Goal: Communication & Community: Answer question/provide support

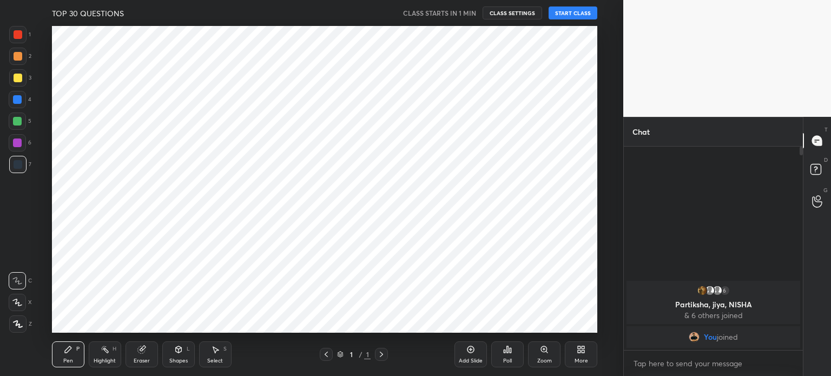
scroll to position [53786, 53513]
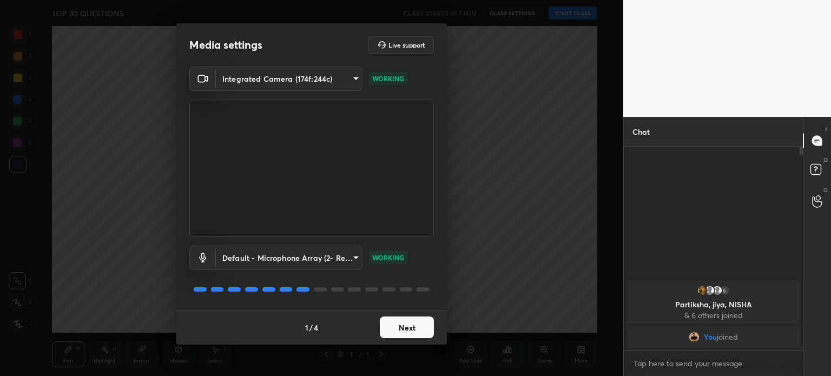
click at [411, 332] on button "Next" at bounding box center [407, 327] width 54 height 22
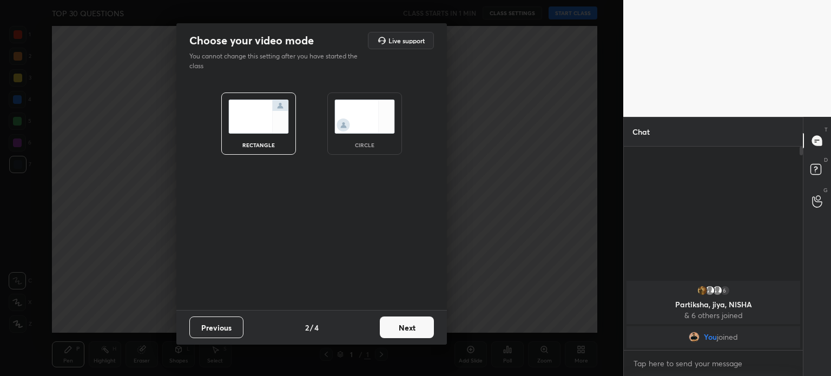
click at [354, 131] on img at bounding box center [364, 117] width 61 height 34
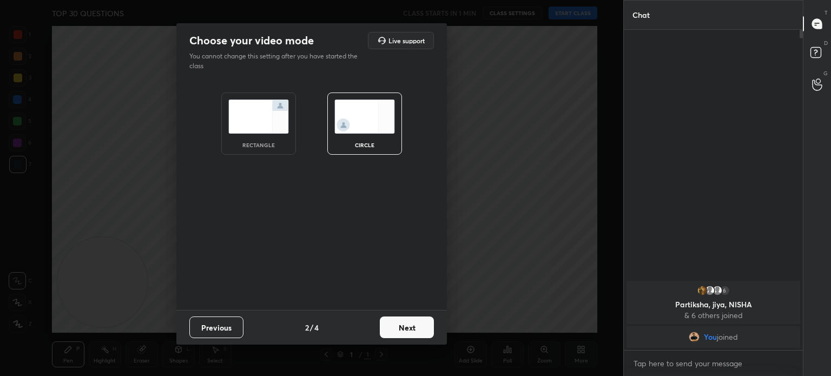
scroll to position [343, 176]
click at [401, 336] on button "Next" at bounding box center [407, 327] width 54 height 22
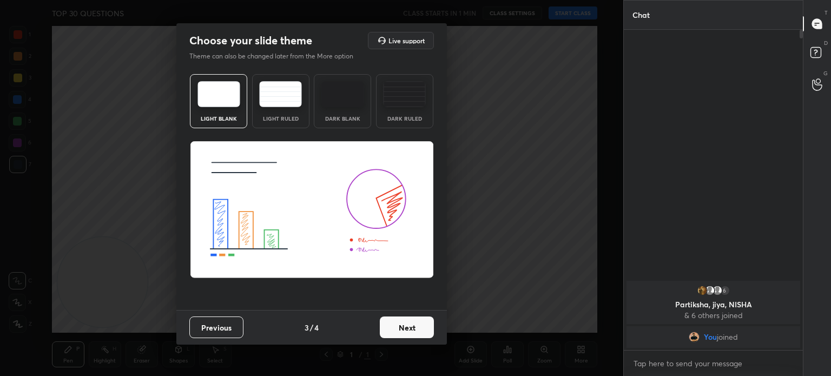
click at [396, 325] on button "Next" at bounding box center [407, 327] width 54 height 22
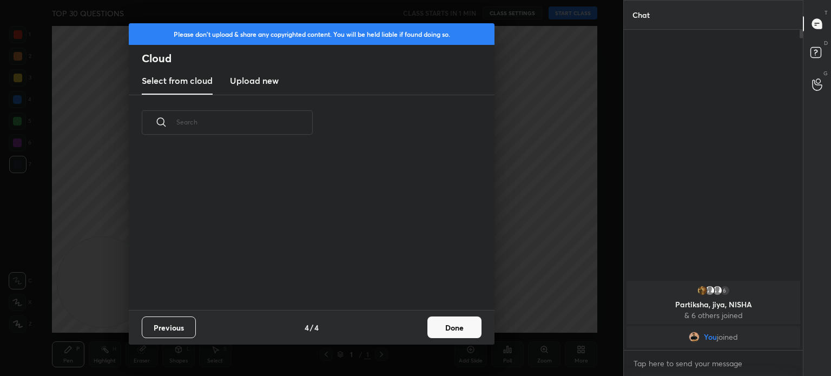
scroll to position [160, 347]
click at [459, 327] on button "Done" at bounding box center [454, 327] width 54 height 22
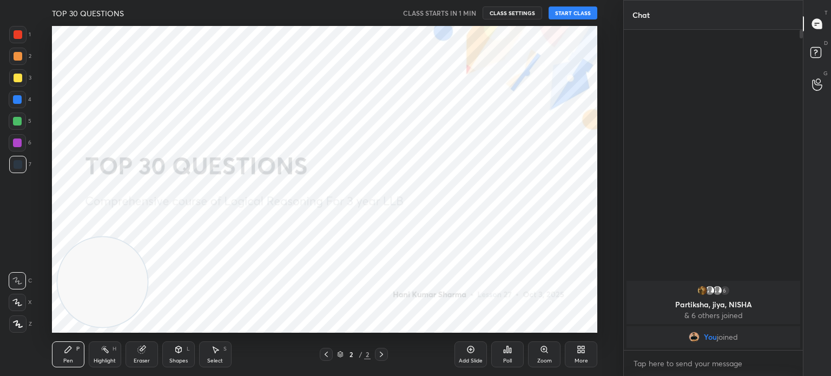
click at [570, 15] on button "START CLASS" at bounding box center [573, 12] width 49 height 13
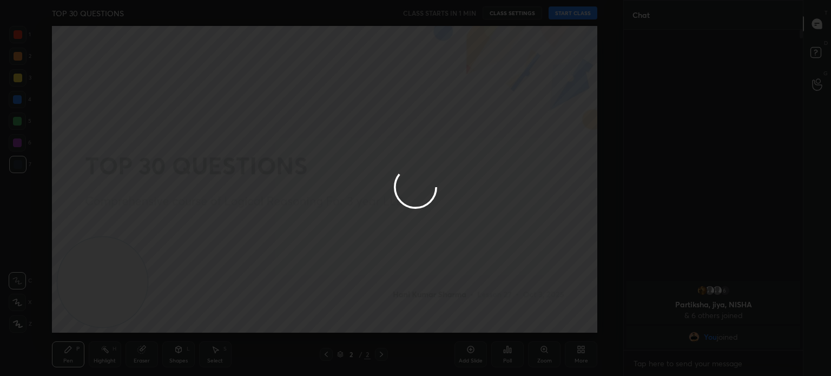
type textarea "x"
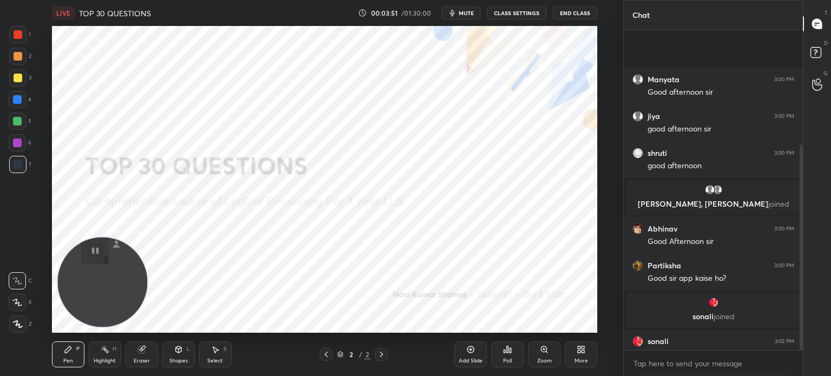
scroll to position [179, 0]
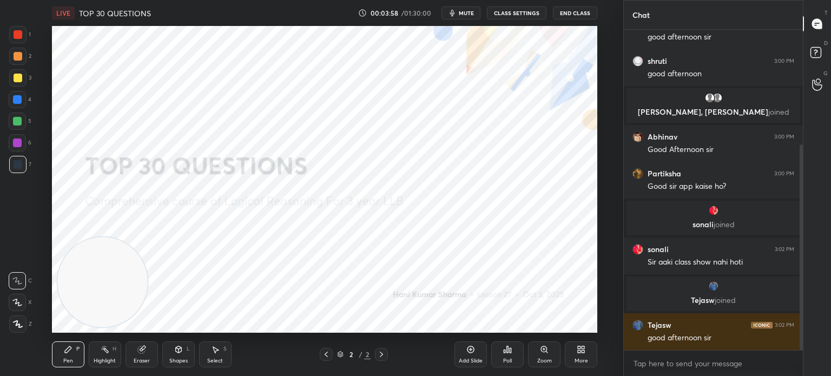
click at [579, 360] on div "More" at bounding box center [581, 360] width 14 height 5
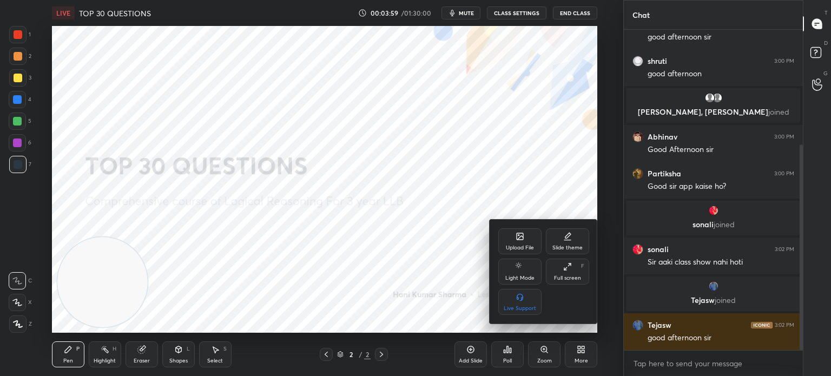
click at [513, 237] on div "Upload File" at bounding box center [519, 241] width 43 height 26
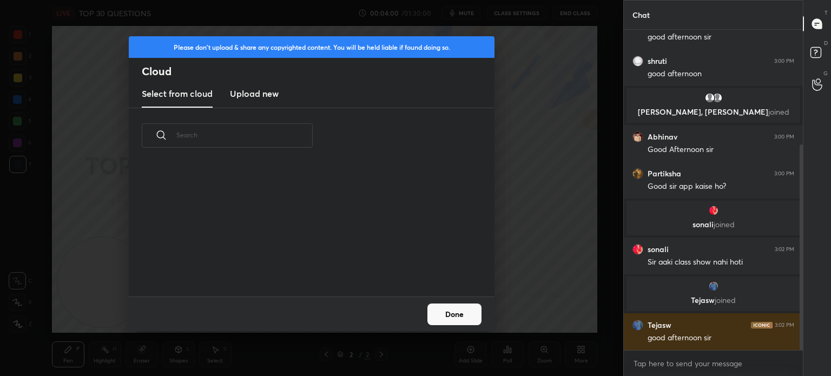
scroll to position [81, 347]
click at [255, 97] on h3 "Upload new" at bounding box center [254, 93] width 49 height 13
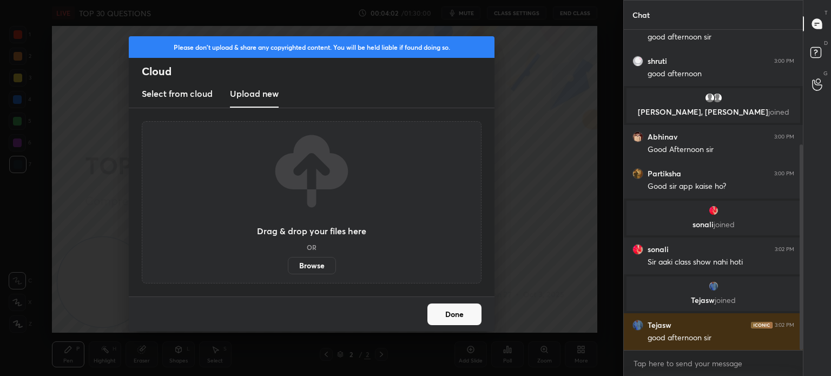
click at [304, 261] on label "Browse" at bounding box center [312, 265] width 48 height 17
click at [288, 261] on input "Browse" at bounding box center [288, 265] width 0 height 17
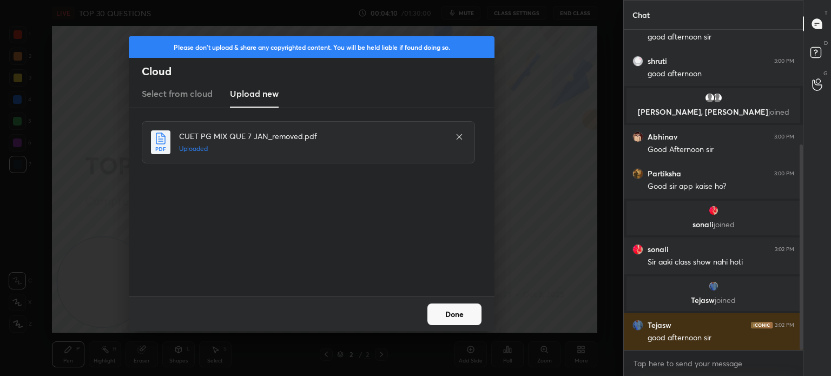
click at [454, 311] on button "Done" at bounding box center [454, 314] width 54 height 22
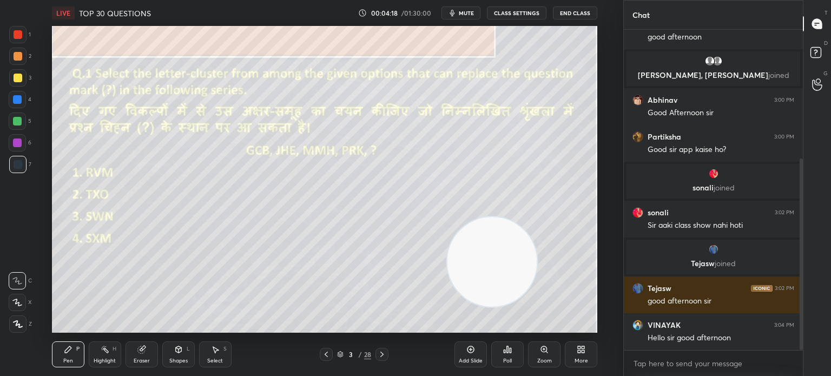
scroll to position [252, 0]
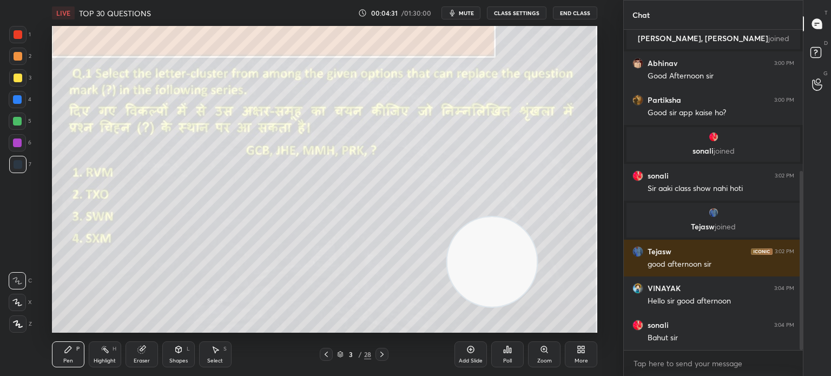
click at [510, 359] on div "Poll" at bounding box center [507, 360] width 9 height 5
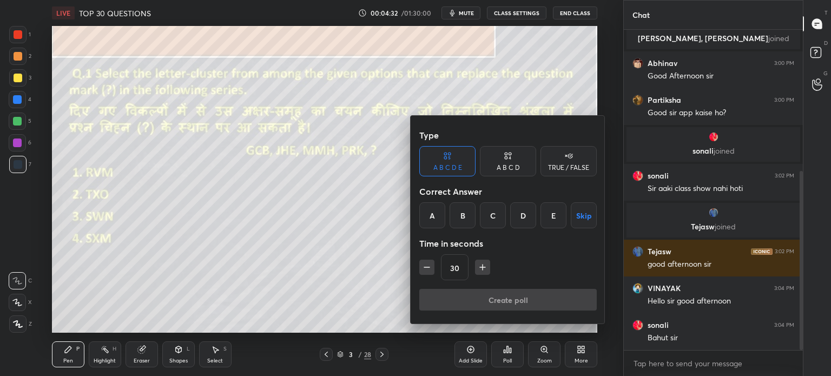
click at [512, 164] on div "A B C D" at bounding box center [508, 167] width 23 height 6
click at [508, 214] on div "C" at bounding box center [508, 215] width 32 height 26
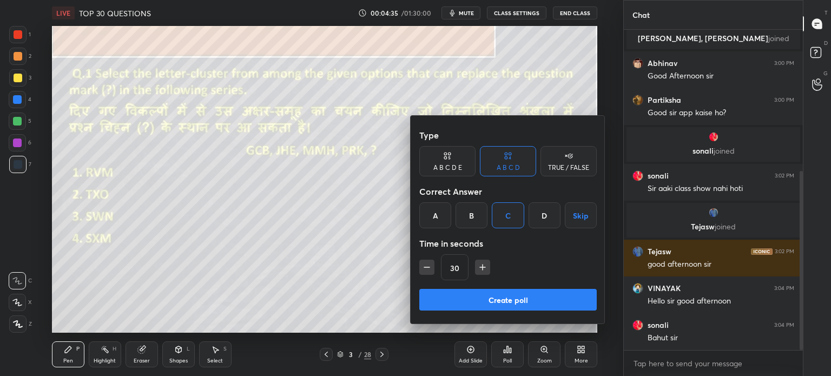
click at [480, 267] on icon "button" at bounding box center [482, 267] width 5 height 0
type input "45"
click at [463, 15] on div at bounding box center [415, 188] width 831 height 376
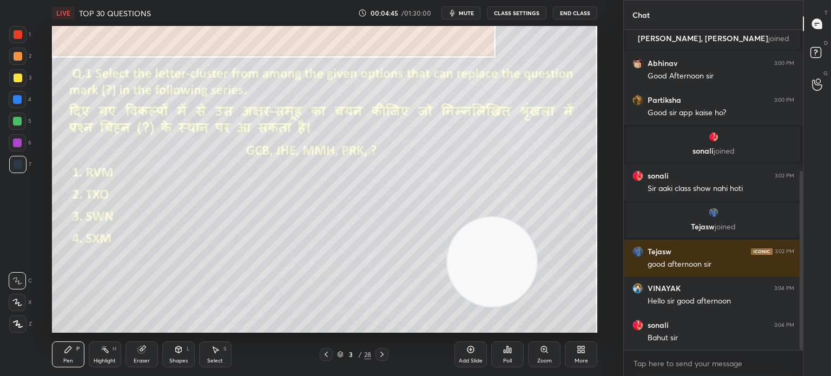
click at [467, 15] on span "mute" at bounding box center [466, 13] width 15 height 8
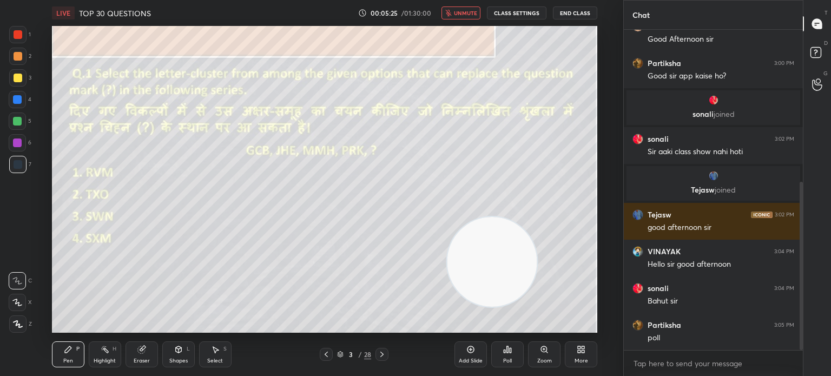
click at [512, 356] on div "Poll" at bounding box center [507, 354] width 32 height 26
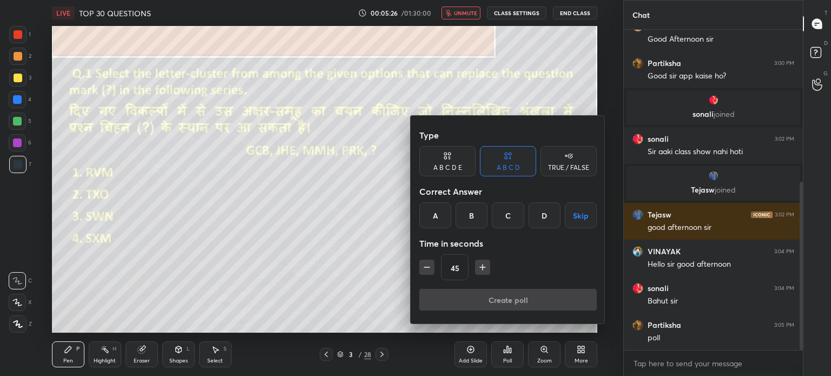
click at [504, 213] on div "C" at bounding box center [508, 215] width 32 height 26
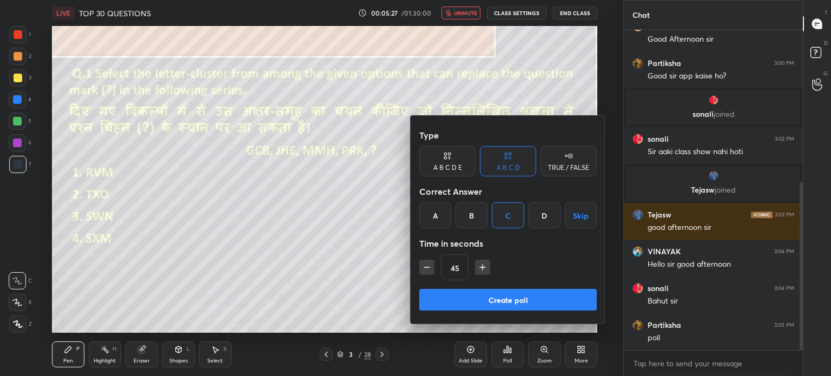
click at [478, 300] on button "Create poll" at bounding box center [507, 300] width 177 height 22
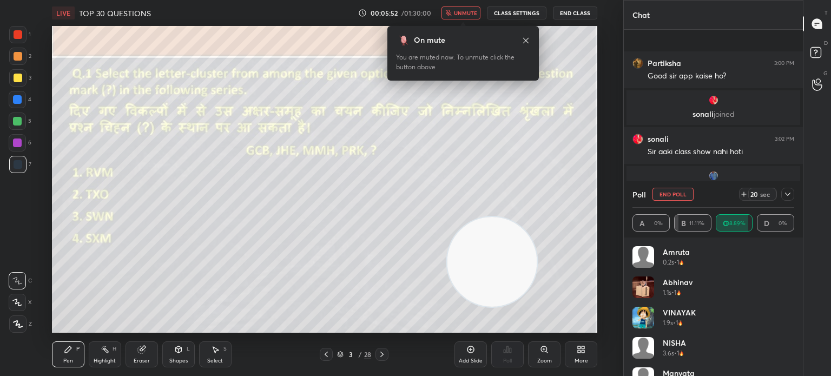
scroll to position [384, 0]
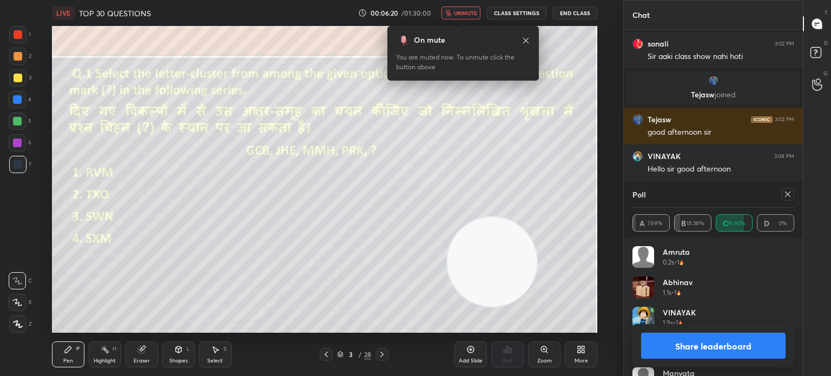
click at [17, 324] on icon at bounding box center [18, 324] width 10 height 8
click at [17, 53] on div at bounding box center [18, 56] width 9 height 9
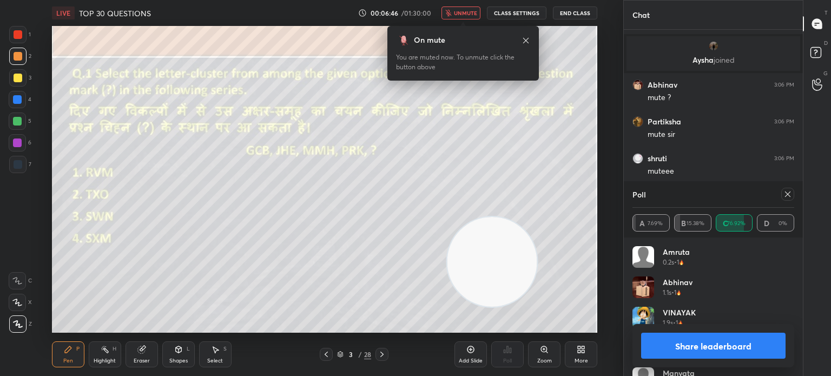
scroll to position [662, 0]
click at [672, 351] on button "Share leaderboard" at bounding box center [713, 346] width 144 height 26
type textarea "x"
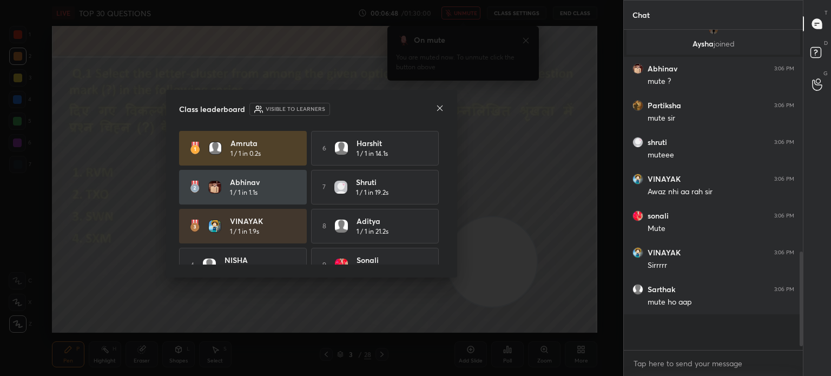
scroll to position [307, 176]
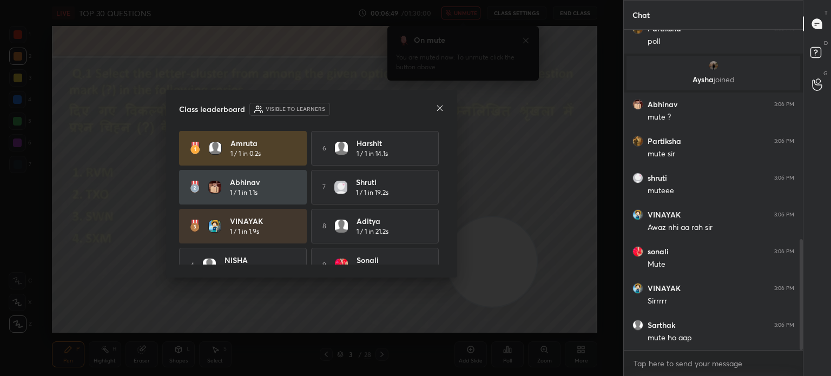
click at [439, 108] on icon at bounding box center [439, 108] width 9 height 9
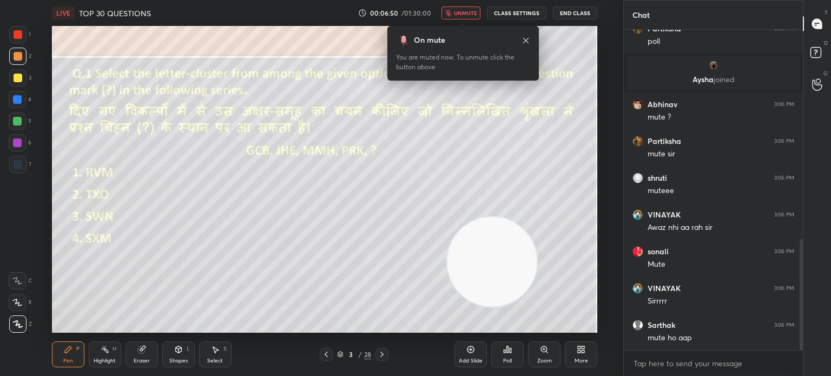
click at [467, 14] on span "unmute" at bounding box center [465, 13] width 23 height 8
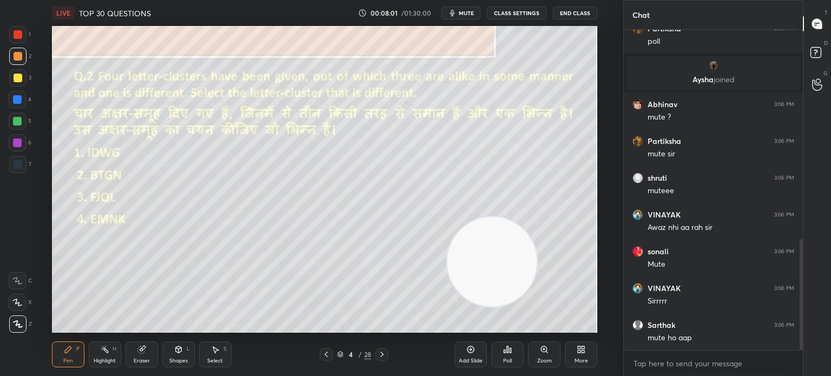
click at [504, 364] on div "Poll" at bounding box center [507, 360] width 9 height 5
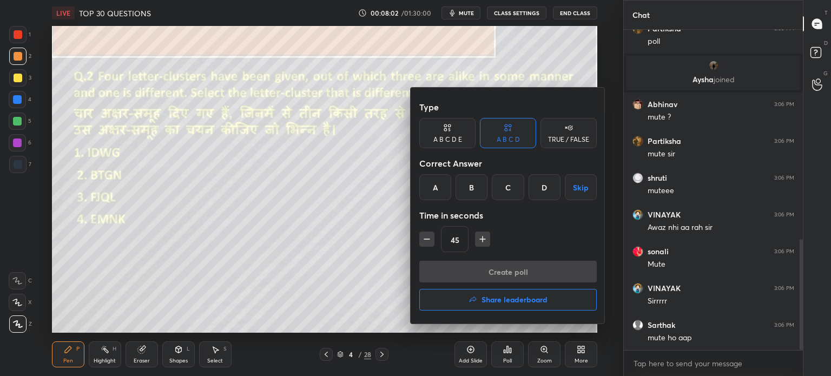
click at [464, 181] on div "B" at bounding box center [471, 187] width 32 height 26
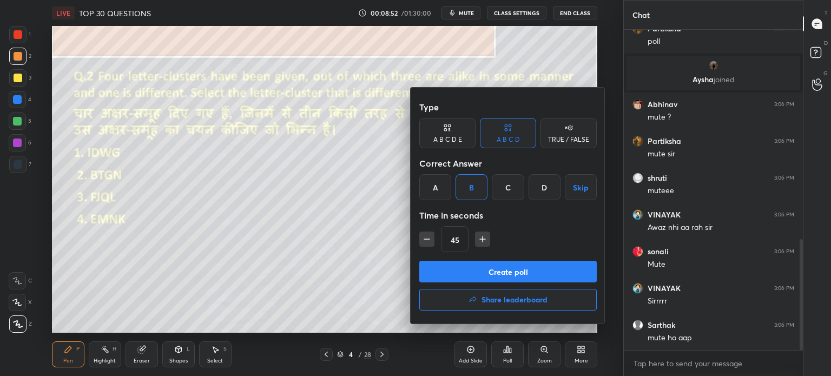
click at [464, 270] on button "Create poll" at bounding box center [507, 272] width 177 height 22
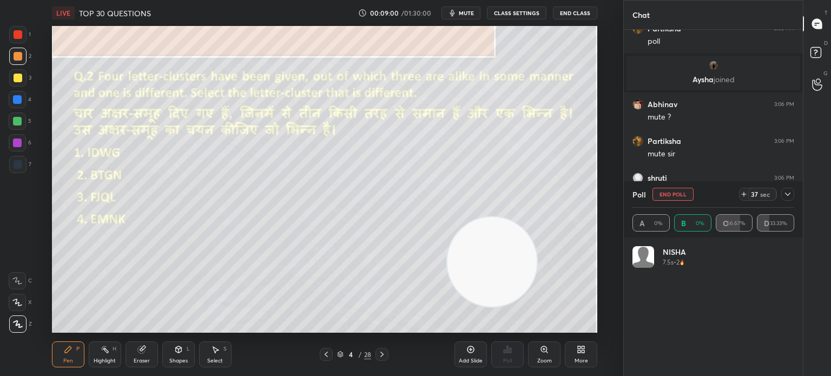
scroll to position [127, 158]
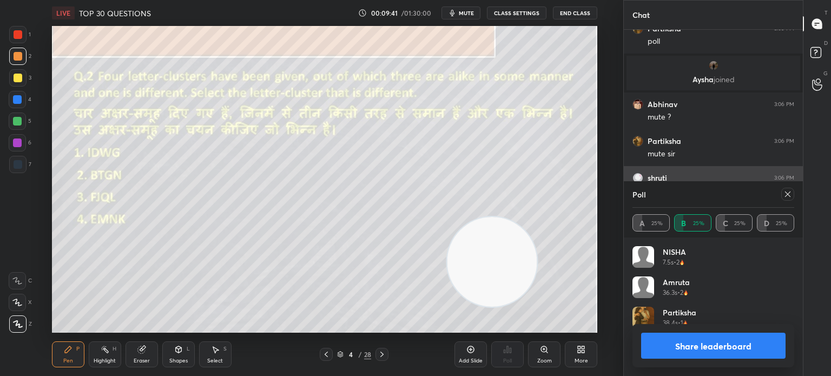
click at [788, 195] on icon at bounding box center [787, 194] width 9 height 9
type textarea "x"
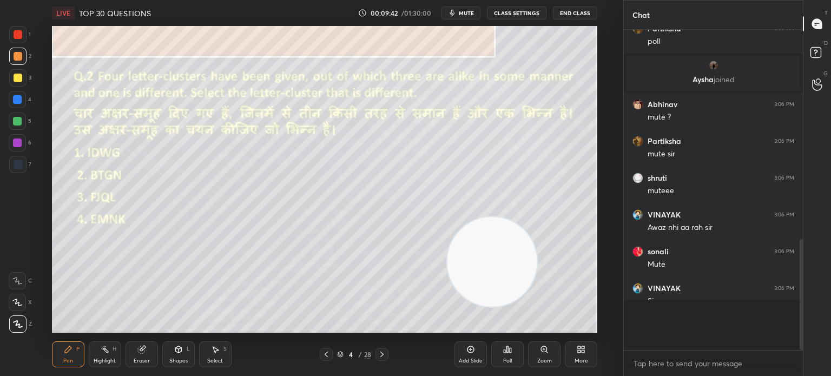
scroll to position [3, 3]
click at [524, 362] on div "Add Slide Poll Zoom More" at bounding box center [525, 354] width 143 height 61
click at [510, 350] on icon at bounding box center [511, 350] width 2 height 5
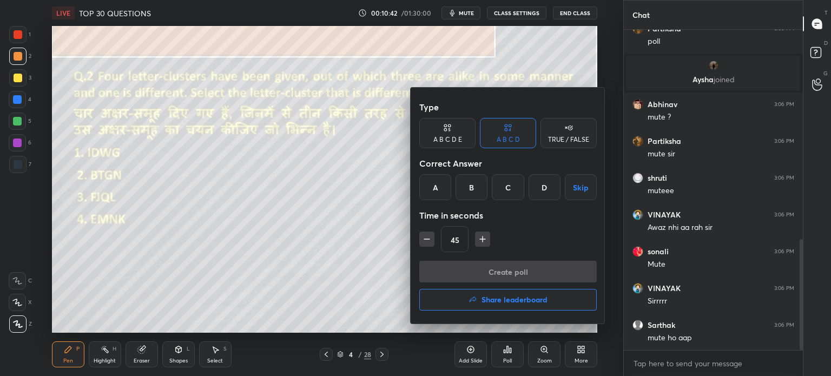
click at [505, 188] on div "C" at bounding box center [508, 187] width 32 height 26
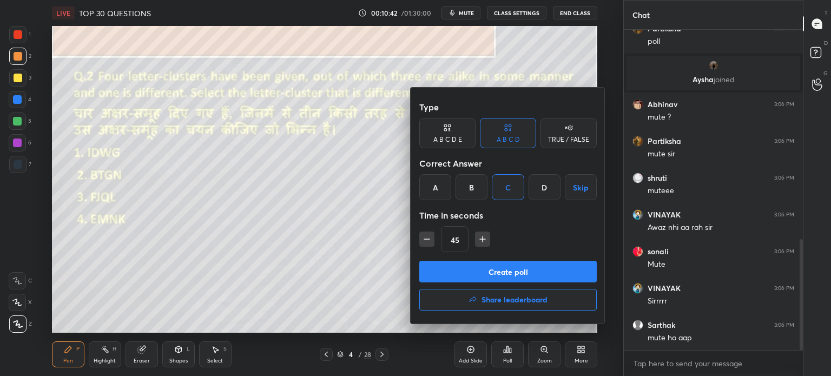
click at [434, 235] on button "button" at bounding box center [426, 239] width 15 height 15
click at [429, 235] on icon "button" at bounding box center [426, 239] width 11 height 11
type input "15"
click at [427, 235] on div "15" at bounding box center [507, 239] width 177 height 26
click at [455, 260] on div "Type A B C D E A B C D TRUE / FALSE Correct Answer A B C D Skip Time in seconds…" at bounding box center [507, 178] width 177 height 164
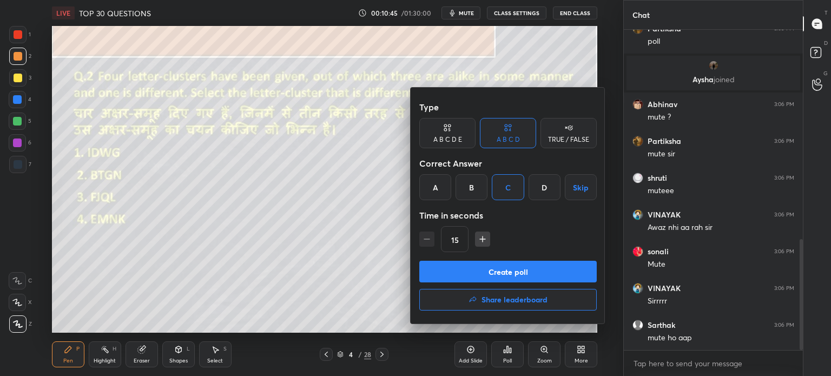
click at [525, 270] on button "Create poll" at bounding box center [507, 272] width 177 height 22
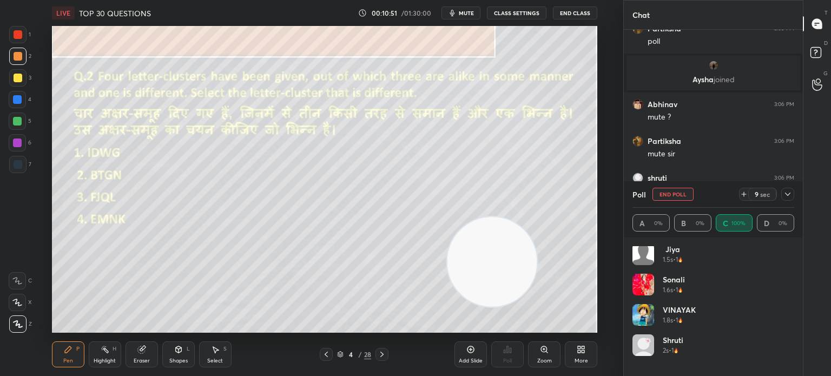
scroll to position [264, 0]
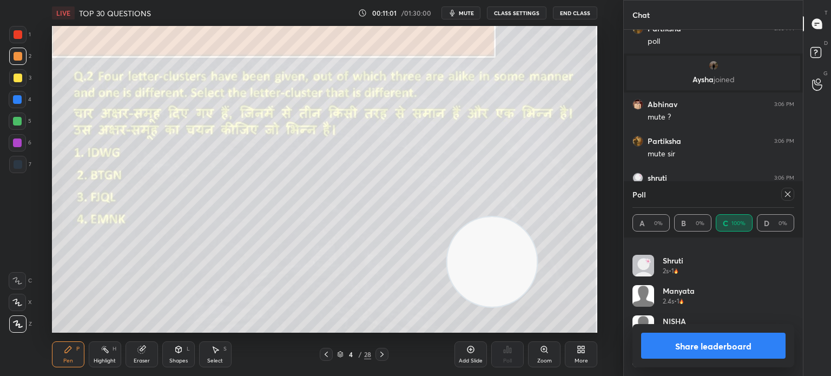
click at [791, 196] on icon at bounding box center [787, 194] width 9 height 9
type textarea "x"
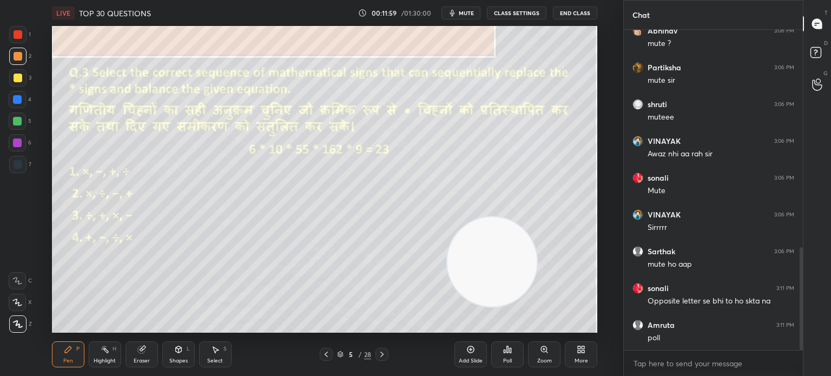
scroll to position [716, 0]
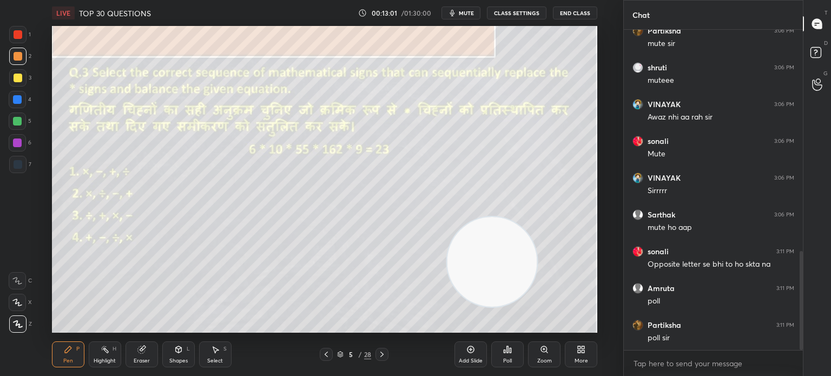
click at [510, 356] on div "Poll" at bounding box center [507, 354] width 32 height 26
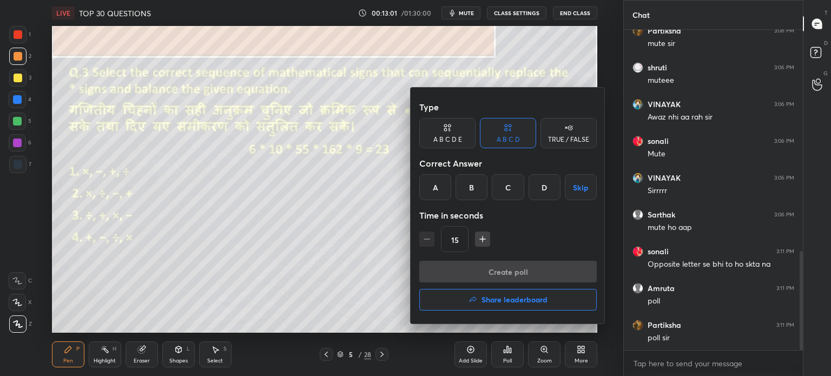
click at [434, 187] on div "A" at bounding box center [435, 187] width 32 height 26
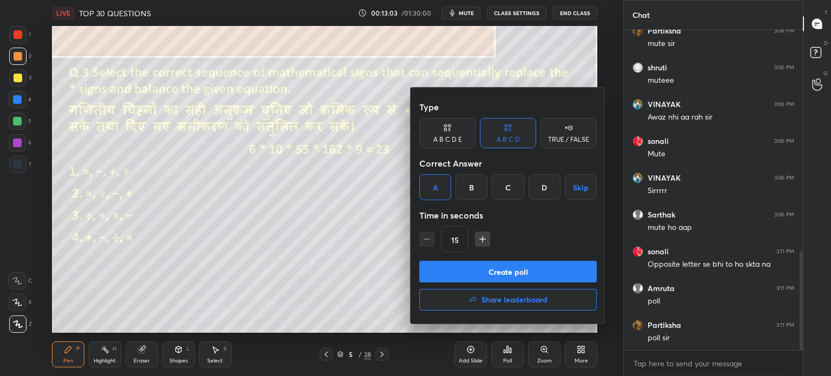
click at [479, 240] on icon "button" at bounding box center [482, 239] width 11 height 11
click at [480, 239] on icon "button" at bounding box center [482, 239] width 11 height 11
click at [483, 239] on icon "button" at bounding box center [483, 238] width 0 height 5
click at [424, 237] on icon "button" at bounding box center [426, 239] width 11 height 11
type input "45"
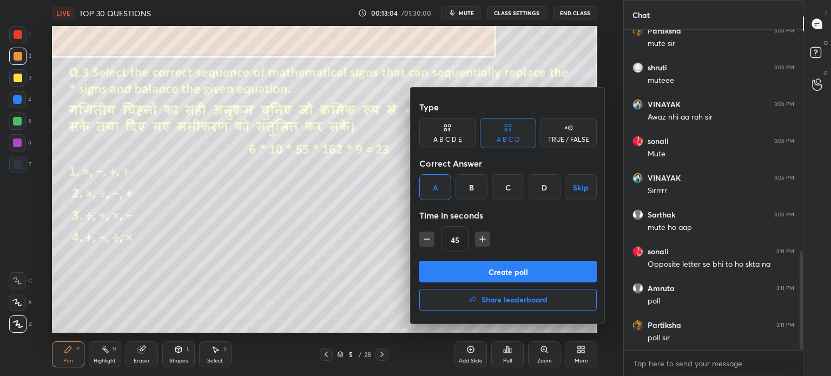
click at [441, 263] on button "Create poll" at bounding box center [507, 272] width 177 height 22
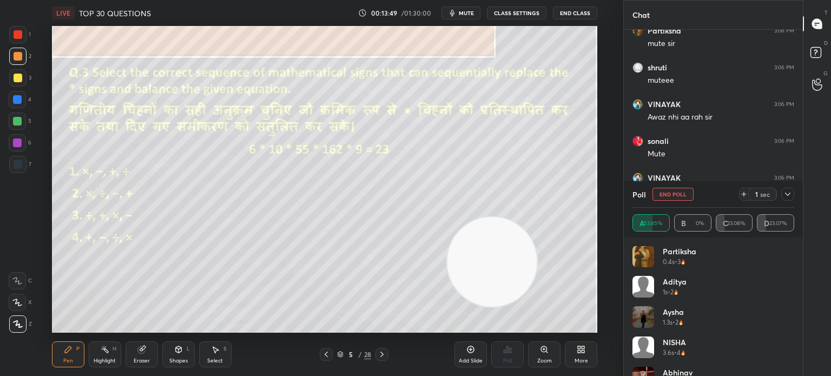
scroll to position [82, 0]
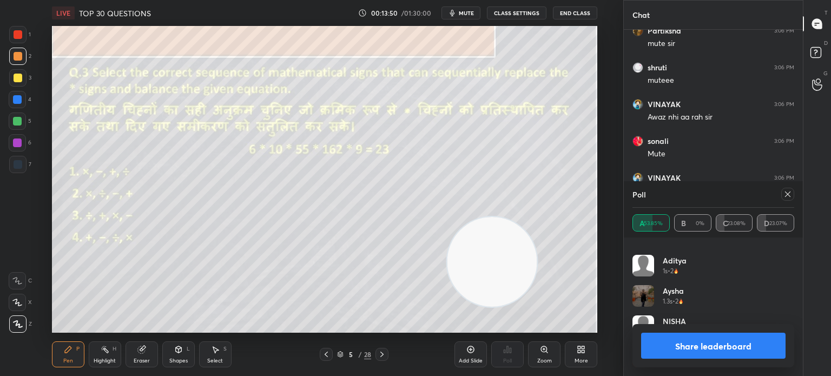
click at [787, 194] on icon at bounding box center [787, 193] width 5 height 5
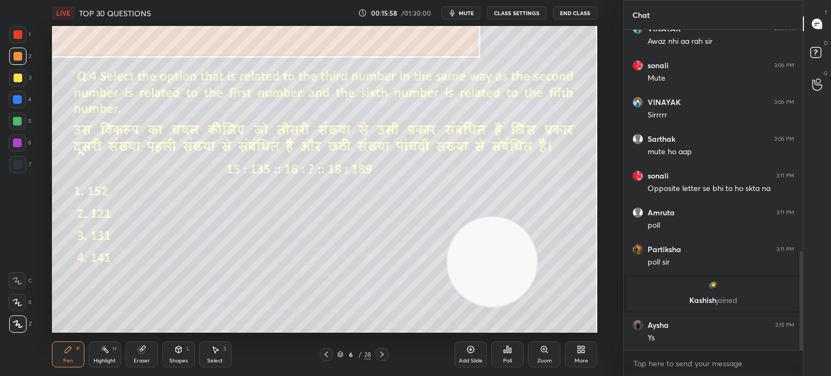
scroll to position [714, 0]
click at [510, 359] on div "Poll" at bounding box center [507, 360] width 9 height 5
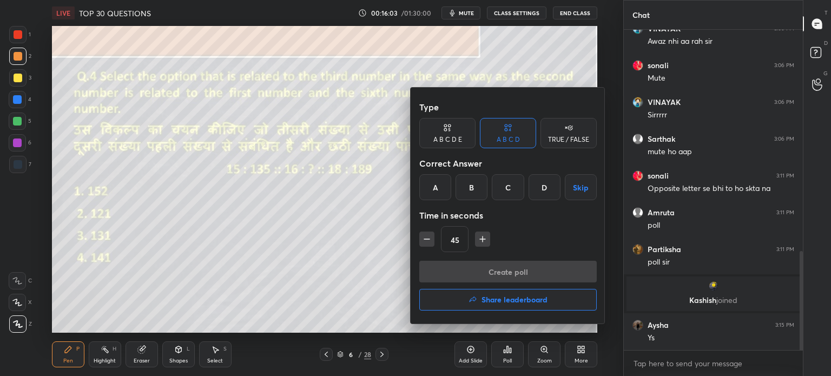
click at [435, 186] on div "A" at bounding box center [435, 187] width 32 height 26
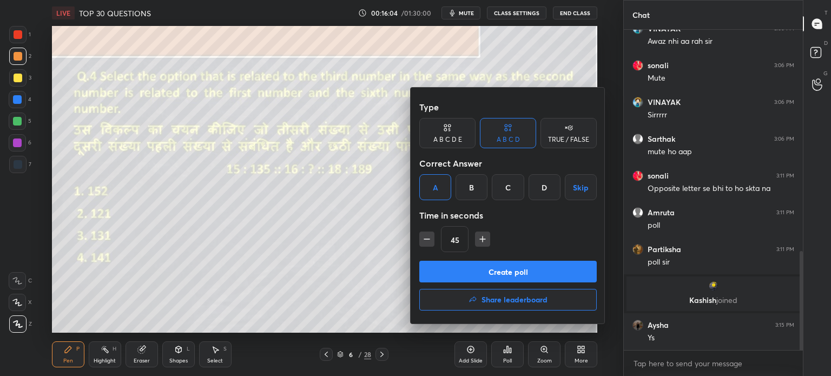
click at [451, 266] on button "Create poll" at bounding box center [507, 272] width 177 height 22
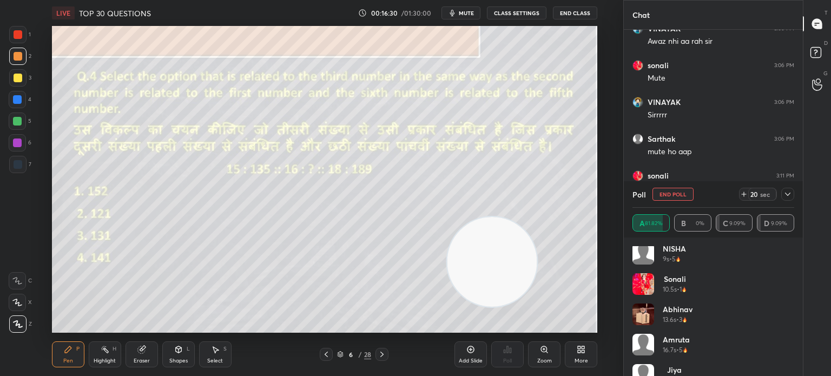
scroll to position [143, 0]
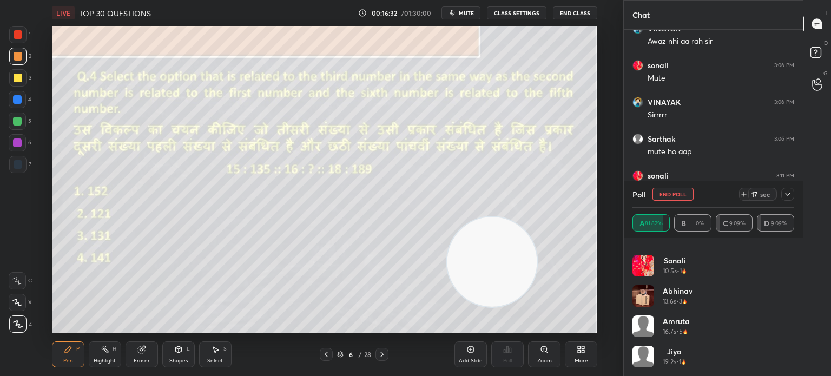
click at [787, 196] on icon at bounding box center [787, 194] width 9 height 9
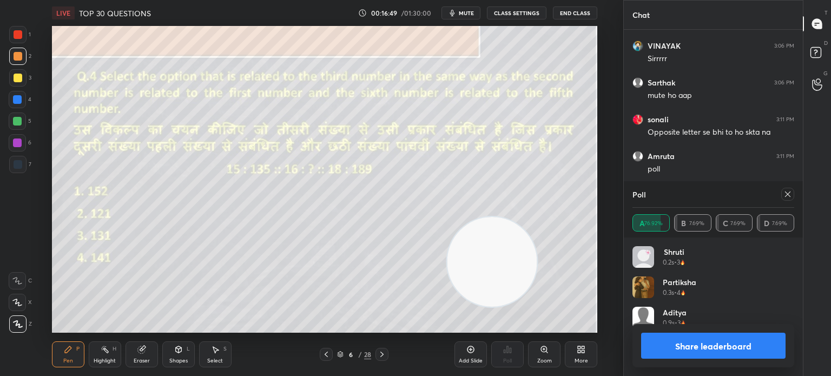
scroll to position [126, 158]
click at [789, 193] on icon at bounding box center [787, 194] width 9 height 9
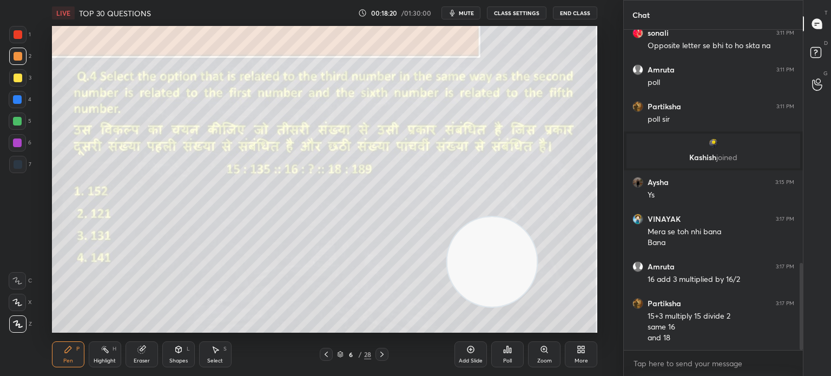
scroll to position [894, 0]
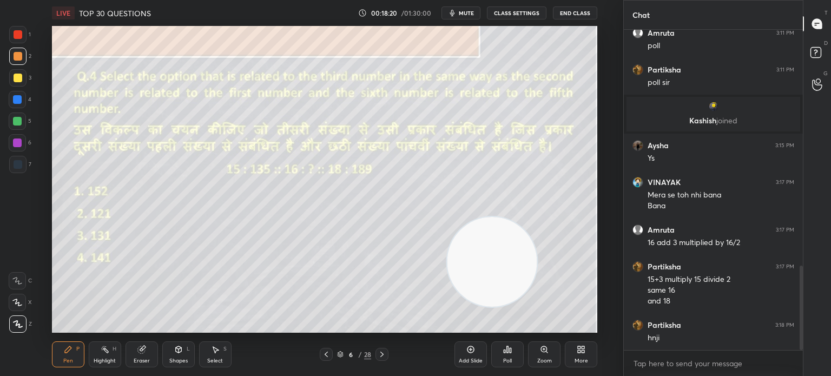
click at [140, 358] on div "Eraser" at bounding box center [142, 360] width 16 height 5
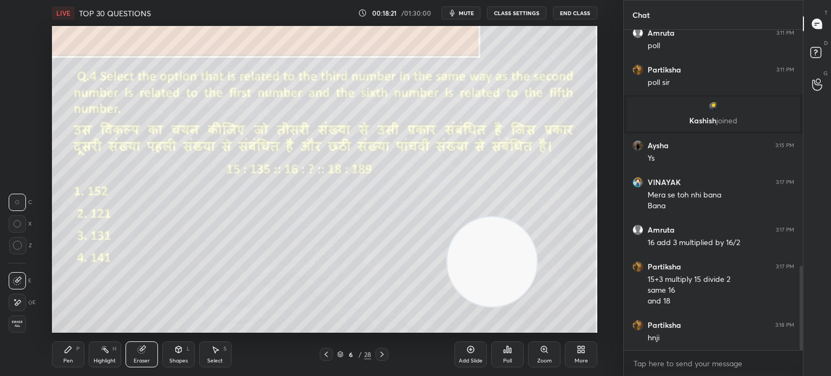
click at [17, 326] on span "Erase all" at bounding box center [17, 324] width 16 height 8
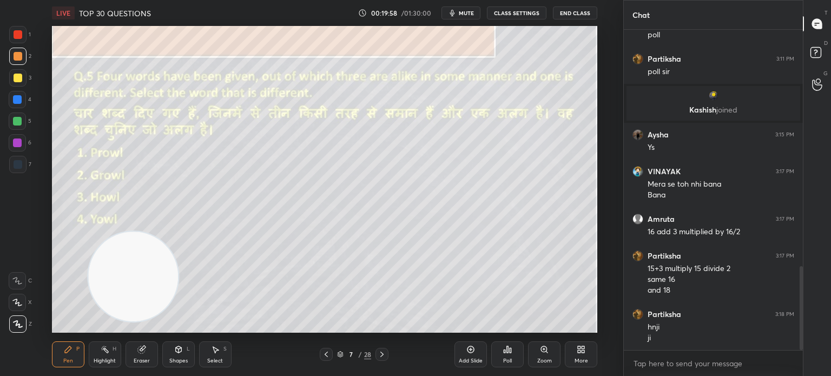
scroll to position [941, 0]
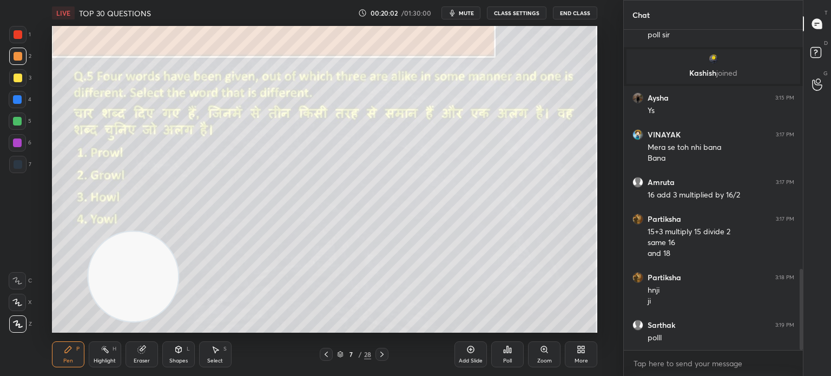
click at [505, 356] on div "Poll" at bounding box center [507, 354] width 32 height 26
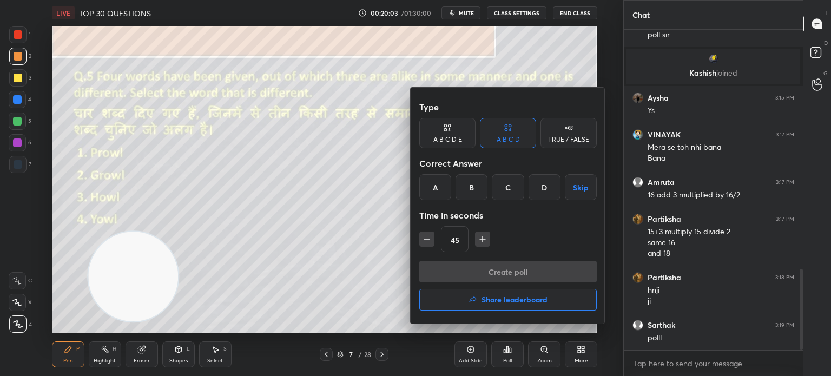
click at [435, 187] on div "A" at bounding box center [435, 187] width 32 height 26
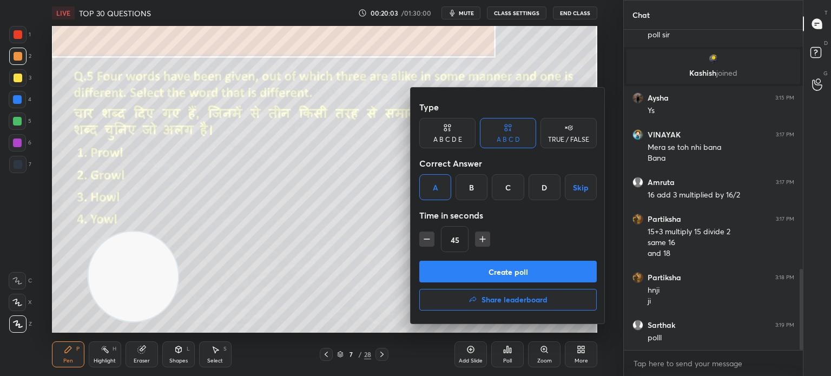
click at [448, 265] on button "Create poll" at bounding box center [507, 272] width 177 height 22
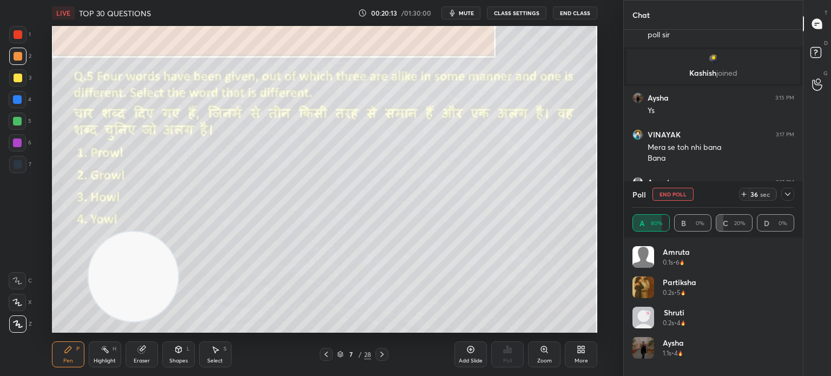
scroll to position [1036, 0]
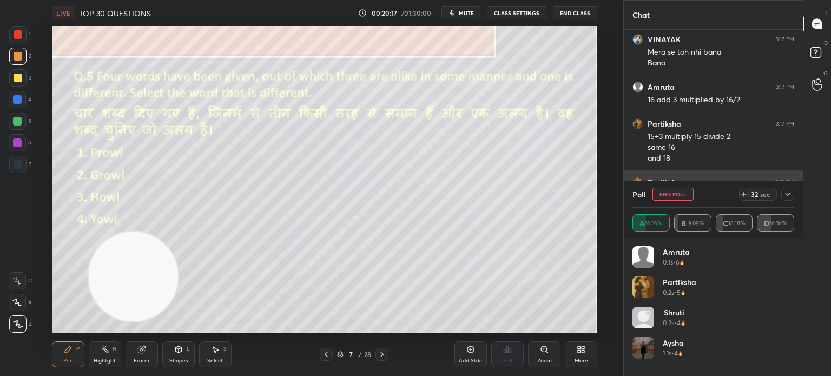
click at [786, 197] on icon at bounding box center [787, 194] width 9 height 9
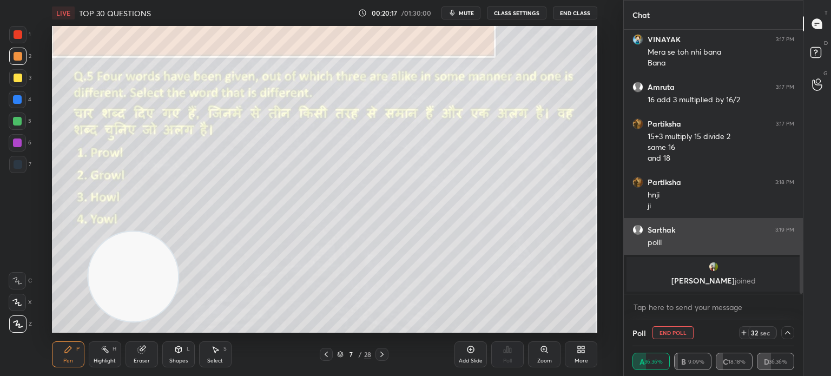
scroll to position [0, 3]
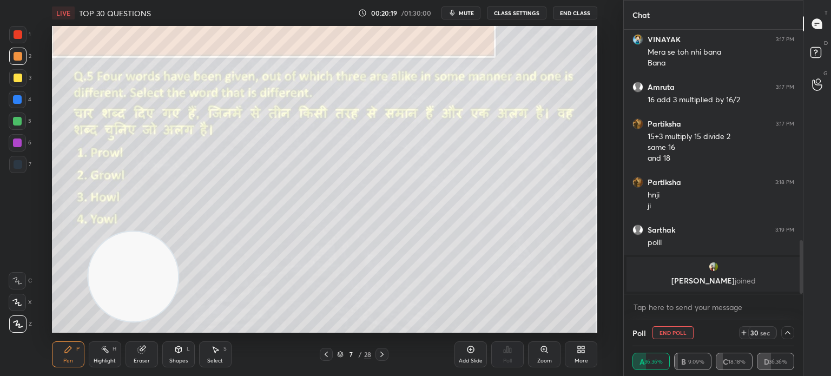
click at [788, 335] on icon at bounding box center [787, 332] width 9 height 9
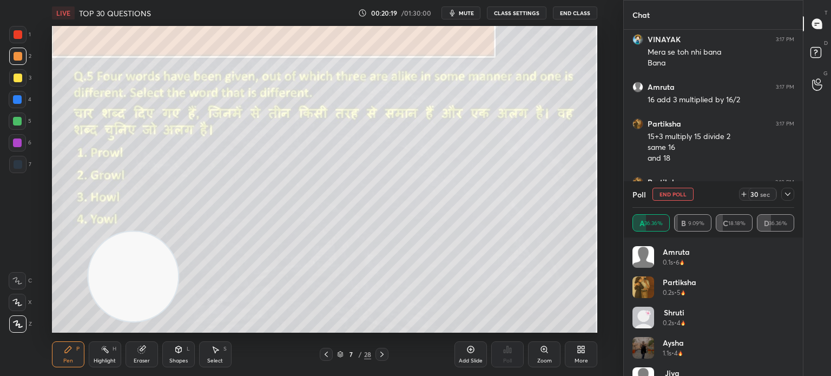
scroll to position [22, 0]
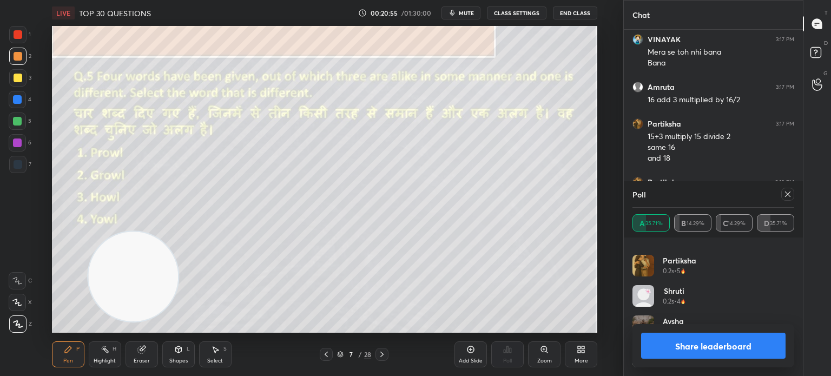
click at [786, 197] on icon at bounding box center [787, 194] width 9 height 9
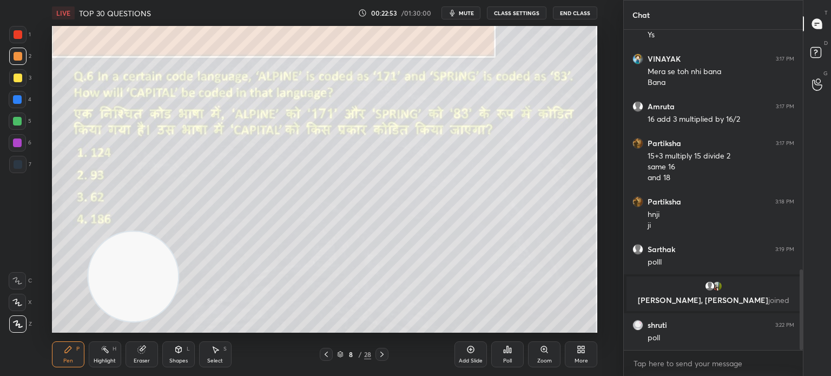
scroll to position [950, 0]
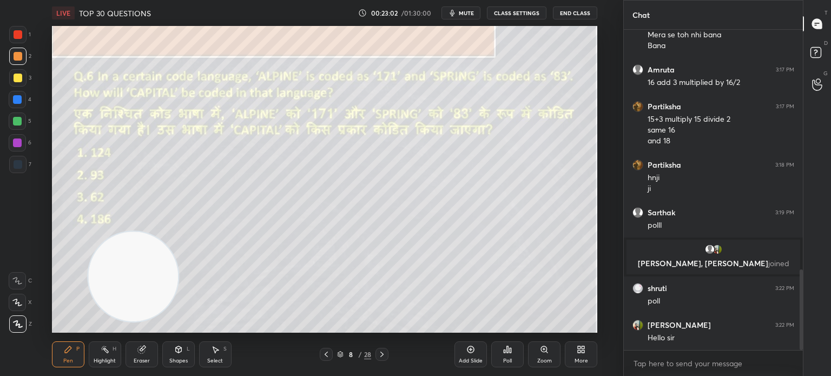
click at [506, 355] on div "Poll" at bounding box center [507, 354] width 32 height 26
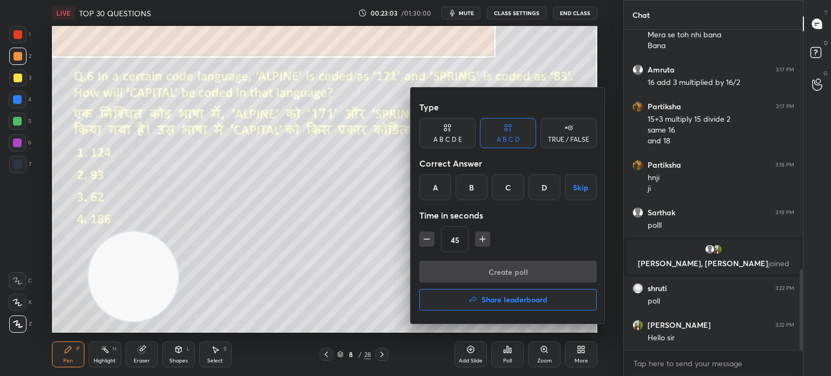
click at [544, 184] on div "D" at bounding box center [544, 187] width 32 height 26
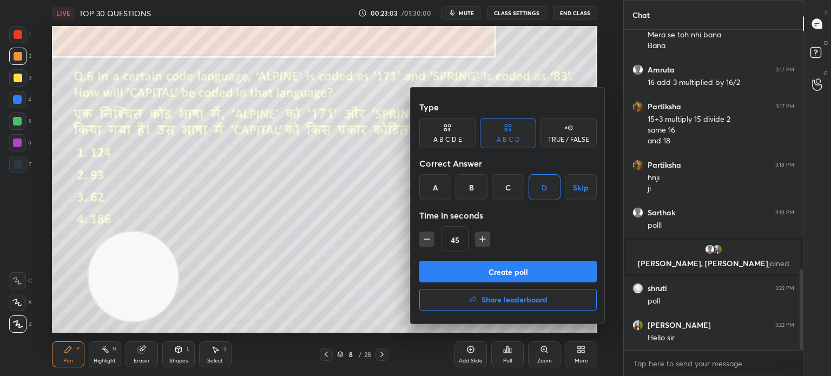
click at [486, 266] on button "Create poll" at bounding box center [507, 272] width 177 height 22
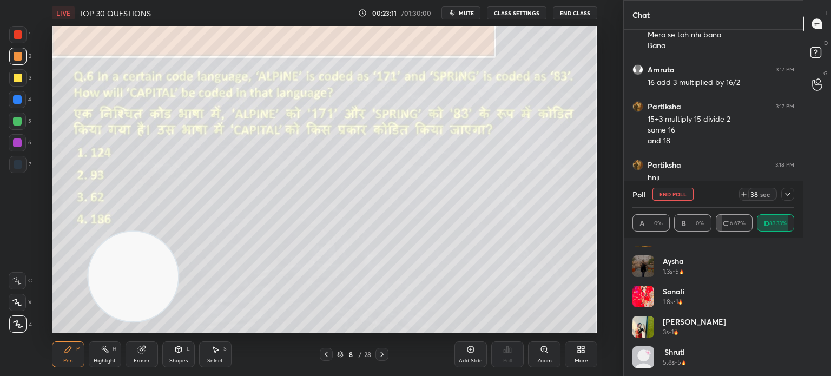
scroll to position [52, 0]
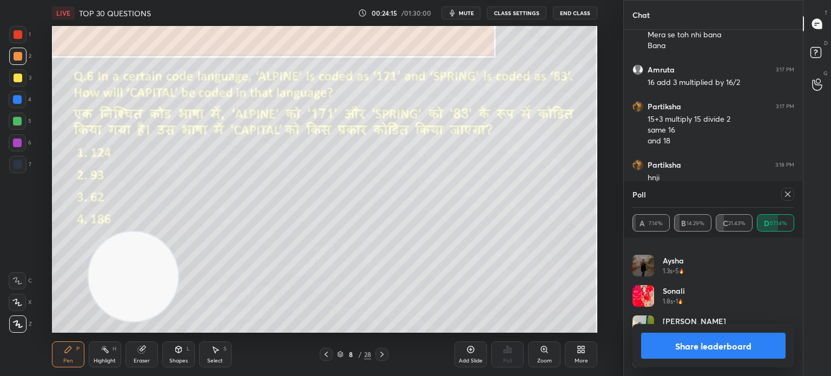
click at [673, 348] on button "Share leaderboard" at bounding box center [713, 346] width 144 height 26
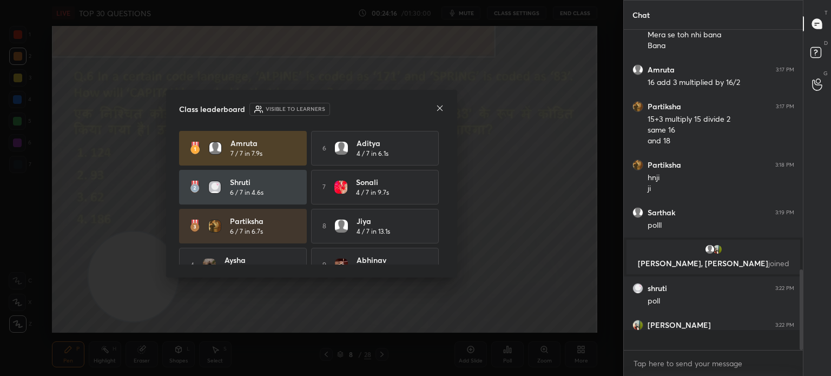
scroll to position [326, 176]
click at [437, 109] on icon at bounding box center [439, 108] width 9 height 9
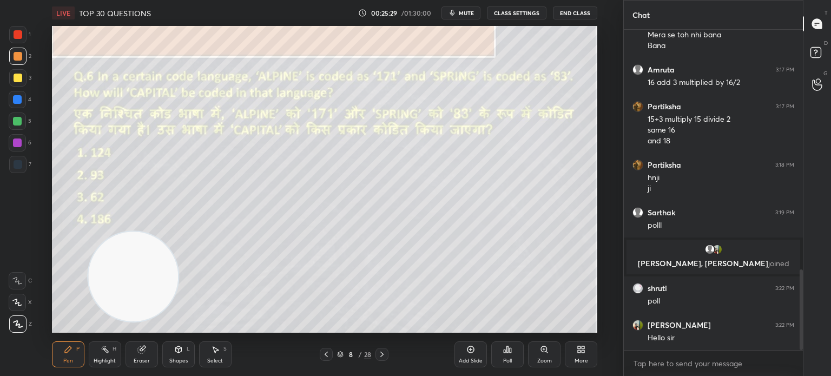
scroll to position [987, 0]
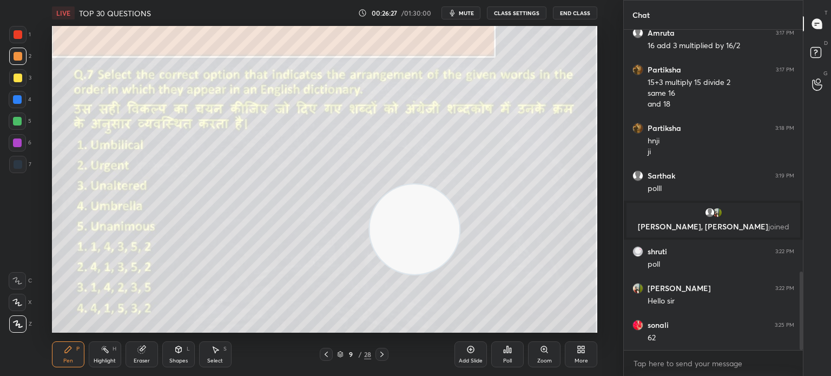
click at [511, 356] on div "Poll" at bounding box center [507, 354] width 32 height 26
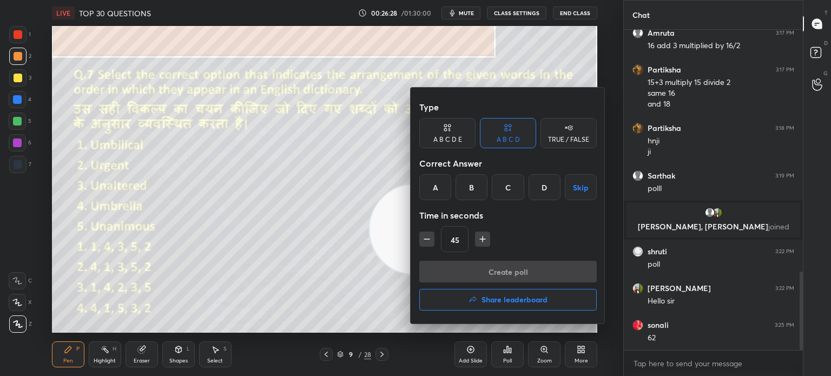
click at [434, 194] on div "A" at bounding box center [435, 187] width 32 height 26
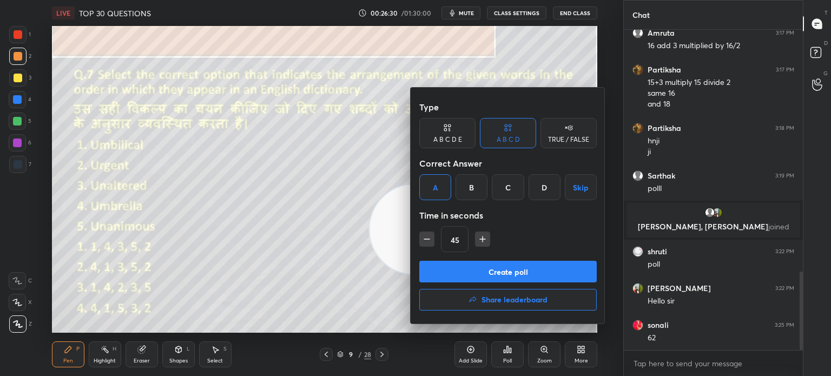
click at [461, 274] on button "Create poll" at bounding box center [507, 272] width 177 height 22
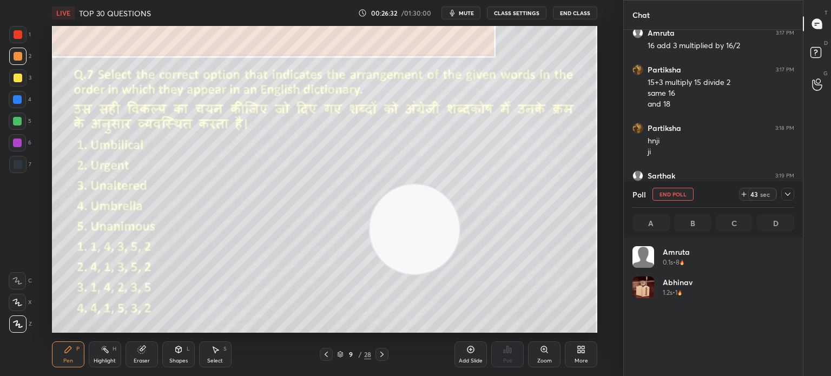
scroll to position [127, 158]
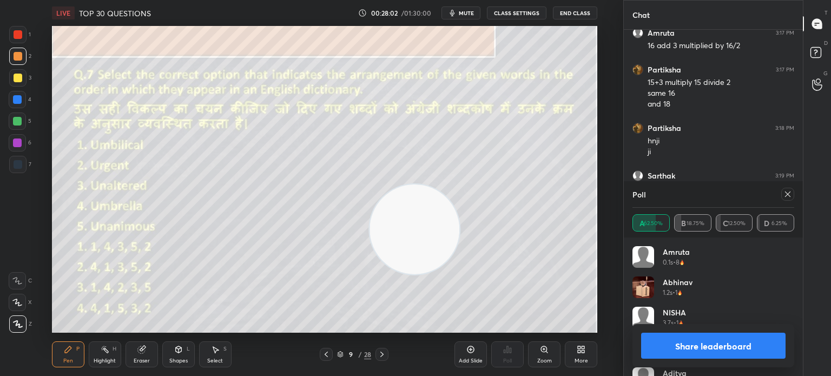
click at [668, 345] on button "Share leaderboard" at bounding box center [713, 346] width 144 height 26
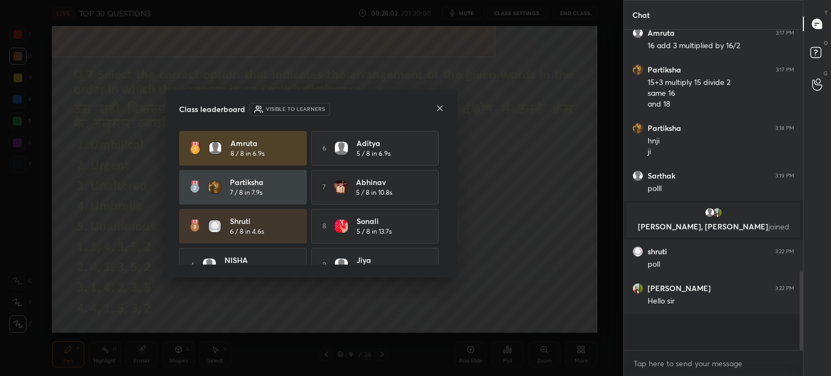
scroll to position [325, 176]
click at [438, 110] on icon at bounding box center [439, 108] width 9 height 9
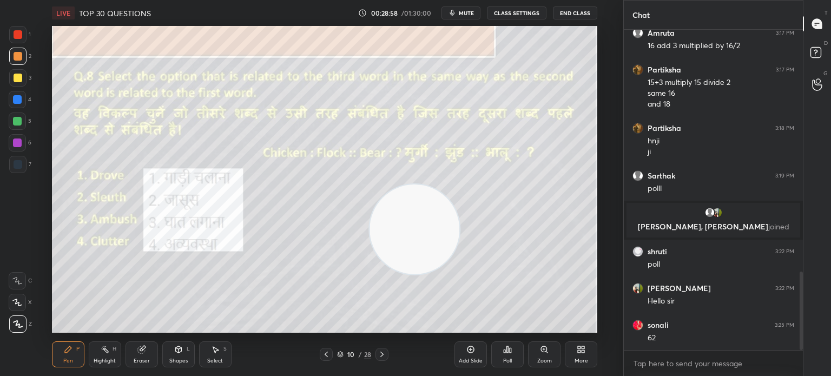
scroll to position [1023, 0]
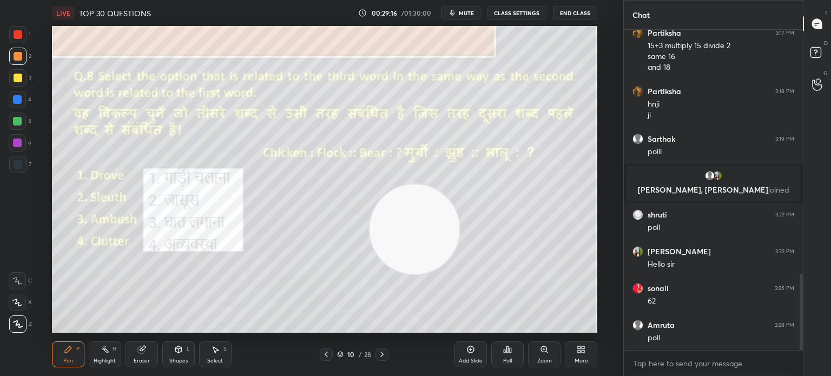
click at [508, 351] on icon at bounding box center [507, 349] width 9 height 9
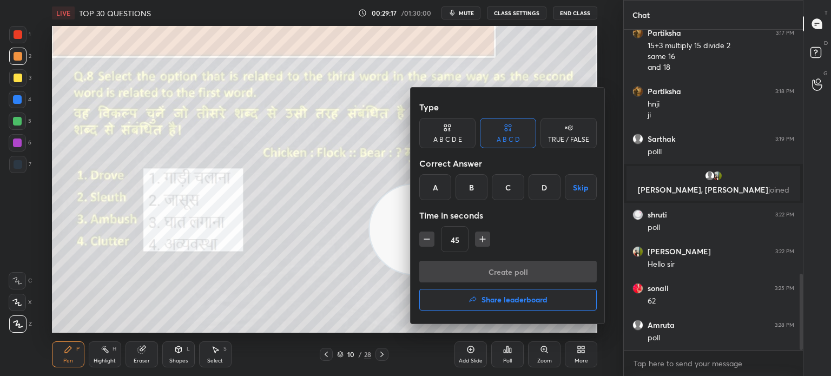
click at [466, 186] on div "B" at bounding box center [471, 187] width 32 height 26
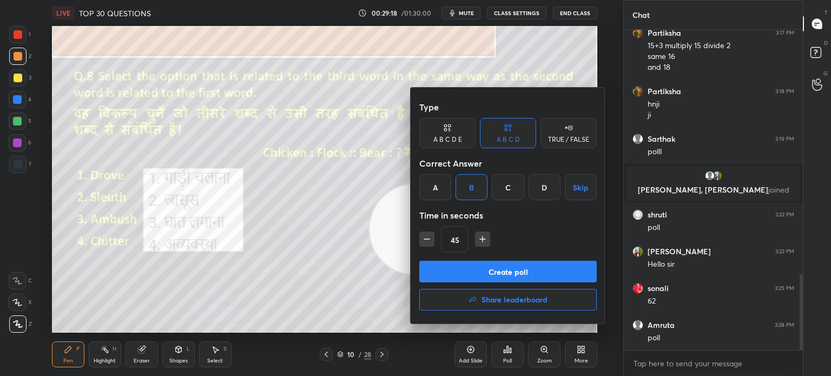
click at [458, 270] on button "Create poll" at bounding box center [507, 272] width 177 height 22
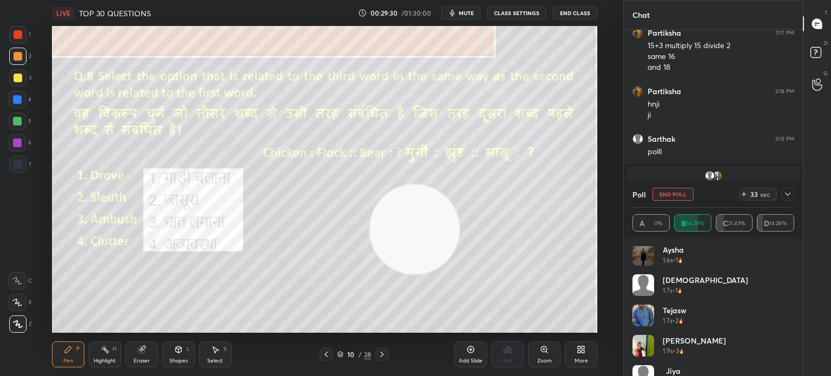
scroll to position [143, 0]
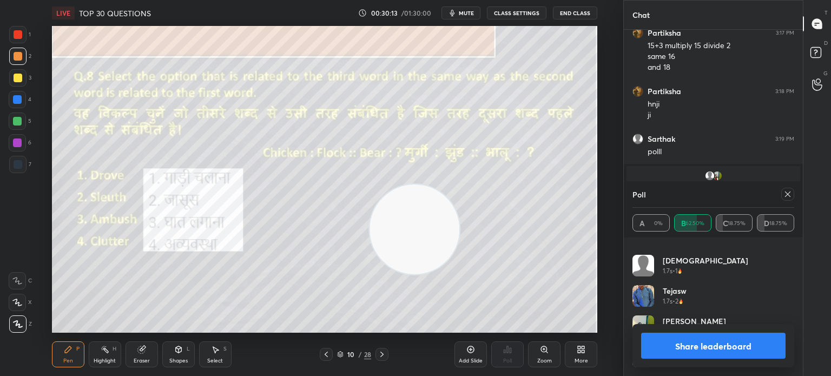
click at [685, 352] on button "Share leaderboard" at bounding box center [713, 346] width 144 height 26
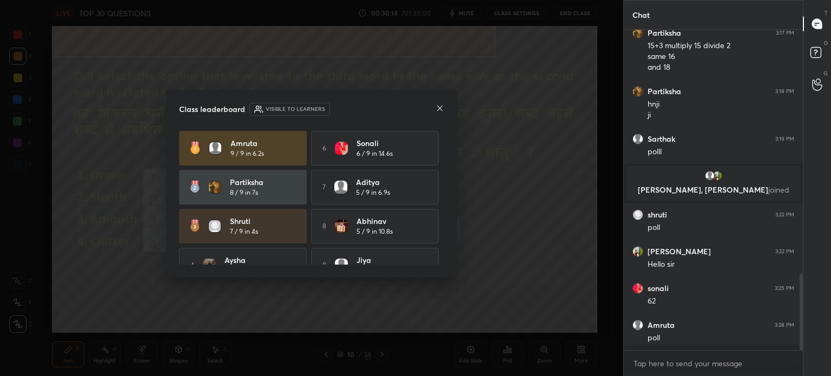
scroll to position [317, 176]
click at [439, 108] on icon at bounding box center [439, 107] width 5 height 5
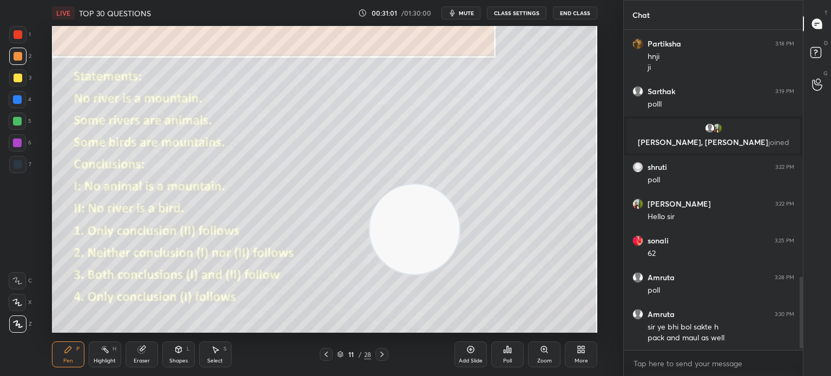
scroll to position [1108, 0]
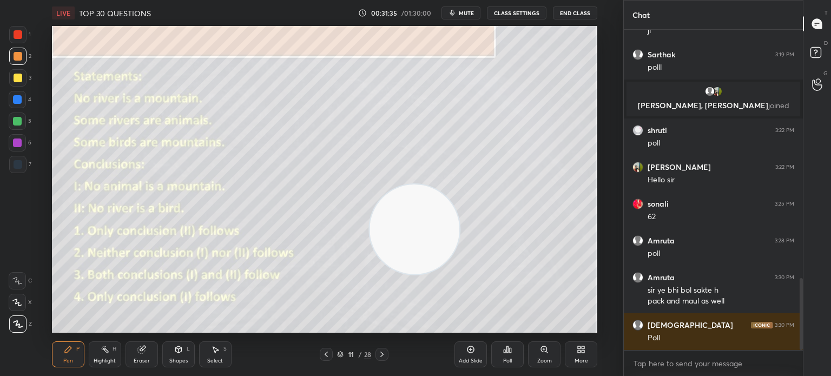
click at [508, 359] on div "Poll" at bounding box center [507, 360] width 9 height 5
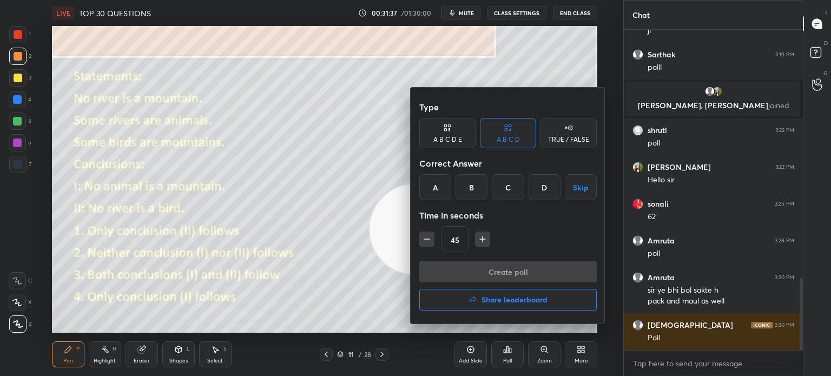
click at [470, 182] on div "B" at bounding box center [471, 187] width 32 height 26
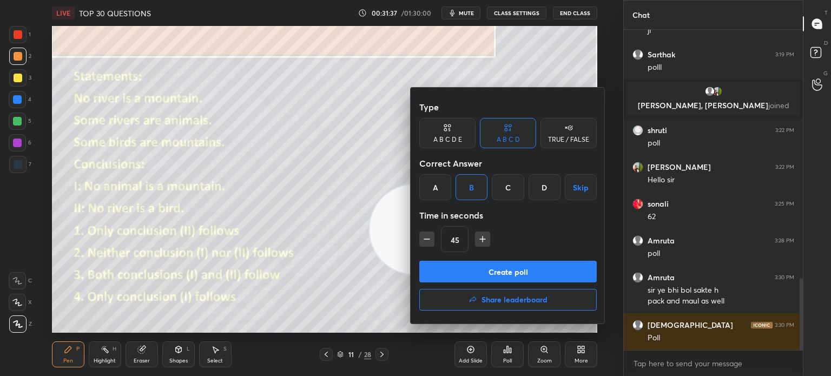
click at [474, 269] on button "Create poll" at bounding box center [507, 272] width 177 height 22
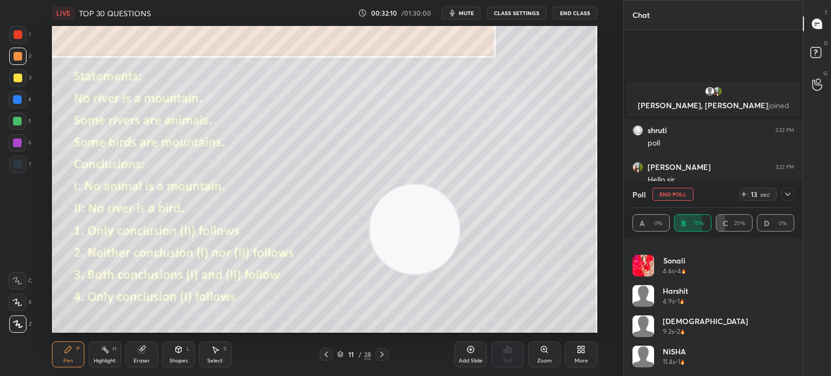
scroll to position [1203, 0]
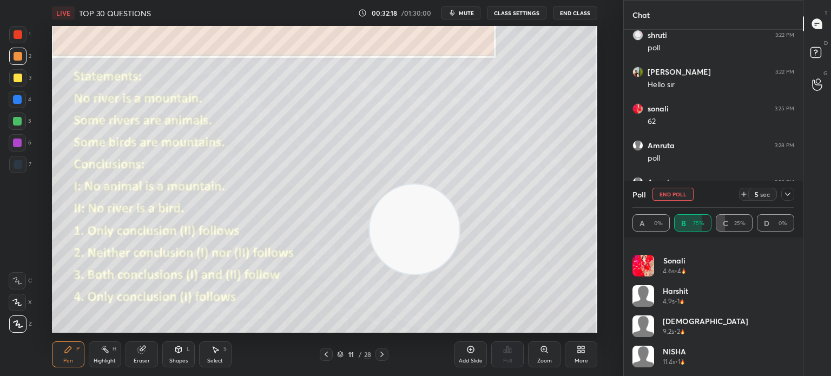
click at [660, 240] on div "Tejasw 2.2s • 3 Aishwarya 3.5s • 4 sonali 4.6s • 4 harshit 4.9s • 1 Vaishnavi 9…" at bounding box center [713, 306] width 179 height 138
click at [662, 241] on div "Tejasw 2.2s • 3 Aishwarya 3.5s • 4 sonali 4.6s • 4 harshit 4.9s • 1 Vaishnavi 9…" at bounding box center [713, 306] width 179 height 138
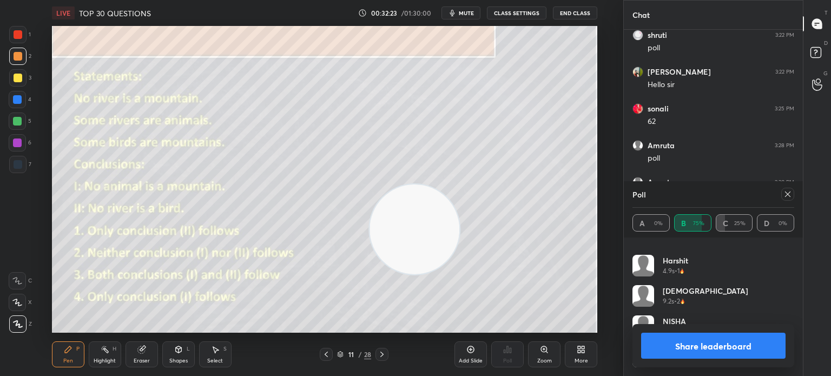
click at [669, 341] on button "Share leaderboard" at bounding box center [713, 346] width 144 height 26
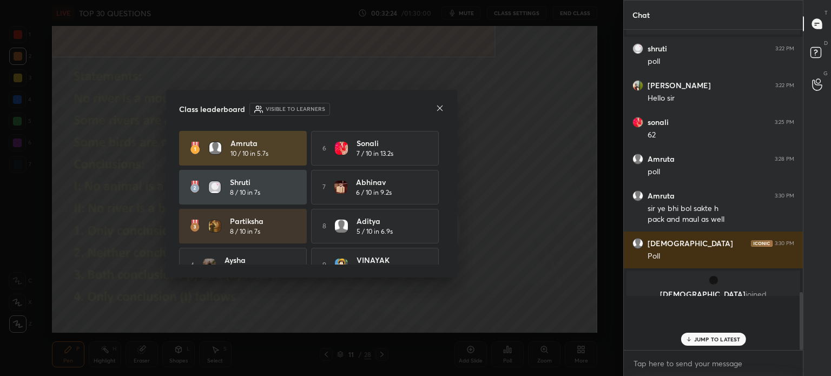
scroll to position [316, 176]
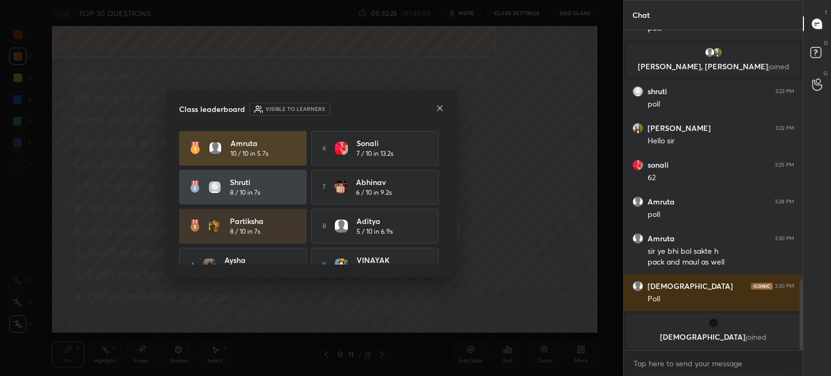
click at [439, 109] on icon at bounding box center [439, 108] width 9 height 9
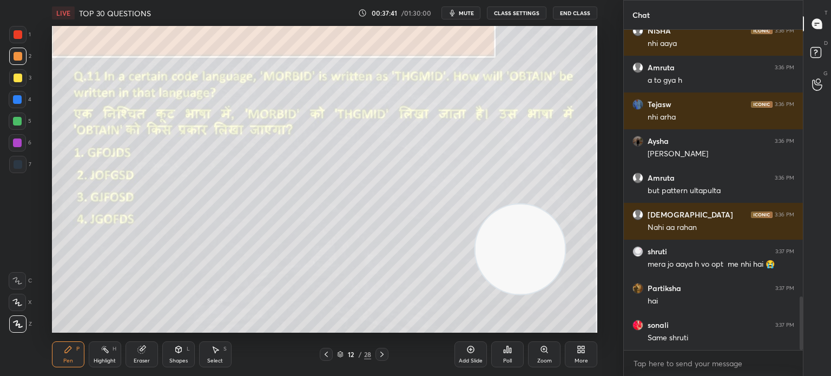
scroll to position [1640, 0]
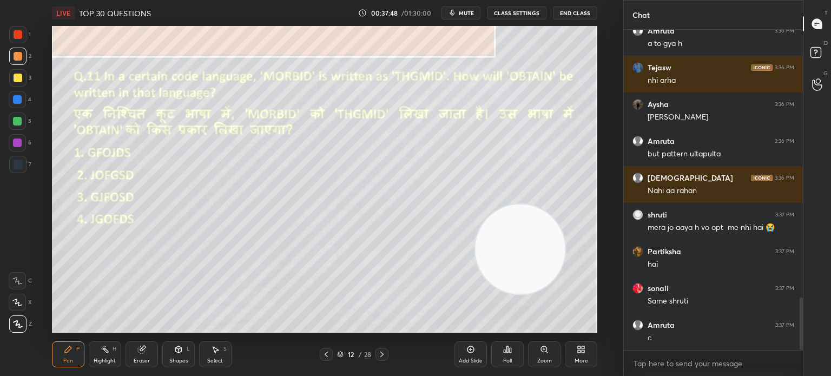
click at [141, 362] on div "Eraser" at bounding box center [142, 360] width 16 height 5
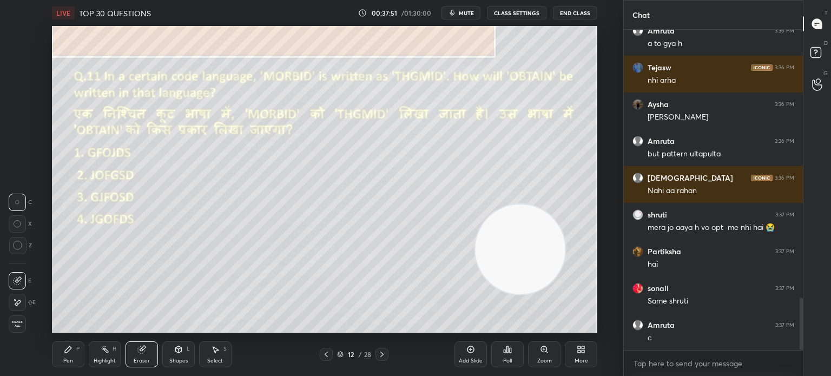
click at [58, 359] on div "Pen P" at bounding box center [68, 354] width 32 height 26
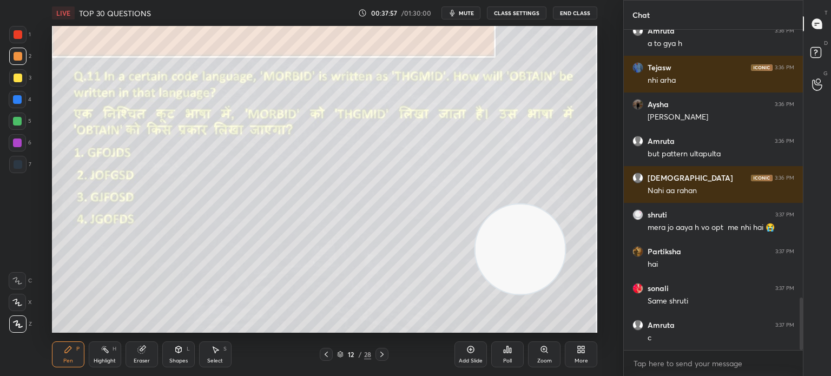
scroll to position [1677, 0]
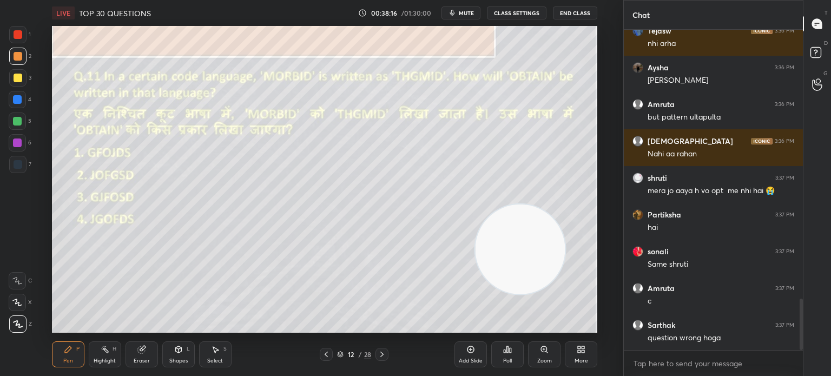
click at [141, 353] on icon at bounding box center [140, 349] width 7 height 7
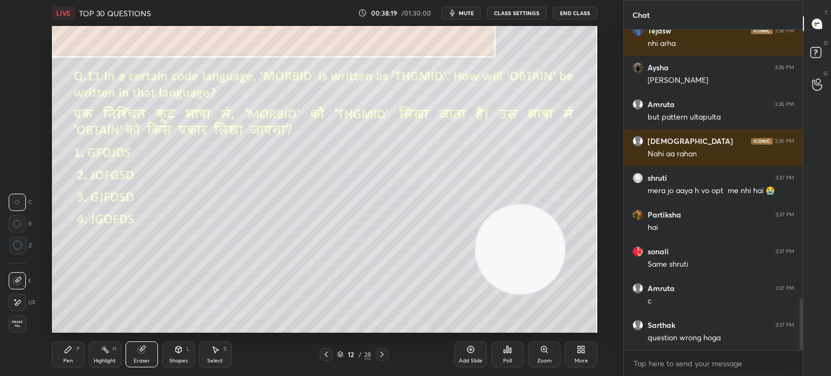
click at [61, 356] on div "Pen P" at bounding box center [68, 354] width 32 height 26
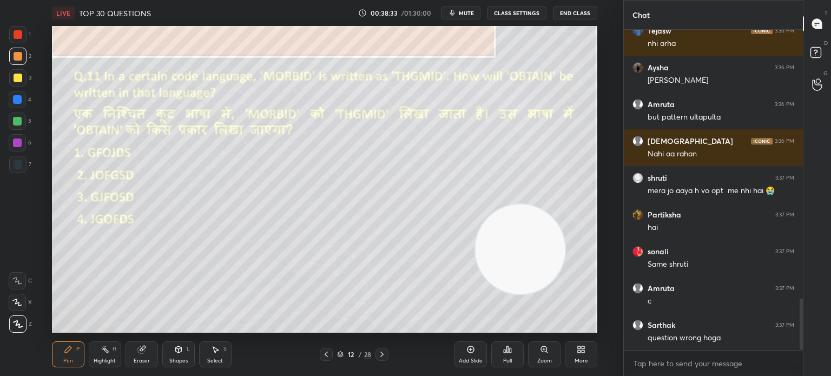
click at [506, 356] on div "Poll" at bounding box center [507, 354] width 32 height 26
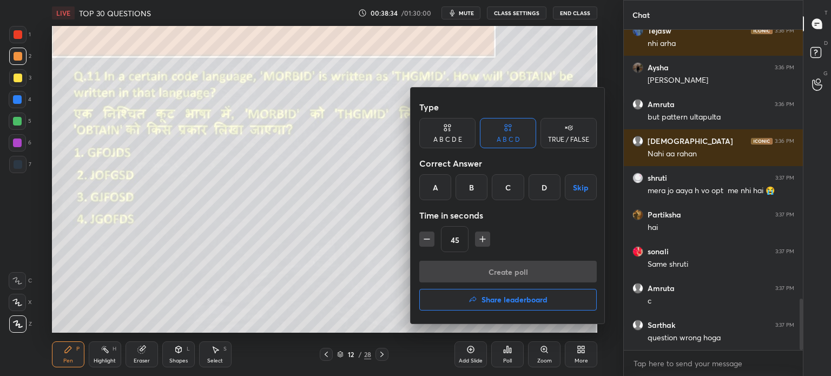
click at [506, 186] on div "C" at bounding box center [508, 187] width 32 height 26
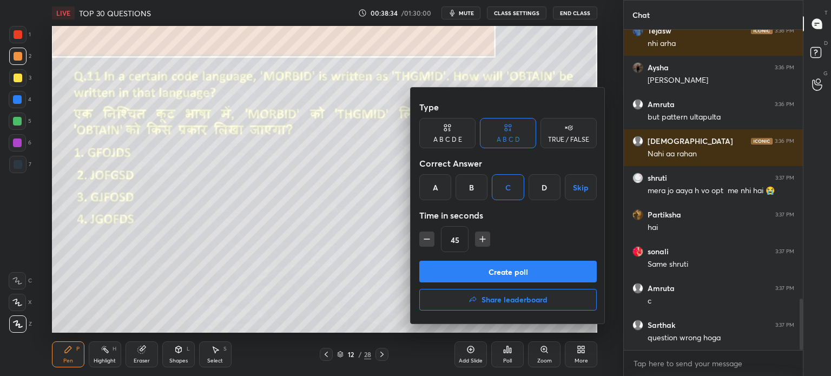
click at [496, 276] on button "Create poll" at bounding box center [507, 272] width 177 height 22
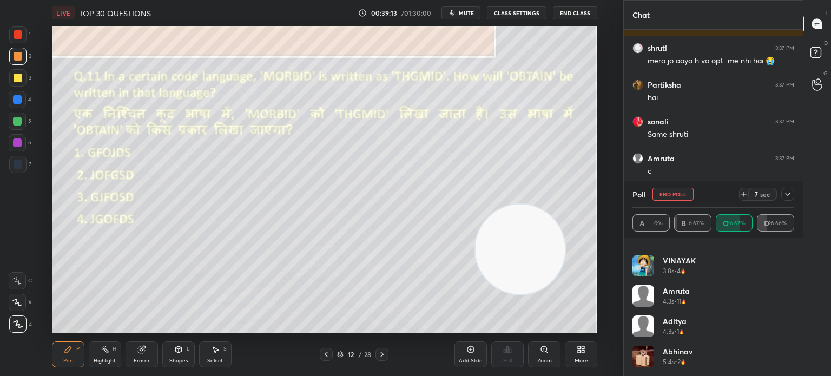
scroll to position [3, 3]
click at [669, 197] on button "End Poll" at bounding box center [672, 194] width 41 height 13
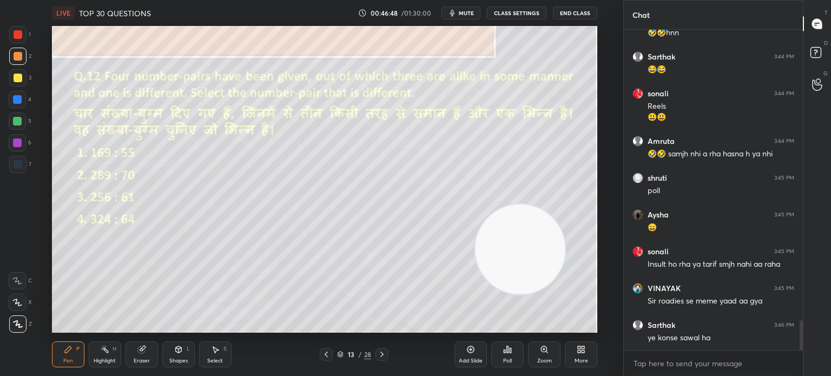
scroll to position [3105, 0]
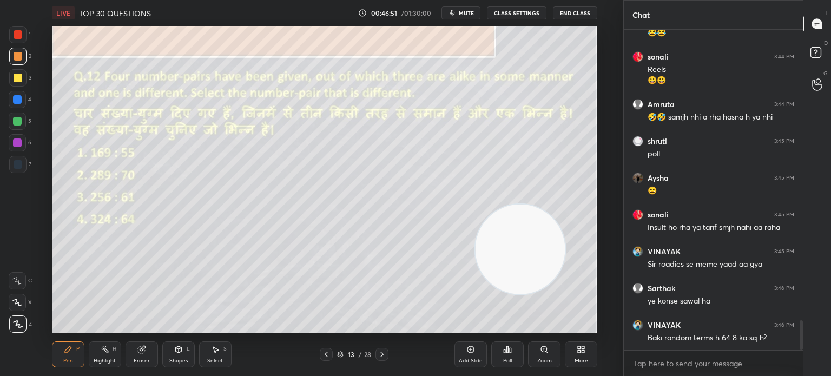
click at [136, 356] on div "Eraser" at bounding box center [141, 354] width 32 height 26
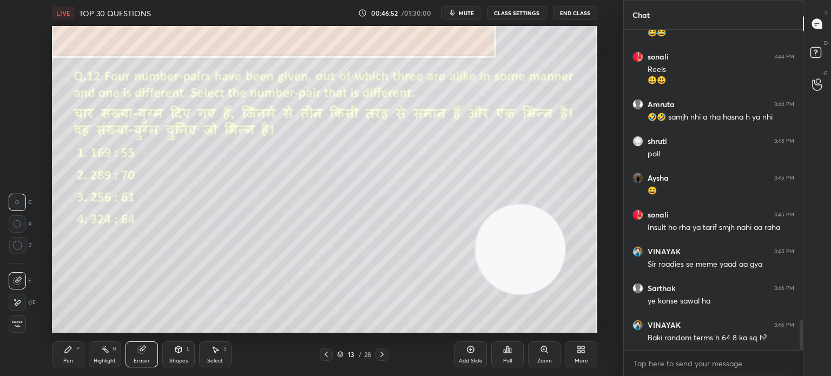
click at [19, 323] on span "Erase all" at bounding box center [17, 324] width 16 height 8
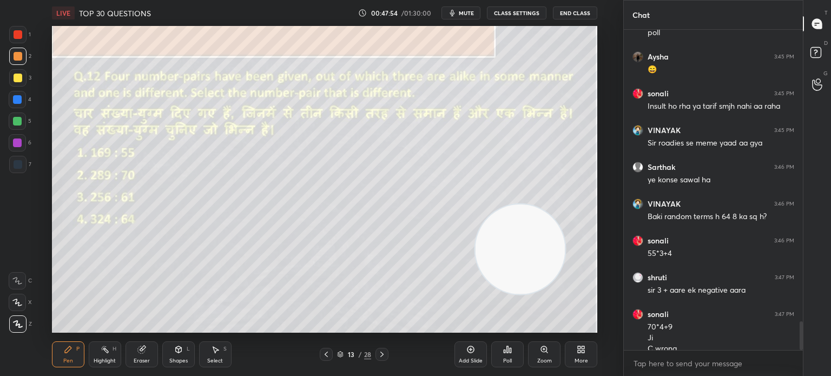
scroll to position [3237, 0]
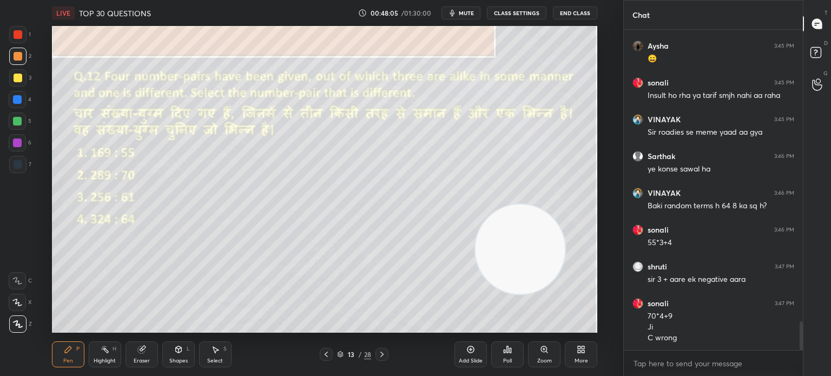
click at [146, 354] on div "Eraser" at bounding box center [141, 354] width 32 height 26
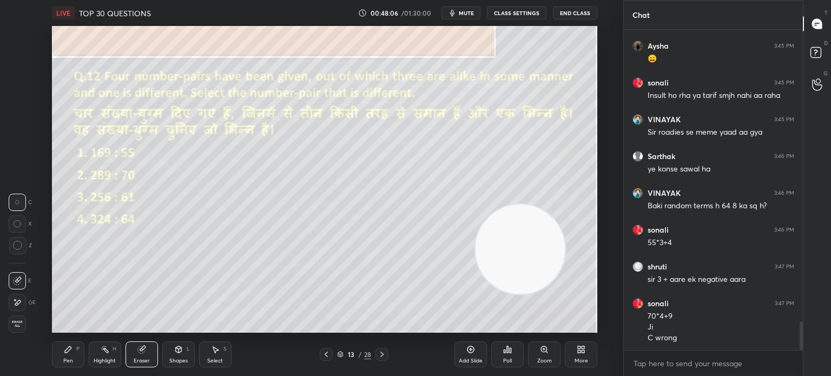
click at [21, 325] on span "Erase all" at bounding box center [17, 324] width 16 height 8
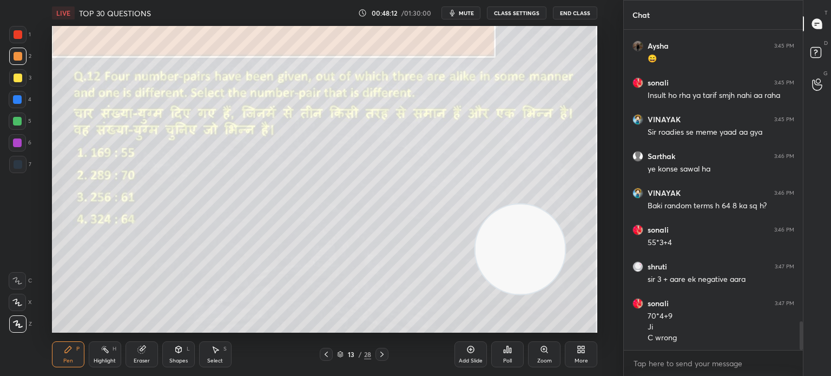
click at [16, 82] on div at bounding box center [18, 78] width 9 height 9
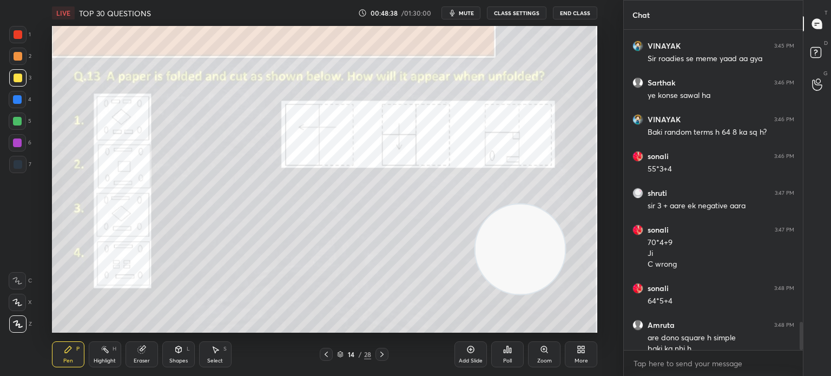
scroll to position [3321, 0]
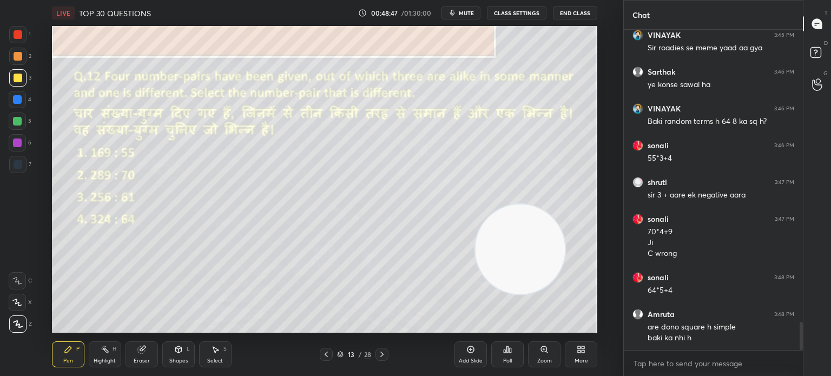
click at [143, 354] on div "Eraser" at bounding box center [141, 354] width 32 height 26
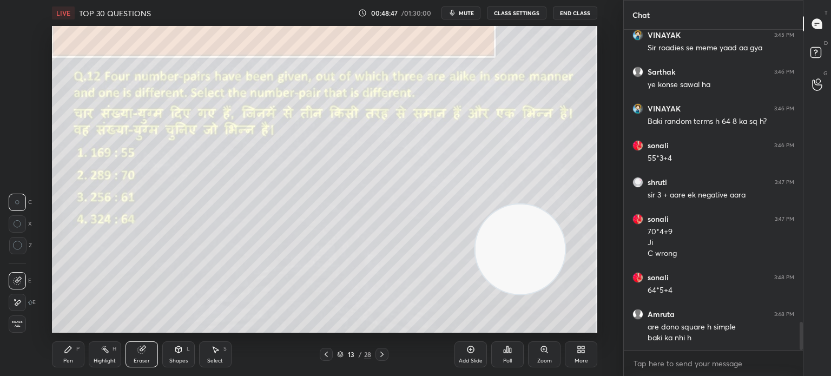
click at [17, 322] on span "Erase all" at bounding box center [17, 324] width 16 height 8
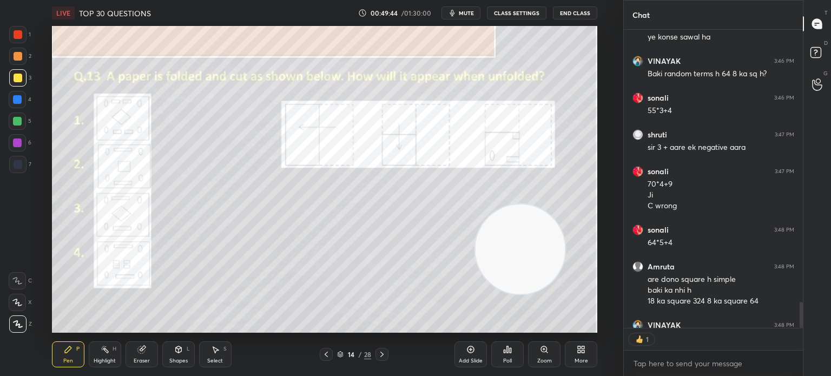
scroll to position [3, 3]
click at [508, 360] on div "Poll" at bounding box center [507, 360] width 9 height 5
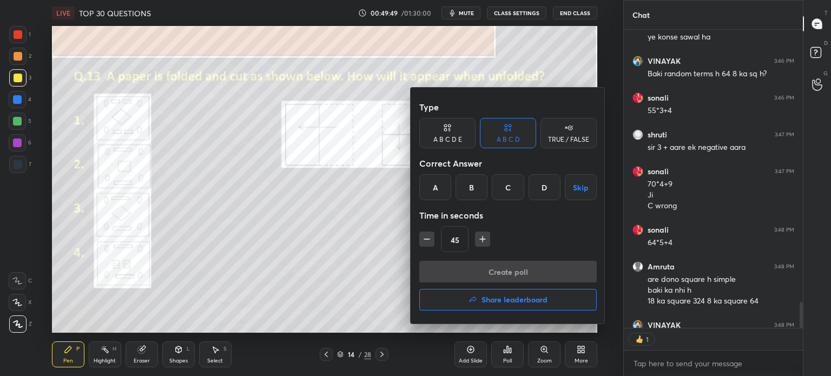
click at [473, 188] on div "B" at bounding box center [471, 187] width 32 height 26
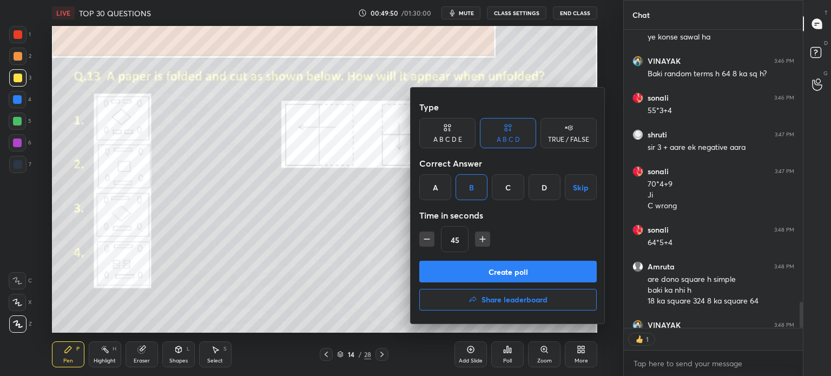
click at [463, 266] on button "Create poll" at bounding box center [507, 272] width 177 height 22
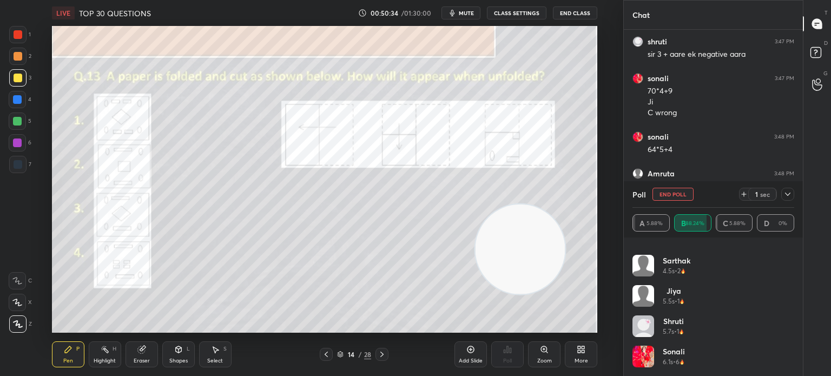
scroll to position [3462, 0]
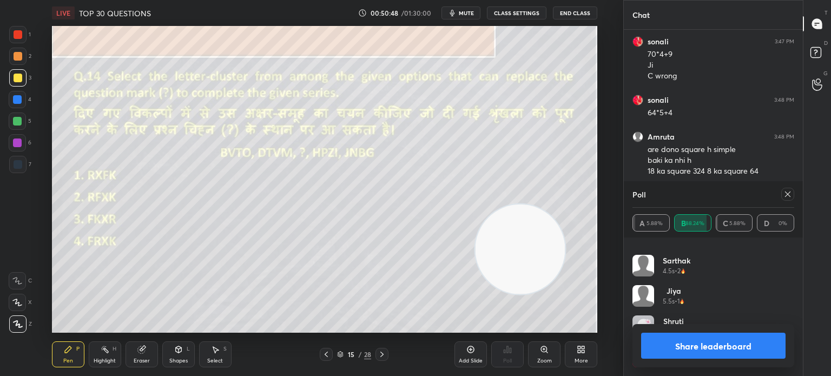
click at [684, 345] on button "Share leaderboard" at bounding box center [713, 346] width 144 height 26
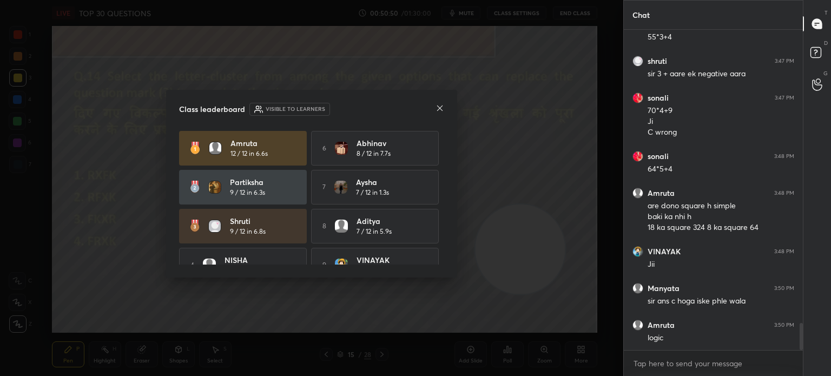
click at [439, 110] on icon at bounding box center [439, 108] width 9 height 9
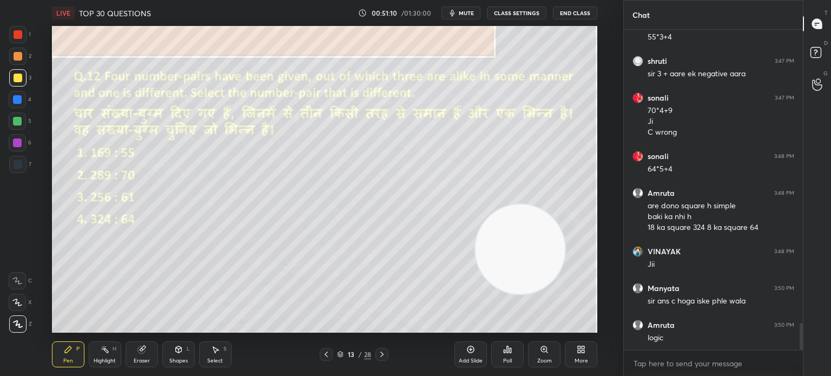
click at [141, 360] on div "Eraser" at bounding box center [142, 360] width 16 height 5
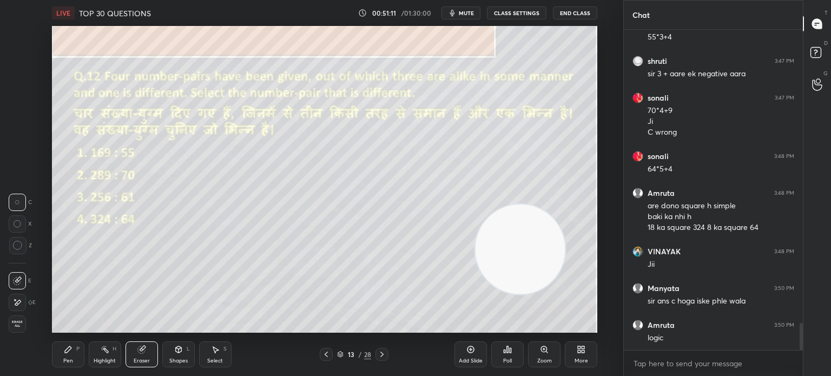
click at [20, 324] on span "Erase all" at bounding box center [17, 324] width 16 height 8
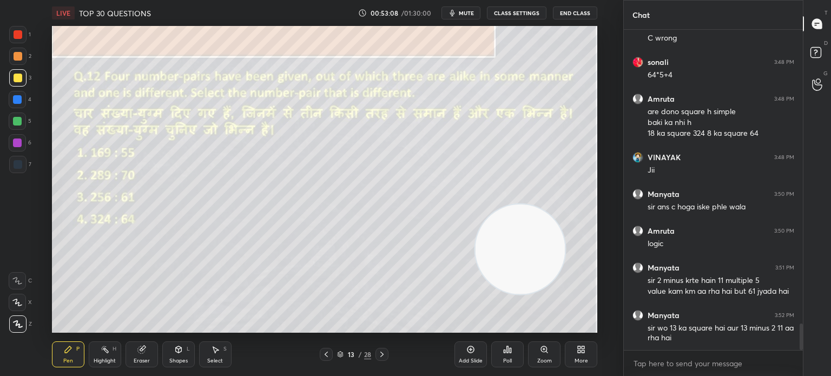
scroll to position [3573, 0]
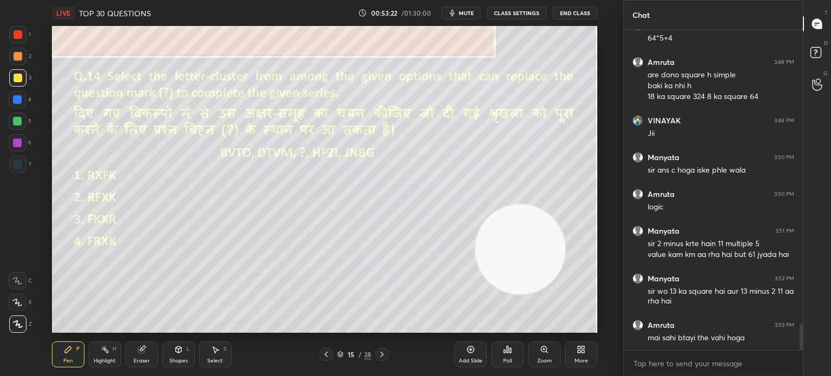
click at [506, 361] on div "Poll" at bounding box center [507, 360] width 9 height 5
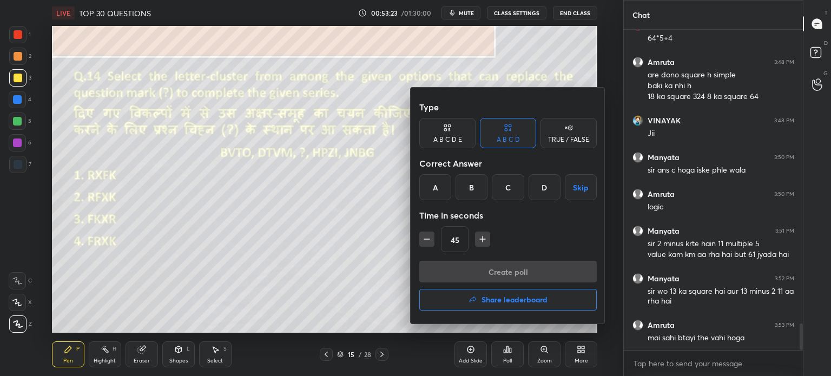
click at [543, 186] on div "D" at bounding box center [544, 187] width 32 height 26
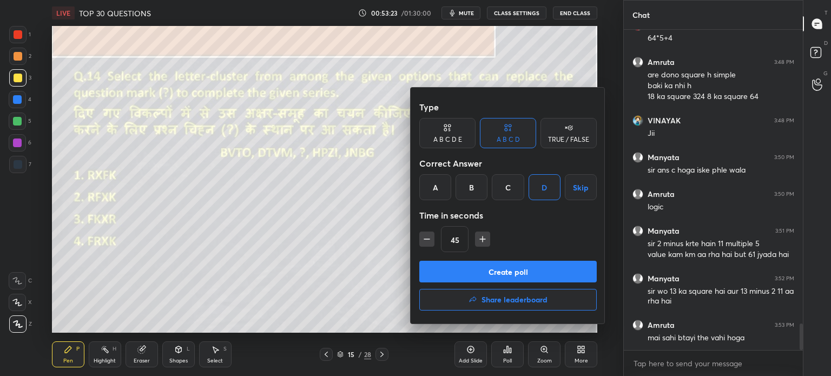
click at [480, 264] on button "Create poll" at bounding box center [507, 272] width 177 height 22
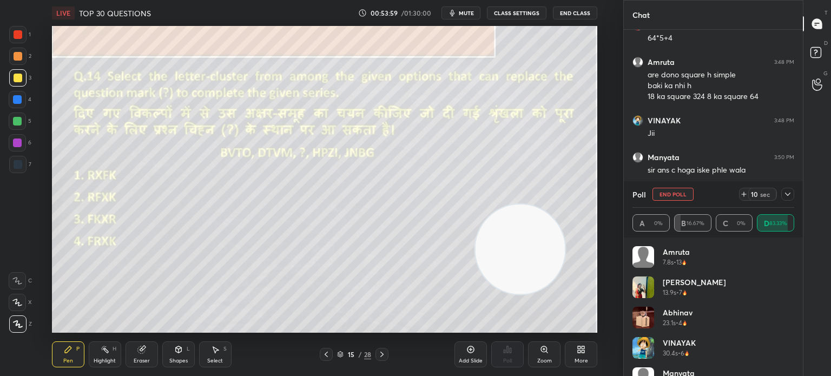
scroll to position [22, 0]
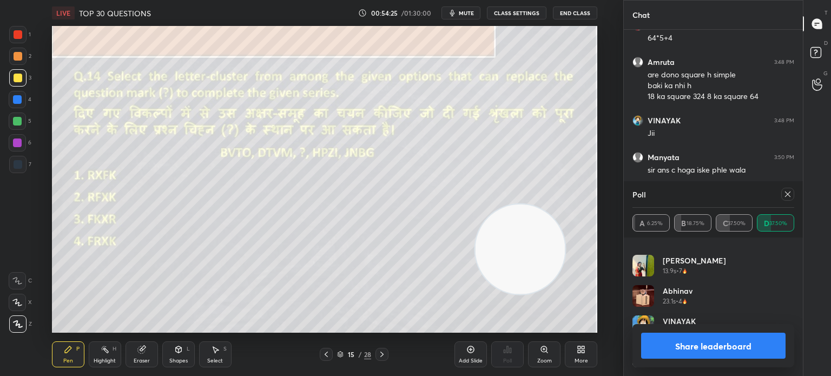
click at [786, 193] on icon at bounding box center [787, 193] width 5 height 5
type textarea "x"
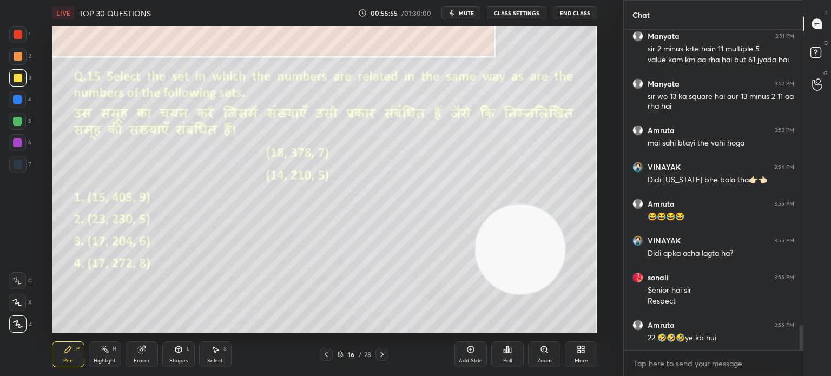
scroll to position [3779, 0]
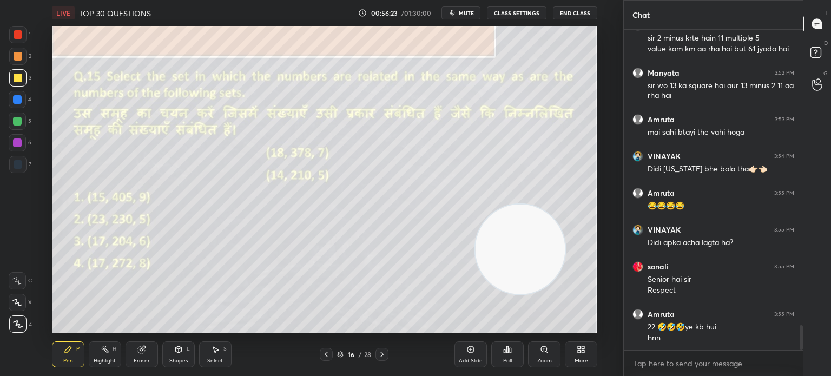
click at [511, 364] on div "Poll" at bounding box center [507, 360] width 9 height 5
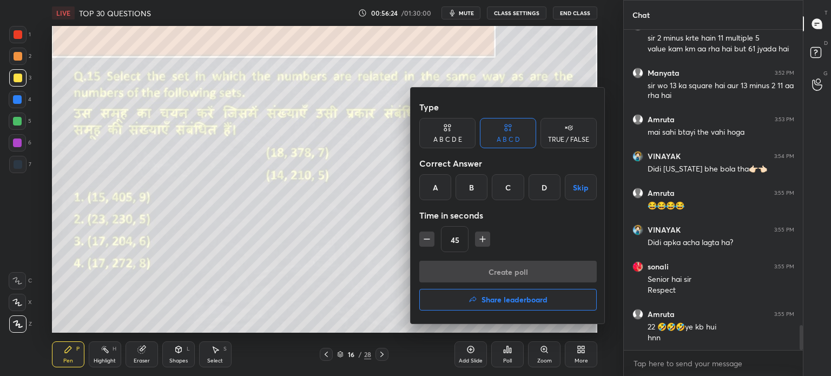
click at [439, 184] on div "A" at bounding box center [435, 187] width 32 height 26
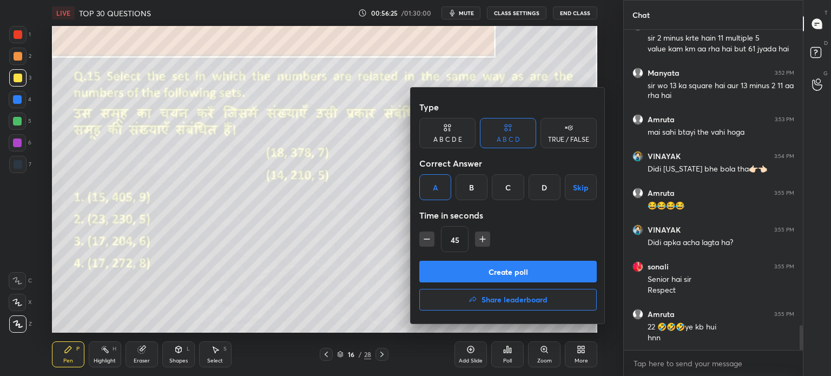
click at [480, 236] on icon "button" at bounding box center [482, 239] width 11 height 11
type input "60"
click at [471, 268] on button "Create poll" at bounding box center [507, 272] width 177 height 22
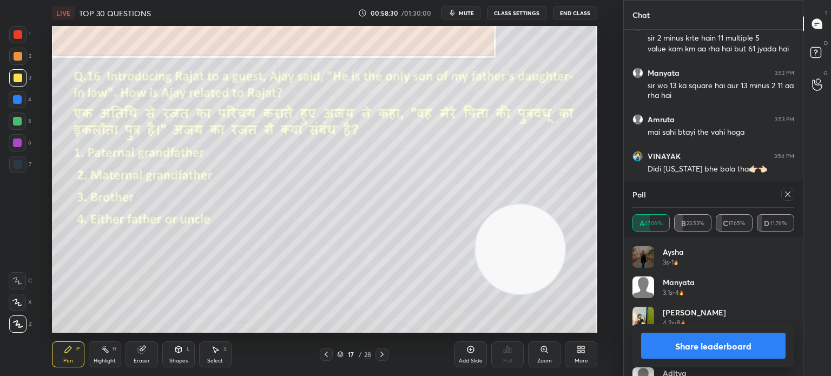
scroll to position [3872, 0]
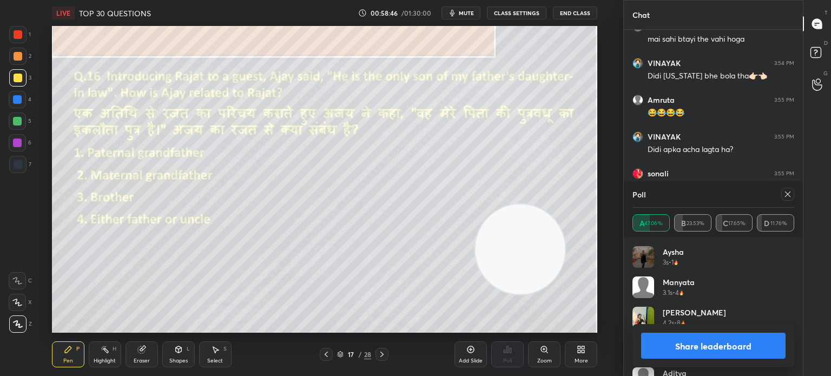
click at [716, 342] on button "Share leaderboard" at bounding box center [713, 346] width 144 height 26
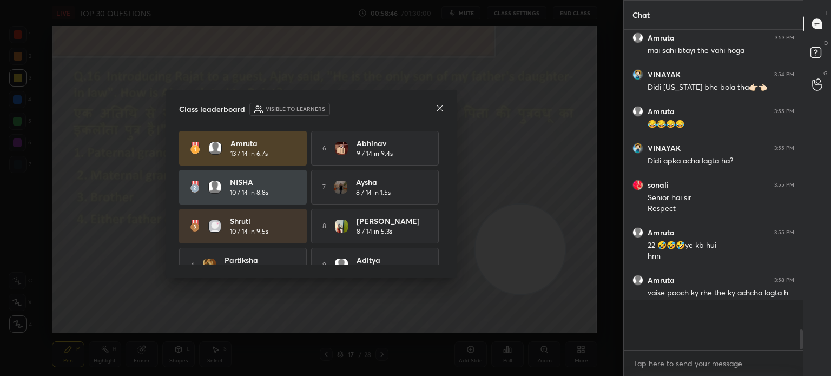
scroll to position [3836, 0]
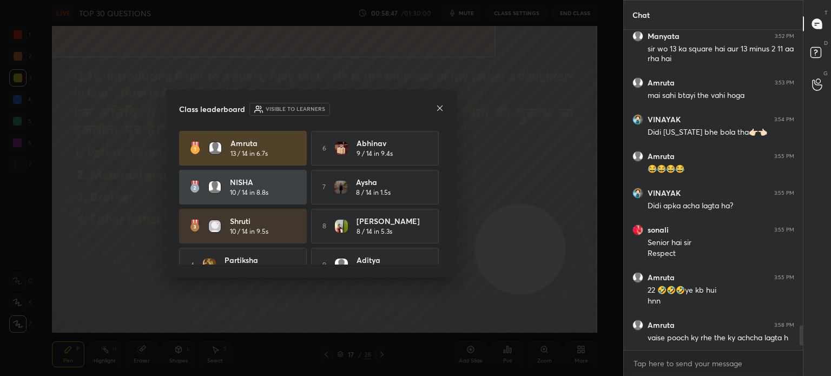
click at [438, 108] on icon at bounding box center [439, 108] width 9 height 9
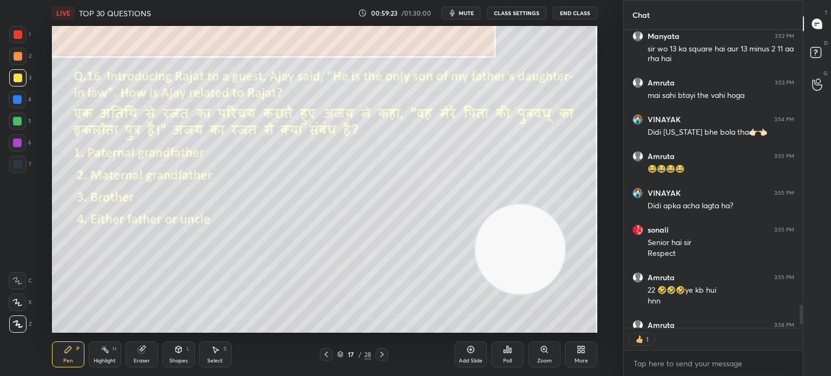
scroll to position [3, 3]
click at [501, 350] on div "Poll" at bounding box center [507, 354] width 32 height 26
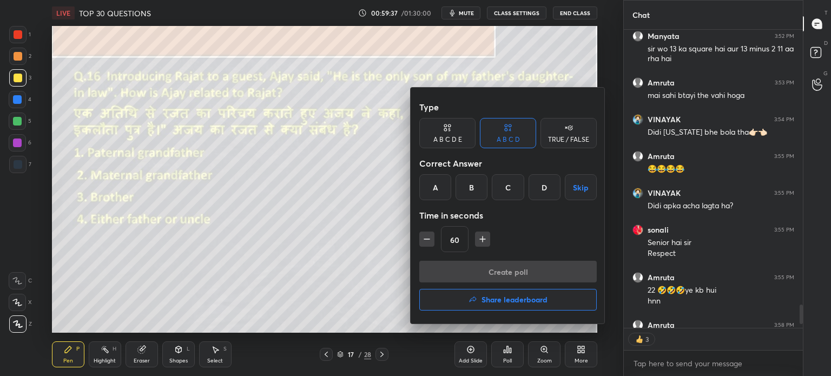
click at [541, 186] on div "D" at bounding box center [544, 187] width 32 height 26
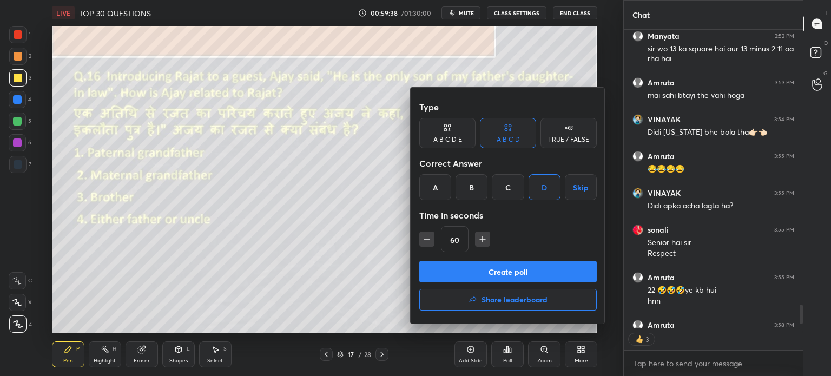
click at [493, 270] on button "Create poll" at bounding box center [507, 272] width 177 height 22
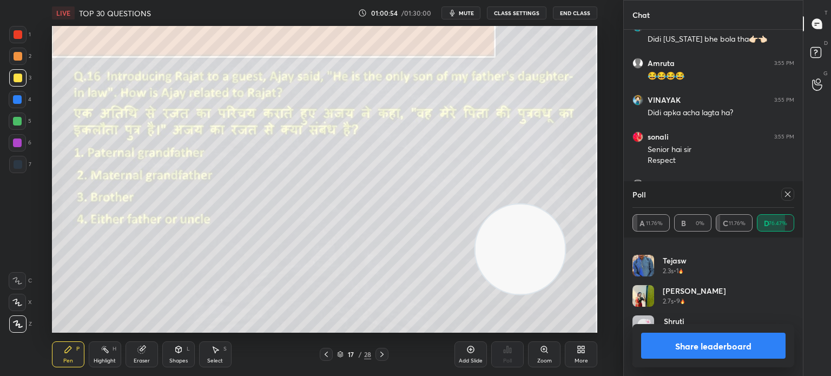
click at [669, 343] on button "Share leaderboard" at bounding box center [713, 346] width 144 height 26
type textarea "x"
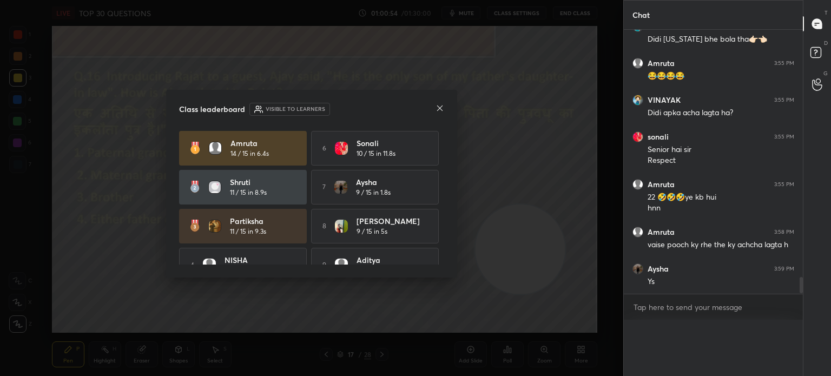
scroll to position [3897, 0]
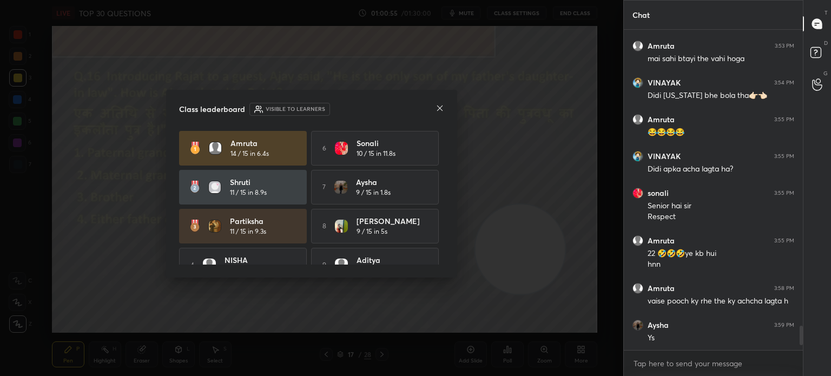
click at [441, 108] on icon at bounding box center [439, 108] width 9 height 9
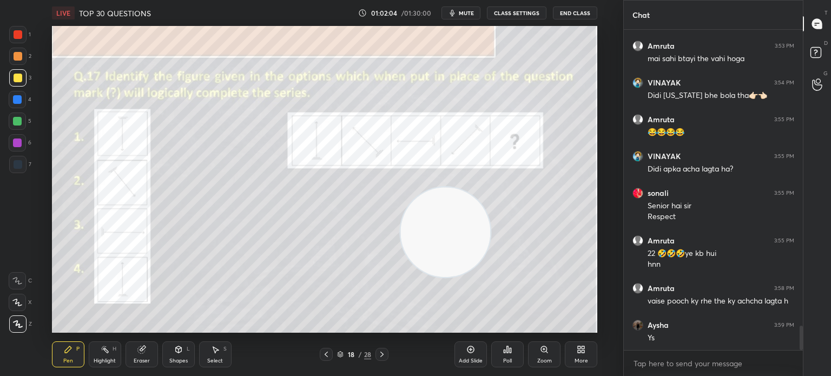
scroll to position [3889, 0]
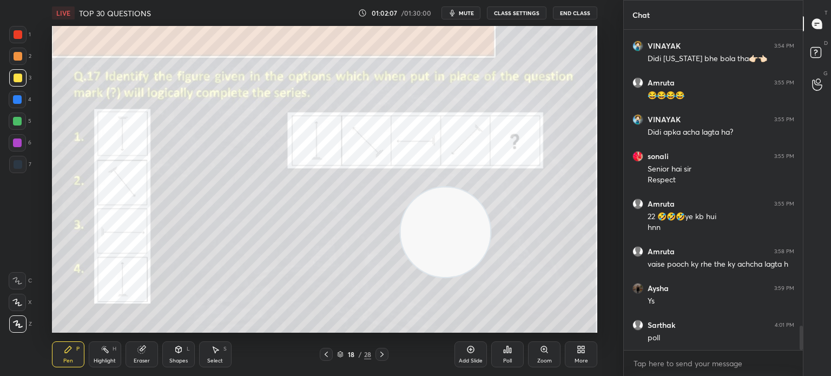
click at [504, 359] on div "Poll" at bounding box center [507, 360] width 9 height 5
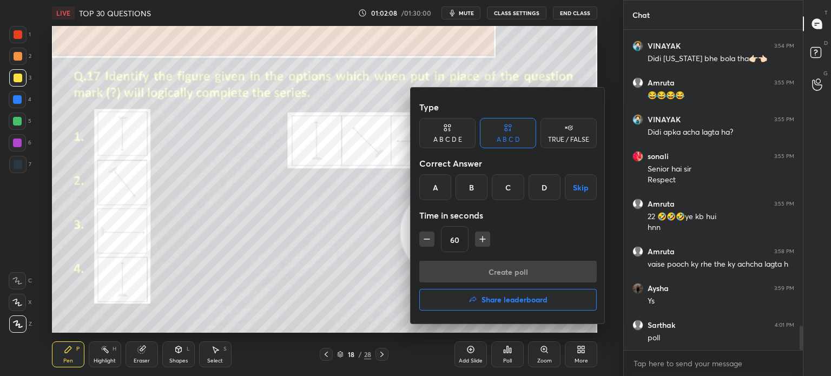
click at [433, 187] on div "A" at bounding box center [435, 187] width 32 height 26
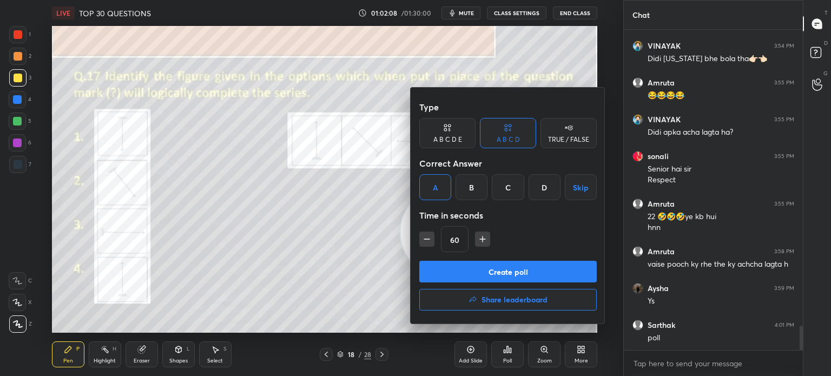
click at [428, 241] on icon "button" at bounding box center [426, 239] width 11 height 11
type input "45"
click at [441, 267] on button "Create poll" at bounding box center [507, 272] width 177 height 22
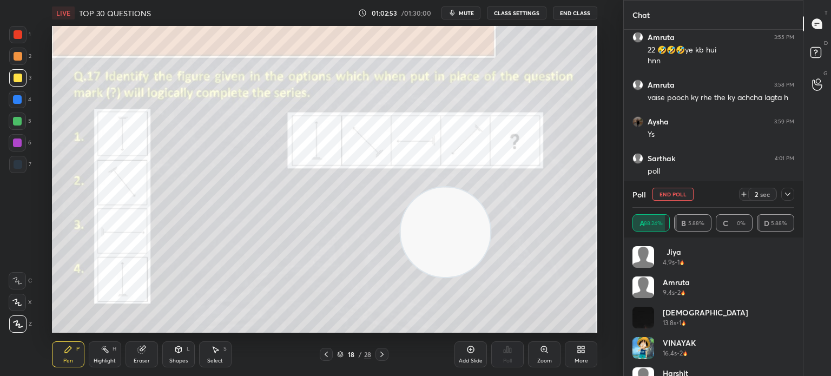
scroll to position [325, 0]
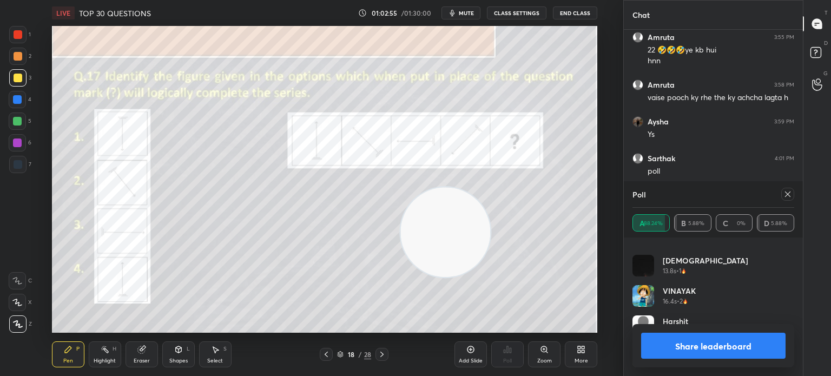
click at [787, 194] on icon at bounding box center [787, 193] width 5 height 5
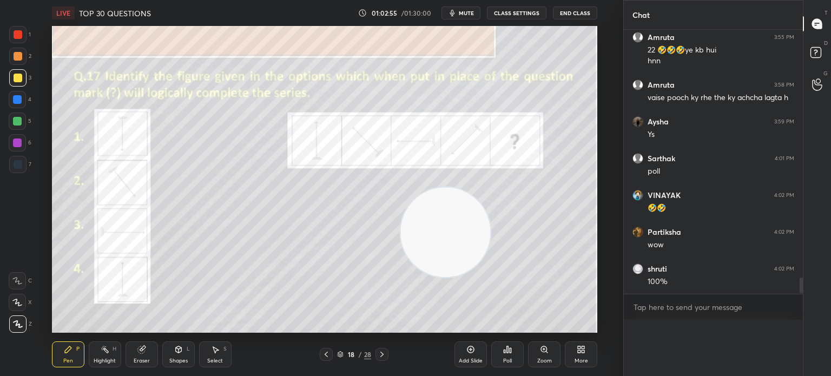
scroll to position [300, 176]
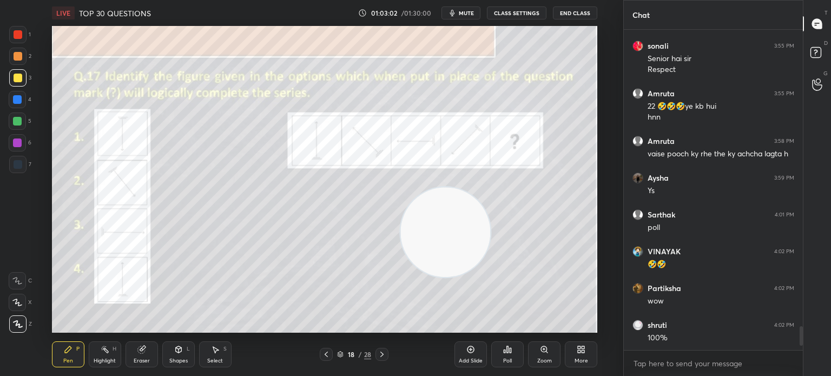
click at [17, 35] on div at bounding box center [18, 34] width 9 height 9
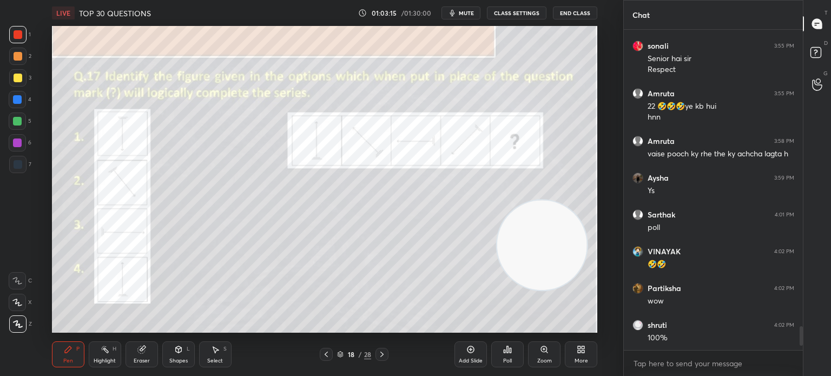
click at [18, 80] on div at bounding box center [18, 78] width 9 height 9
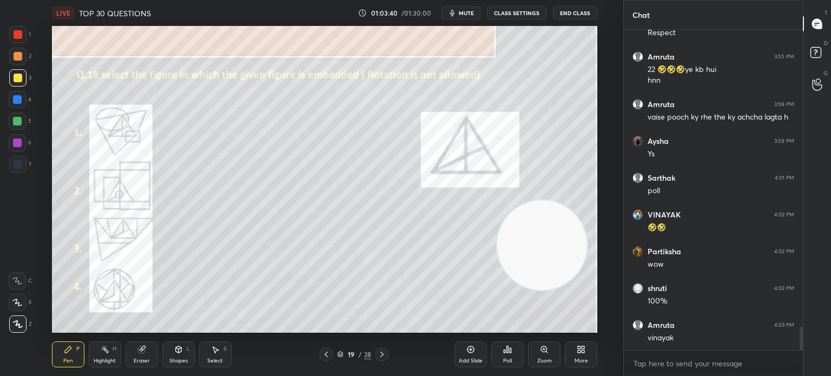
scroll to position [4073, 0]
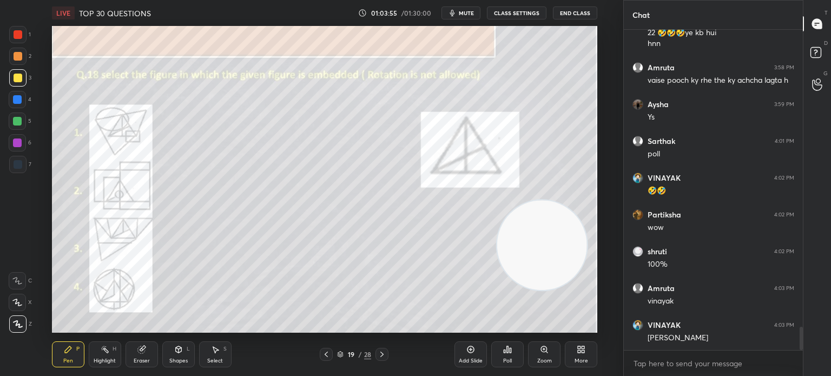
click at [511, 359] on div "Poll" at bounding box center [507, 360] width 9 height 5
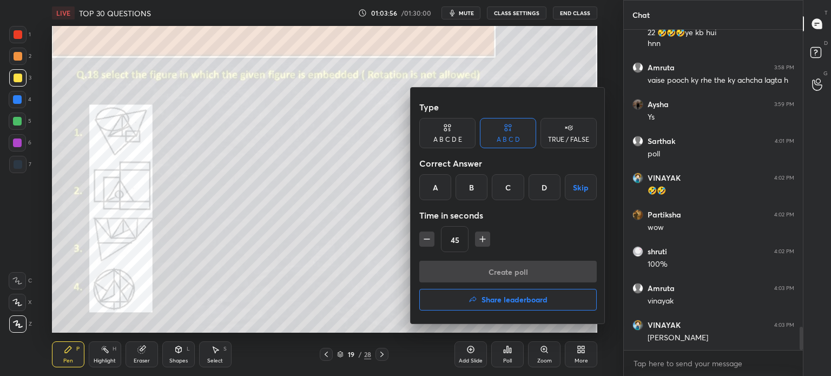
click at [426, 186] on div "A" at bounding box center [435, 187] width 32 height 26
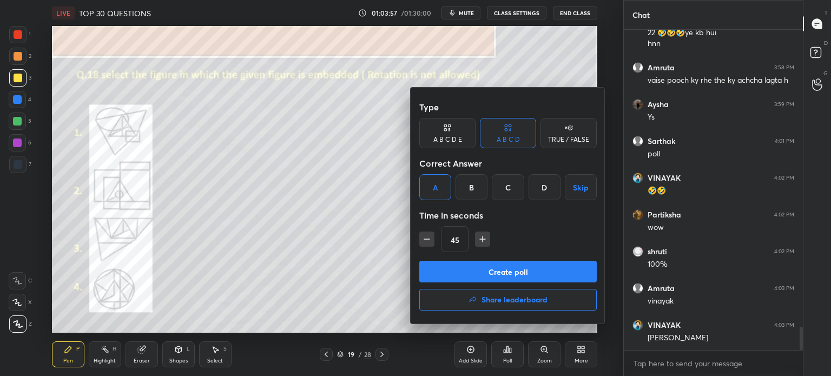
click at [482, 263] on button "Create poll" at bounding box center [507, 272] width 177 height 22
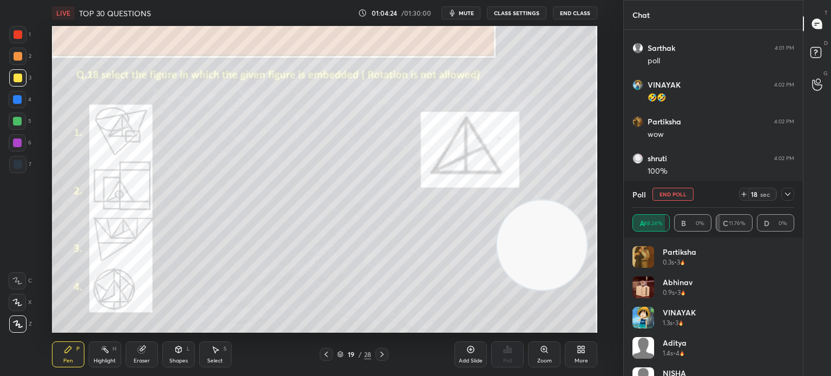
scroll to position [4213, 0]
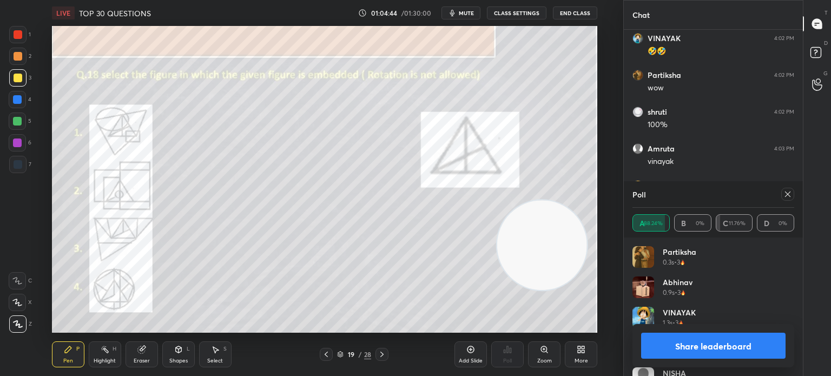
click at [17, 100] on div at bounding box center [17, 99] width 9 height 9
click at [789, 197] on icon at bounding box center [787, 194] width 9 height 9
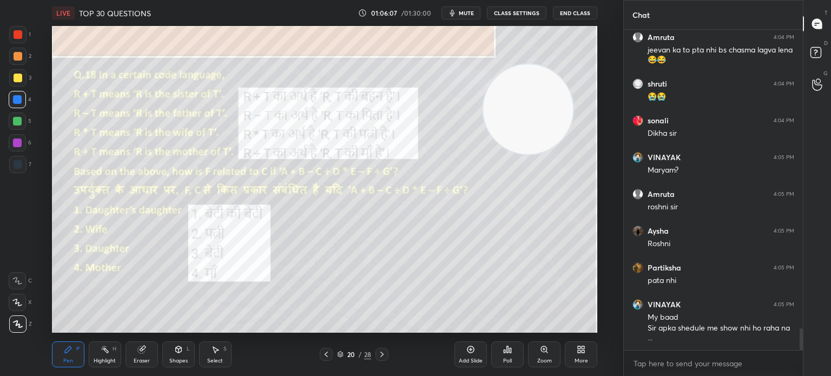
scroll to position [4471, 0]
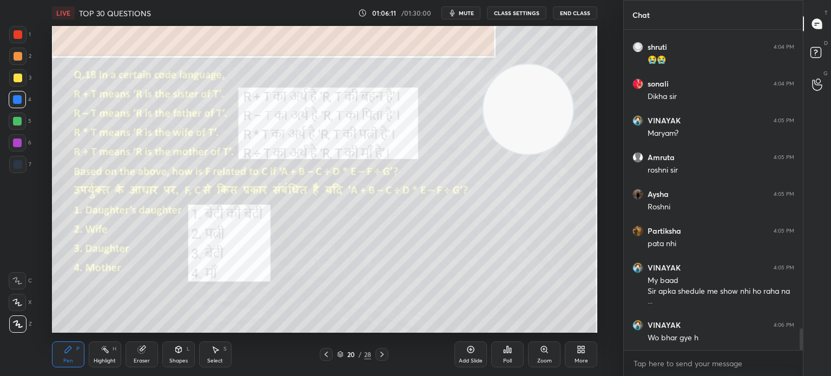
click at [511, 354] on div "Poll" at bounding box center [507, 354] width 32 height 26
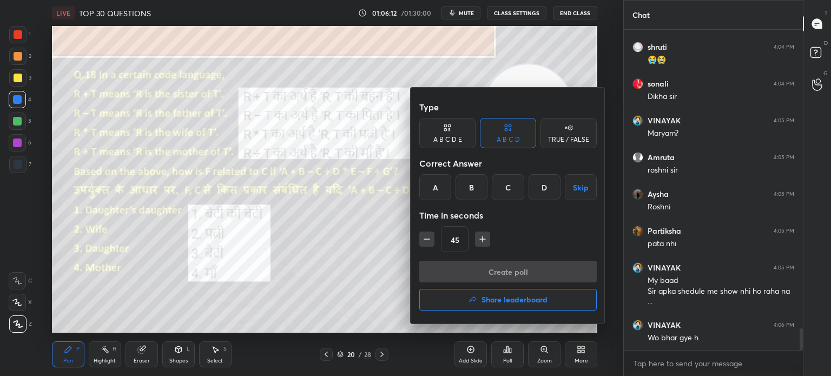
click at [439, 190] on div "A" at bounding box center [435, 187] width 32 height 26
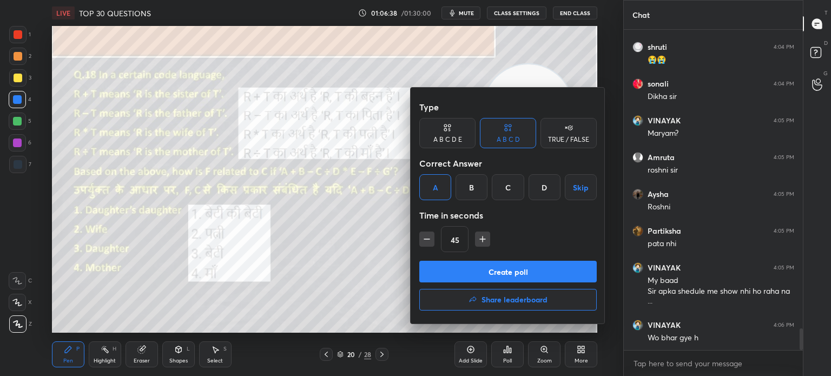
scroll to position [4482, 0]
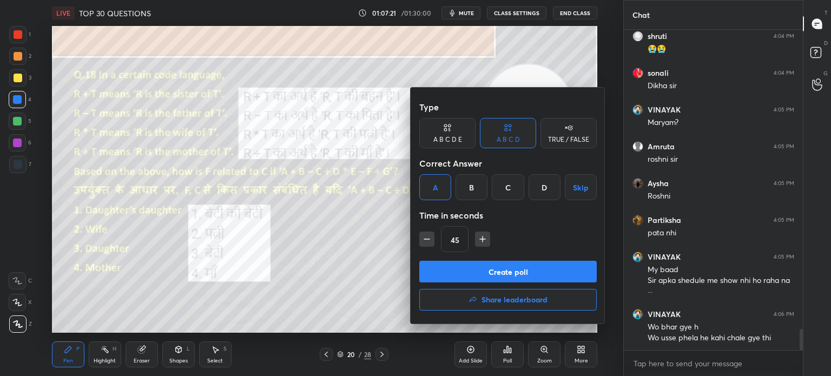
click at [532, 274] on button "Create poll" at bounding box center [507, 272] width 177 height 22
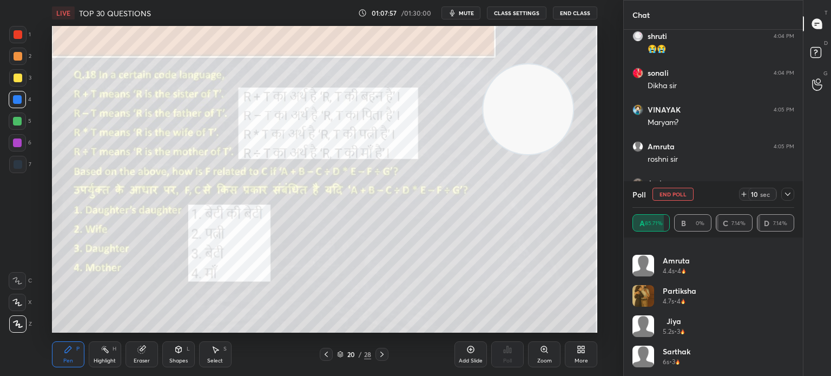
scroll to position [4538, 0]
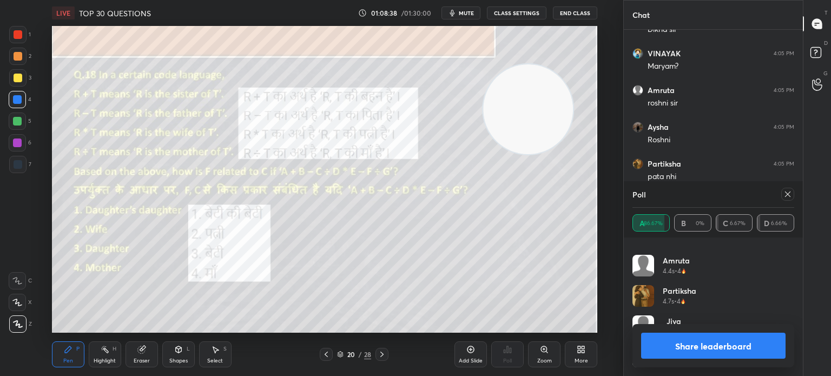
click at [669, 341] on button "Share leaderboard" at bounding box center [713, 346] width 144 height 26
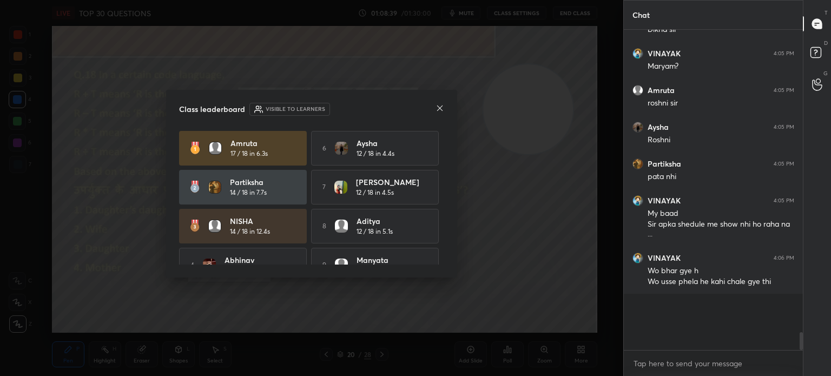
scroll to position [4525, 0]
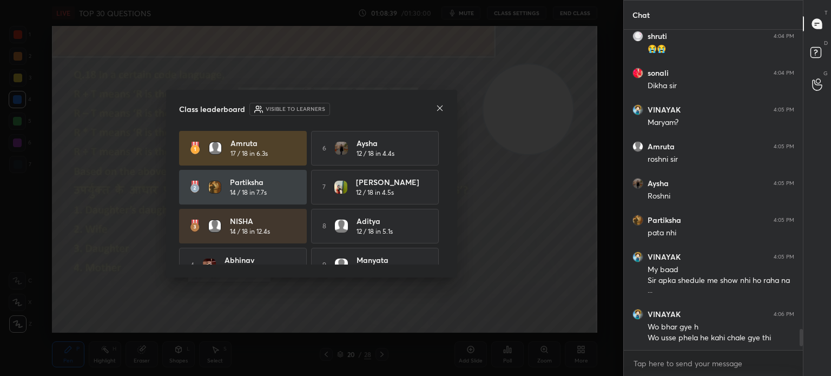
click at [442, 109] on icon at bounding box center [439, 108] width 9 height 9
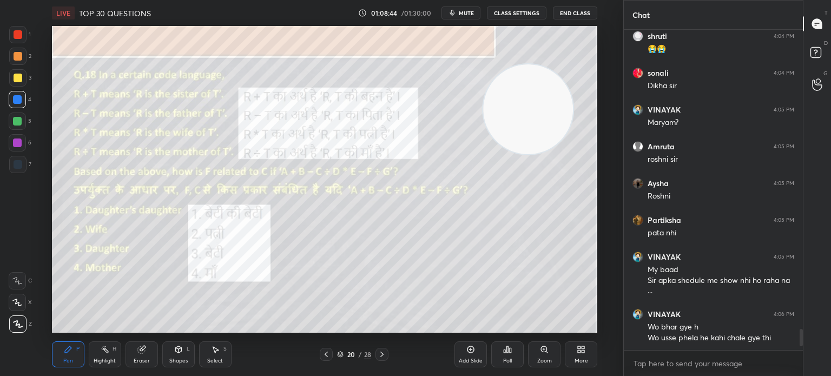
click at [17, 80] on div at bounding box center [18, 78] width 9 height 9
click at [468, 327] on div "Add Slide Poll Zoom More" at bounding box center [525, 354] width 143 height 61
click at [480, 332] on div "Add Slide Poll Zoom More" at bounding box center [525, 354] width 143 height 61
click at [483, 324] on div "Add Slide Poll Zoom More" at bounding box center [525, 354] width 143 height 61
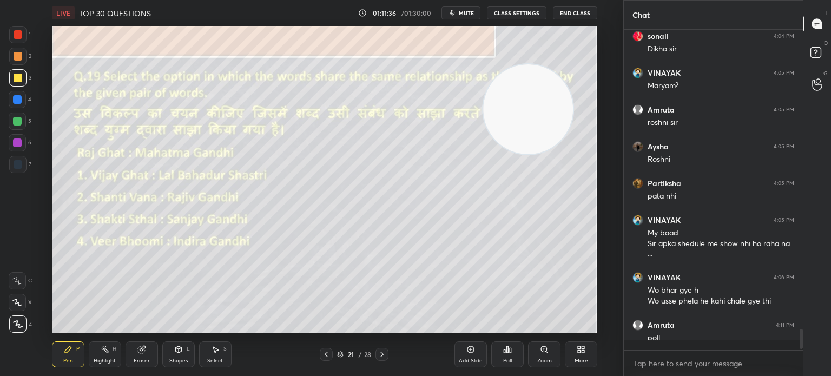
scroll to position [4519, 0]
click at [507, 362] on div "Poll" at bounding box center [507, 360] width 9 height 5
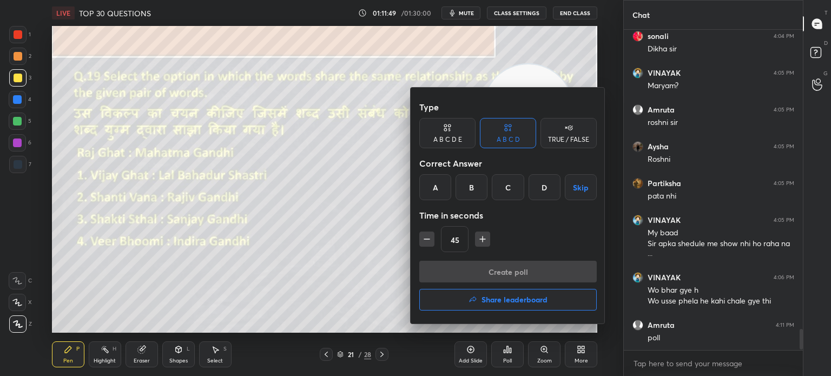
click at [466, 196] on div "B" at bounding box center [471, 187] width 32 height 26
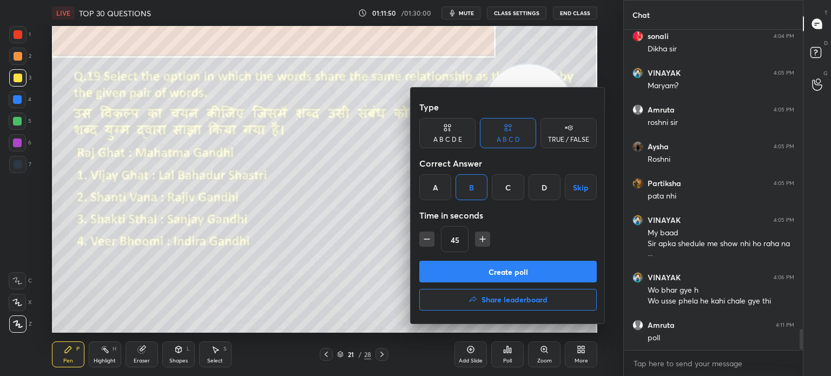
click at [475, 271] on button "Create poll" at bounding box center [507, 272] width 177 height 22
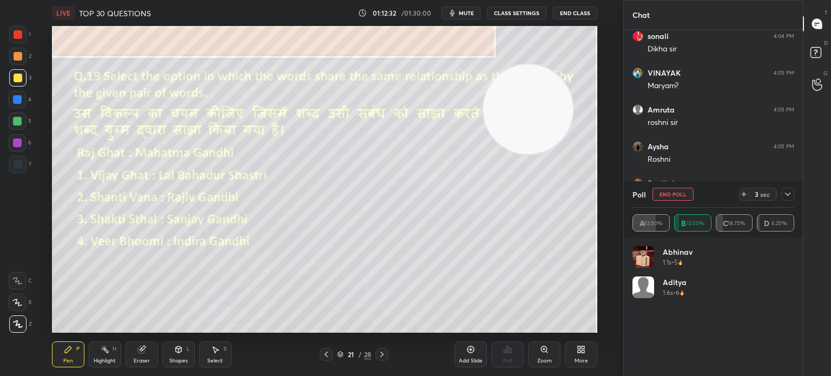
scroll to position [4612, 0]
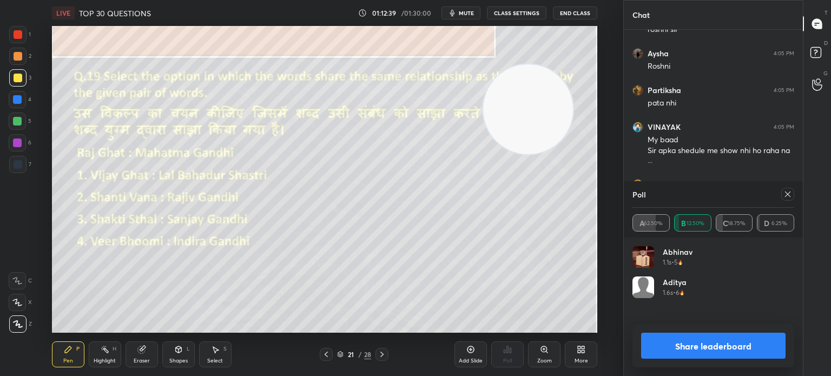
click at [668, 348] on button "Share leaderboard" at bounding box center [713, 346] width 144 height 26
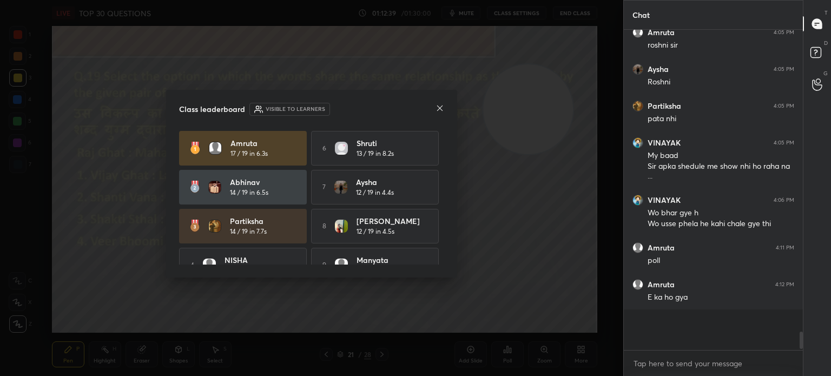
scroll to position [299, 176]
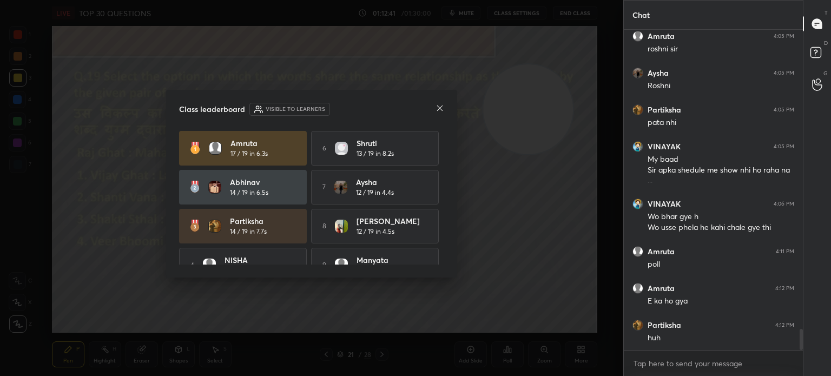
click at [437, 110] on icon at bounding box center [439, 108] width 9 height 9
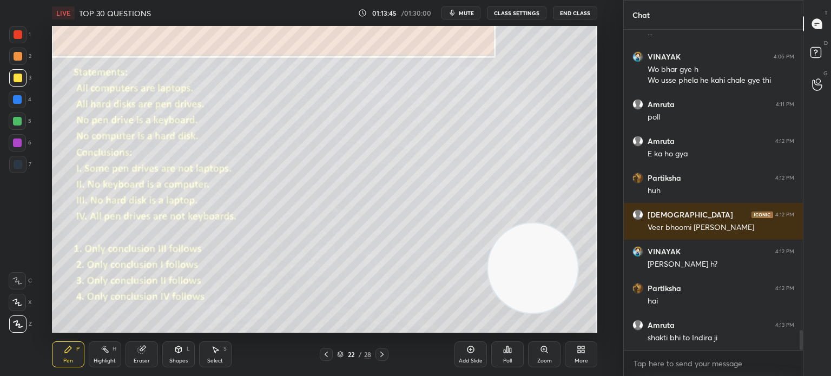
scroll to position [4750, 0]
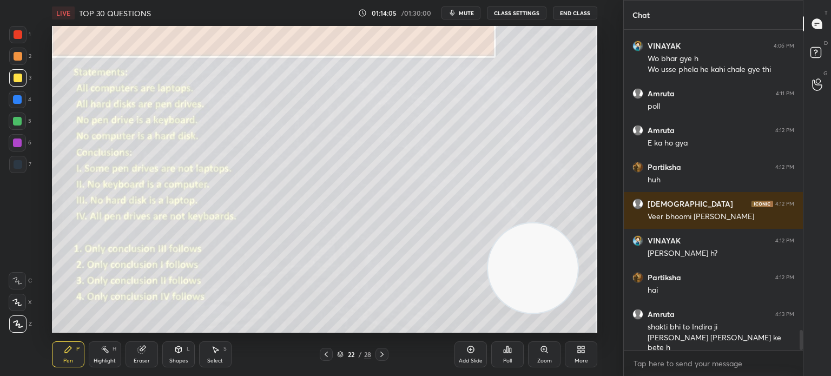
click at [508, 359] on div "Poll" at bounding box center [507, 360] width 9 height 5
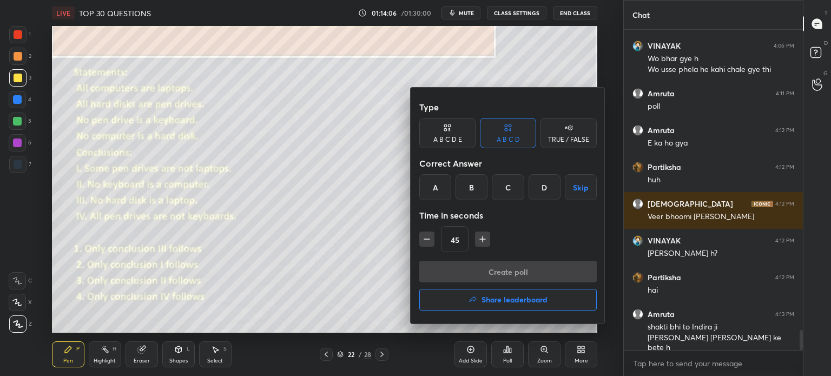
click at [541, 185] on div "D" at bounding box center [544, 187] width 32 height 26
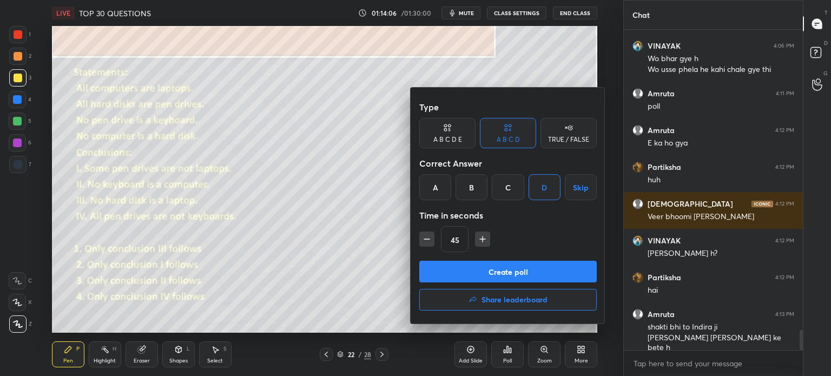
click at [505, 267] on button "Create poll" at bounding box center [507, 272] width 177 height 22
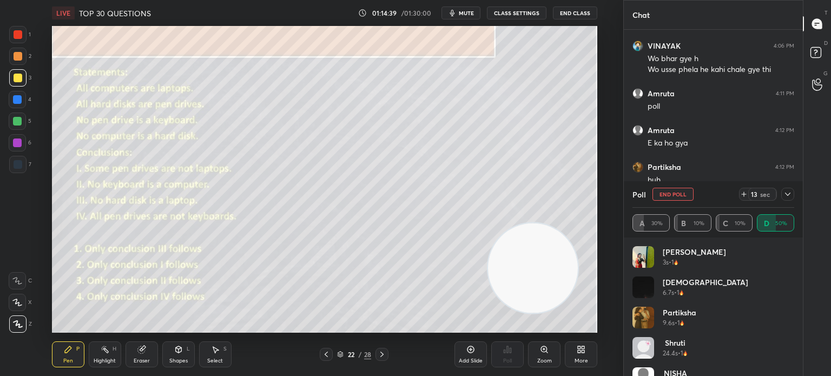
scroll to position [22, 0]
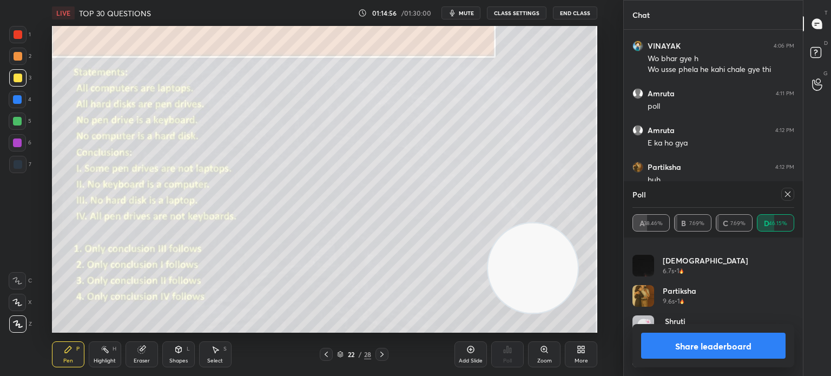
click at [138, 357] on div "Eraser" at bounding box center [141, 354] width 32 height 26
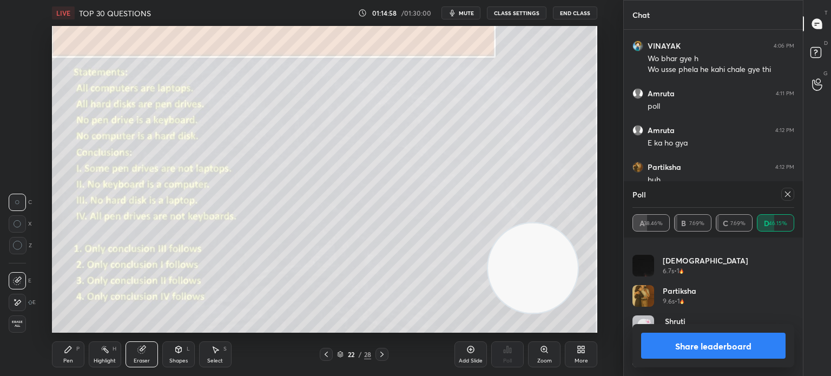
click at [65, 357] on div "Pen P" at bounding box center [68, 354] width 32 height 26
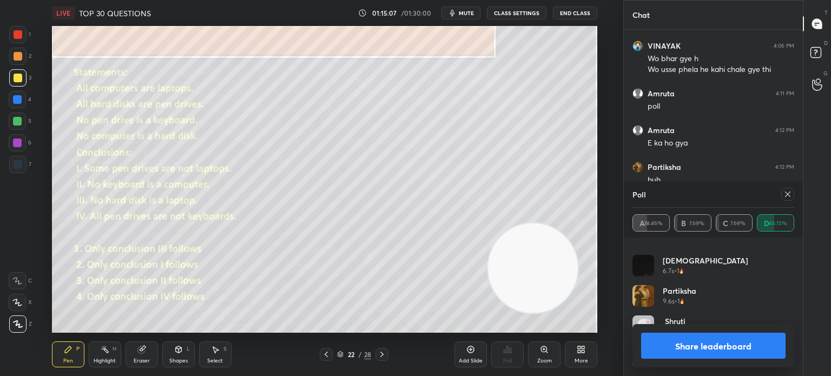
click at [683, 348] on button "Share leaderboard" at bounding box center [713, 346] width 144 height 26
type textarea "x"
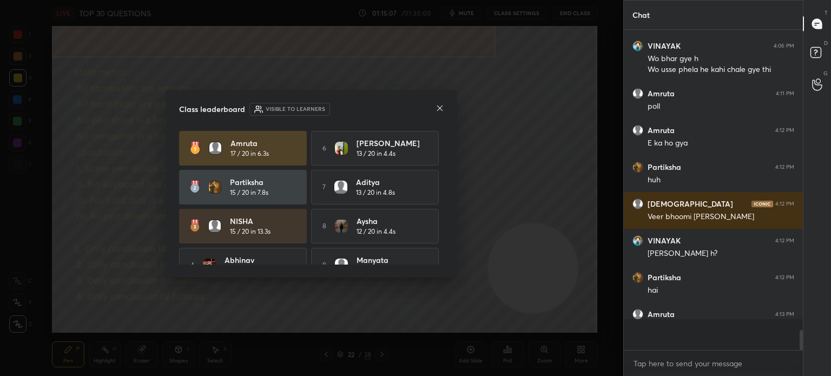
scroll to position [314, 176]
click at [437, 108] on icon at bounding box center [439, 108] width 9 height 9
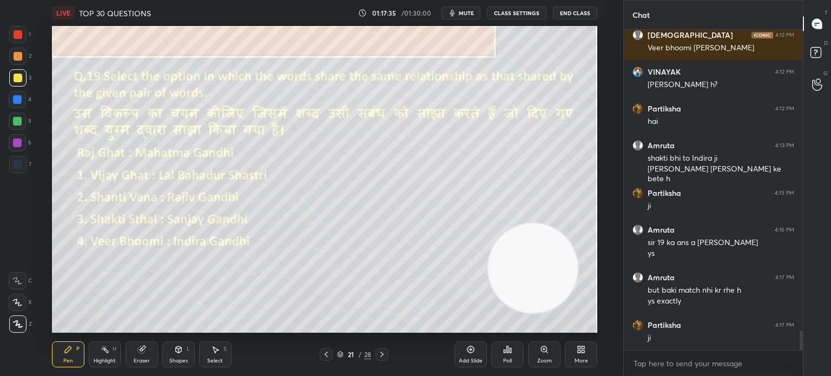
scroll to position [4956, 0]
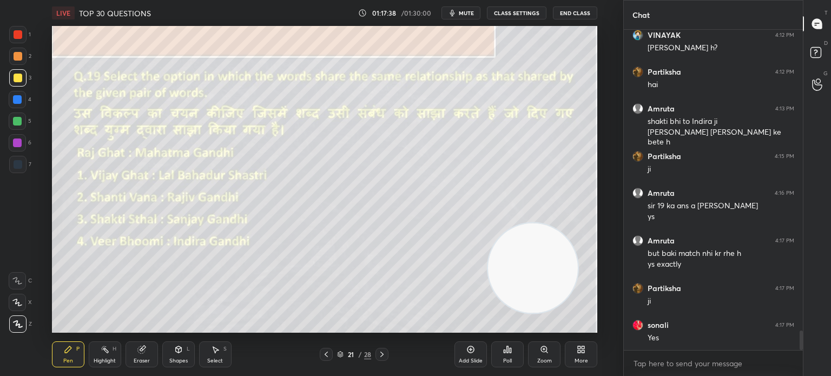
click at [510, 359] on div "Poll" at bounding box center [507, 360] width 9 height 5
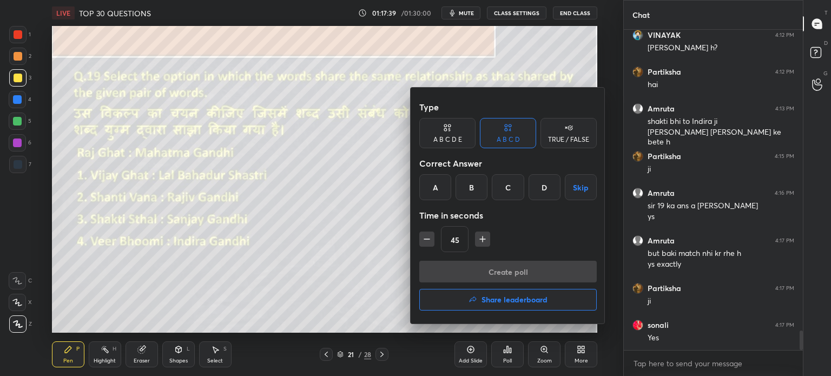
click at [432, 184] on div "A" at bounding box center [435, 187] width 32 height 26
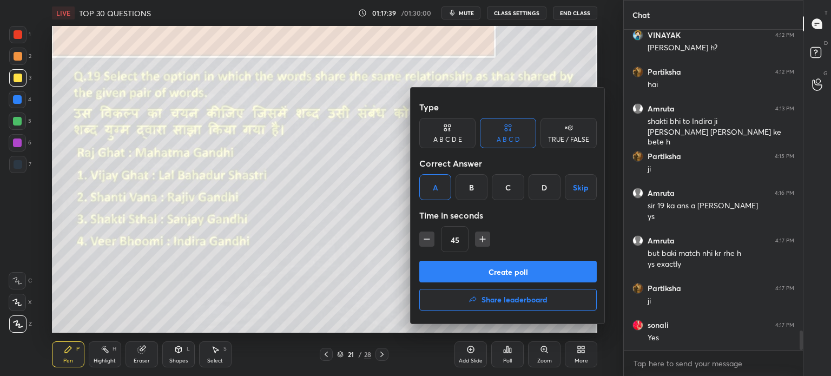
click at [430, 239] on icon "button" at bounding box center [426, 239] width 11 height 11
click at [424, 239] on icon "button" at bounding box center [426, 239] width 5 height 0
type input "15"
click at [425, 238] on div "15" at bounding box center [507, 239] width 177 height 26
click at [467, 266] on button "Create poll" at bounding box center [507, 272] width 177 height 22
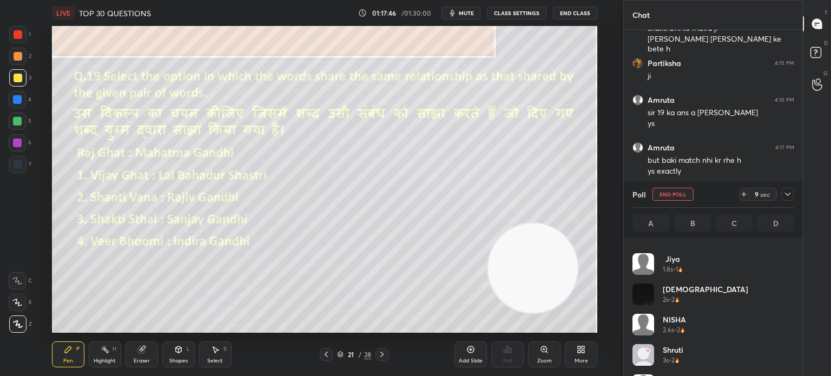
scroll to position [325, 0]
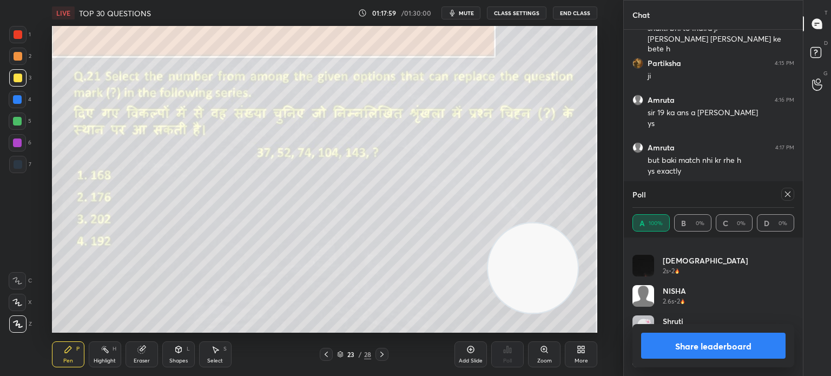
click at [714, 354] on button "Share leaderboard" at bounding box center [713, 346] width 144 height 26
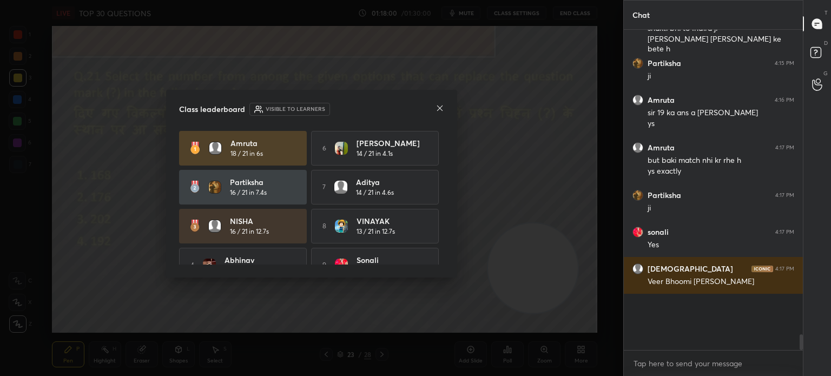
scroll to position [4, 3]
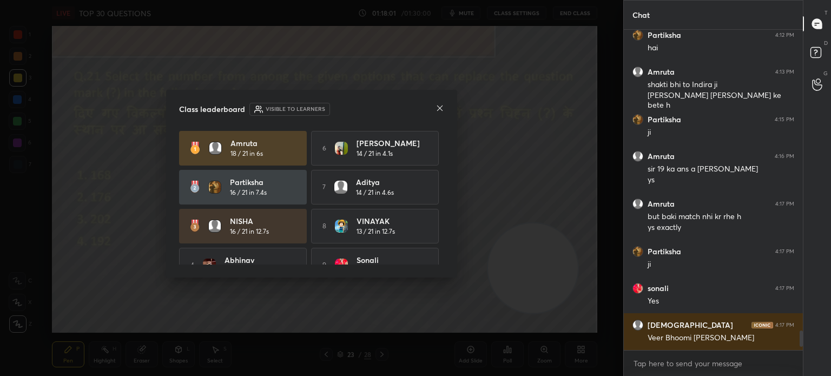
click at [439, 110] on icon at bounding box center [439, 108] width 9 height 9
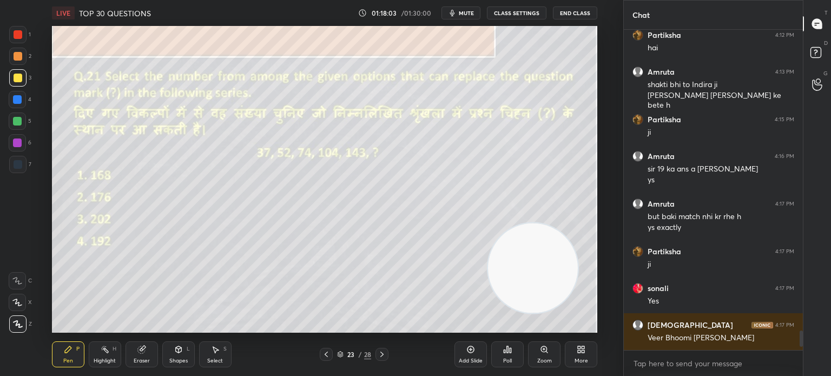
click at [17, 171] on div at bounding box center [17, 164] width 17 height 17
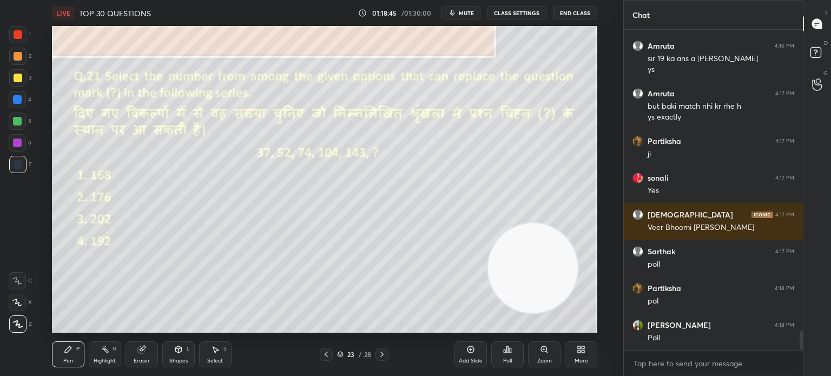
click at [135, 361] on div "Eraser" at bounding box center [142, 360] width 16 height 5
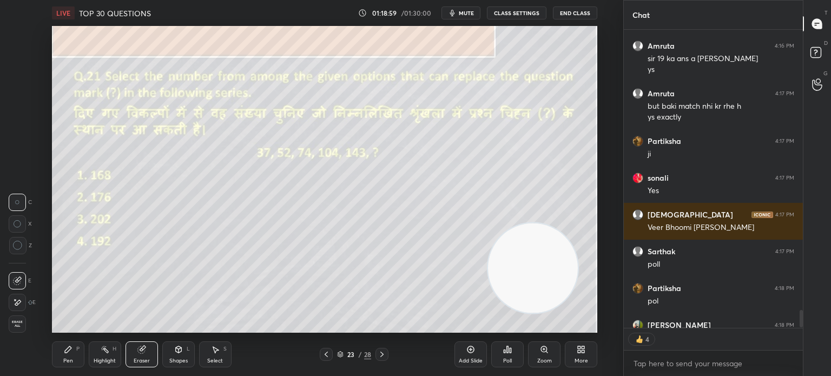
click at [504, 360] on div "Poll" at bounding box center [507, 360] width 9 height 5
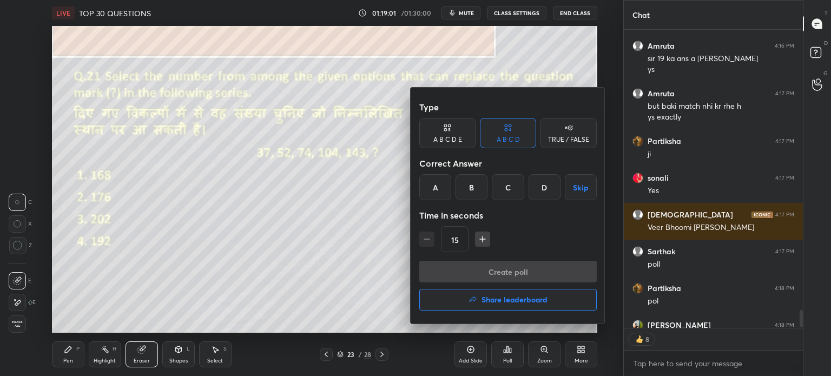
click at [373, 289] on div at bounding box center [415, 188] width 831 height 376
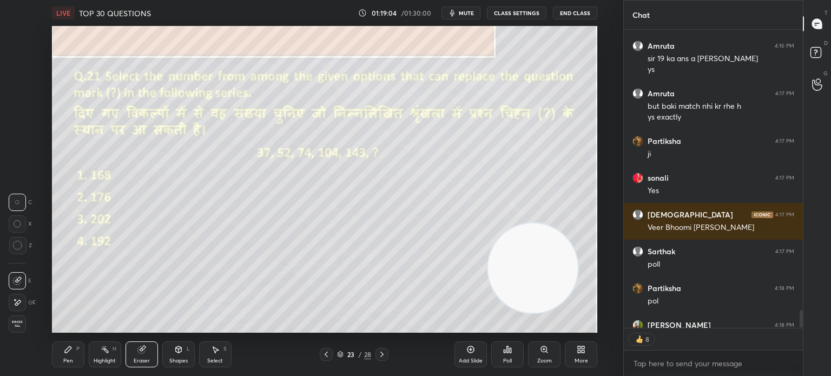
click at [507, 355] on div "Poll" at bounding box center [507, 354] width 32 height 26
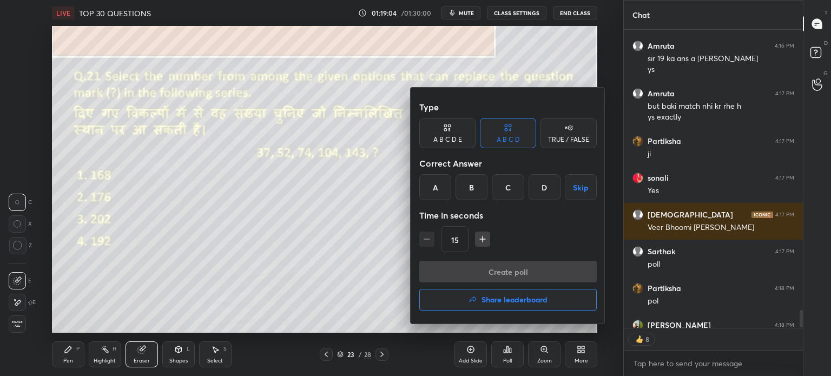
click at [539, 183] on div "D" at bounding box center [544, 187] width 32 height 26
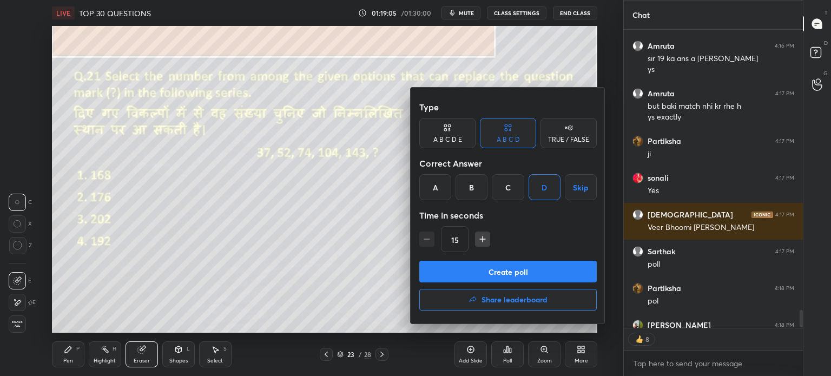
click at [497, 272] on button "Create poll" at bounding box center [507, 272] width 177 height 22
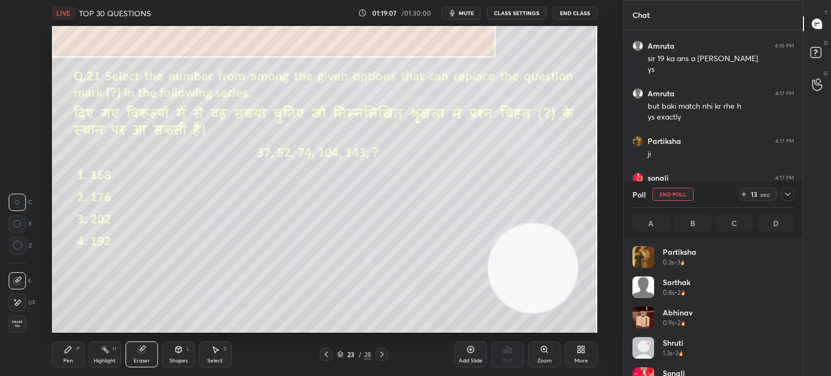
scroll to position [127, 158]
click at [743, 196] on icon at bounding box center [743, 194] width 9 height 9
click at [744, 194] on icon at bounding box center [743, 194] width 9 height 9
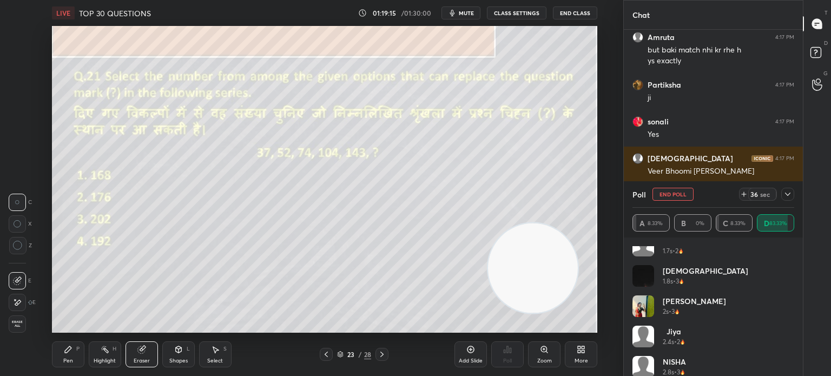
scroll to position [173, 0]
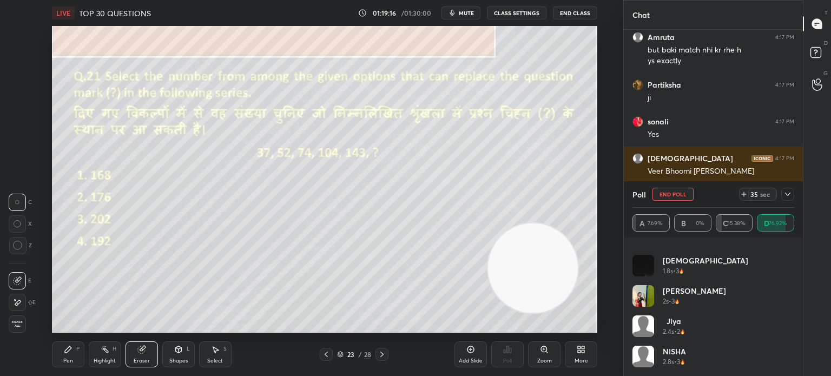
click at [785, 196] on icon at bounding box center [787, 194] width 9 height 9
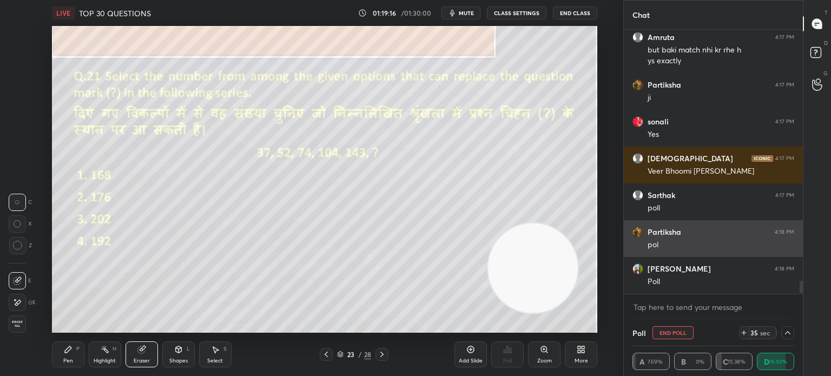
scroll to position [2, 158]
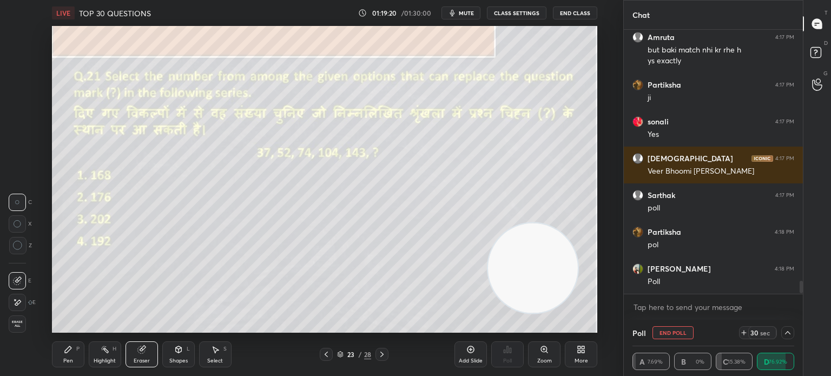
click at [74, 359] on div "Pen P" at bounding box center [68, 354] width 32 height 26
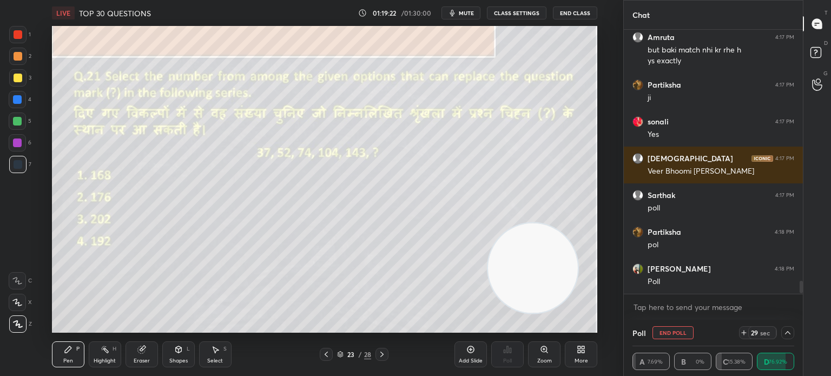
click at [17, 78] on div at bounding box center [18, 78] width 9 height 9
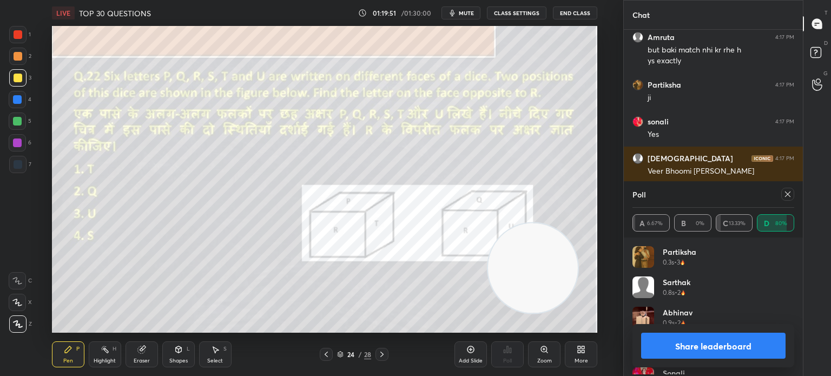
scroll to position [3, 3]
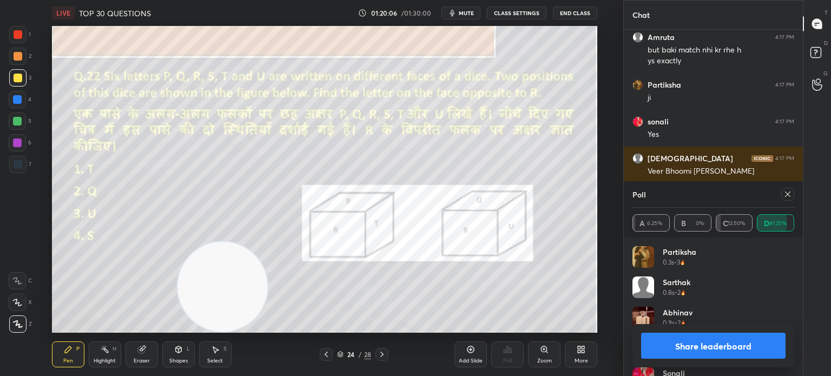
click at [790, 196] on icon at bounding box center [787, 194] width 9 height 9
type textarea "x"
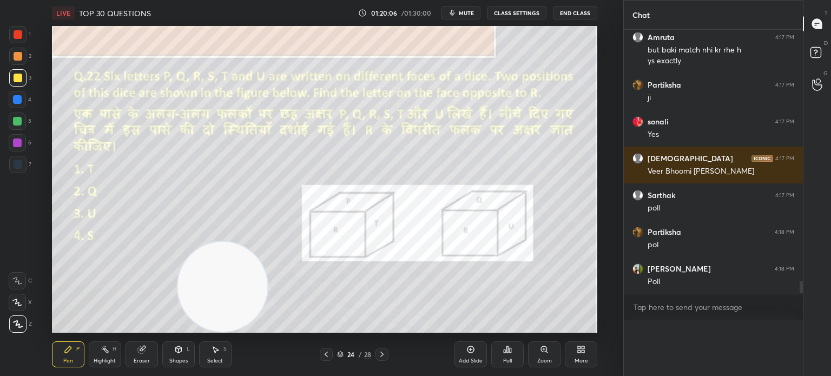
scroll to position [5146, 0]
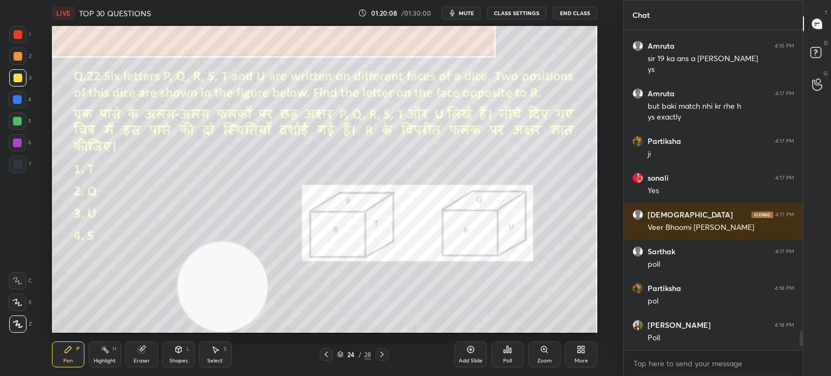
click at [503, 353] on icon at bounding box center [507, 349] width 9 height 9
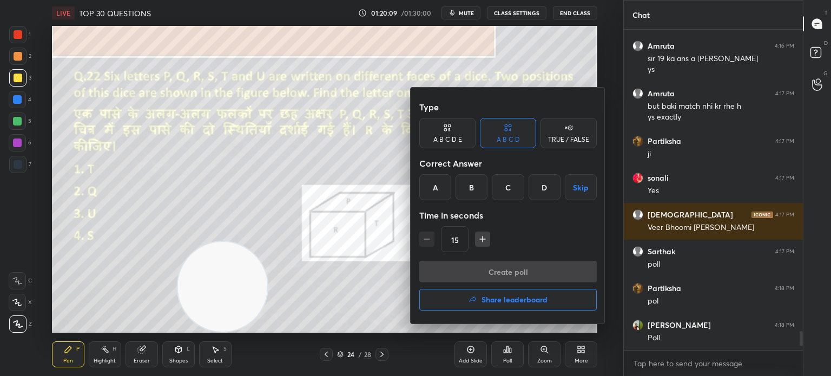
click at [539, 188] on div "D" at bounding box center [544, 187] width 32 height 26
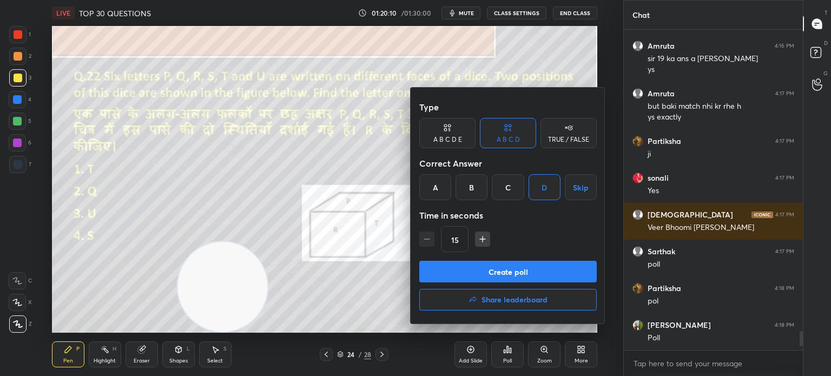
click at [479, 236] on icon "button" at bounding box center [482, 239] width 11 height 11
click at [480, 236] on icon "button" at bounding box center [482, 239] width 11 height 11
click at [478, 236] on icon "button" at bounding box center [482, 239] width 11 height 11
type input "60"
click at [483, 261] on button "Create poll" at bounding box center [507, 272] width 177 height 22
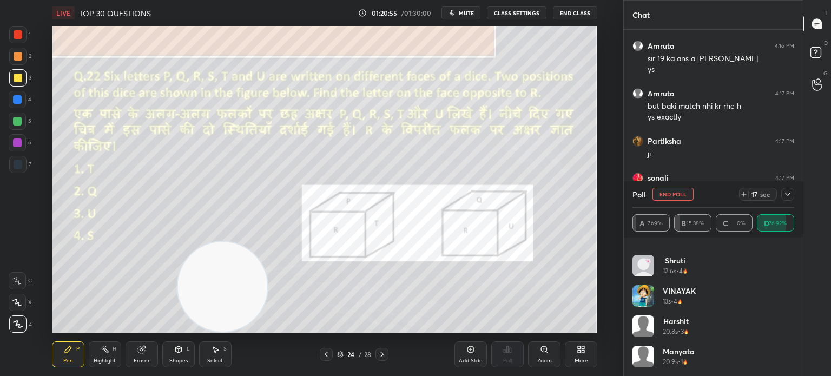
click at [19, 35] on div at bounding box center [18, 34] width 9 height 9
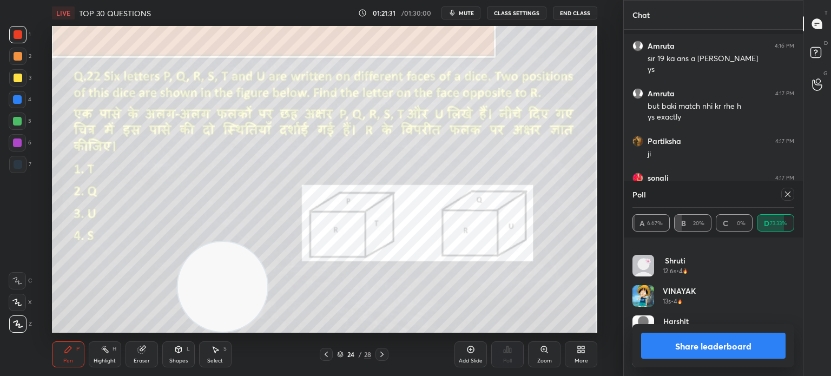
scroll to position [5196, 0]
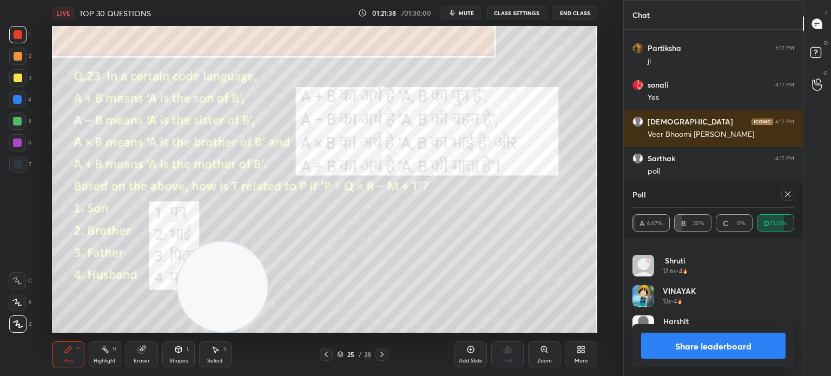
click at [784, 196] on icon at bounding box center [787, 194] width 9 height 9
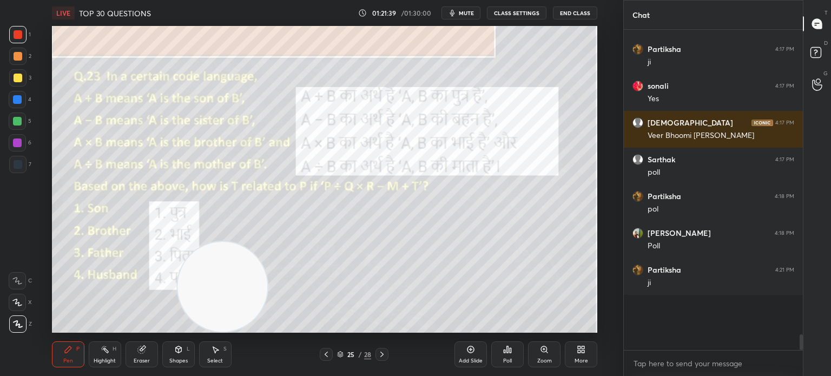
scroll to position [5157, 0]
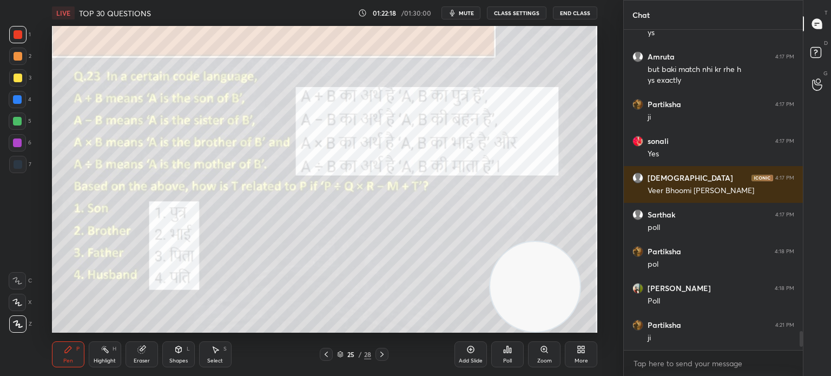
click at [504, 350] on icon at bounding box center [505, 351] width 2 height 3
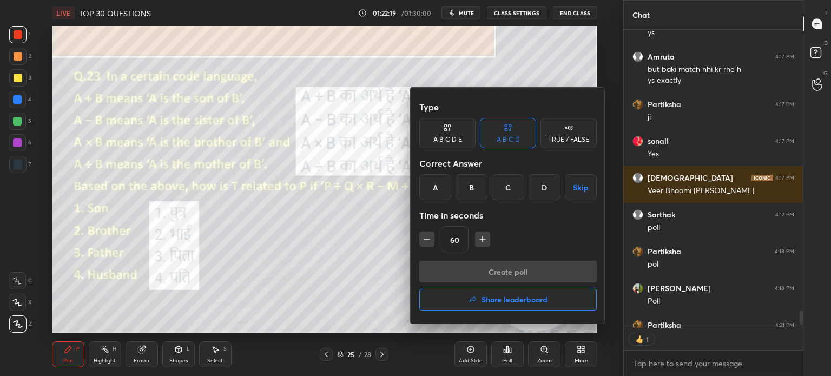
scroll to position [3, 3]
click at [545, 188] on div "D" at bounding box center [544, 187] width 32 height 26
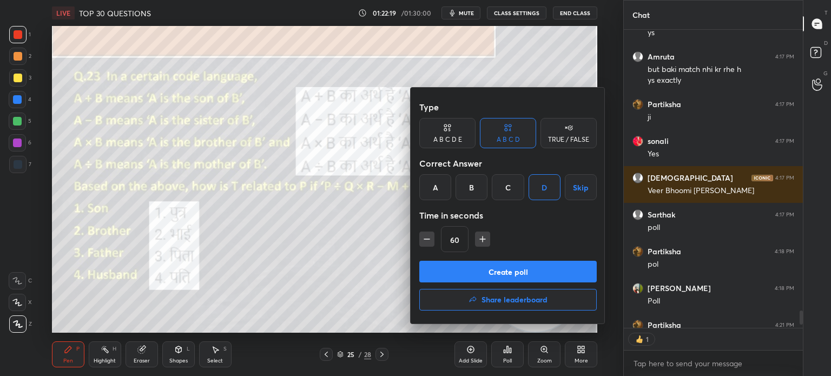
click at [519, 267] on button "Create poll" at bounding box center [507, 272] width 177 height 22
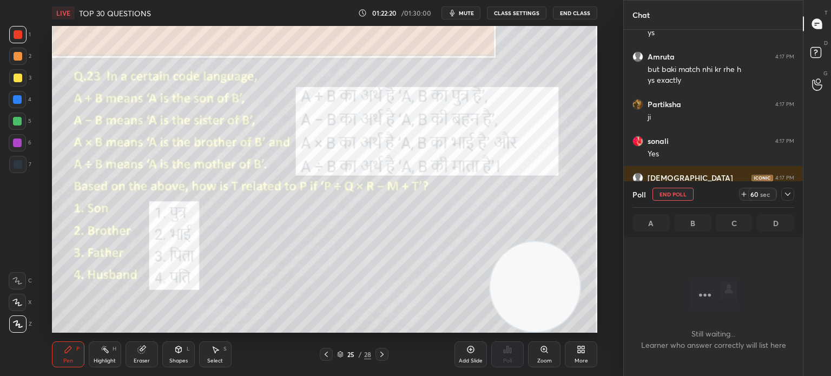
scroll to position [239, 176]
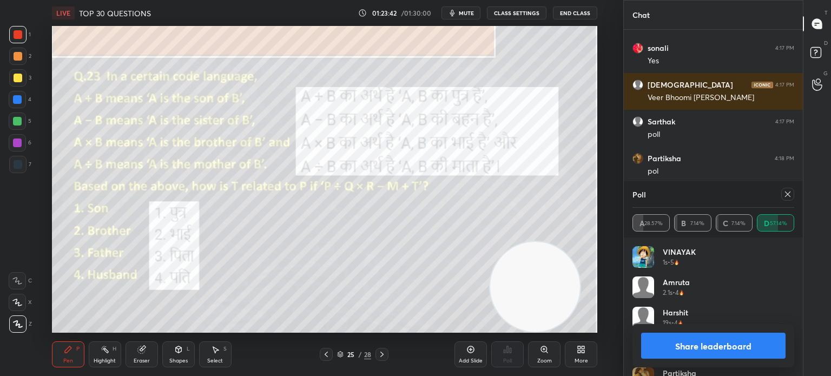
click at [666, 351] on button "Share leaderboard" at bounding box center [713, 346] width 144 height 26
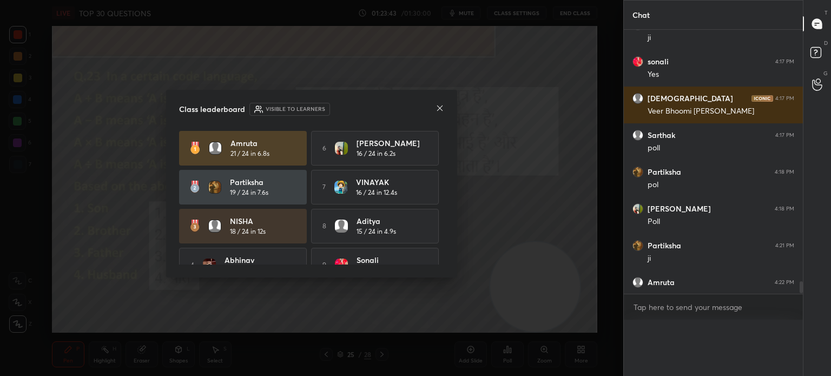
scroll to position [5194, 0]
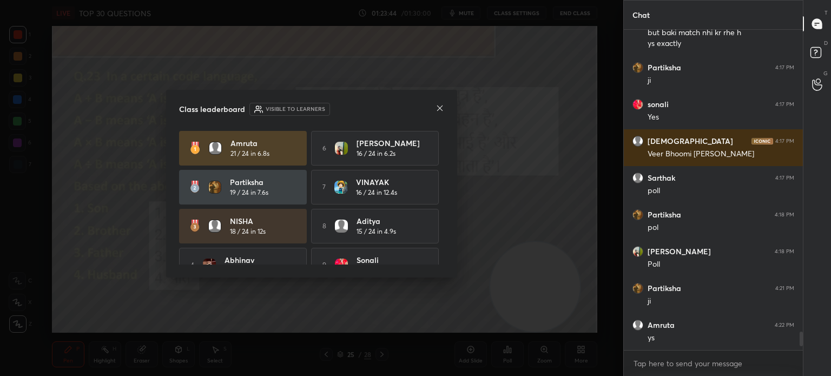
click at [437, 113] on div at bounding box center [439, 108] width 9 height 11
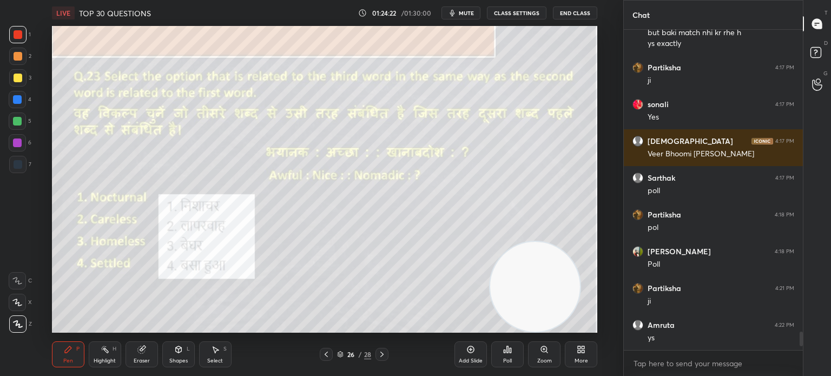
click at [504, 356] on div "Poll" at bounding box center [507, 354] width 32 height 26
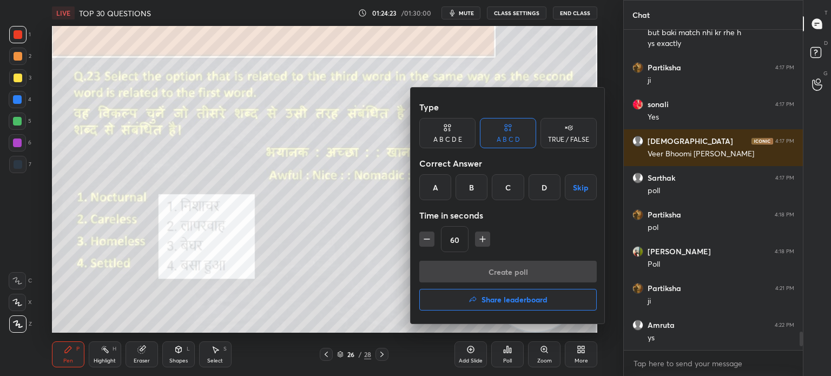
click at [543, 188] on div "D" at bounding box center [544, 187] width 32 height 26
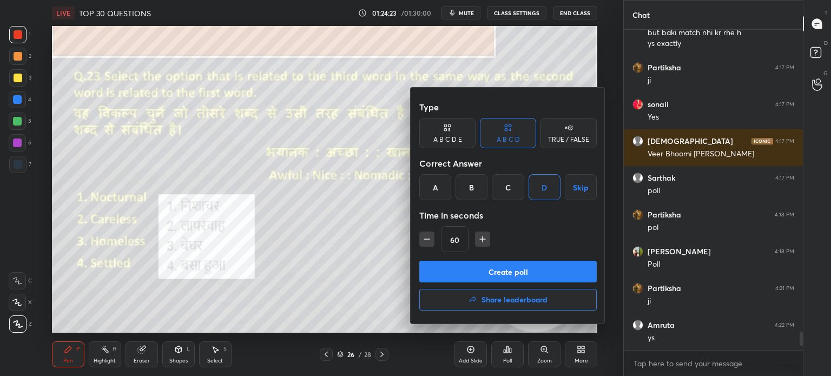
click at [494, 269] on button "Create poll" at bounding box center [507, 272] width 177 height 22
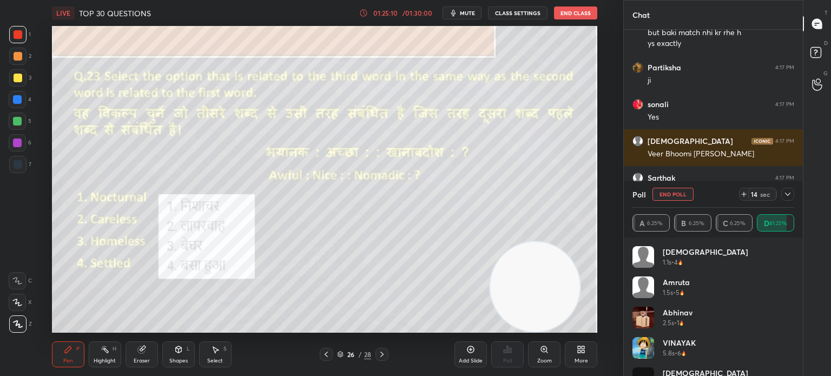
scroll to position [3, 3]
click at [664, 193] on button "End Poll" at bounding box center [672, 194] width 41 height 13
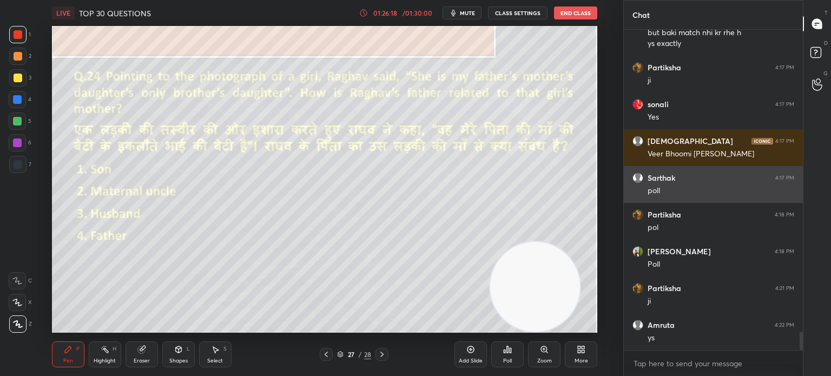
scroll to position [5214, 0]
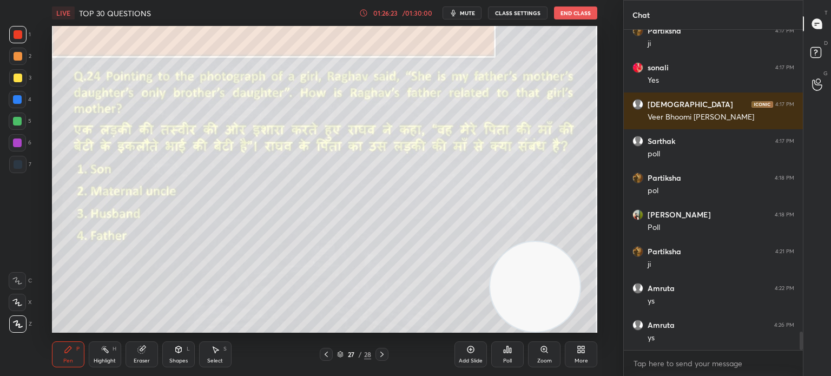
click at [507, 358] on div "Poll" at bounding box center [507, 360] width 9 height 5
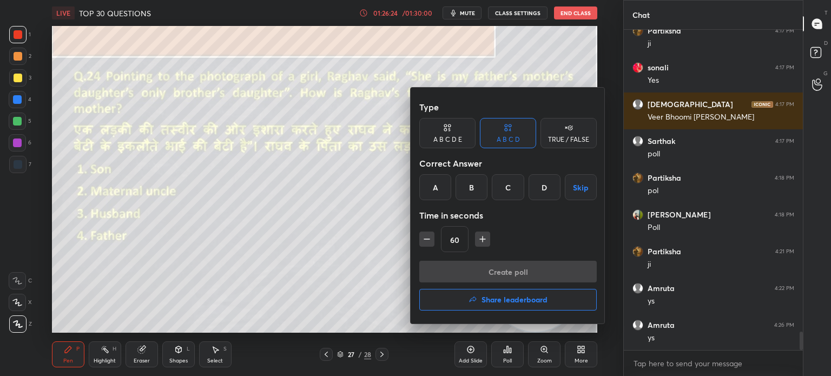
click at [507, 186] on div "C" at bounding box center [508, 187] width 32 height 26
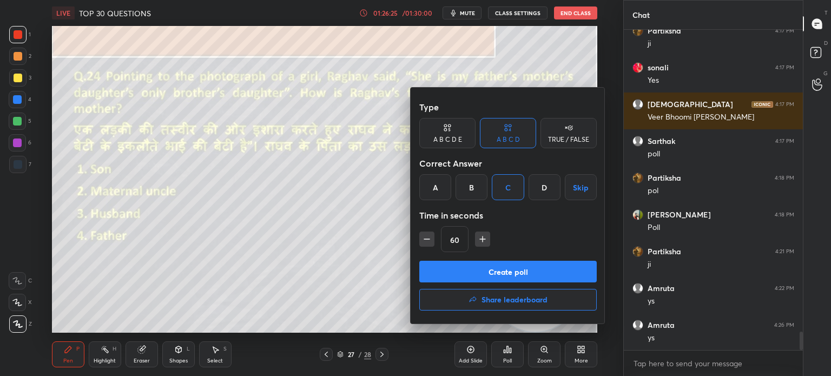
click at [477, 266] on button "Create poll" at bounding box center [507, 272] width 177 height 22
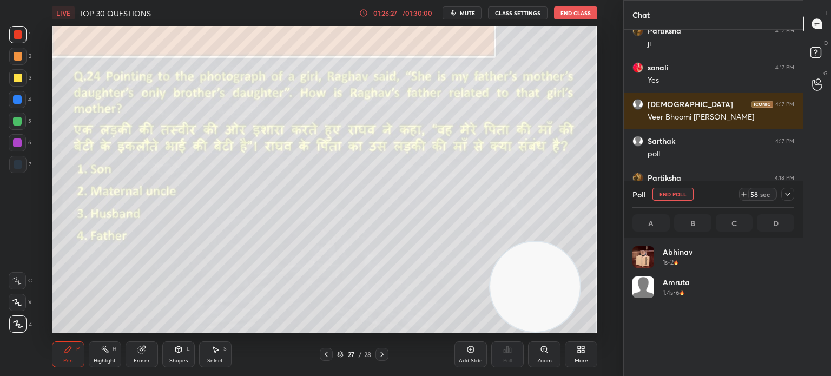
scroll to position [127, 158]
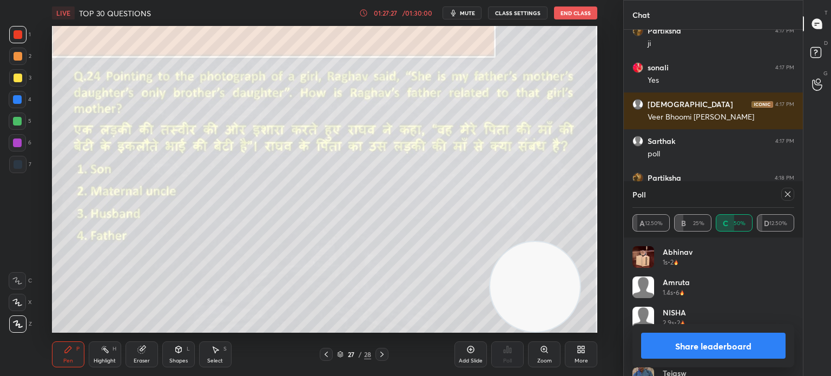
click at [787, 192] on icon at bounding box center [787, 194] width 9 height 9
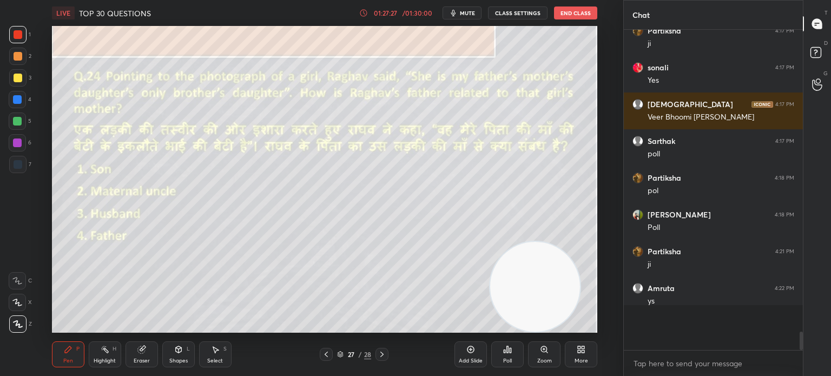
scroll to position [3, 3]
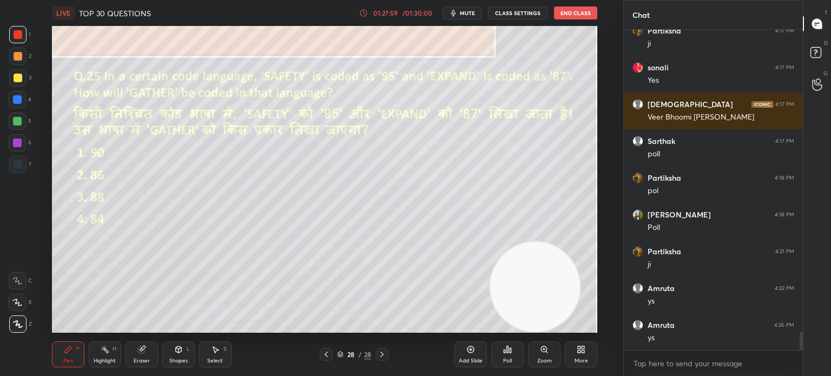
click at [15, 77] on div at bounding box center [18, 78] width 9 height 9
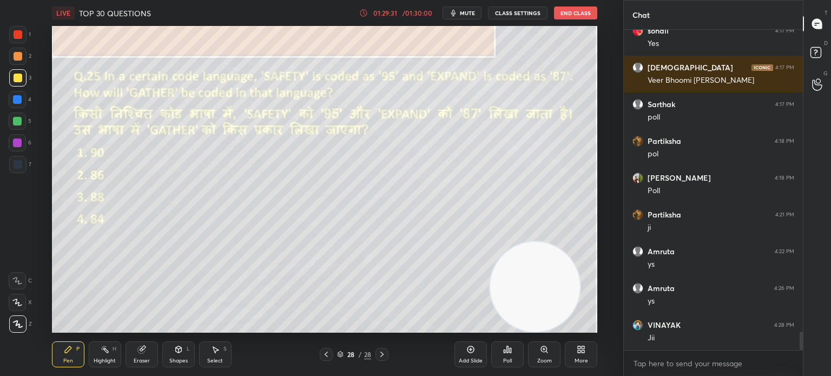
scroll to position [295, 176]
click at [504, 359] on div "Poll" at bounding box center [507, 360] width 9 height 5
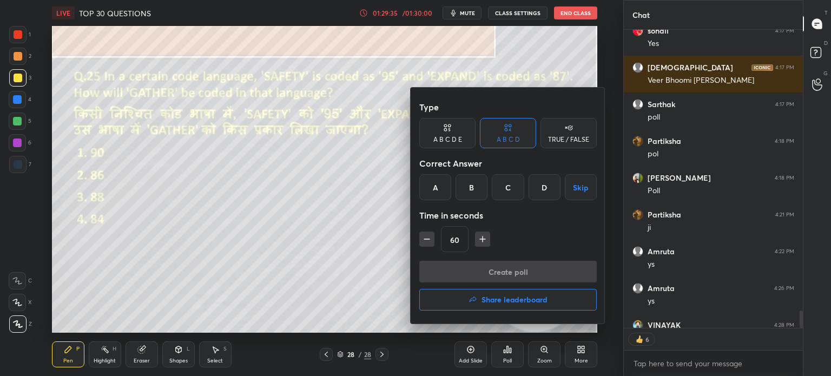
click at [546, 188] on div "D" at bounding box center [544, 187] width 32 height 26
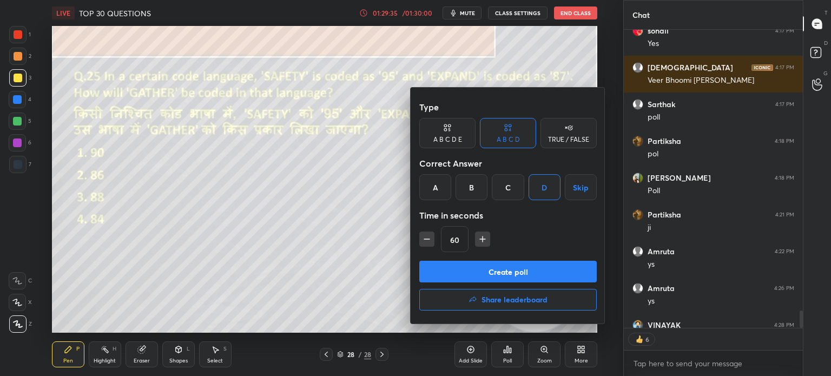
click at [516, 270] on button "Create poll" at bounding box center [507, 272] width 177 height 22
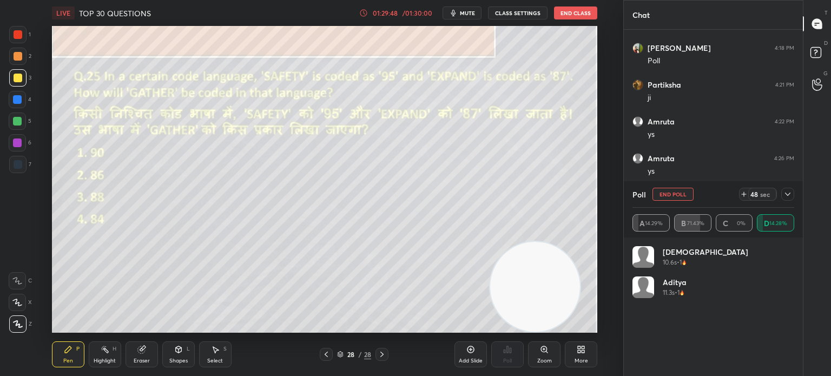
scroll to position [3, 3]
click at [788, 197] on icon at bounding box center [787, 194] width 9 height 9
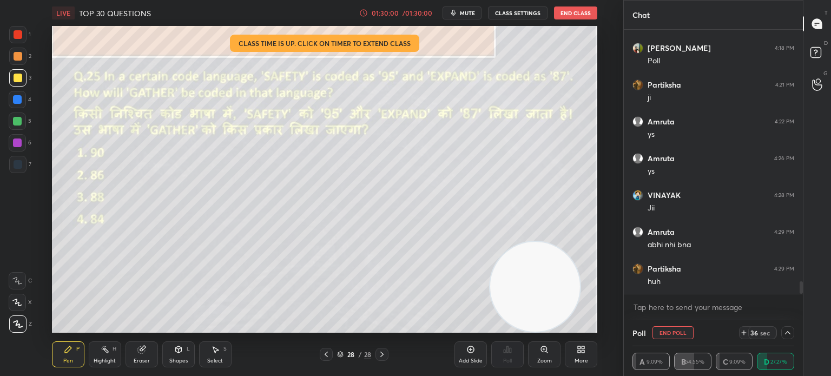
scroll to position [5417, 0]
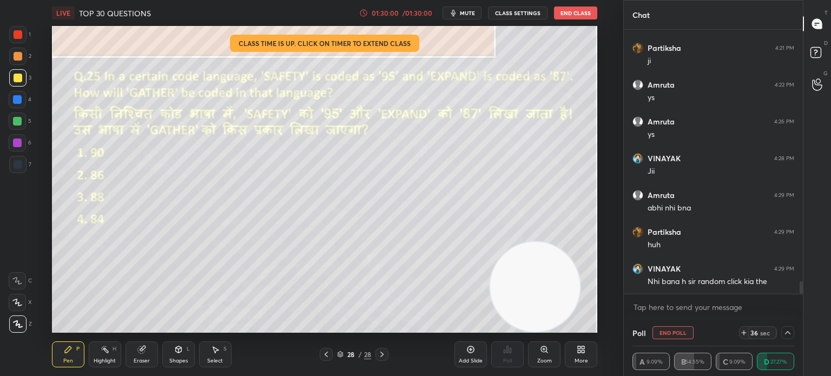
click at [787, 331] on icon at bounding box center [787, 332] width 9 height 9
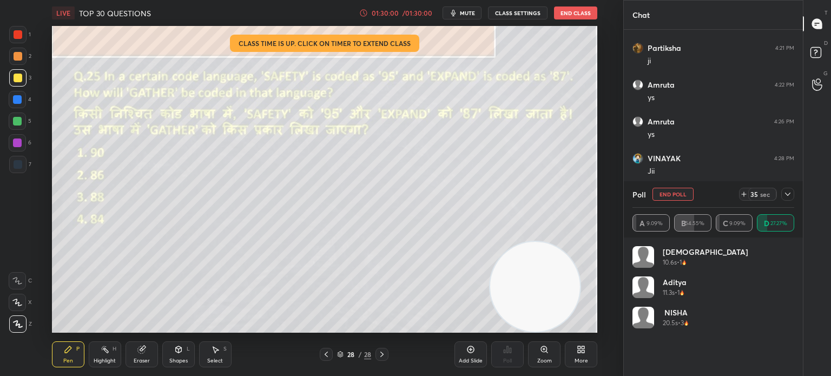
scroll to position [126, 158]
click at [784, 195] on icon at bounding box center [787, 194] width 9 height 9
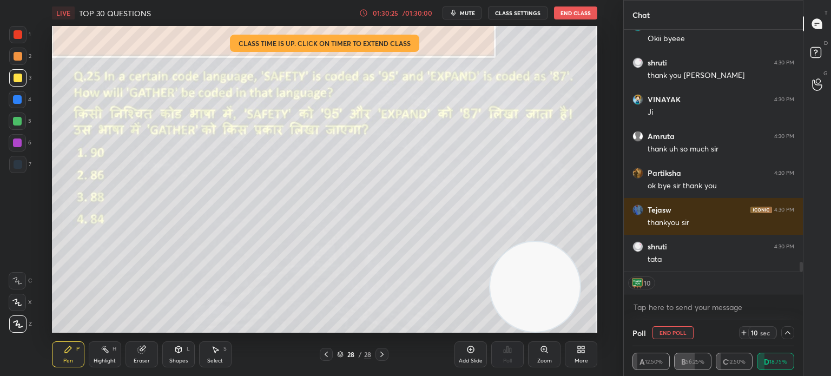
click at [571, 15] on button "End Class" at bounding box center [575, 12] width 43 height 13
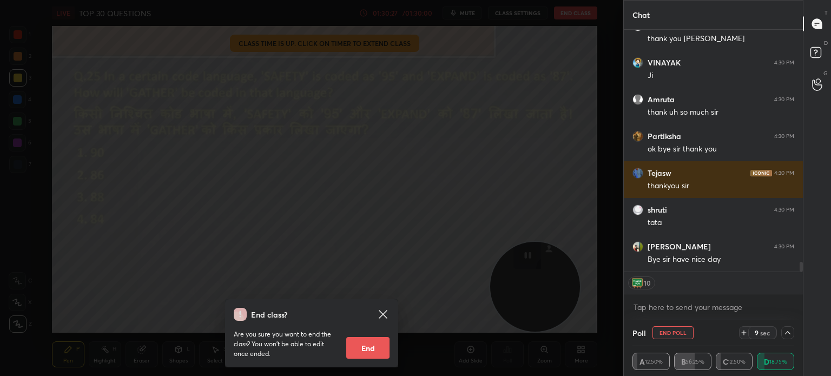
click at [368, 346] on button "End" at bounding box center [367, 348] width 43 height 22
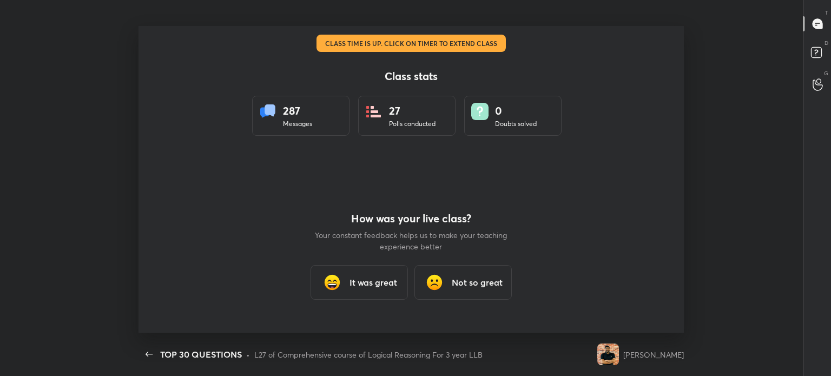
type textarea "x"
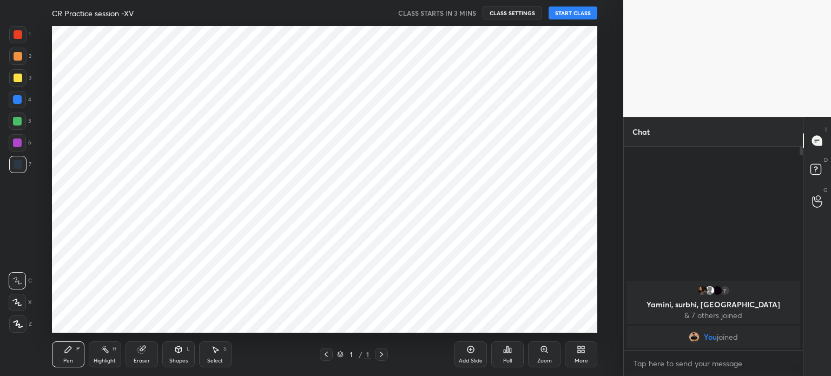
scroll to position [53786, 53513]
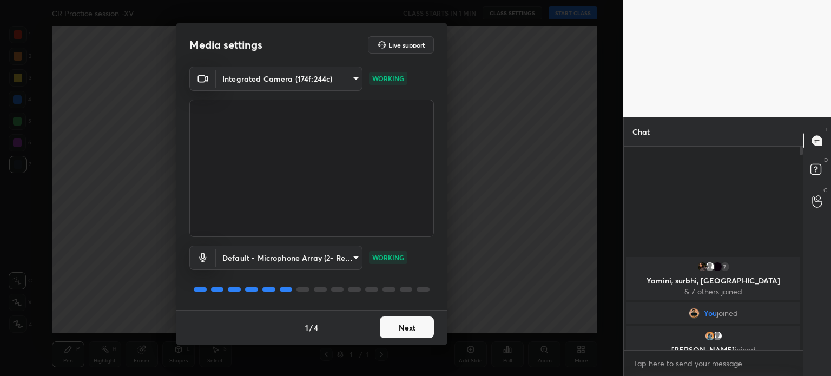
click at [406, 328] on button "Next" at bounding box center [407, 327] width 54 height 22
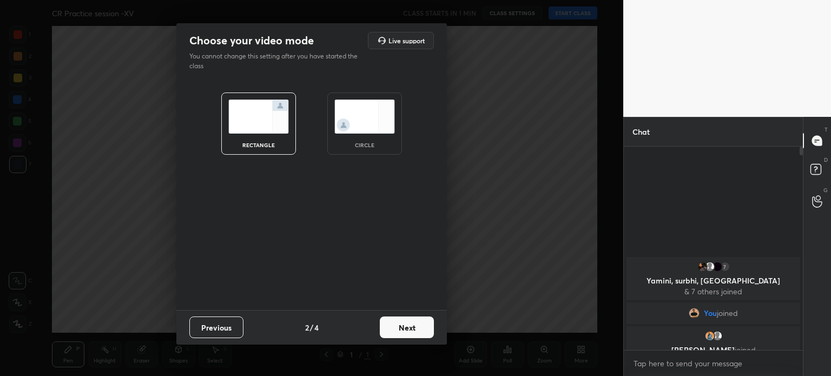
click at [369, 111] on img at bounding box center [364, 117] width 61 height 34
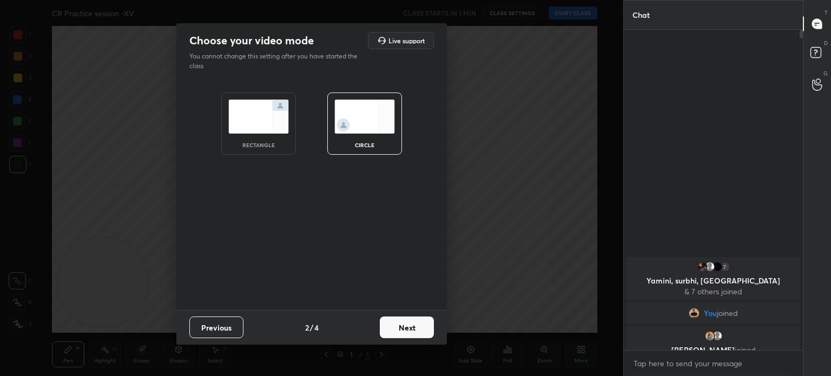
click at [399, 336] on button "Next" at bounding box center [407, 327] width 54 height 22
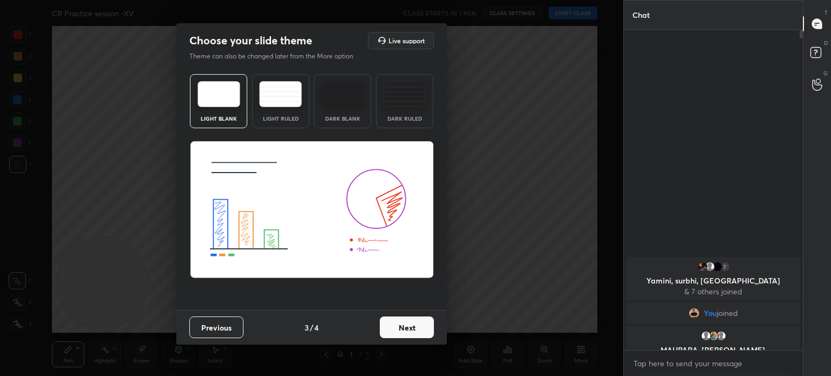
click at [399, 336] on button "Next" at bounding box center [407, 327] width 54 height 22
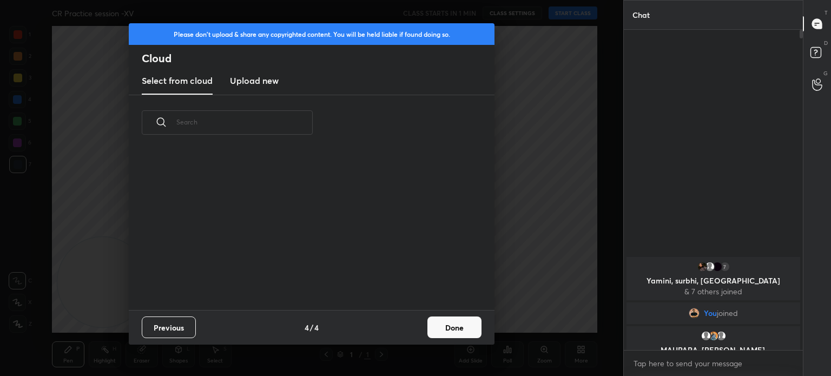
scroll to position [160, 347]
click at [443, 330] on button "Done" at bounding box center [454, 327] width 54 height 22
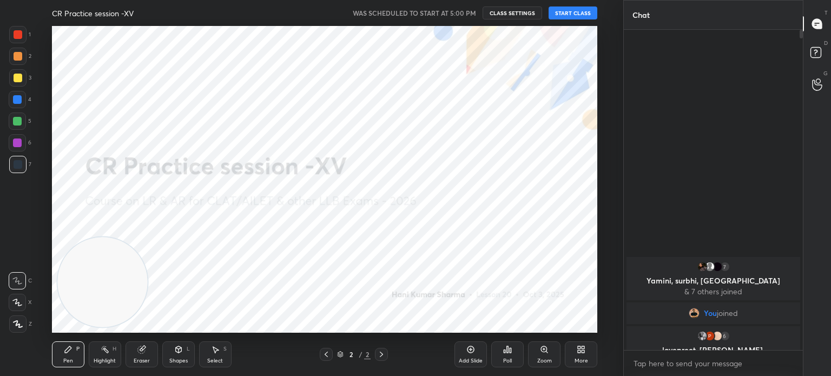
click at [577, 13] on button "START CLASS" at bounding box center [573, 12] width 49 height 13
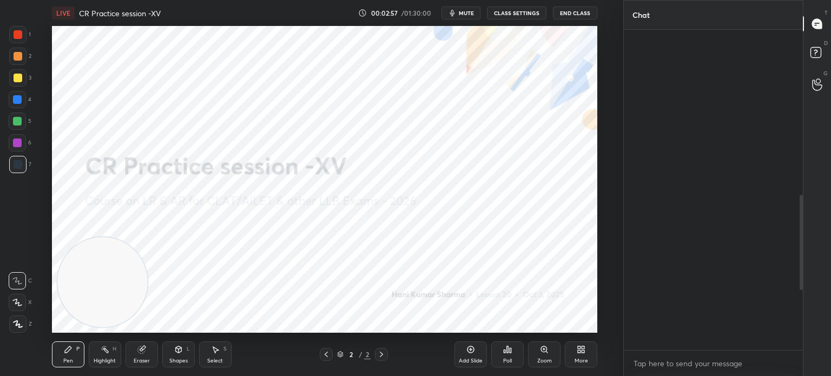
scroll to position [759, 0]
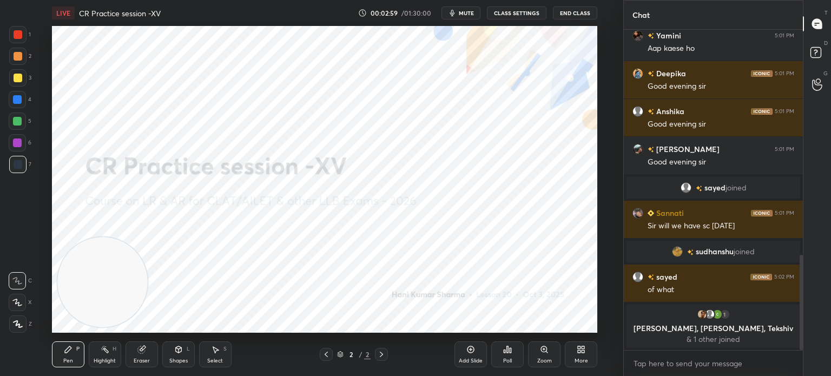
click at [582, 352] on icon at bounding box center [583, 351] width 3 height 3
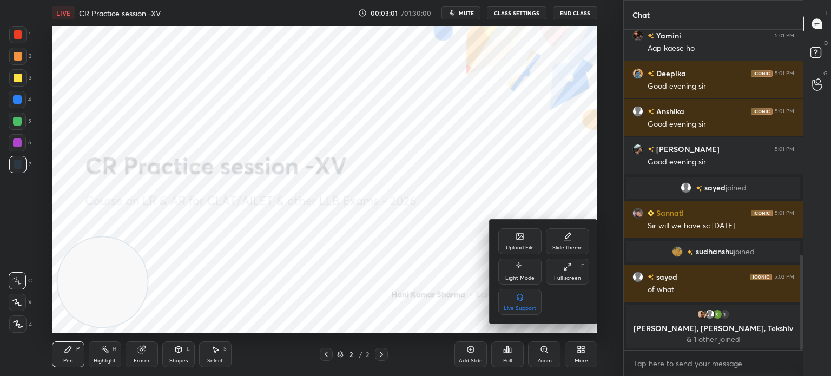
click at [526, 235] on div "Upload File" at bounding box center [519, 241] width 43 height 26
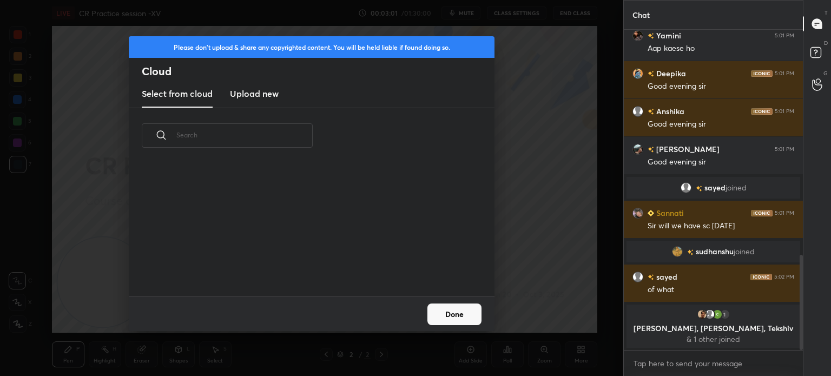
scroll to position [133, 347]
click at [270, 88] on h3 "Upload new" at bounding box center [254, 93] width 49 height 13
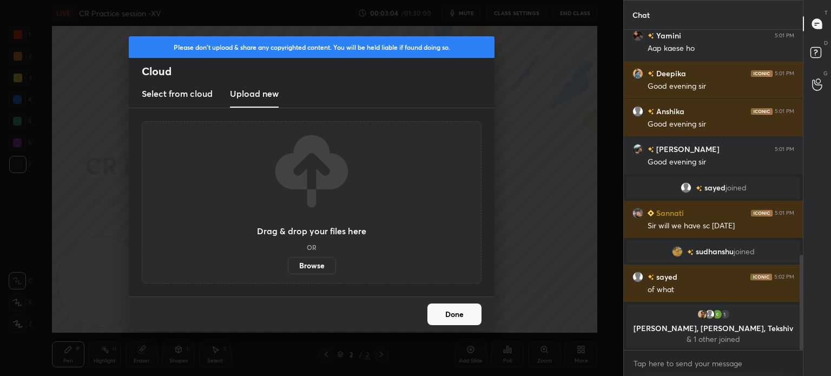
click at [309, 263] on label "Browse" at bounding box center [312, 265] width 48 height 17
click at [288, 263] on input "Browse" at bounding box center [288, 265] width 0 height 17
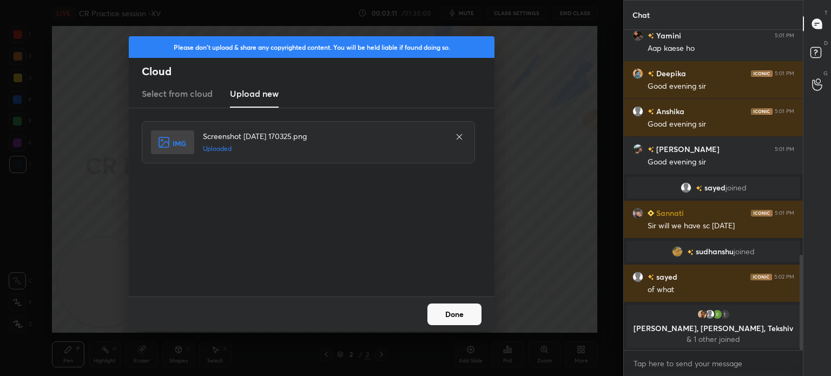
click at [458, 318] on button "Done" at bounding box center [454, 314] width 54 height 22
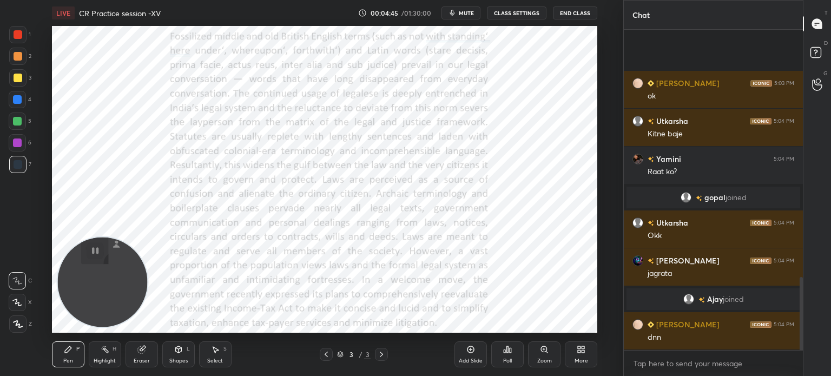
scroll to position [1097, 0]
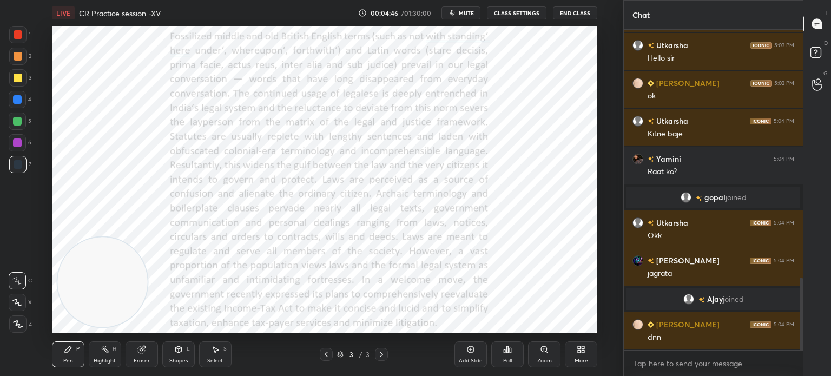
click at [586, 352] on div "More" at bounding box center [581, 354] width 32 height 26
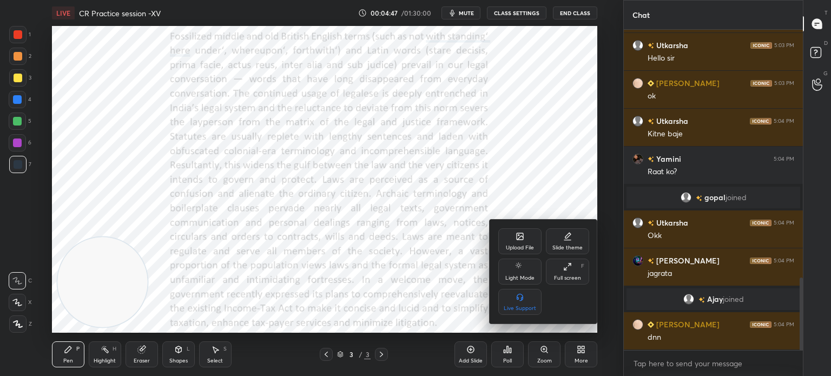
click at [512, 240] on div "Upload File" at bounding box center [519, 241] width 43 height 26
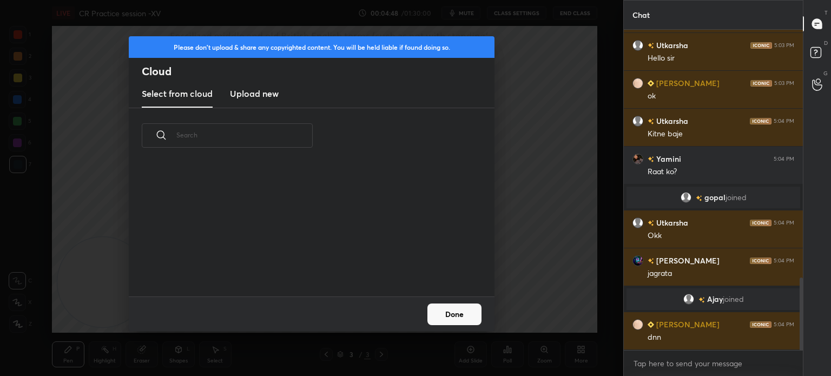
scroll to position [133, 347]
click at [272, 104] on new "Upload new" at bounding box center [254, 94] width 49 height 27
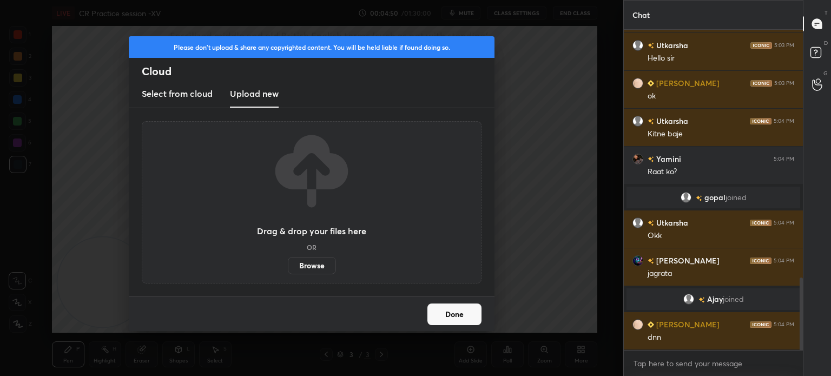
click at [302, 263] on label "Browse" at bounding box center [312, 265] width 48 height 17
click at [288, 263] on input "Browse" at bounding box center [288, 265] width 0 height 17
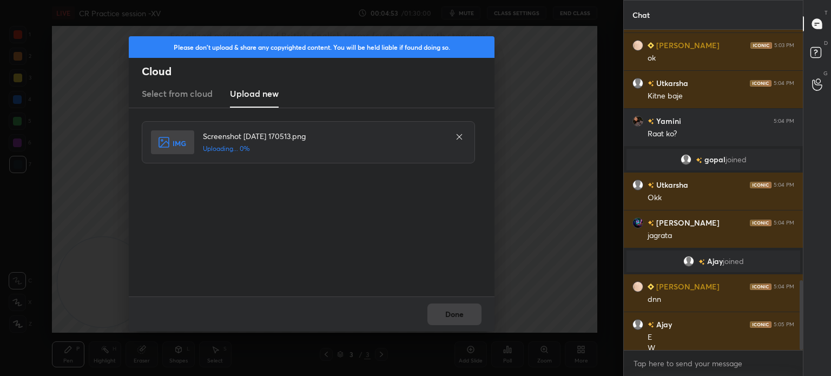
scroll to position [1146, 0]
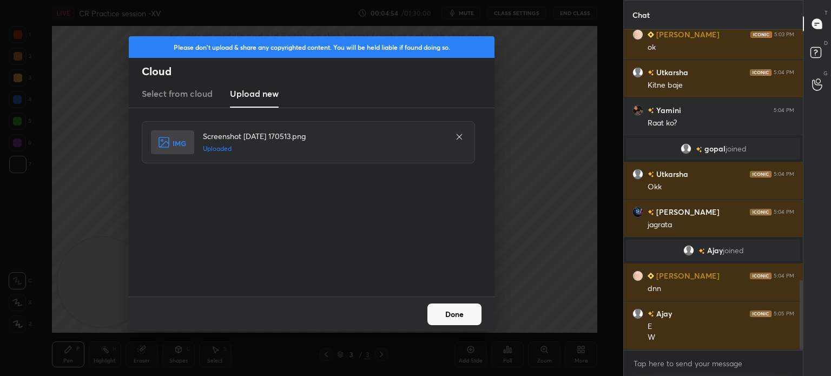
click at [461, 315] on button "Done" at bounding box center [454, 314] width 54 height 22
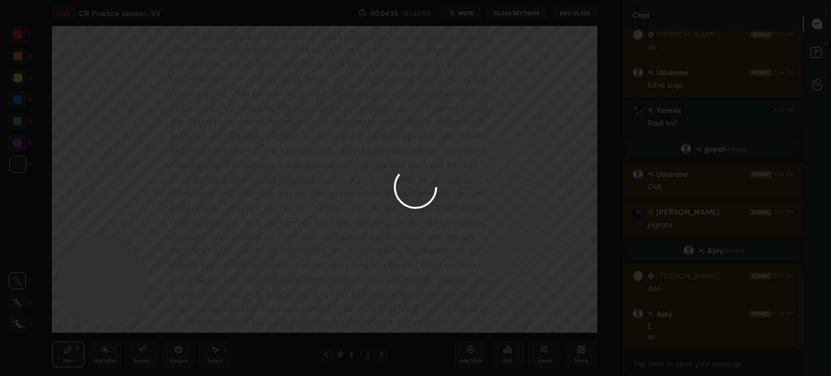
click at [461, 315] on div at bounding box center [415, 188] width 831 height 376
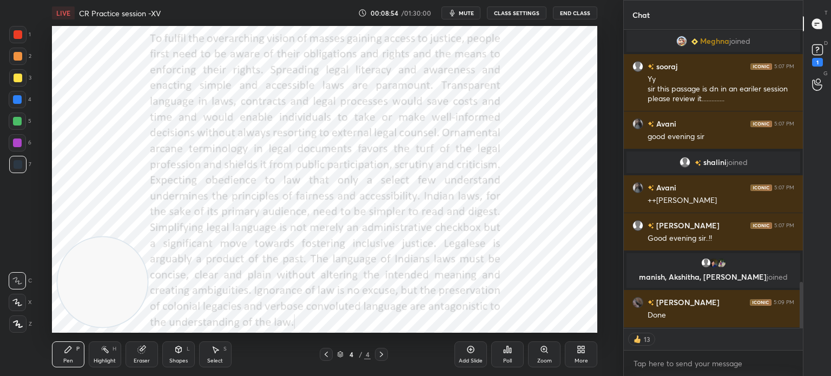
scroll to position [1670, 0]
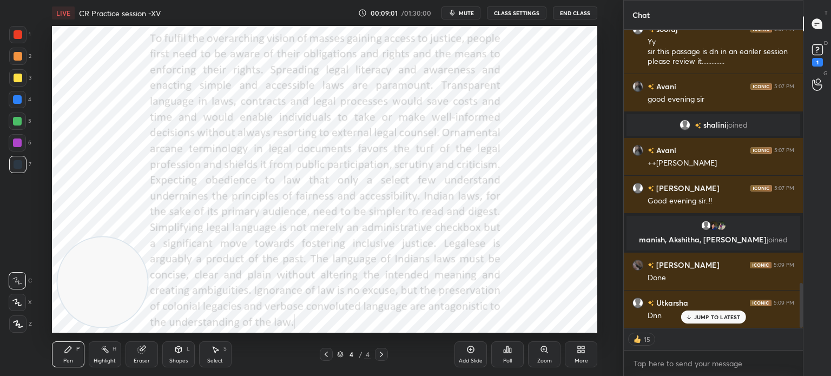
click at [528, 16] on button "CLASS SETTINGS" at bounding box center [517, 12] width 60 height 13
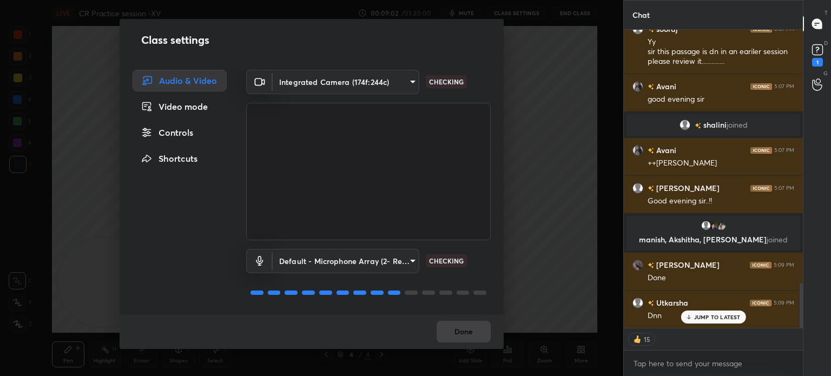
type textarea "x"
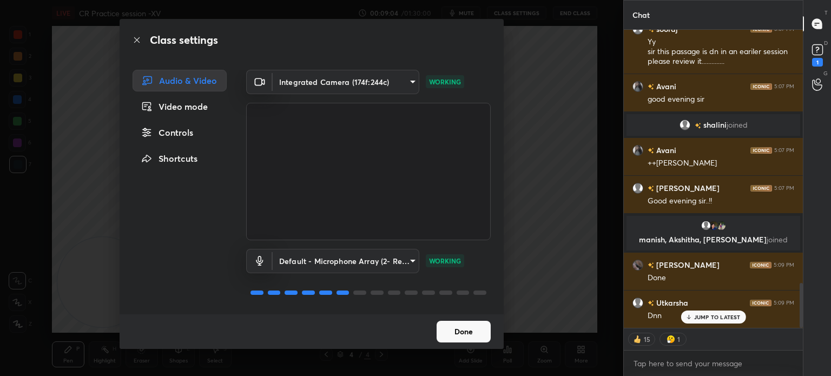
scroll to position [1709, 0]
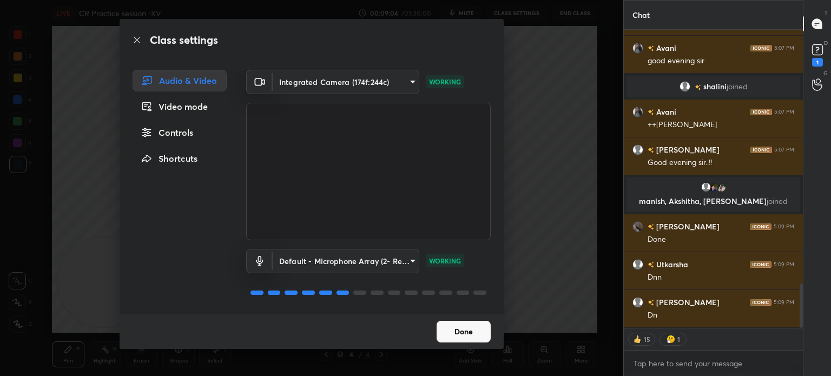
click at [176, 130] on div "Controls" at bounding box center [180, 133] width 94 height 22
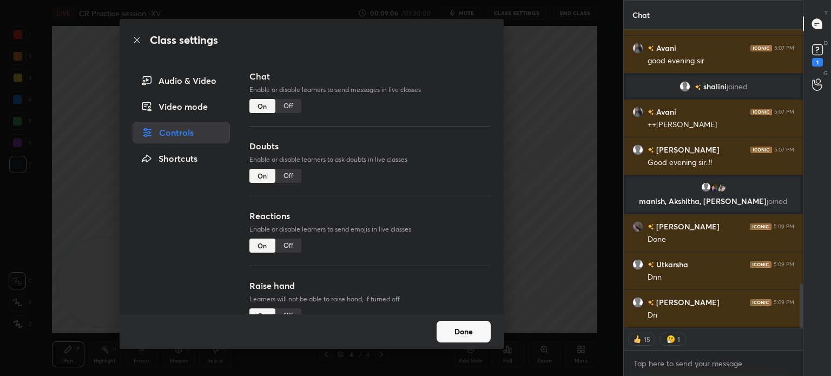
click at [284, 249] on div "Off" at bounding box center [288, 246] width 26 height 14
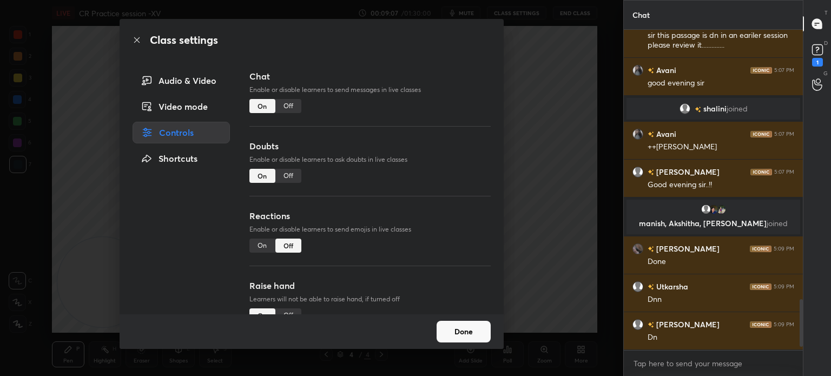
click at [453, 337] on button "Done" at bounding box center [464, 332] width 54 height 22
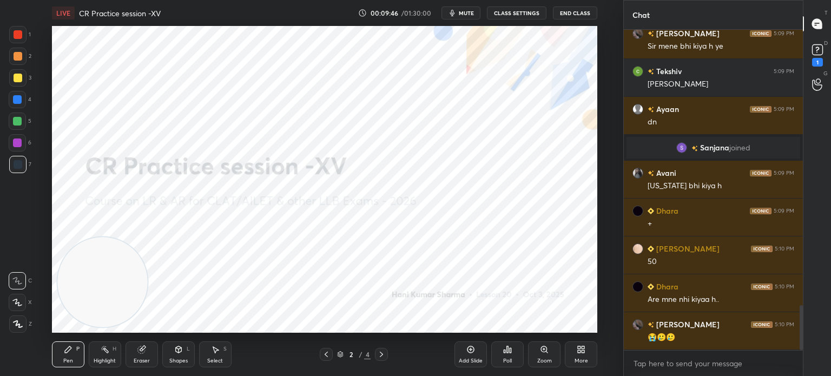
scroll to position [1985, 0]
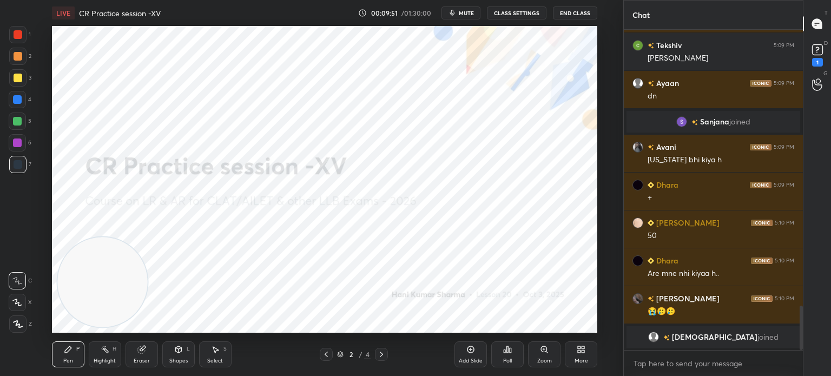
click at [17, 58] on div at bounding box center [18, 56] width 9 height 9
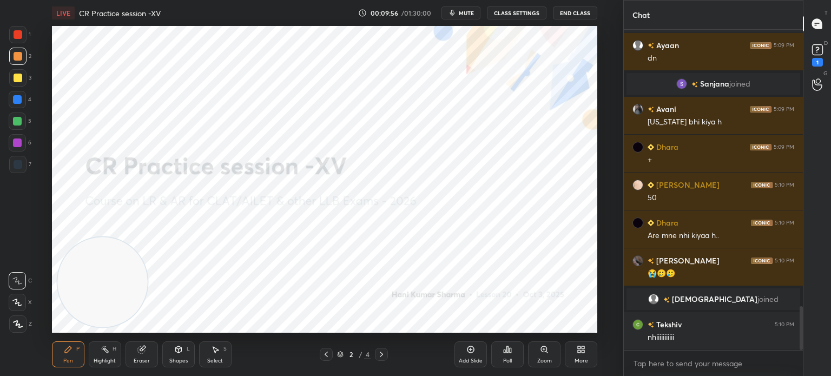
scroll to position [2012, 0]
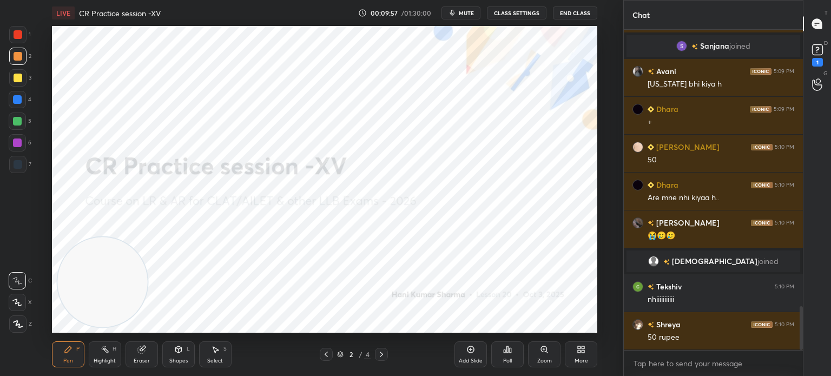
click at [13, 326] on icon at bounding box center [18, 324] width 10 height 8
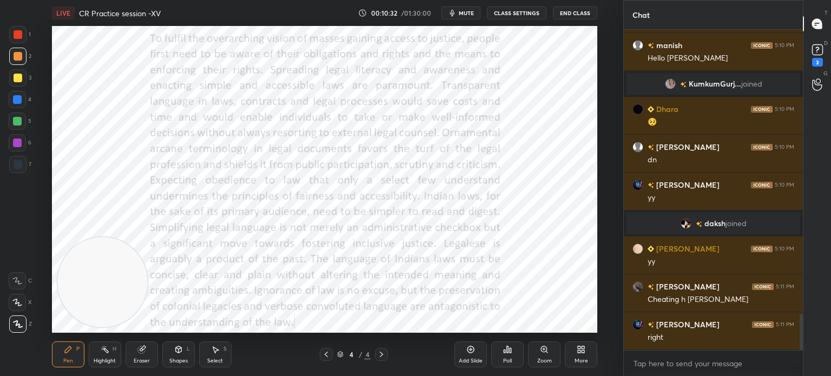
scroll to position [2492, 0]
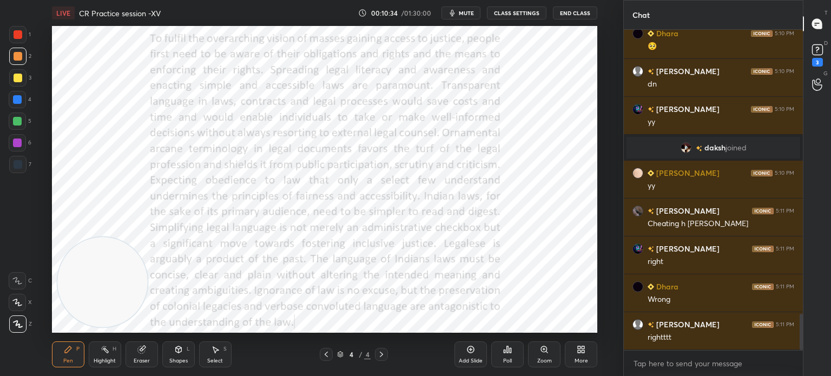
click at [582, 347] on icon at bounding box center [583, 347] width 3 height 3
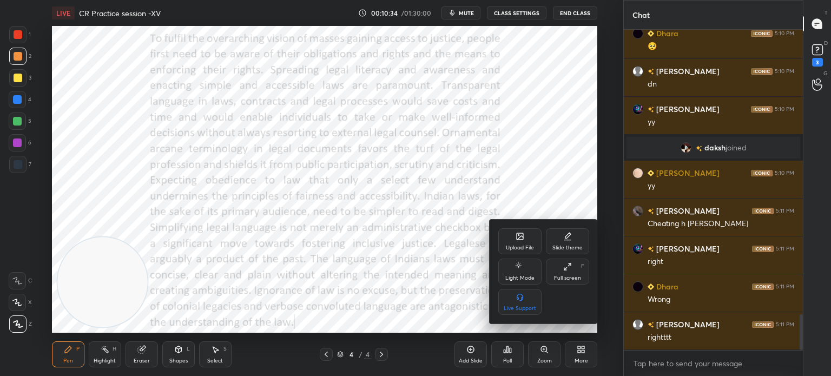
scroll to position [2567, 0]
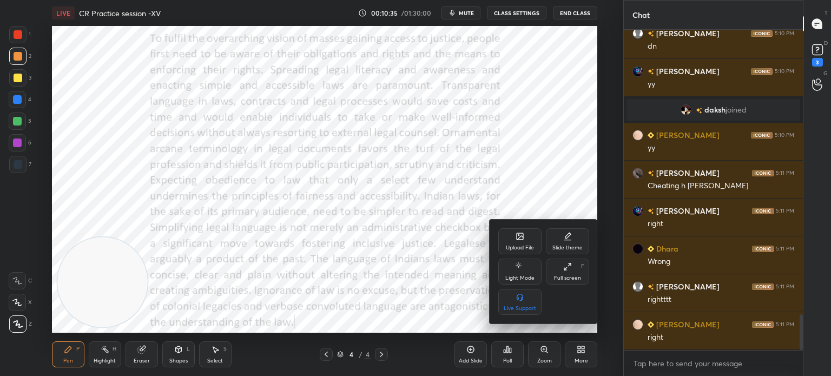
click at [513, 244] on div "Upload File" at bounding box center [519, 241] width 43 height 26
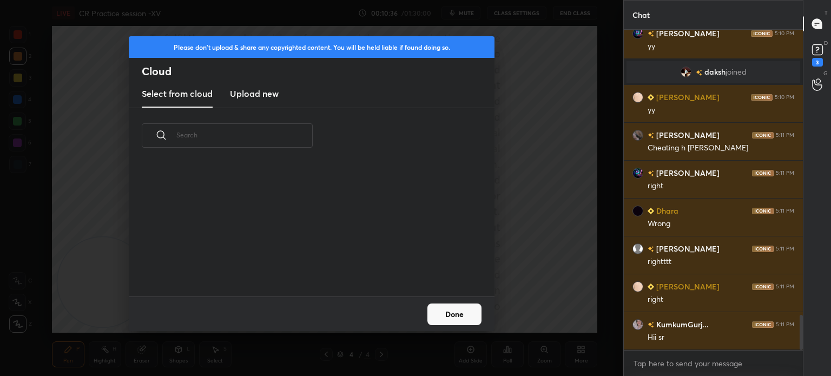
scroll to position [2643, 0]
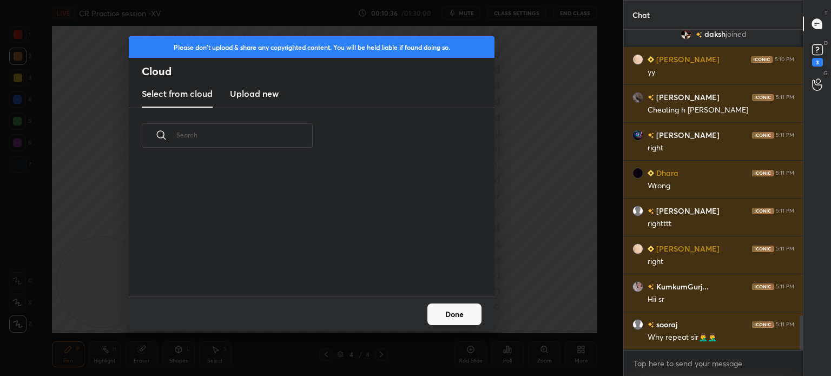
click at [253, 92] on h3 "Upload new" at bounding box center [254, 93] width 49 height 13
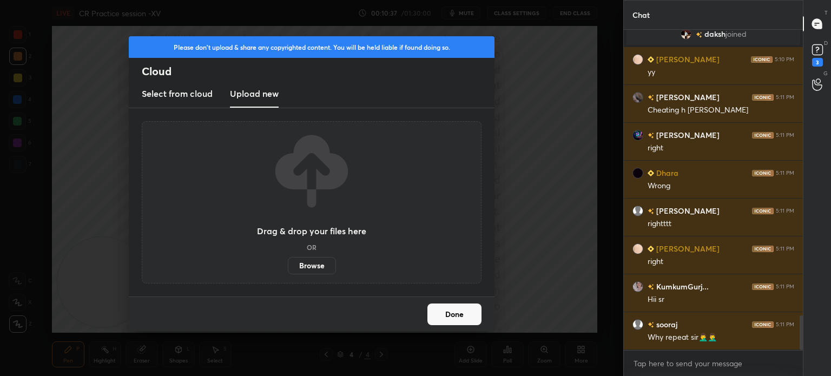
click at [310, 263] on label "Browse" at bounding box center [312, 265] width 48 height 17
click at [288, 263] on input "Browse" at bounding box center [288, 265] width 0 height 17
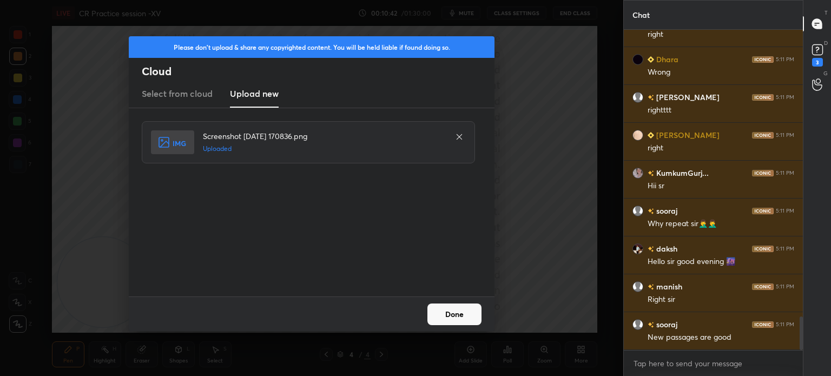
scroll to position [2794, 0]
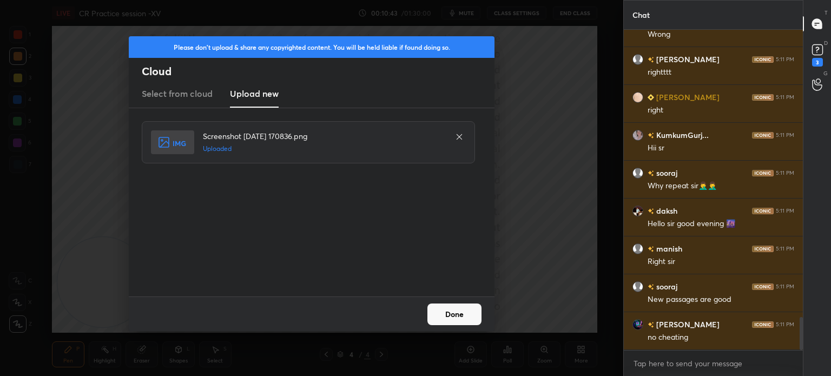
click at [466, 315] on button "Done" at bounding box center [454, 314] width 54 height 22
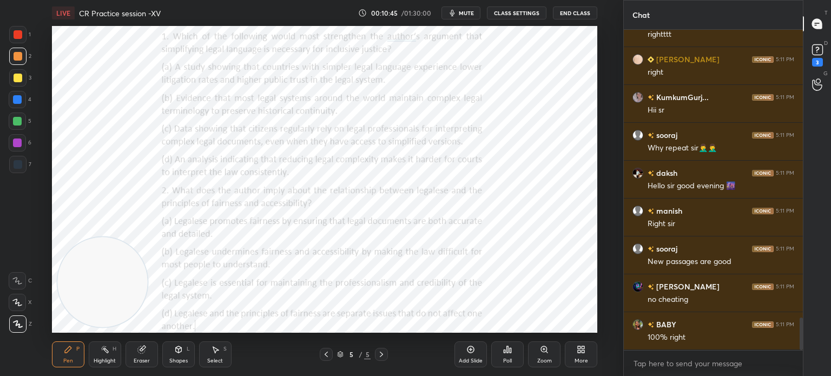
scroll to position [2870, 0]
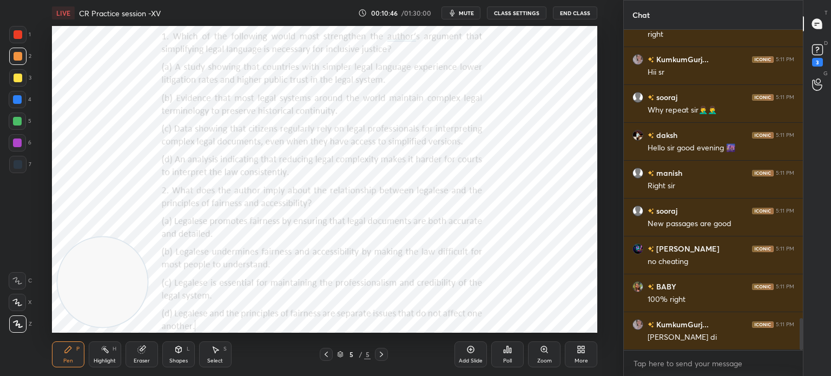
click at [579, 354] on div "More" at bounding box center [581, 354] width 32 height 26
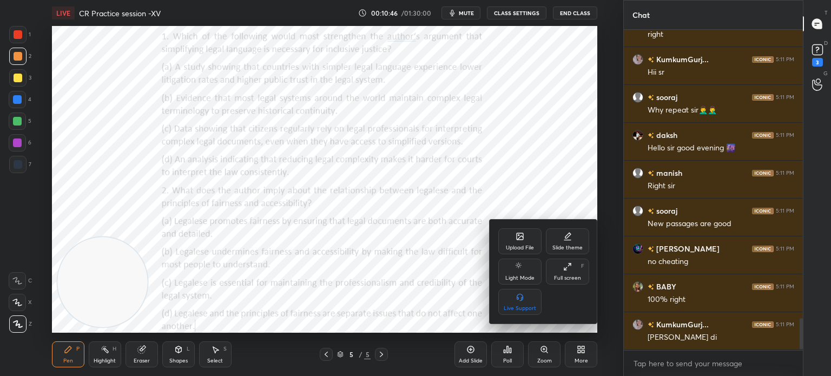
scroll to position [2908, 0]
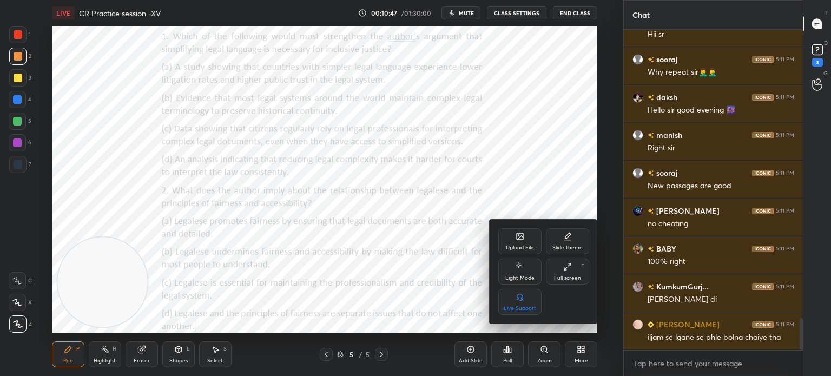
click at [519, 233] on icon at bounding box center [520, 236] width 6 height 6
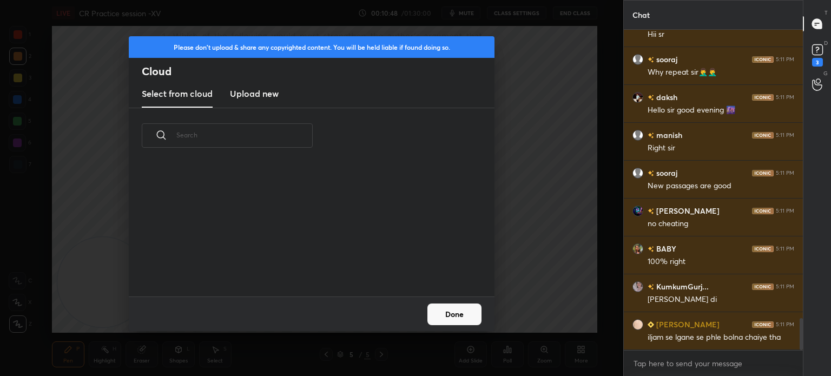
scroll to position [133, 347]
click at [270, 100] on h3 "Upload new" at bounding box center [254, 93] width 49 height 13
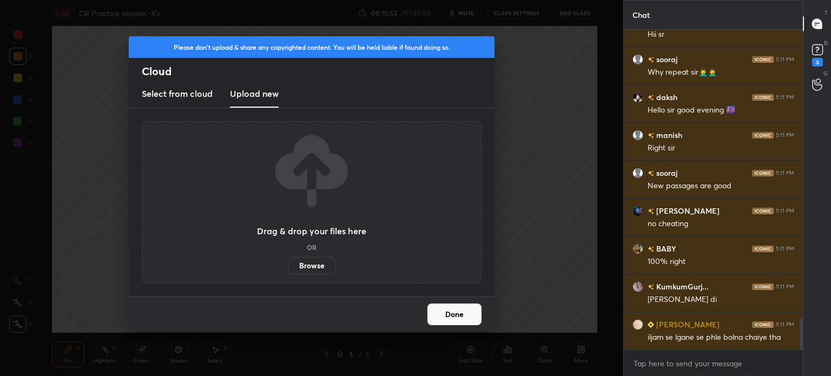
scroll to position [2919, 0]
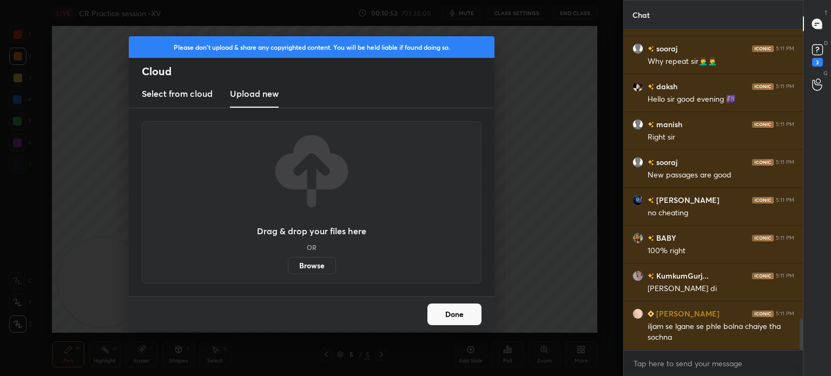
click at [305, 266] on label "Browse" at bounding box center [312, 265] width 48 height 17
click at [288, 266] on input "Browse" at bounding box center [288, 265] width 0 height 17
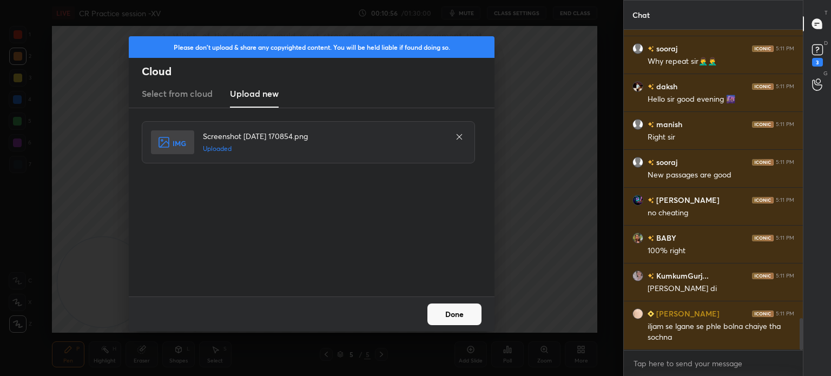
click at [435, 307] on button "Done" at bounding box center [454, 314] width 54 height 22
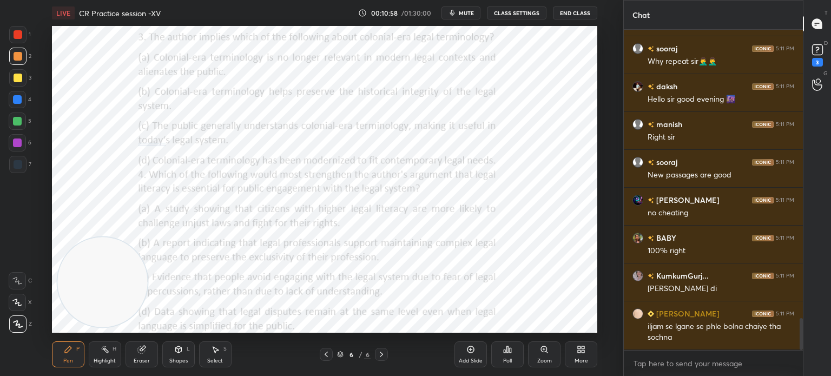
click at [586, 350] on div "More" at bounding box center [581, 354] width 32 height 26
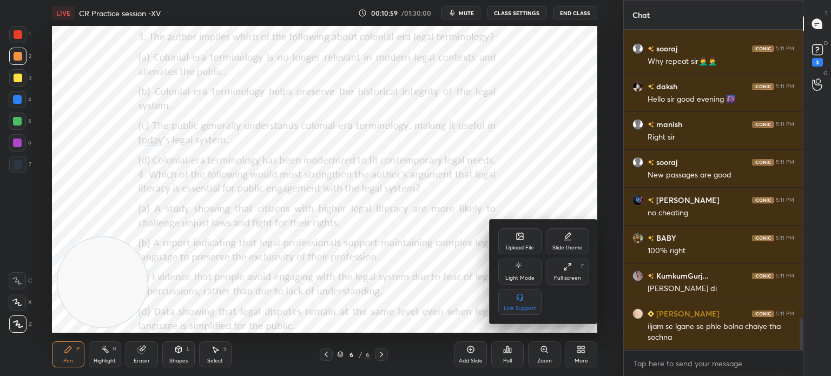
click at [519, 236] on icon at bounding box center [520, 236] width 6 height 6
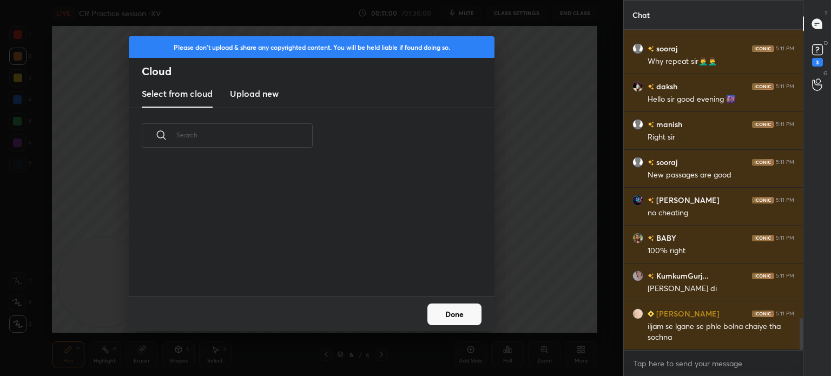
scroll to position [133, 347]
click at [257, 97] on h3 "Upload new" at bounding box center [254, 93] width 49 height 13
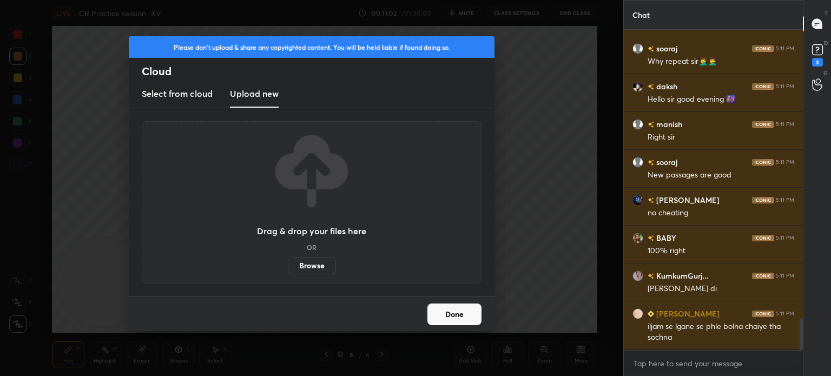
click at [305, 265] on label "Browse" at bounding box center [312, 265] width 48 height 17
click at [288, 265] on input "Browse" at bounding box center [288, 265] width 0 height 17
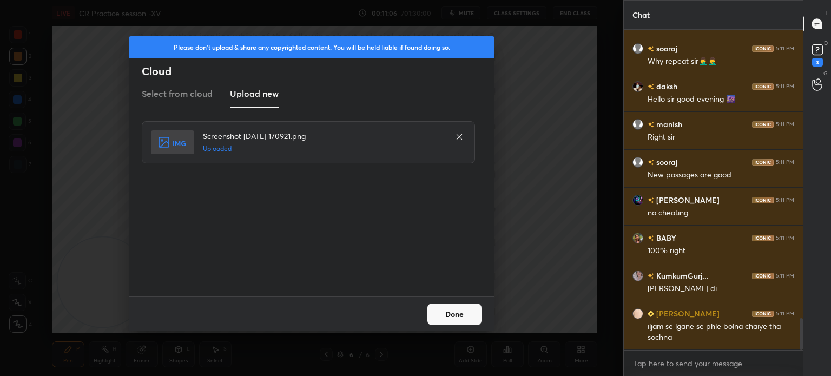
click at [448, 309] on button "Done" at bounding box center [454, 314] width 54 height 22
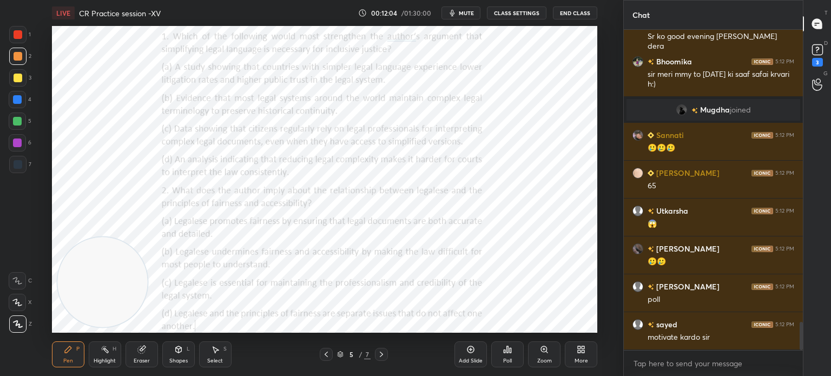
scroll to position [3340, 0]
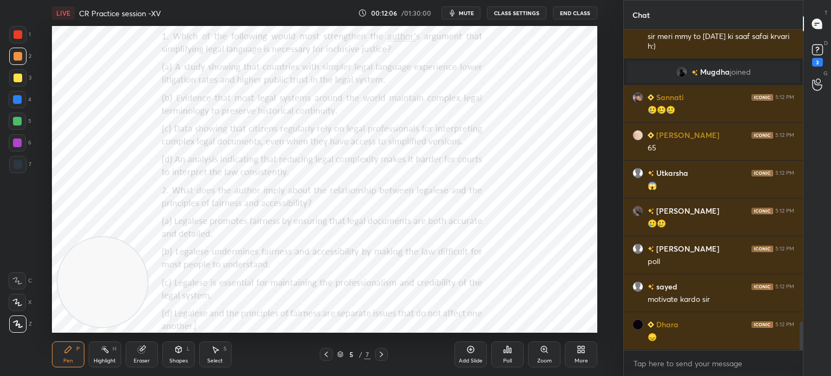
click at [20, 164] on div at bounding box center [18, 164] width 9 height 9
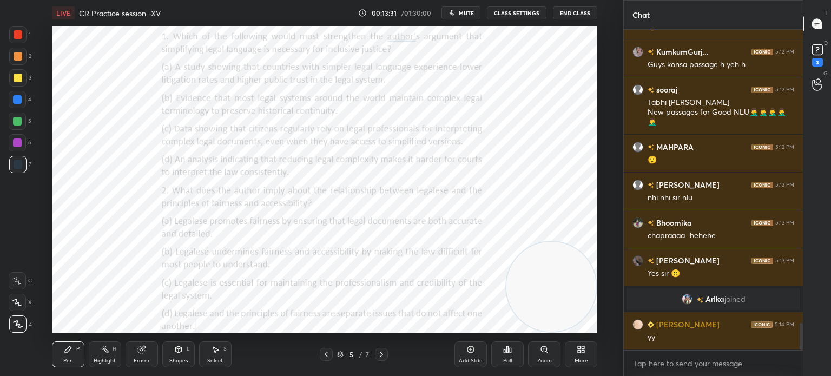
scroll to position [3504, 0]
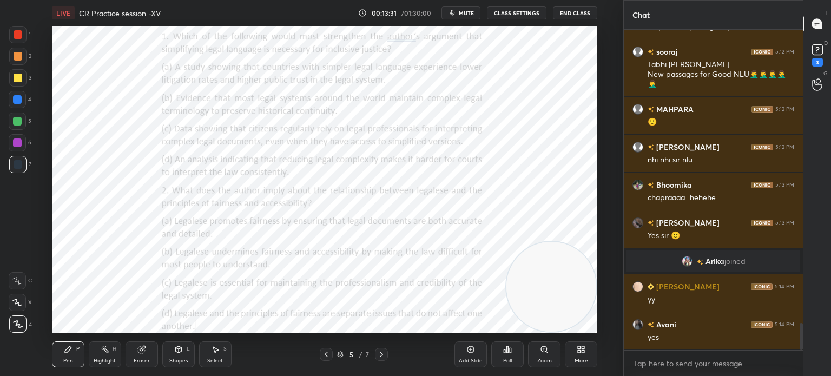
click at [136, 357] on div "Eraser" at bounding box center [141, 354] width 32 height 26
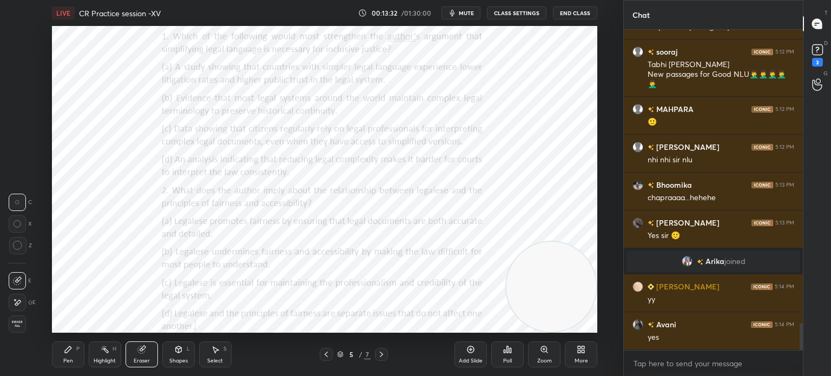
click at [20, 322] on span "Erase all" at bounding box center [17, 324] width 16 height 8
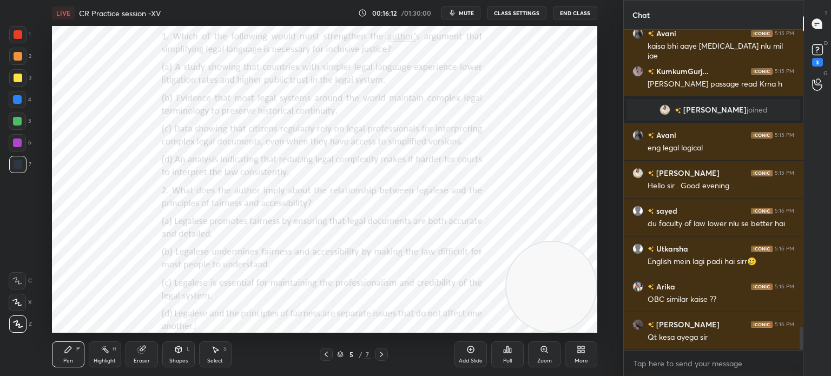
scroll to position [4071, 0]
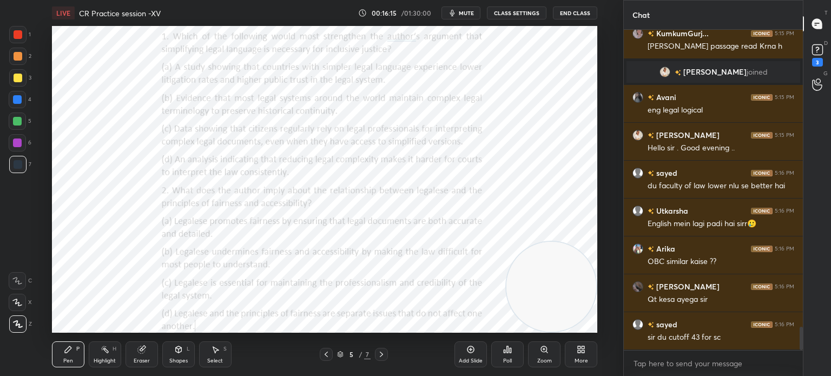
click at [135, 353] on div "Eraser" at bounding box center [141, 354] width 32 height 26
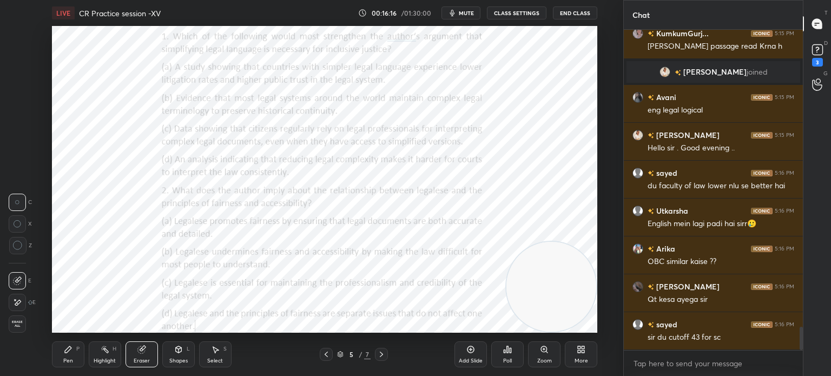
click at [19, 323] on span "Erase all" at bounding box center [17, 324] width 16 height 8
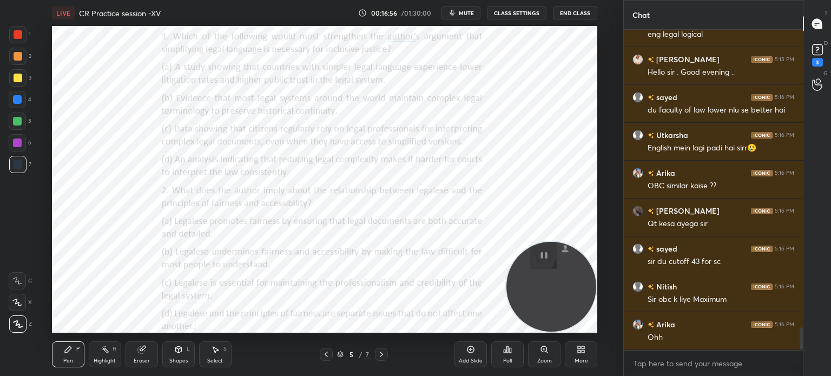
scroll to position [4223, 0]
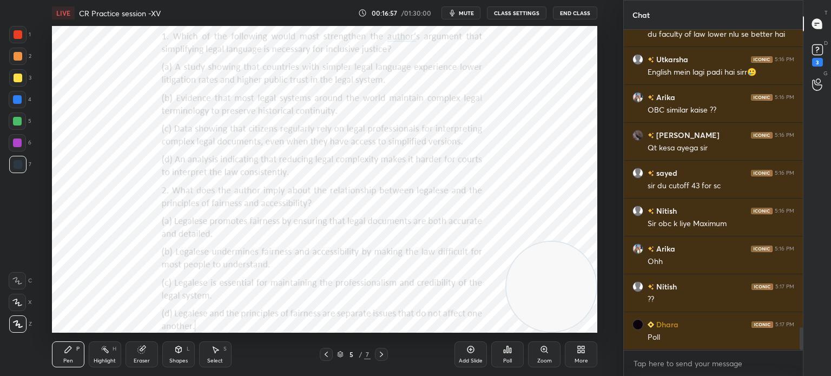
click at [508, 356] on div "Poll" at bounding box center [507, 354] width 32 height 26
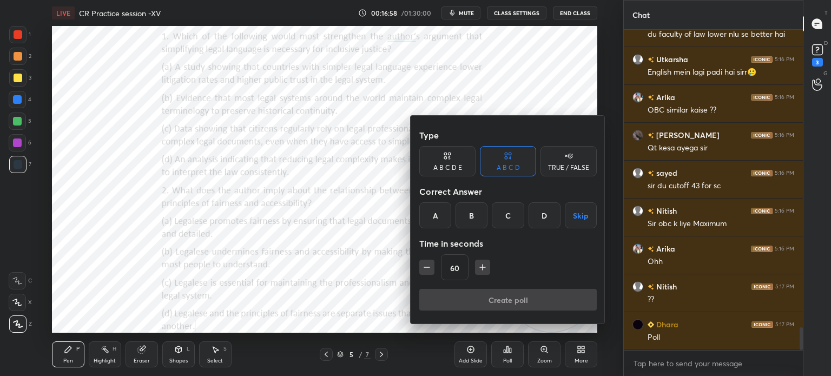
scroll to position [4260, 0]
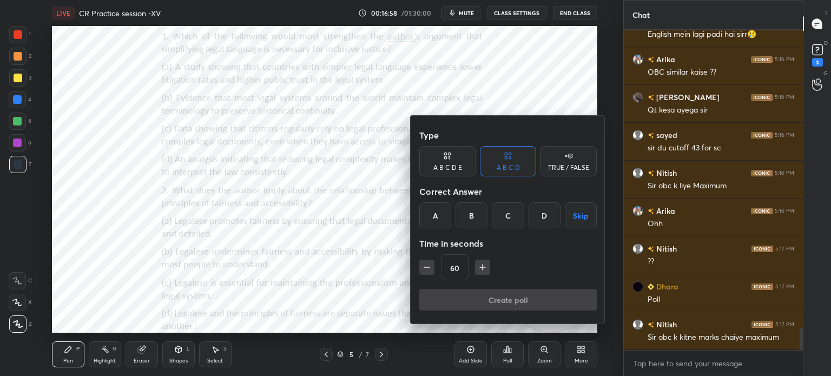
click at [430, 214] on div "A" at bounding box center [435, 215] width 32 height 26
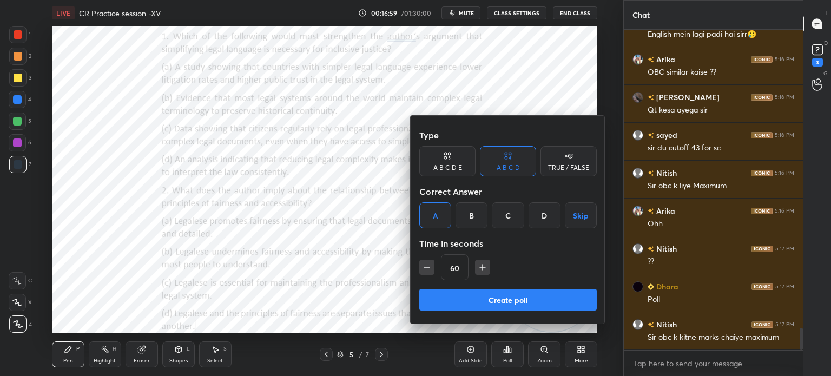
click at [426, 265] on icon "button" at bounding box center [426, 267] width 11 height 11
type input "45"
click at [467, 293] on button "Create poll" at bounding box center [507, 300] width 177 height 22
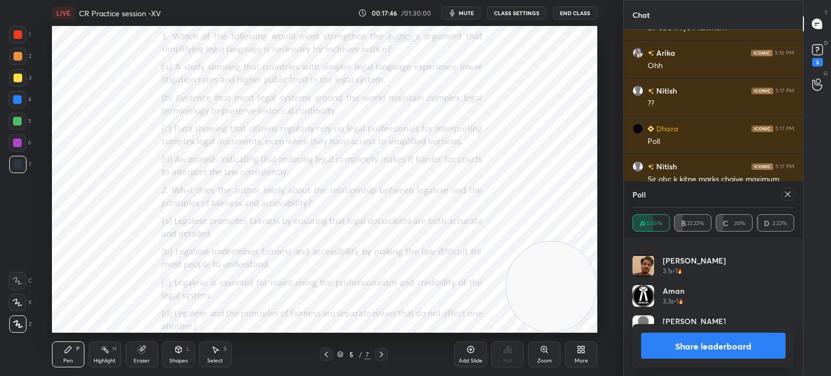
scroll to position [4228, 0]
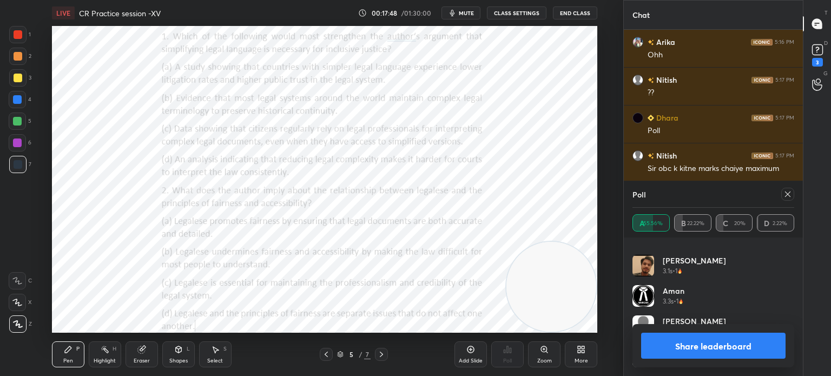
click at [788, 197] on icon at bounding box center [787, 194] width 9 height 9
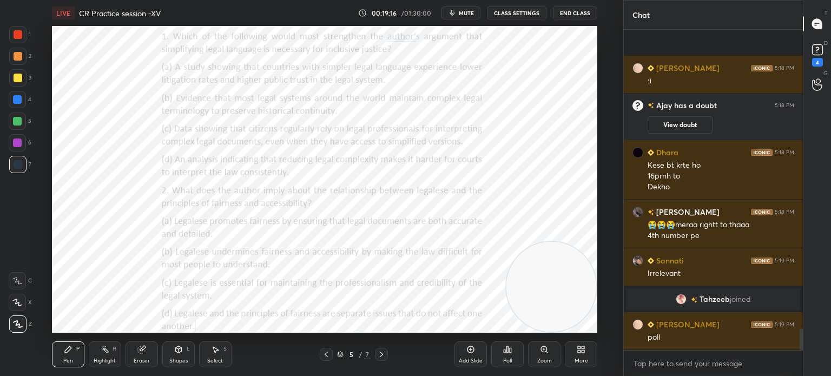
scroll to position [4425, 0]
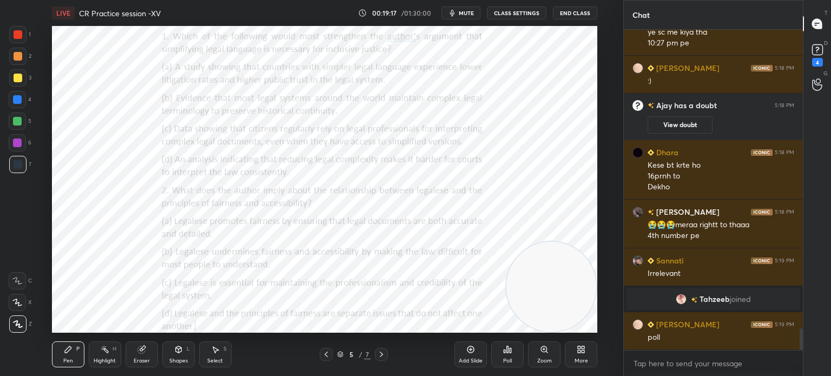
click at [503, 359] on div "Poll" at bounding box center [507, 360] width 9 height 5
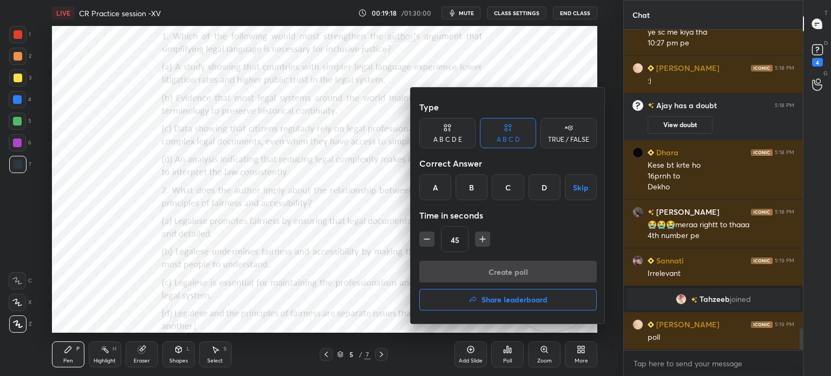
click at [474, 184] on div "B" at bounding box center [471, 187] width 32 height 26
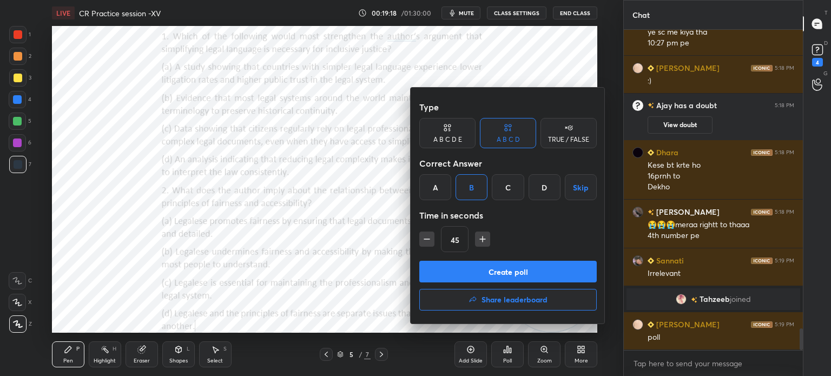
click at [460, 268] on button "Create poll" at bounding box center [507, 272] width 177 height 22
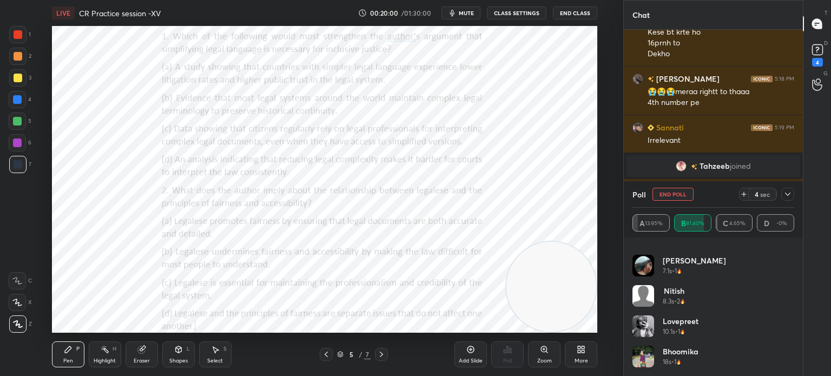
scroll to position [930, 0]
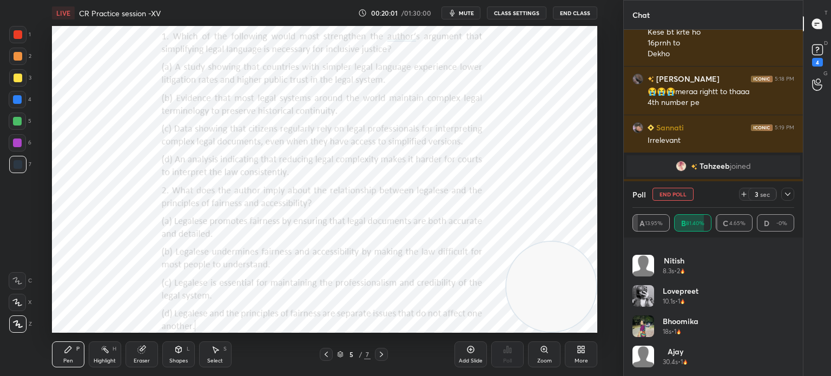
click at [787, 197] on icon at bounding box center [787, 194] width 9 height 9
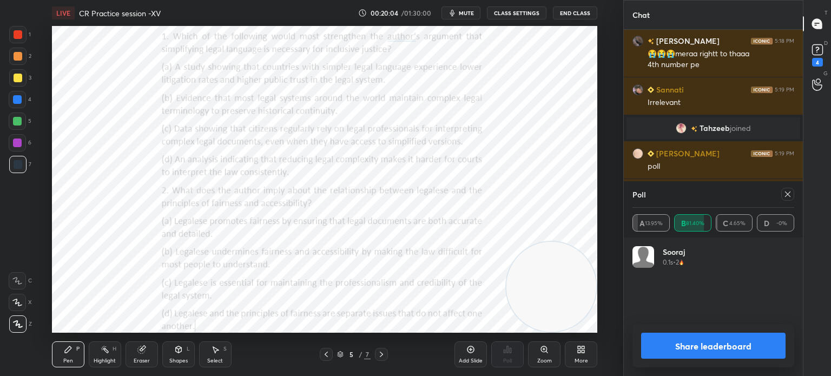
scroll to position [3, 3]
click at [788, 196] on icon at bounding box center [787, 194] width 9 height 9
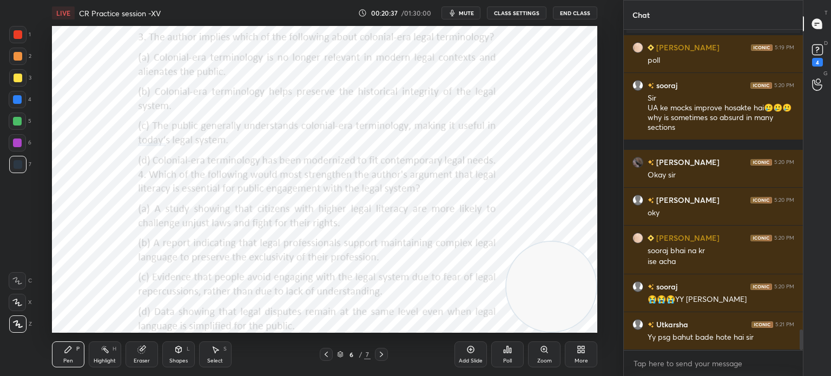
click at [507, 356] on div "Poll" at bounding box center [507, 354] width 32 height 26
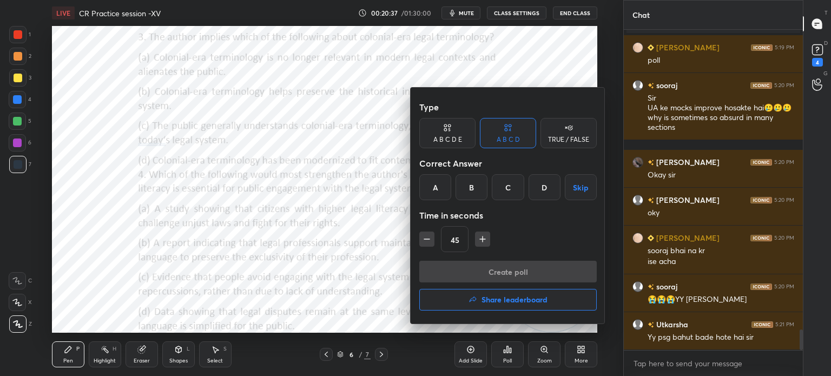
click at [437, 184] on div "A" at bounding box center [435, 187] width 32 height 26
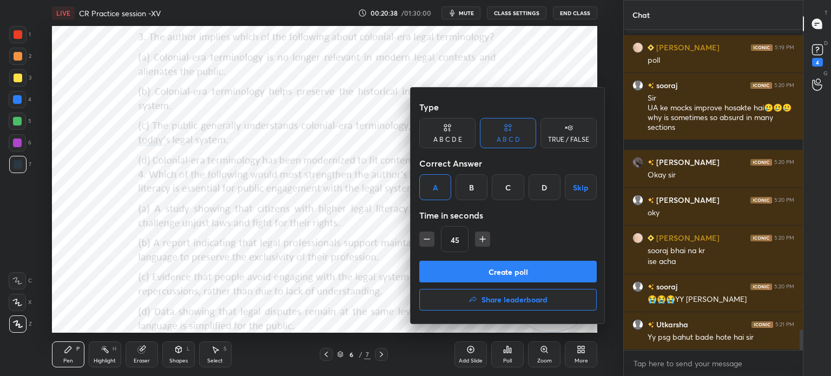
click at [487, 268] on button "Create poll" at bounding box center [507, 272] width 177 height 22
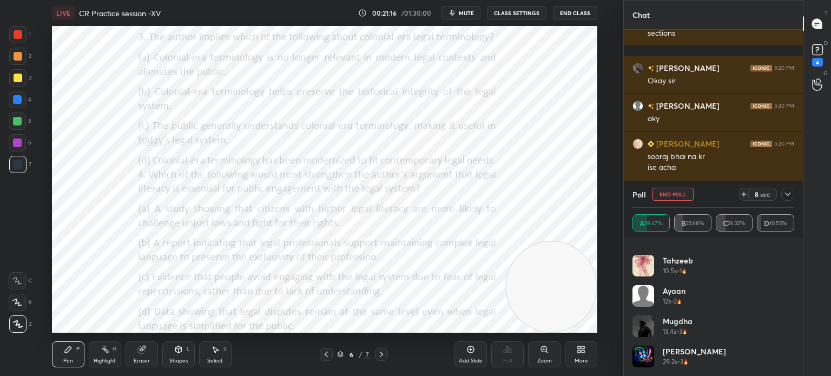
scroll to position [325, 0]
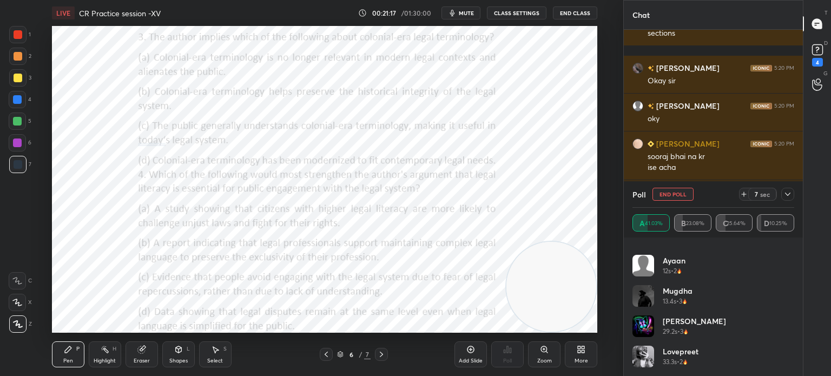
click at [785, 194] on icon at bounding box center [787, 194] width 9 height 9
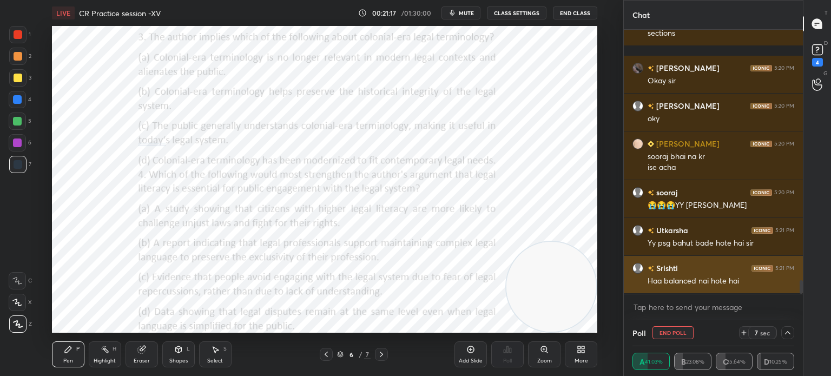
scroll to position [0, 0]
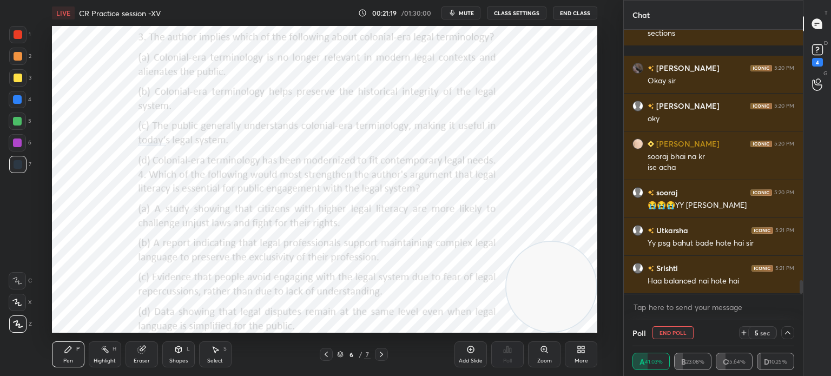
click at [789, 335] on icon at bounding box center [787, 332] width 9 height 9
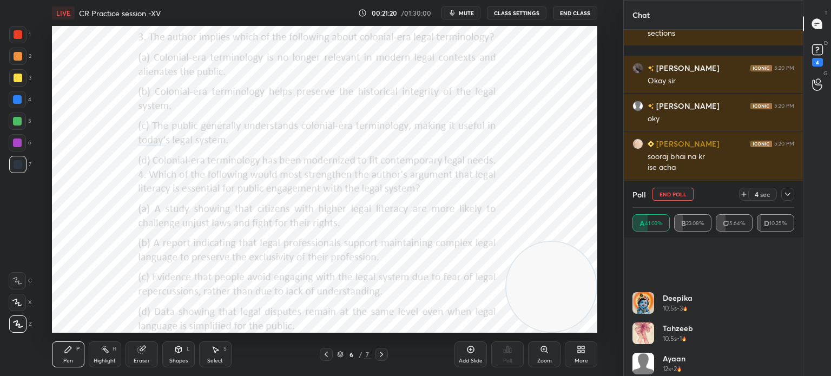
scroll to position [385, 0]
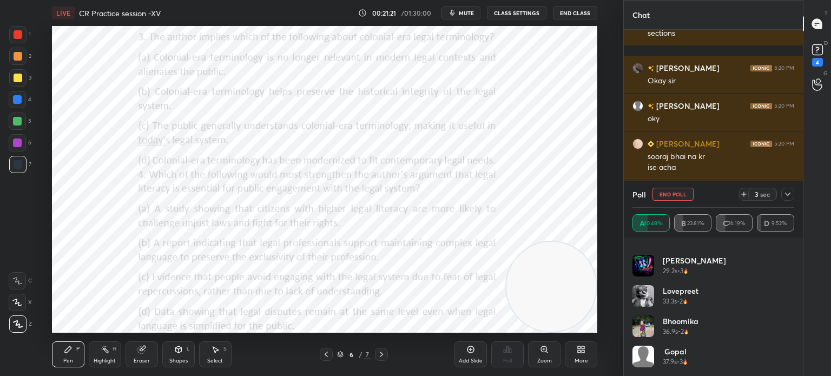
click at [786, 196] on icon at bounding box center [787, 194] width 9 height 9
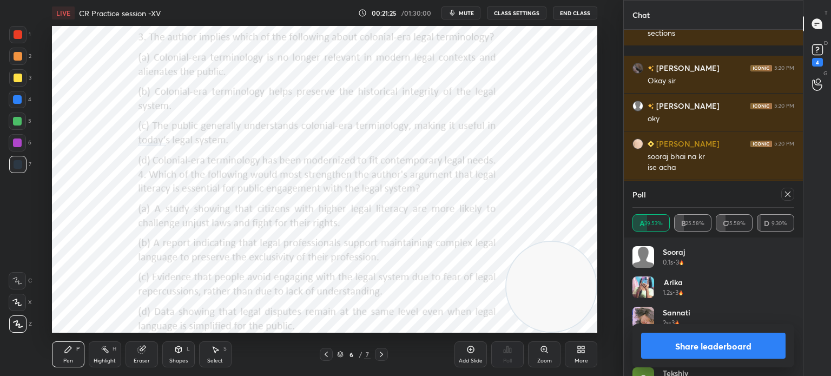
click at [667, 345] on button "Share leaderboard" at bounding box center [713, 346] width 144 height 26
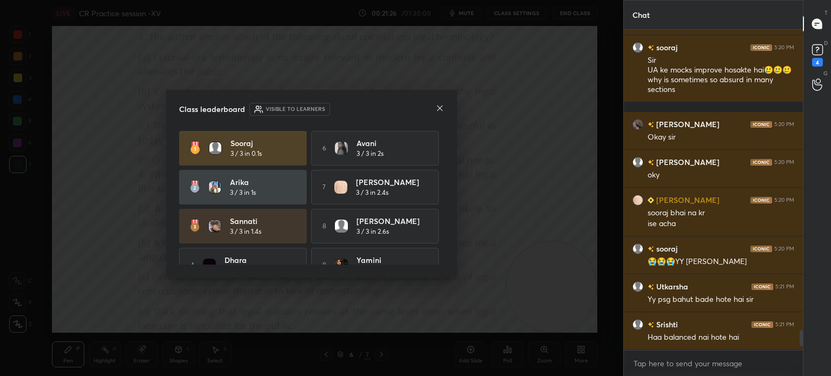
click at [437, 108] on icon at bounding box center [439, 108] width 9 height 9
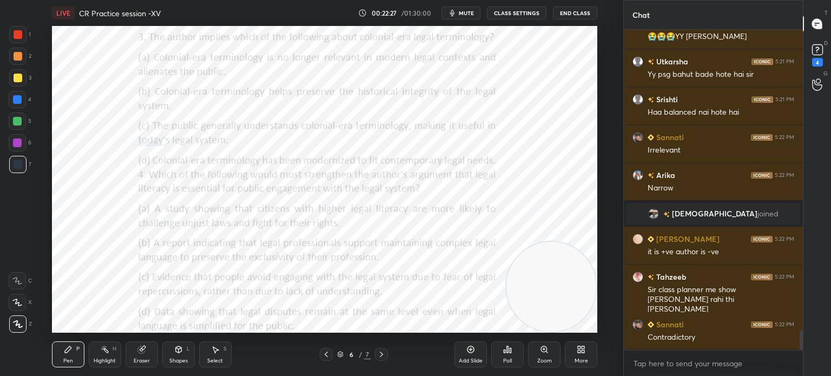
click at [505, 362] on div "Poll" at bounding box center [507, 360] width 9 height 5
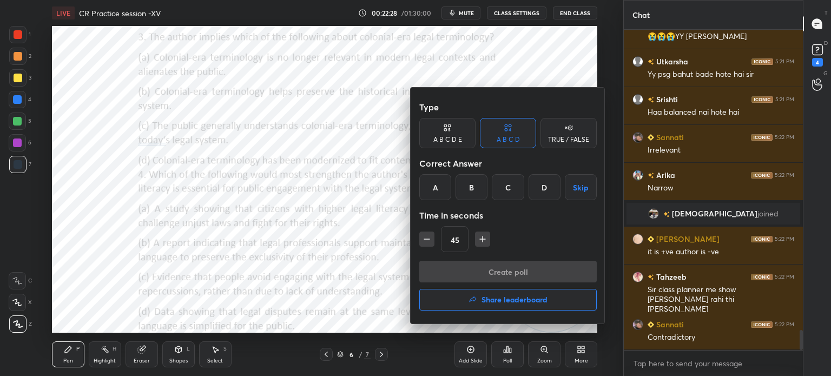
click at [432, 186] on div "A" at bounding box center [435, 187] width 32 height 26
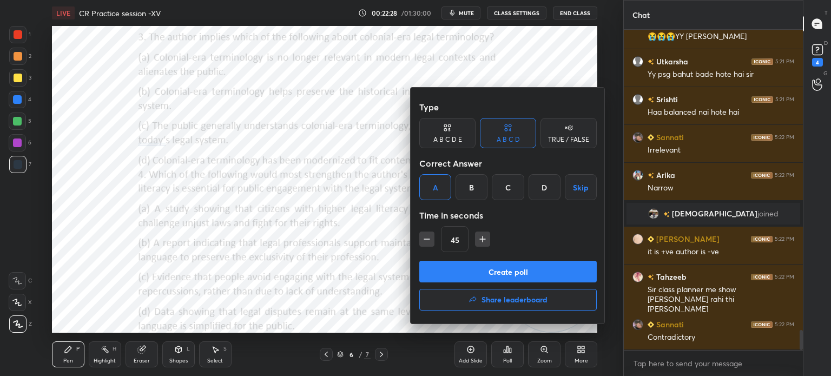
click at [463, 267] on button "Create poll" at bounding box center [507, 272] width 177 height 22
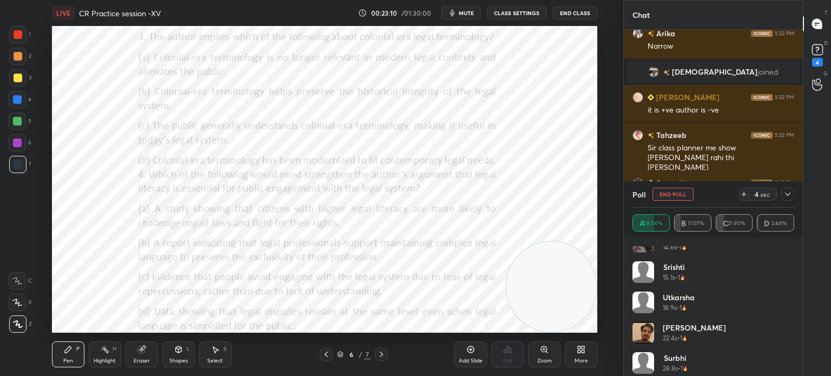
scroll to position [597, 0]
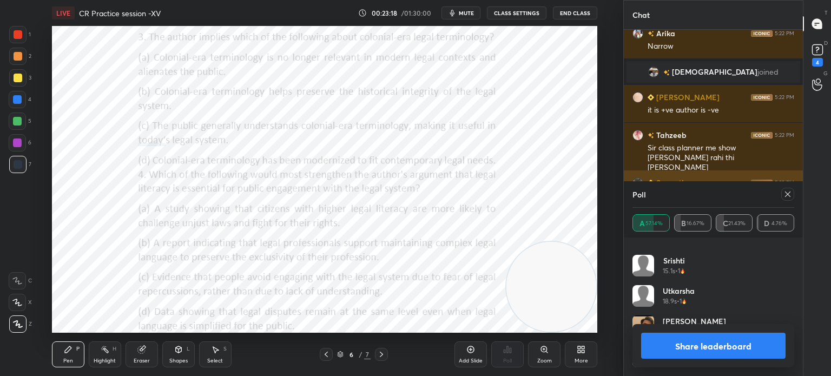
click at [788, 194] on icon at bounding box center [787, 193] width 5 height 5
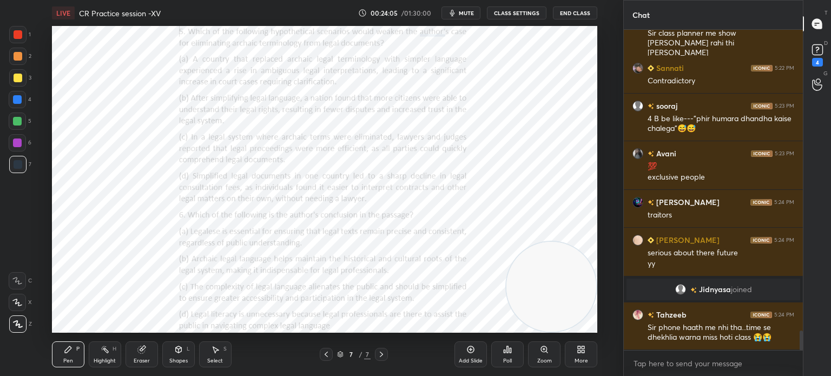
scroll to position [4986, 0]
click at [505, 355] on div "Poll" at bounding box center [507, 354] width 32 height 26
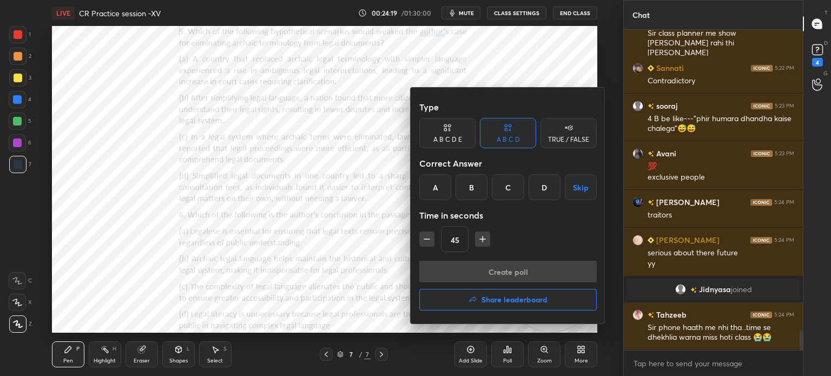
click at [435, 188] on div "A" at bounding box center [435, 187] width 32 height 26
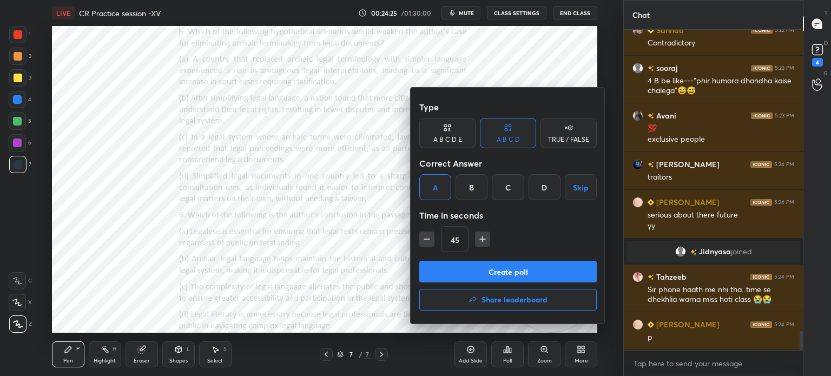
scroll to position [5062, 0]
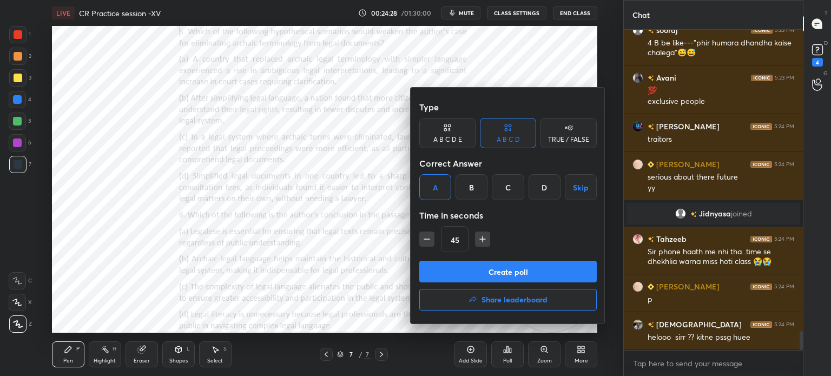
click at [514, 260] on div "Type A B C D E A B C D TRUE / FALSE Correct Answer A B C D Skip Time in seconds…" at bounding box center [507, 178] width 177 height 164
click at [500, 270] on button "Create poll" at bounding box center [507, 272] width 177 height 22
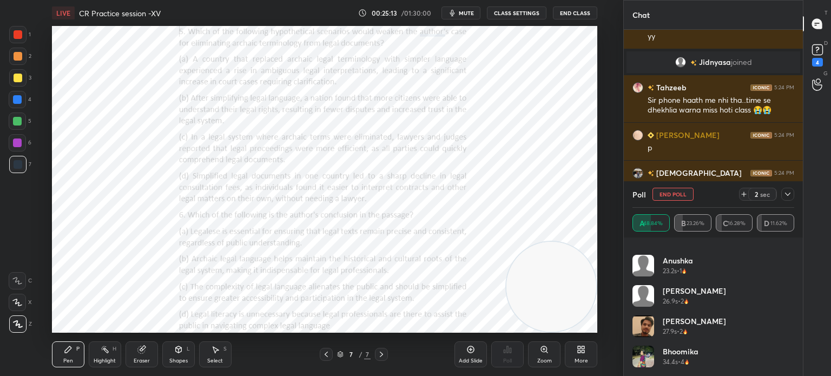
scroll to position [5251, 0]
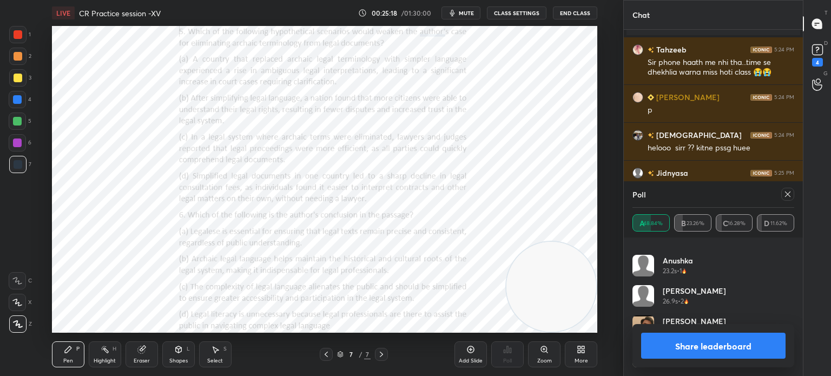
click at [789, 195] on icon at bounding box center [787, 194] width 9 height 9
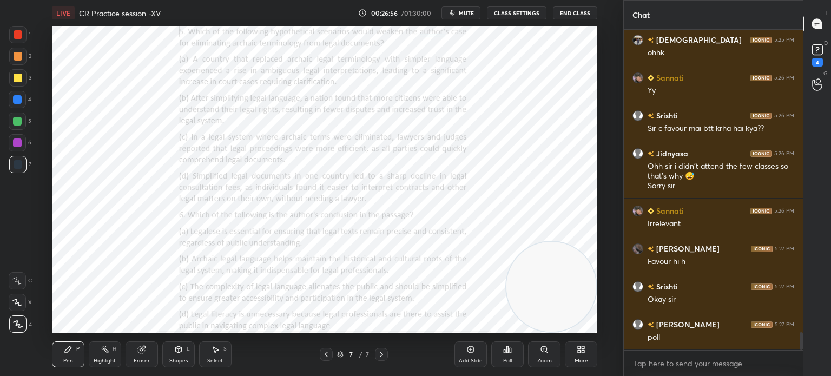
scroll to position [5518, 0]
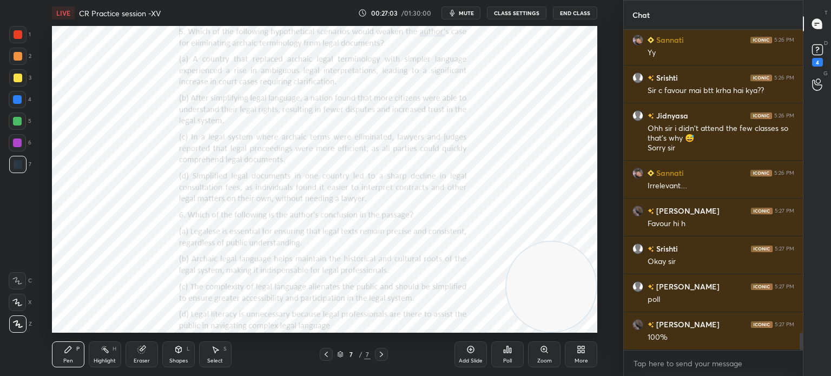
click at [505, 355] on div "Poll" at bounding box center [507, 354] width 32 height 26
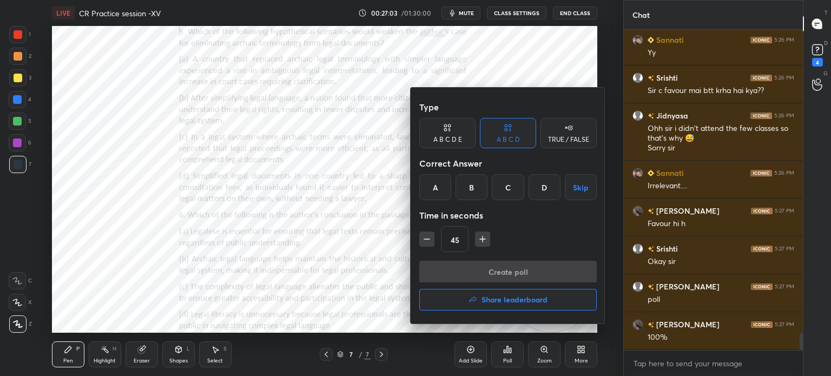
click at [508, 186] on div "C" at bounding box center [508, 187] width 32 height 26
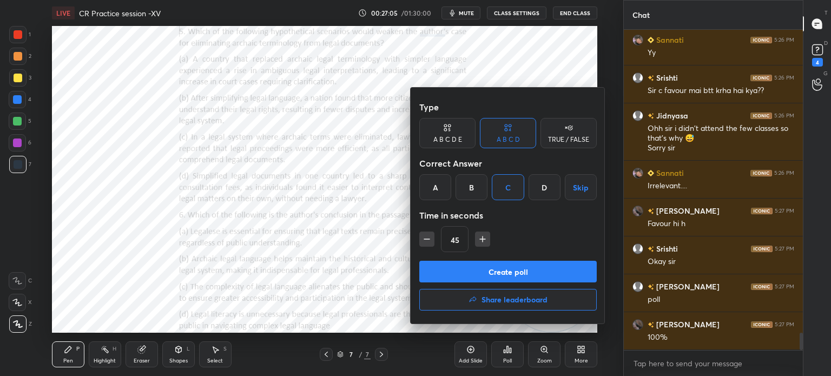
click at [495, 270] on button "Create poll" at bounding box center [507, 272] width 177 height 22
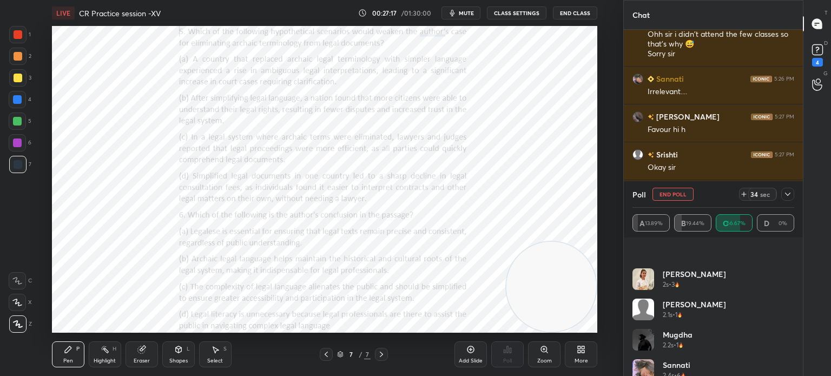
scroll to position [658, 0]
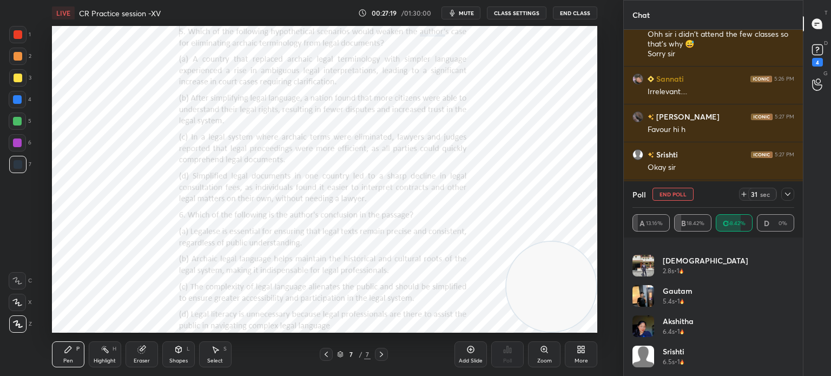
click at [789, 191] on icon at bounding box center [787, 194] width 9 height 9
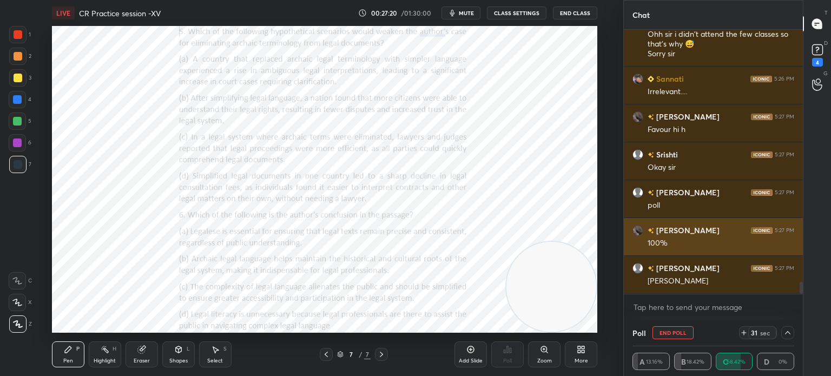
scroll to position [5650, 0]
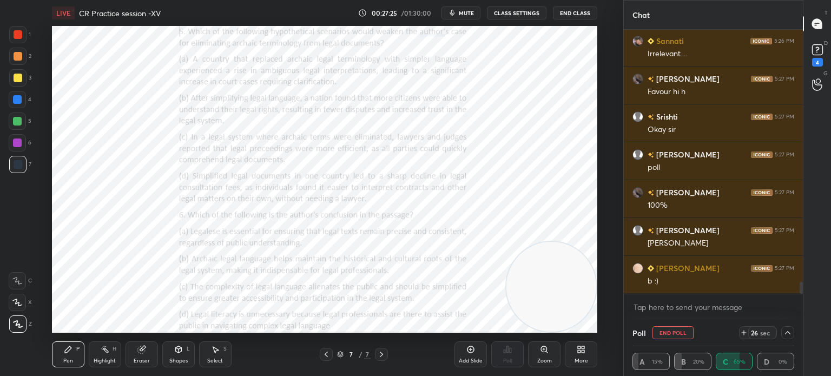
click at [786, 329] on icon at bounding box center [787, 332] width 9 height 9
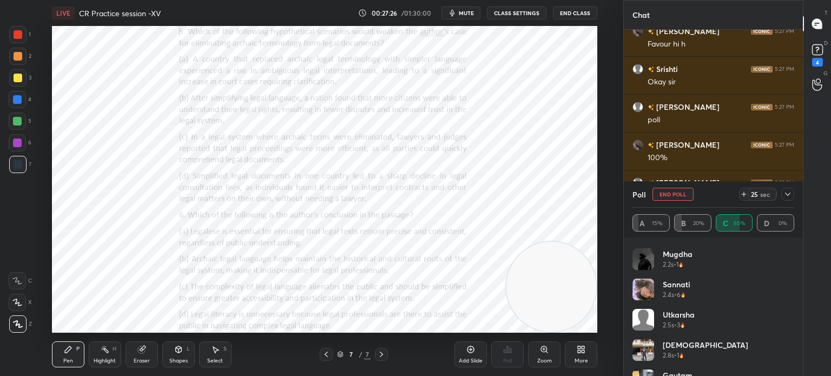
scroll to position [658, 0]
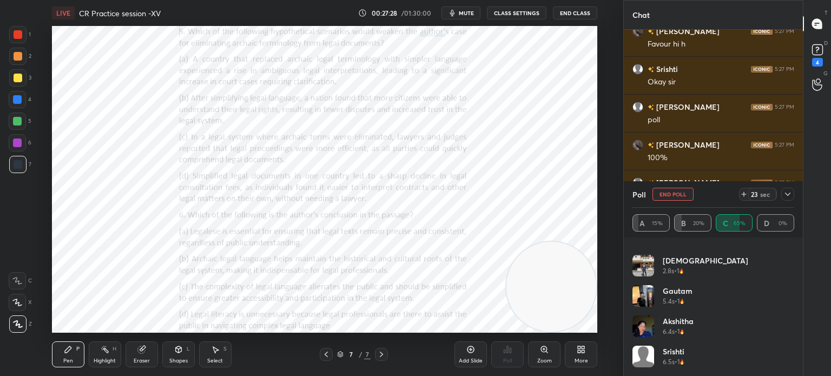
click at [791, 192] on icon at bounding box center [787, 194] width 9 height 9
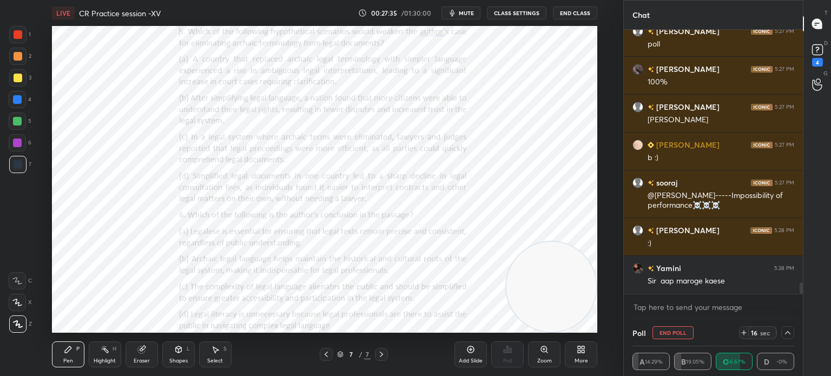
click at [787, 333] on icon at bounding box center [787, 332] width 9 height 9
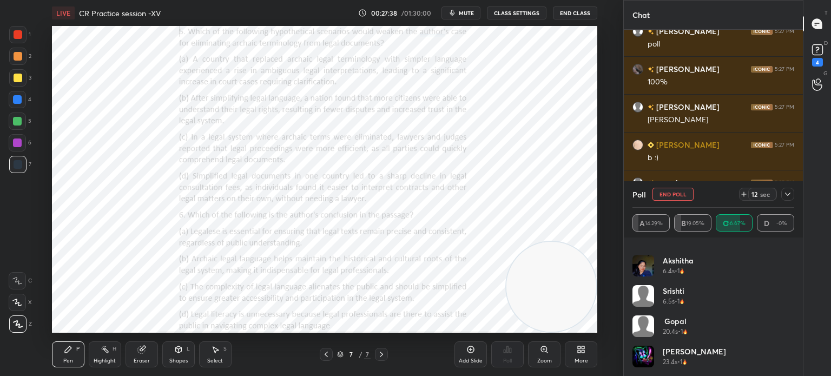
click at [791, 194] on icon at bounding box center [787, 194] width 9 height 9
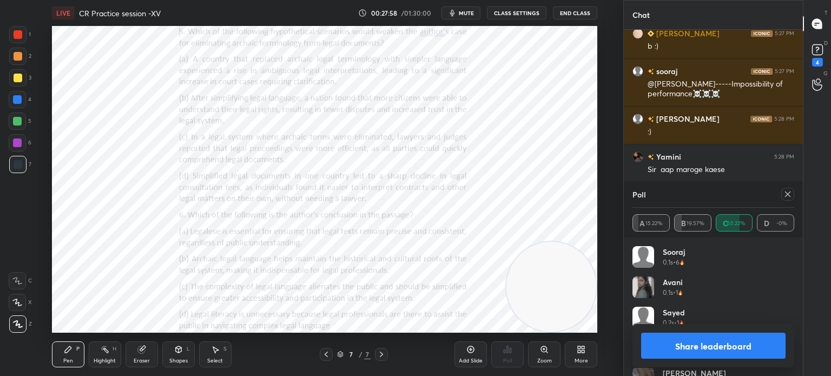
click at [784, 196] on icon at bounding box center [787, 194] width 9 height 9
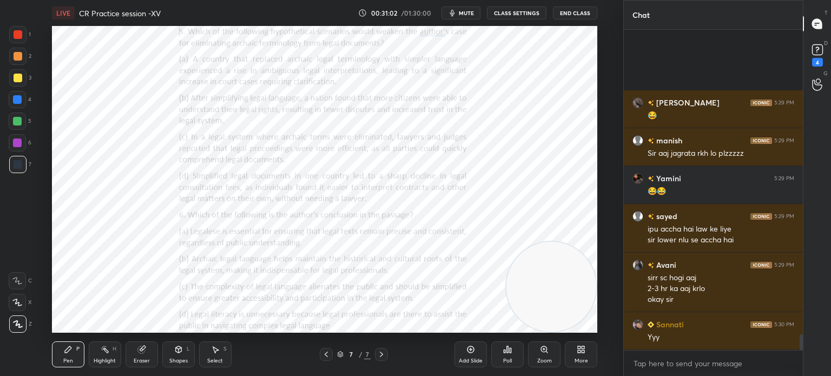
scroll to position [6306, 0]
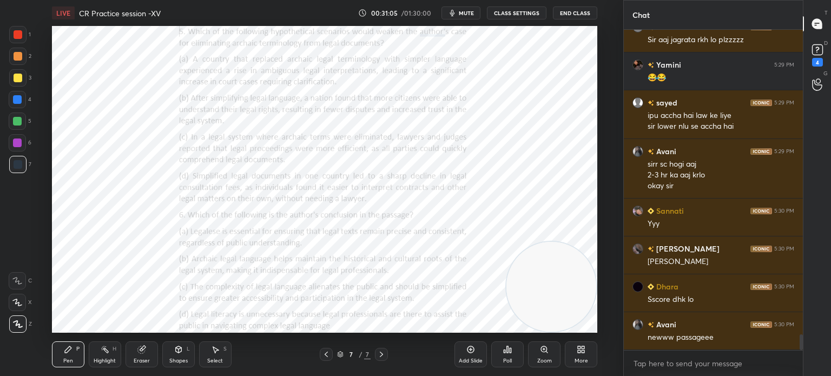
click at [585, 352] on div "More" at bounding box center [581, 354] width 32 height 26
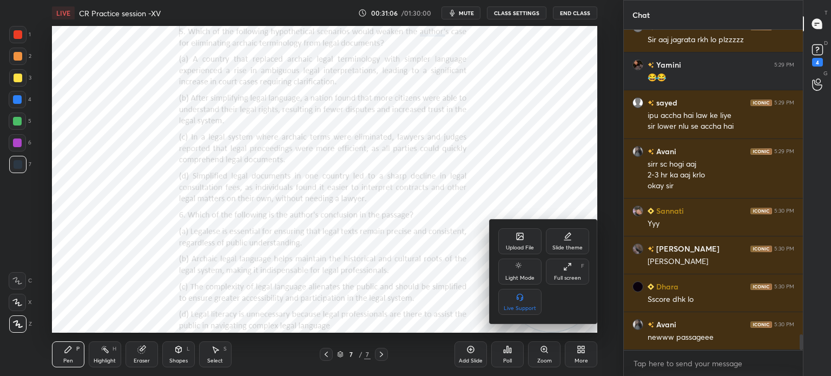
click at [520, 240] on icon at bounding box center [520, 236] width 6 height 6
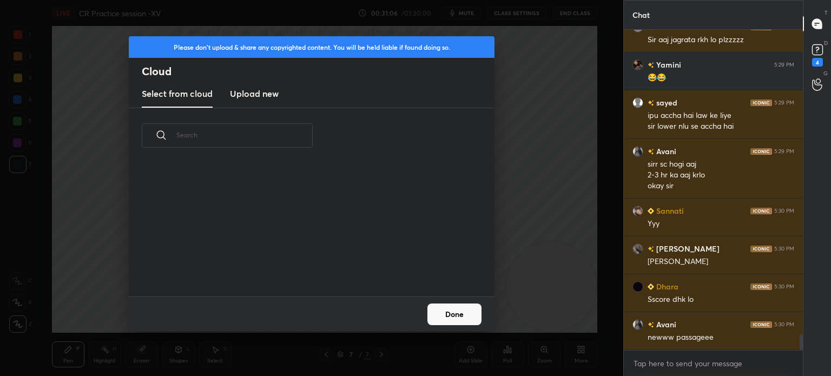
scroll to position [133, 347]
click at [247, 100] on new "Upload new" at bounding box center [254, 94] width 49 height 27
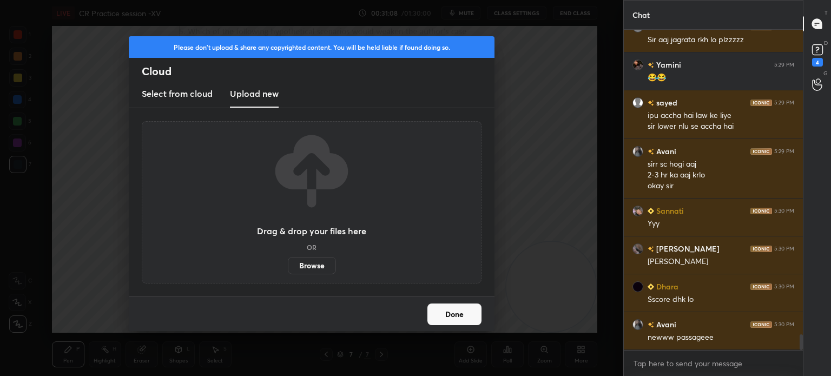
click at [307, 261] on label "Browse" at bounding box center [312, 265] width 48 height 17
click at [288, 261] on input "Browse" at bounding box center [288, 265] width 0 height 17
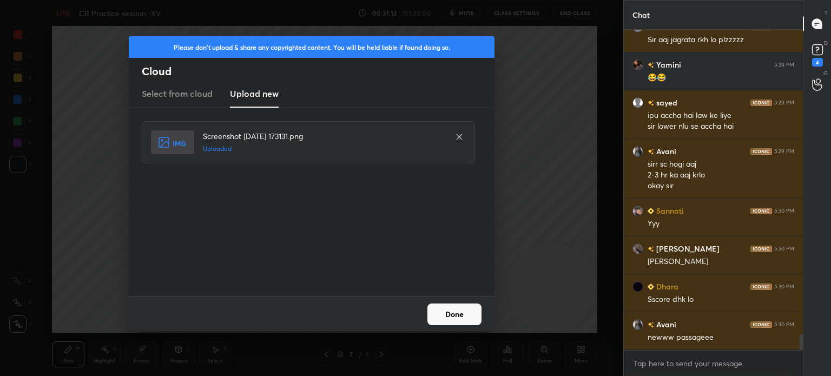
click at [441, 321] on button "Done" at bounding box center [454, 314] width 54 height 22
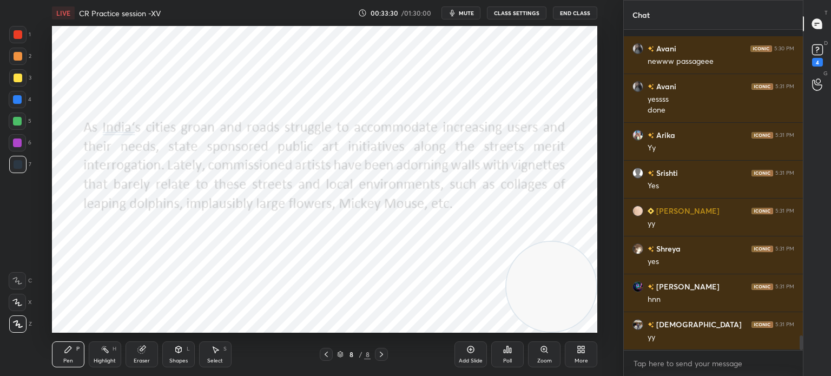
scroll to position [6630, 0]
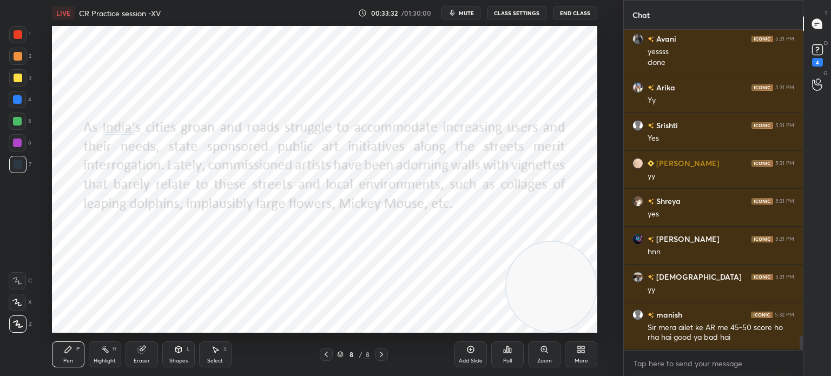
click at [582, 352] on icon at bounding box center [583, 351] width 3 height 3
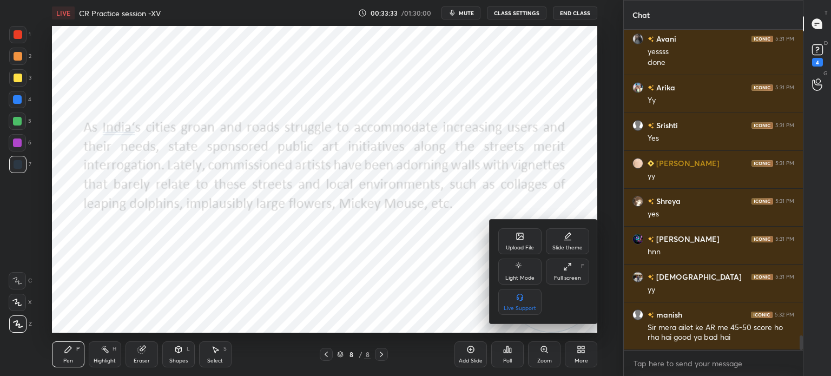
click at [513, 237] on div "Upload File" at bounding box center [519, 241] width 43 height 26
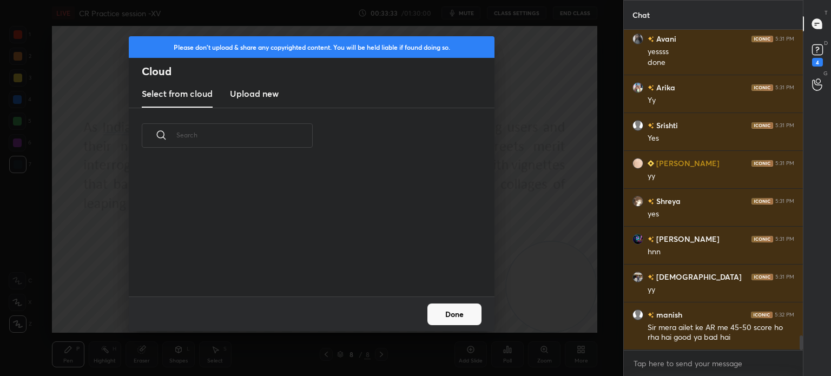
scroll to position [133, 347]
click at [235, 95] on h3 "Upload new" at bounding box center [254, 93] width 49 height 13
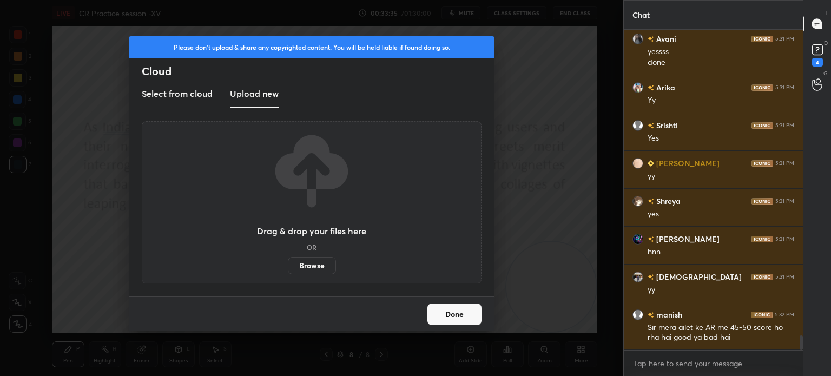
click at [301, 263] on label "Browse" at bounding box center [312, 265] width 48 height 17
click at [288, 263] on input "Browse" at bounding box center [288, 265] width 0 height 17
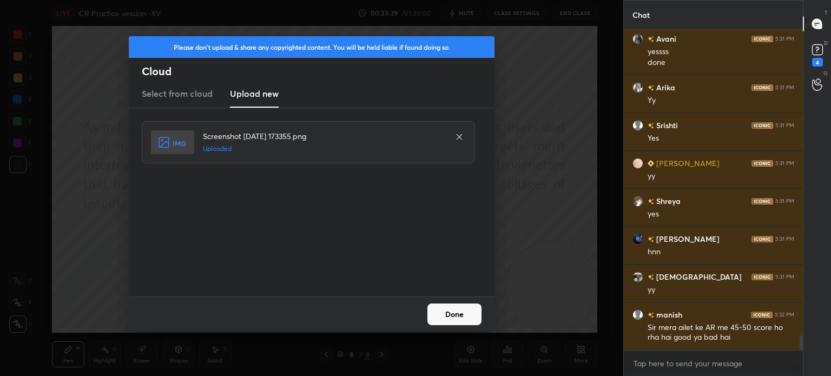
click at [456, 316] on button "Done" at bounding box center [454, 314] width 54 height 22
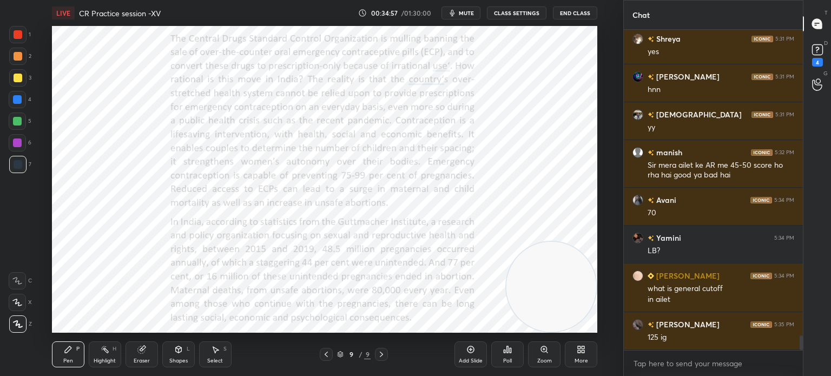
scroll to position [6830, 0]
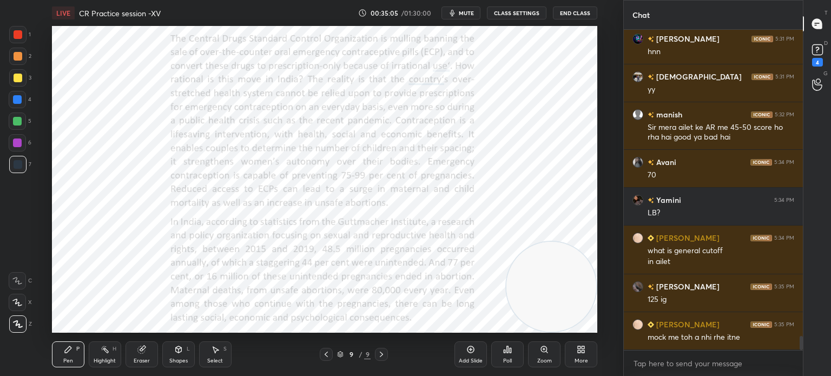
click at [142, 354] on div "Eraser" at bounding box center [141, 354] width 32 height 26
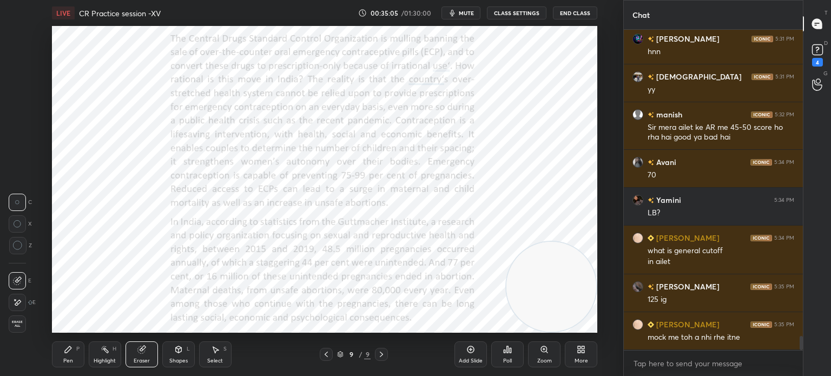
click at [17, 322] on span "Erase all" at bounding box center [17, 324] width 16 height 8
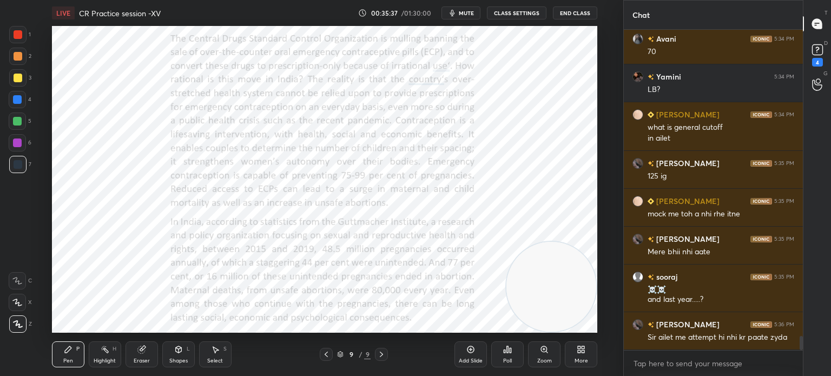
scroll to position [6991, 0]
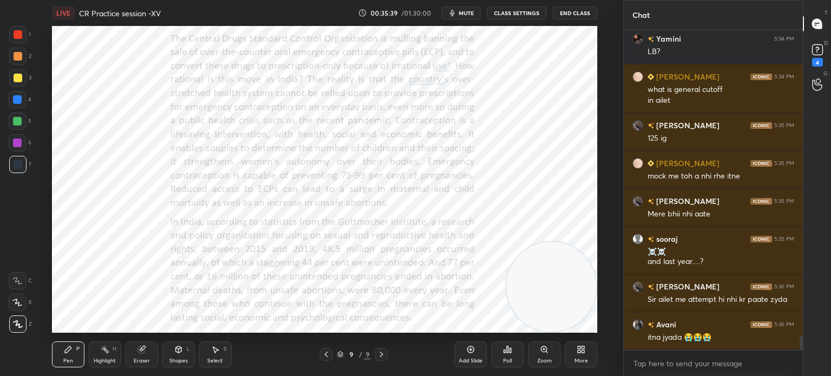
click at [143, 356] on div "Eraser" at bounding box center [141, 354] width 32 height 26
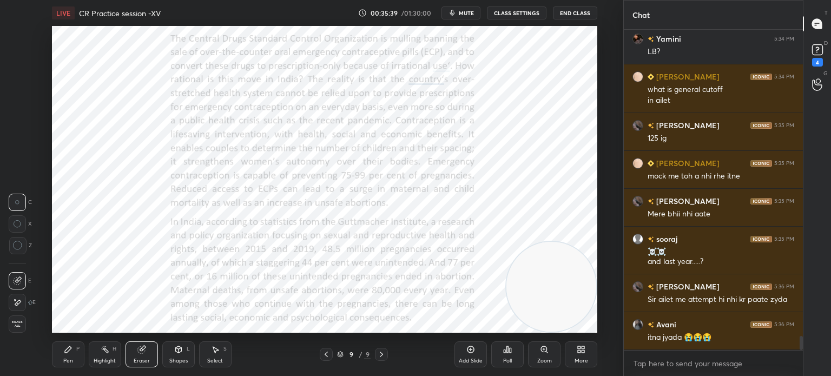
scroll to position [7029, 0]
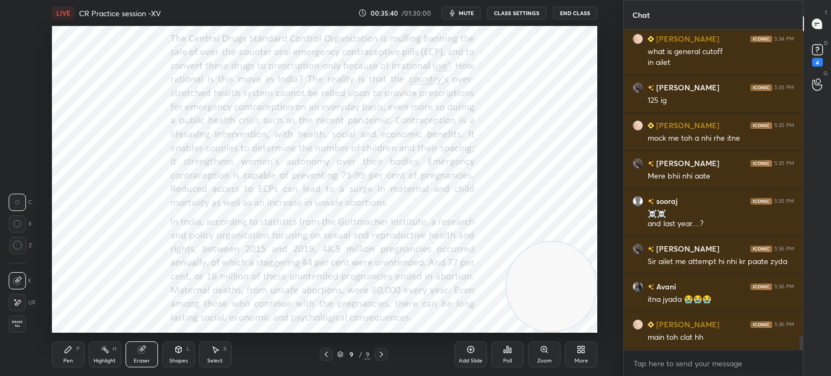
click at [21, 325] on span "Erase all" at bounding box center [17, 324] width 16 height 8
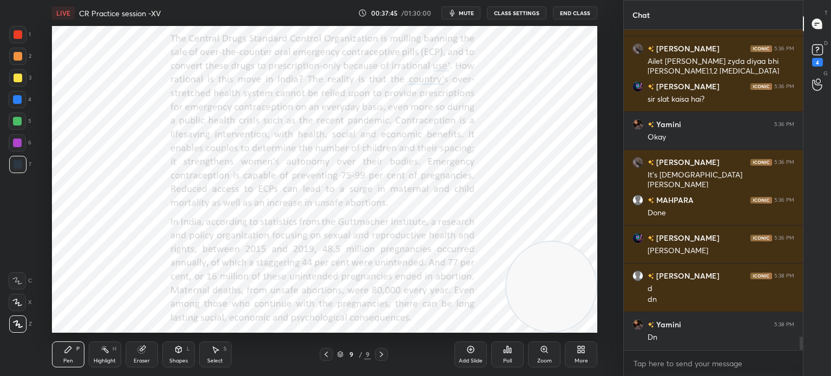
scroll to position [7380, 0]
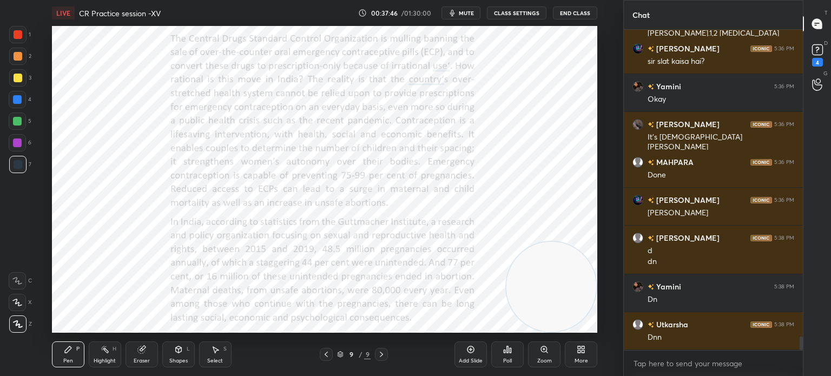
click at [465, 10] on span "mute" at bounding box center [466, 13] width 15 height 8
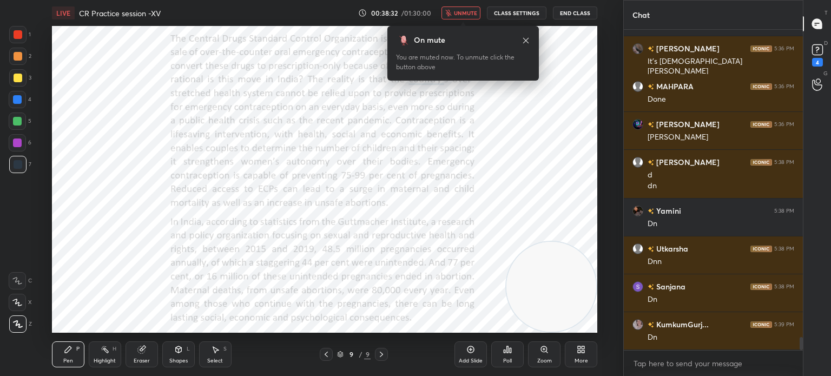
scroll to position [7504, 0]
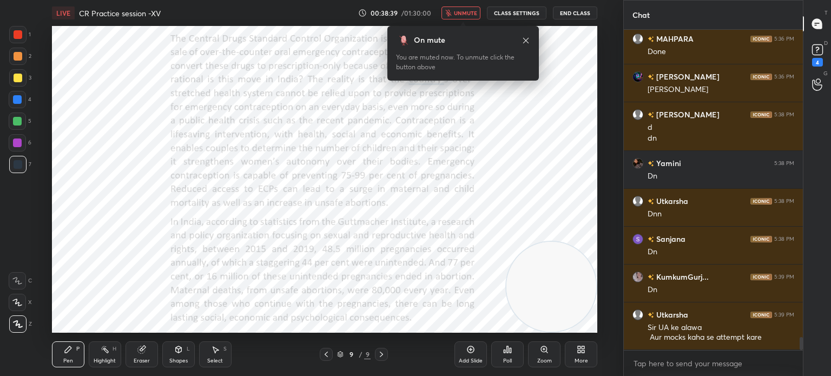
click at [523, 38] on icon at bounding box center [525, 40] width 9 height 9
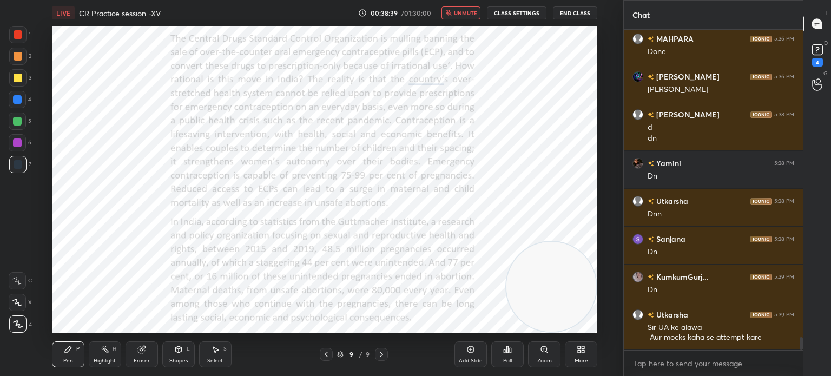
scroll to position [7542, 0]
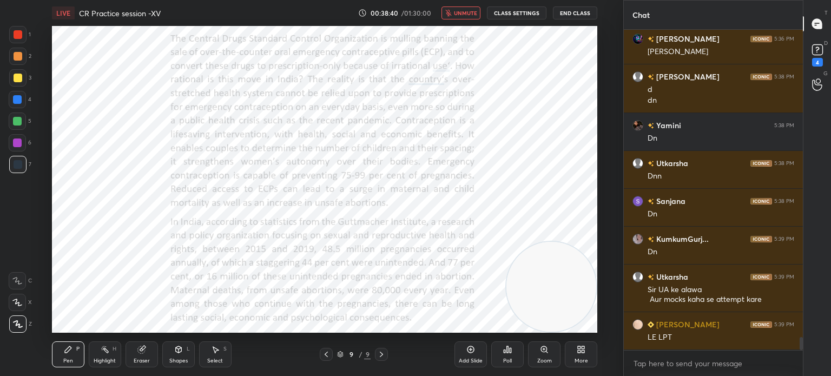
click at [469, 8] on button "unmute" at bounding box center [460, 12] width 39 height 13
click at [580, 352] on icon at bounding box center [579, 351] width 3 height 3
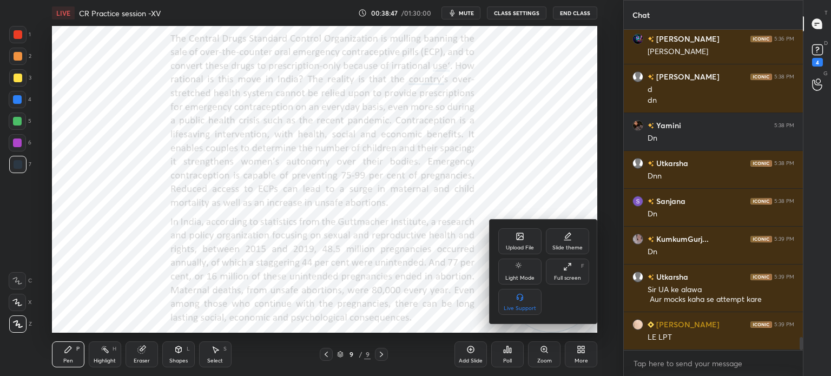
scroll to position [7580, 0]
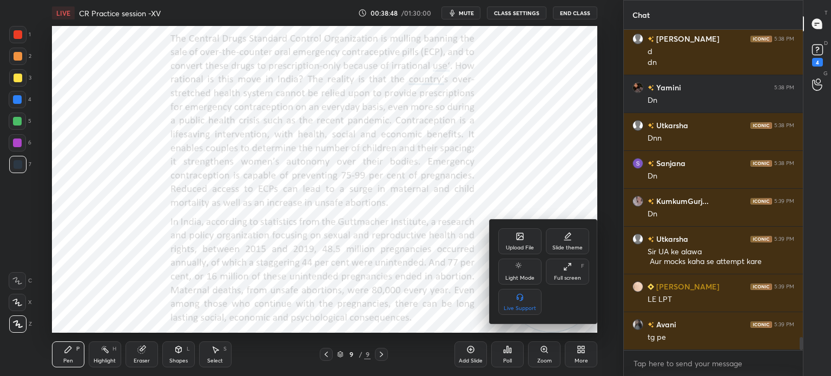
click at [519, 241] on div "Upload File" at bounding box center [519, 241] width 43 height 26
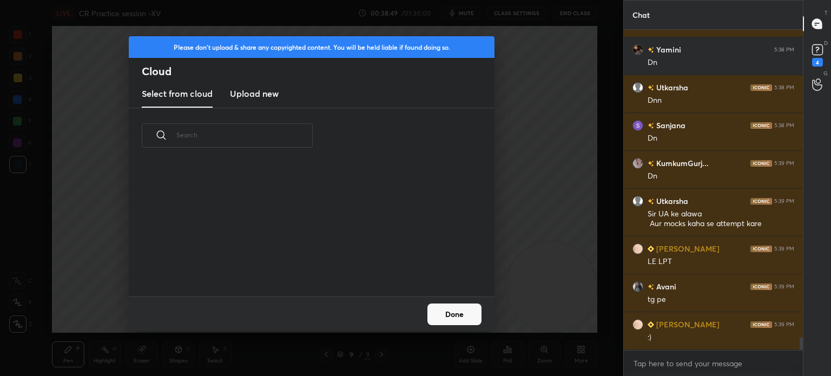
scroll to position [133, 347]
click at [252, 97] on h3 "Upload new" at bounding box center [254, 93] width 49 height 13
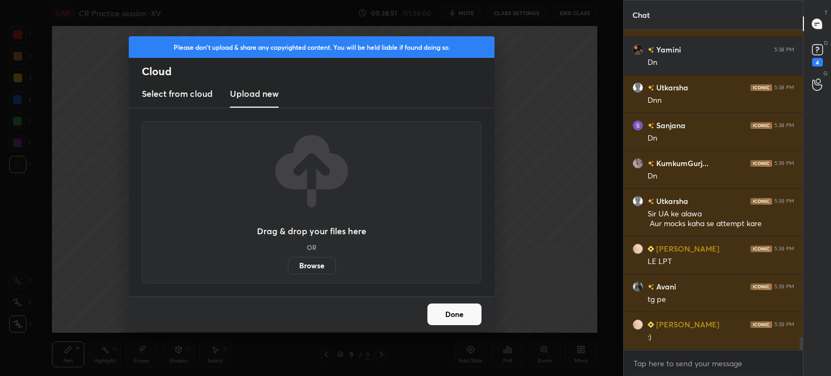
click at [307, 266] on label "Browse" at bounding box center [312, 265] width 48 height 17
click at [288, 266] on input "Browse" at bounding box center [288, 265] width 0 height 17
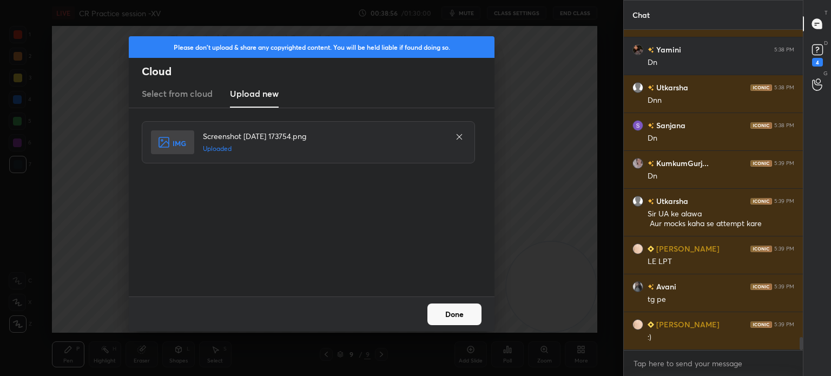
click at [446, 309] on button "Done" at bounding box center [454, 314] width 54 height 22
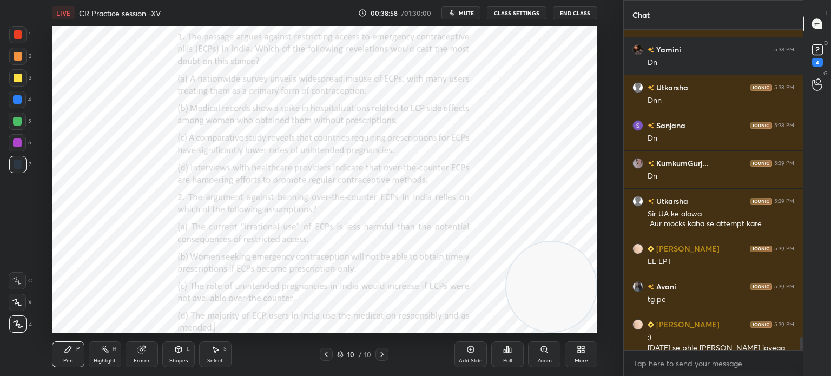
scroll to position [7628, 0]
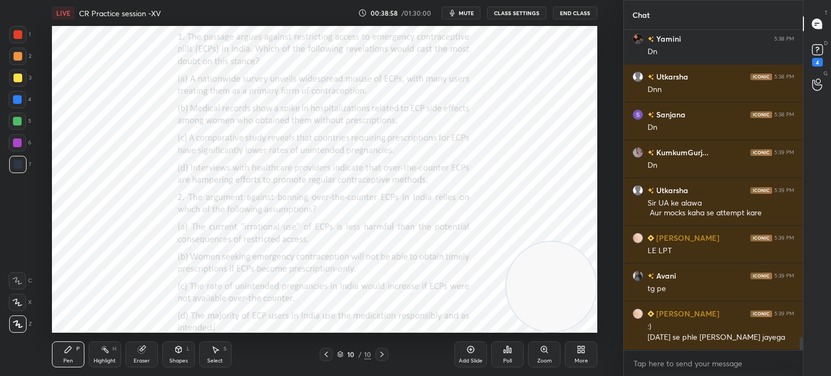
click at [578, 349] on icon at bounding box center [579, 347] width 3 height 3
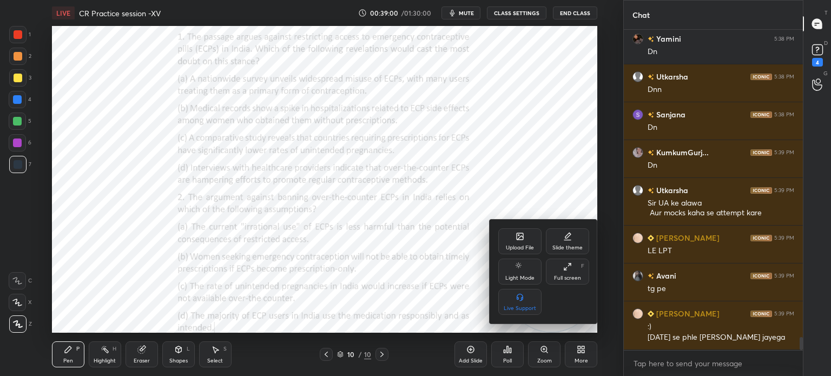
click at [516, 246] on div "Upload File" at bounding box center [520, 247] width 28 height 5
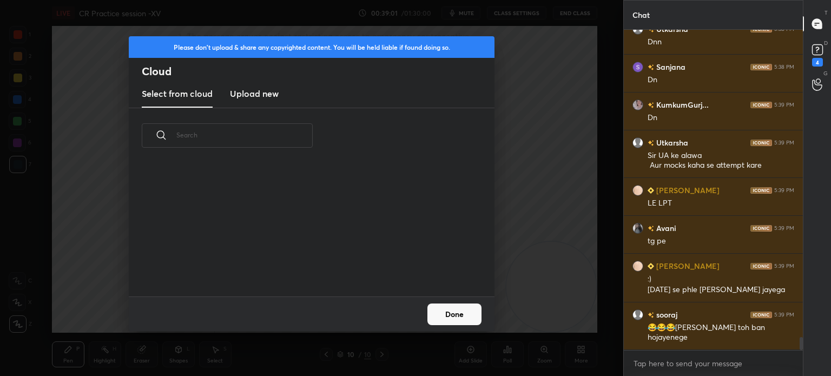
scroll to position [133, 347]
click at [250, 92] on h3 "Upload new" at bounding box center [254, 93] width 49 height 13
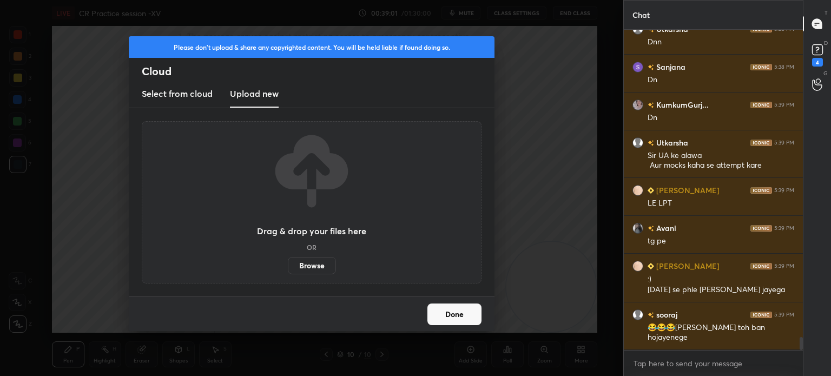
scroll to position [7714, 0]
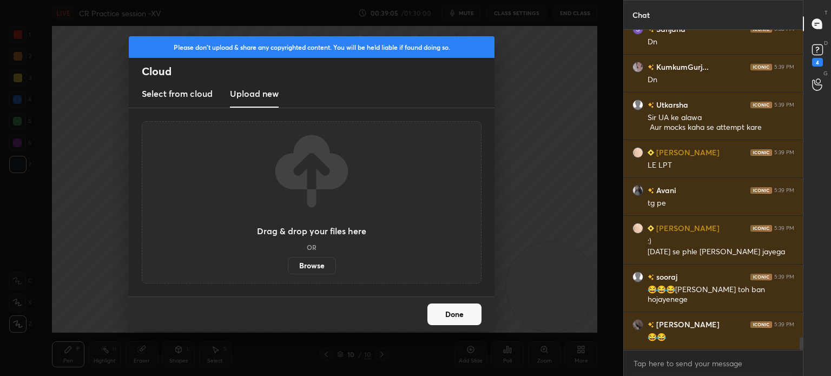
click at [305, 264] on label "Browse" at bounding box center [312, 265] width 48 height 17
click at [288, 264] on input "Browse" at bounding box center [288, 265] width 0 height 17
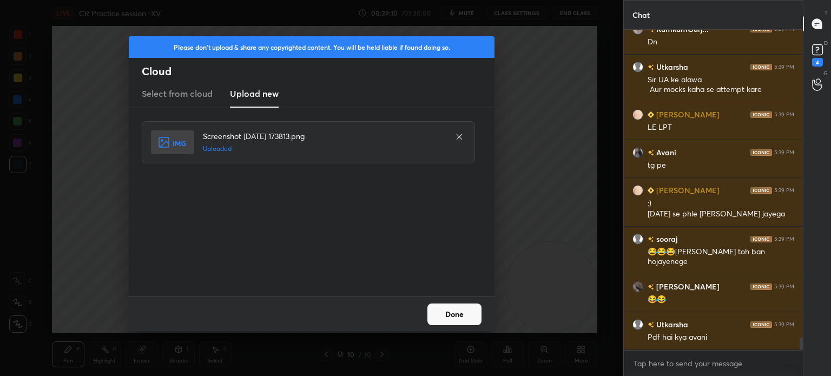
click at [439, 315] on button "Done" at bounding box center [454, 314] width 54 height 22
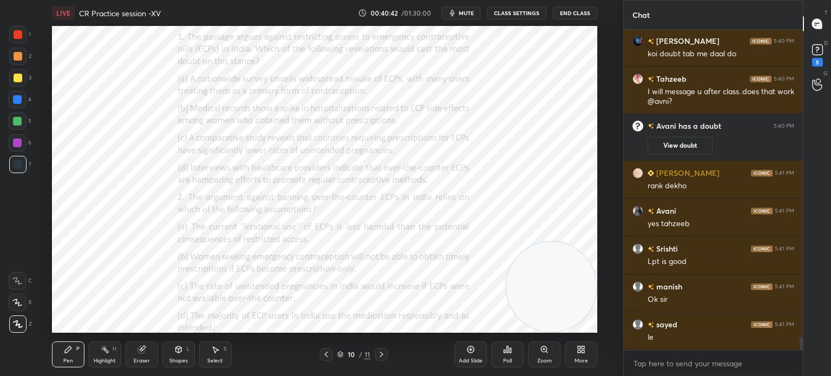
scroll to position [7559, 0]
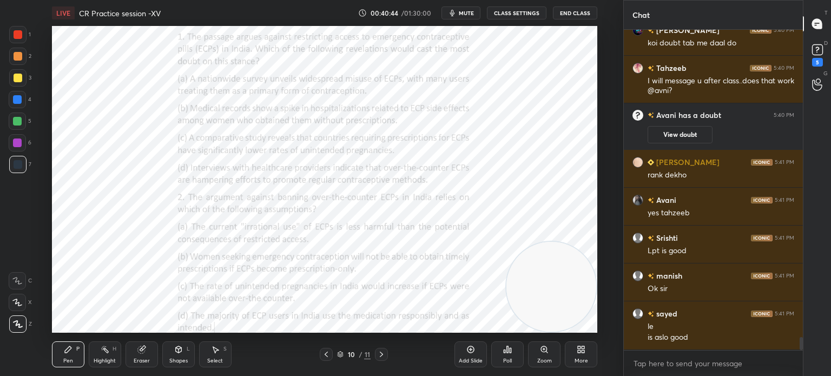
click at [506, 358] on div "Poll" at bounding box center [507, 360] width 9 height 5
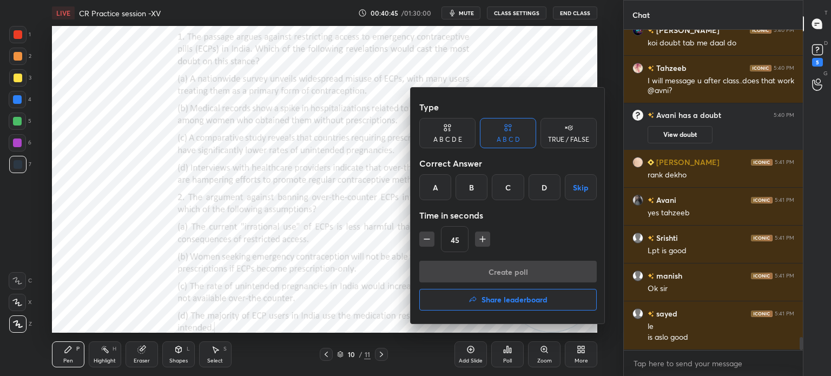
click at [471, 183] on div "B" at bounding box center [471, 187] width 32 height 26
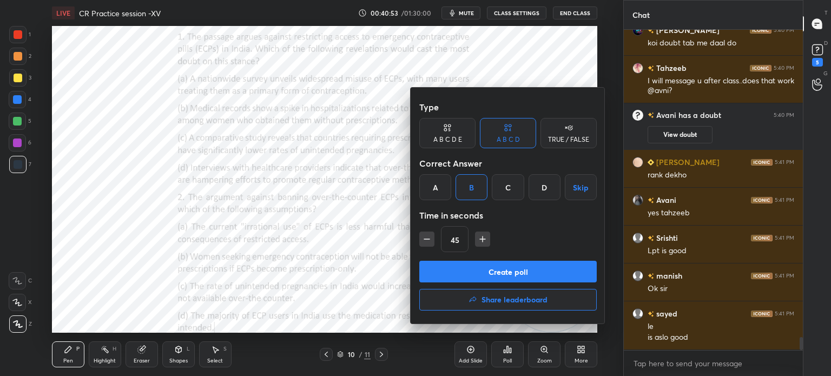
click at [487, 271] on button "Create poll" at bounding box center [507, 272] width 177 height 22
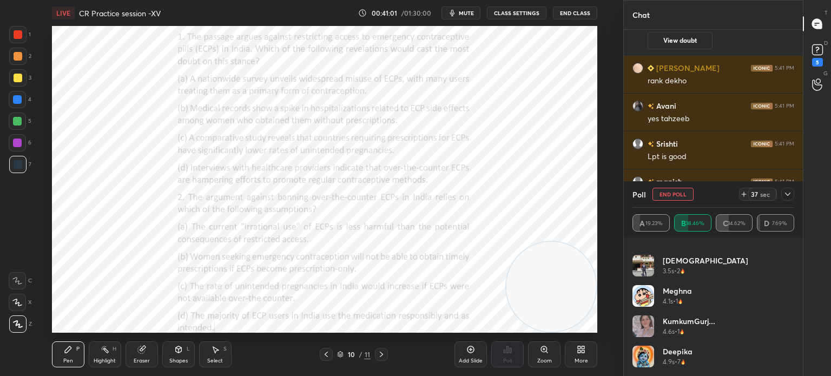
scroll to position [7691, 0]
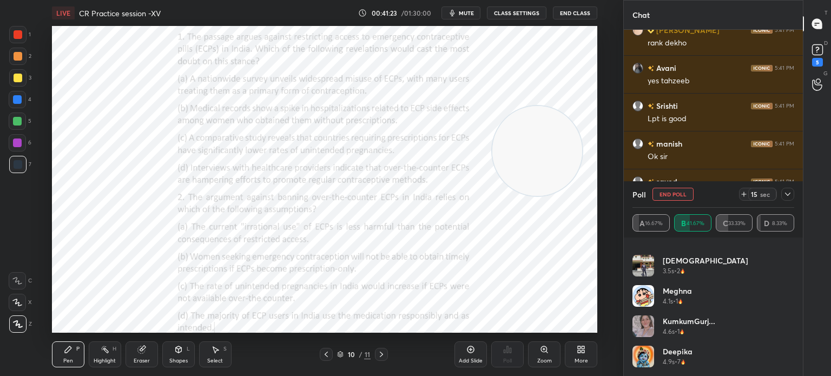
drag, startPoint x: 544, startPoint y: 269, endPoint x: 530, endPoint y: 134, distance: 136.5
click at [530, 134] on video at bounding box center [537, 151] width 90 height 90
drag, startPoint x: 547, startPoint y: 176, endPoint x: 553, endPoint y: 239, distance: 63.5
click at [553, 239] on video at bounding box center [543, 214] width 90 height 90
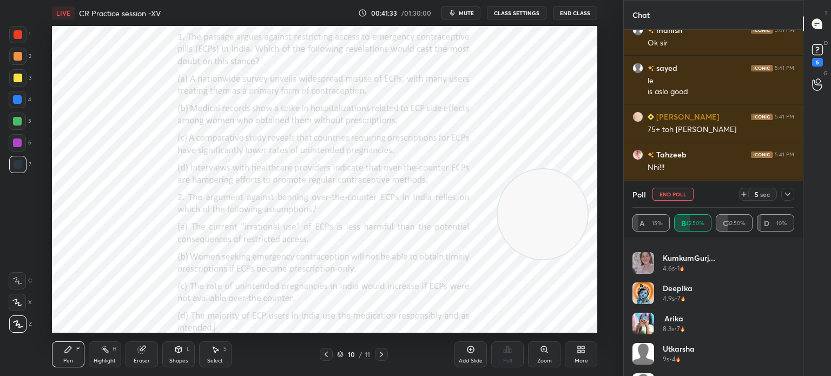
scroll to position [385, 0]
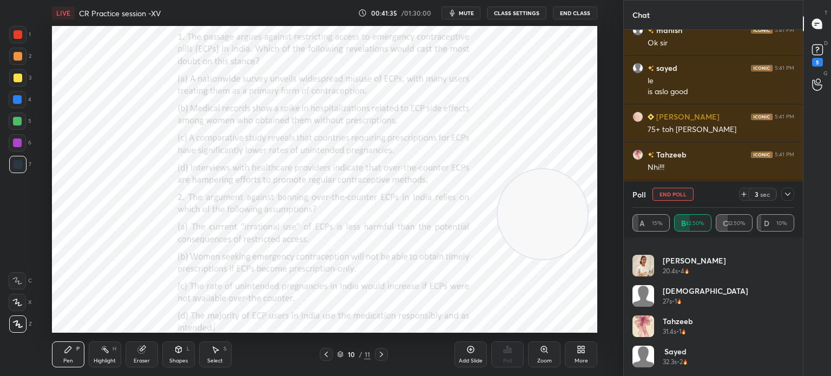
click at [789, 194] on icon at bounding box center [787, 194] width 5 height 3
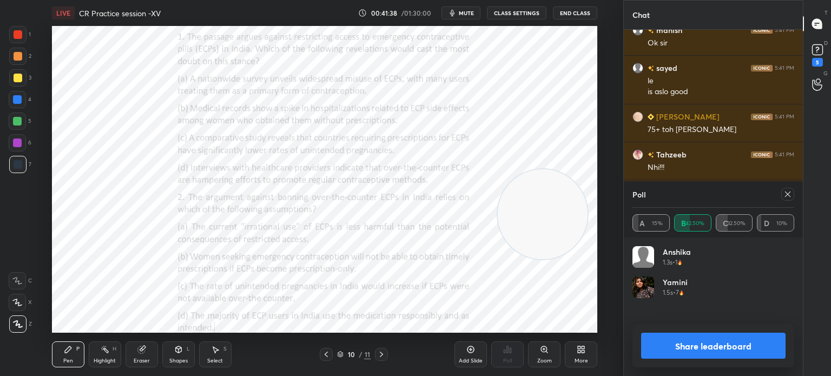
scroll to position [126, 158]
click at [786, 195] on icon at bounding box center [787, 194] width 9 height 9
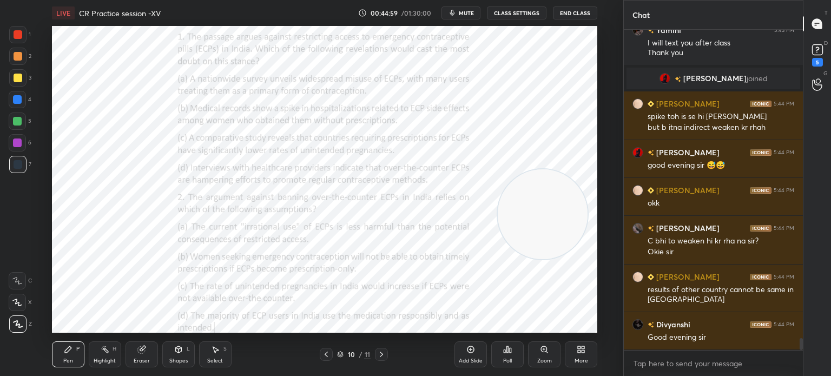
scroll to position [8281, 0]
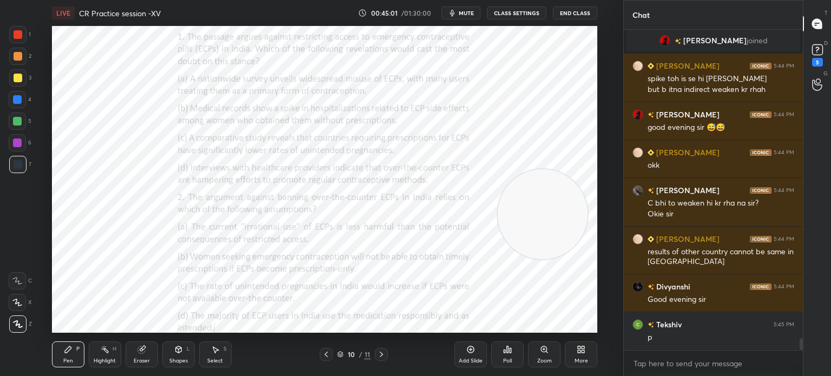
click at [512, 353] on div "Poll" at bounding box center [507, 354] width 32 height 26
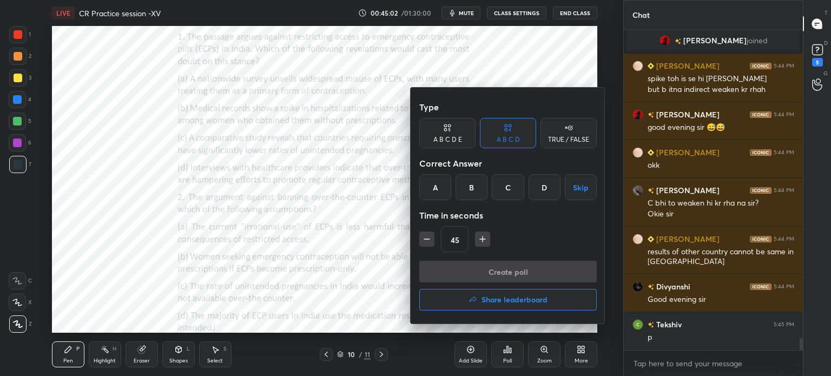
click at [504, 190] on div "C" at bounding box center [508, 187] width 32 height 26
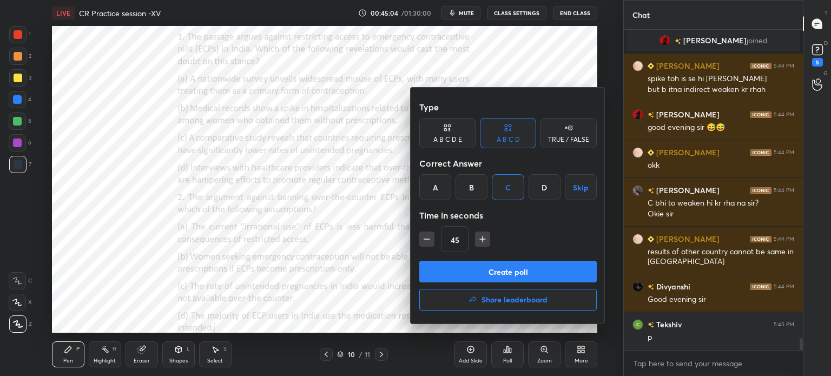
click at [460, 268] on button "Create poll" at bounding box center [507, 272] width 177 height 22
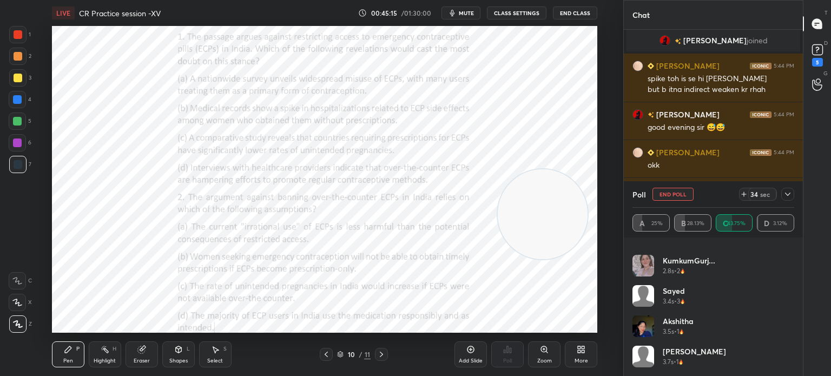
scroll to position [8375, 0]
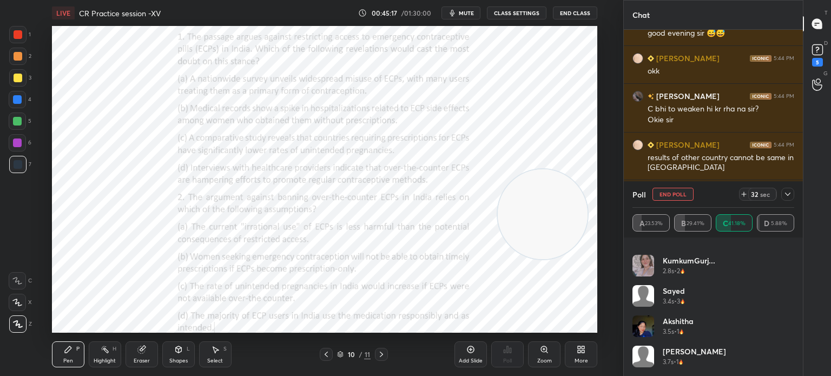
click at [783, 195] on div at bounding box center [787, 194] width 13 height 13
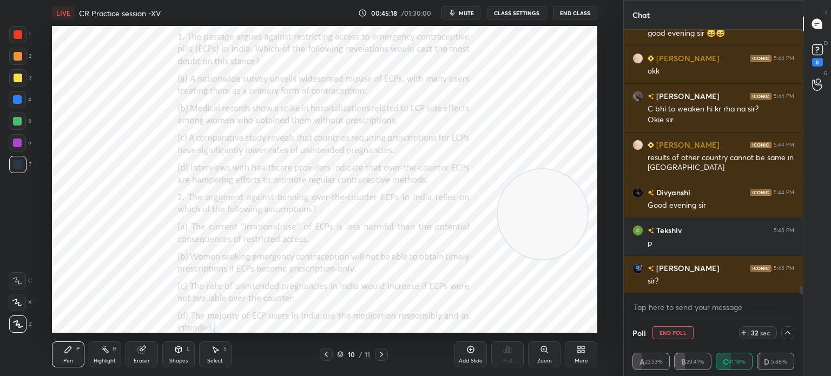
scroll to position [0, 0]
click at [786, 333] on icon at bounding box center [787, 332] width 5 height 3
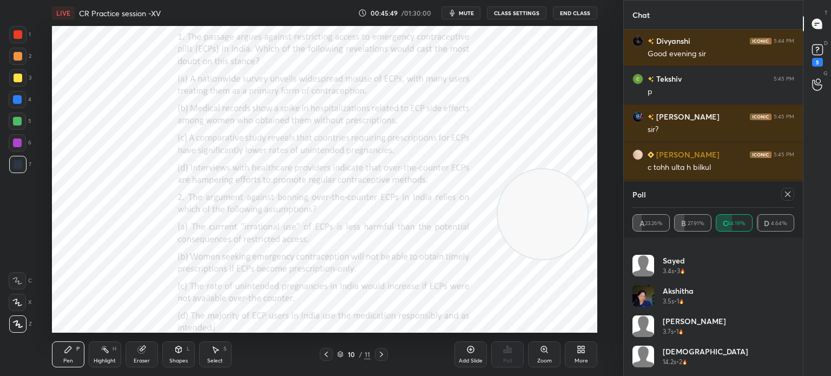
scroll to position [446, 0]
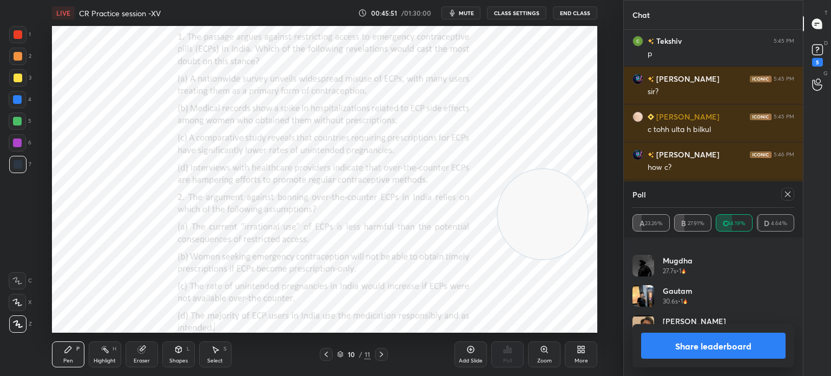
click at [659, 341] on button "Share leaderboard" at bounding box center [713, 346] width 144 height 26
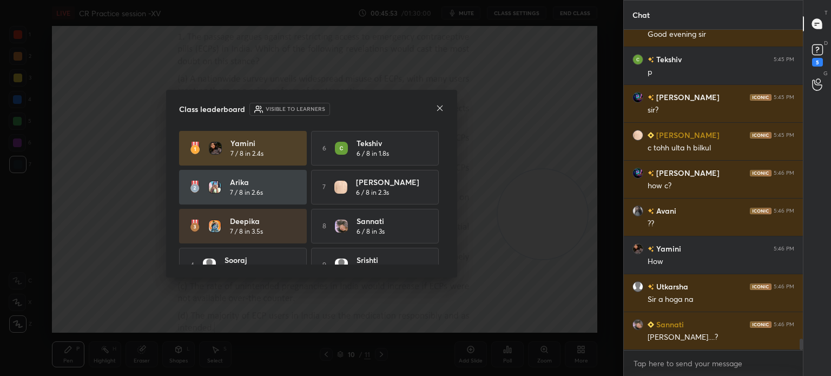
click at [439, 110] on icon at bounding box center [439, 108] width 9 height 9
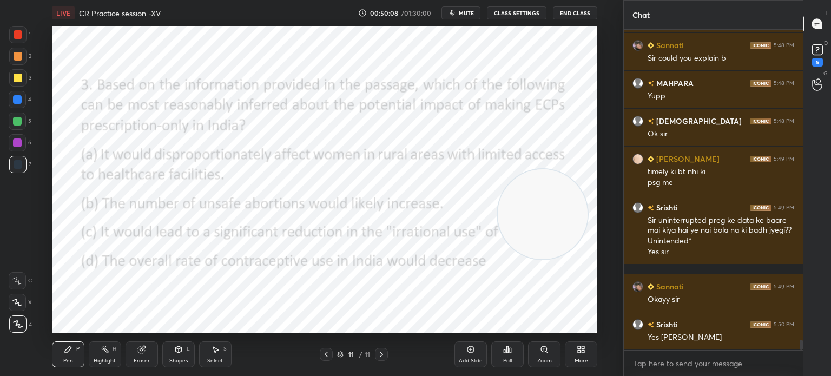
scroll to position [9493, 0]
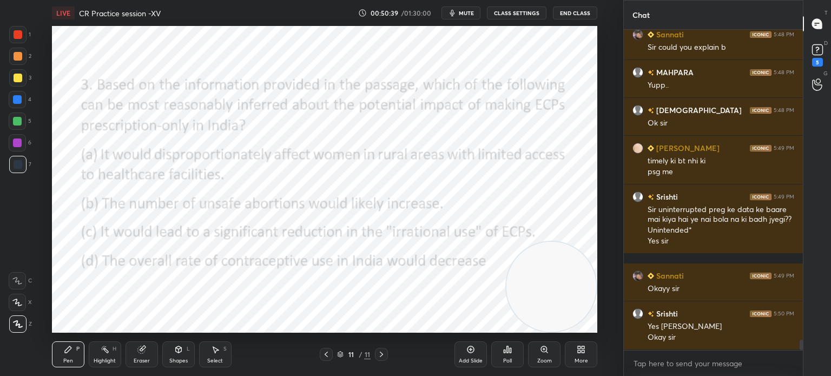
drag, startPoint x: 548, startPoint y: 131, endPoint x: 571, endPoint y: 300, distance: 169.8
click at [571, 300] on video at bounding box center [551, 287] width 90 height 90
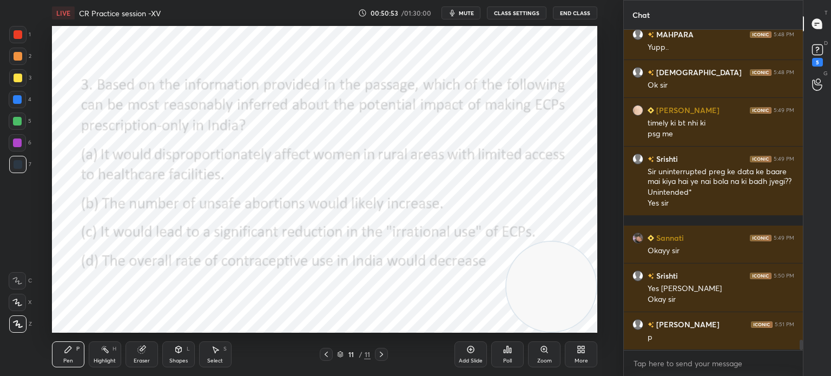
click at [506, 360] on div "Poll" at bounding box center [507, 360] width 9 height 5
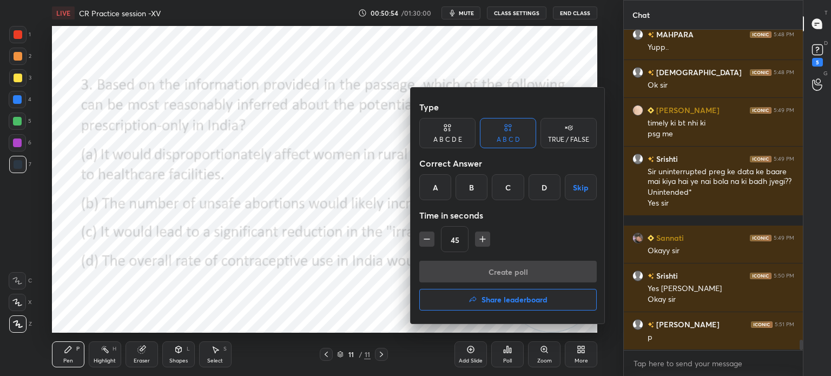
click at [475, 183] on div "B" at bounding box center [471, 187] width 32 height 26
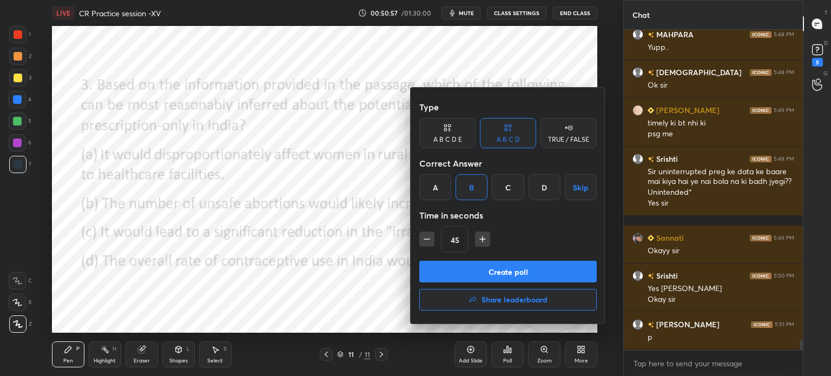
click at [494, 268] on button "Create poll" at bounding box center [507, 272] width 177 height 22
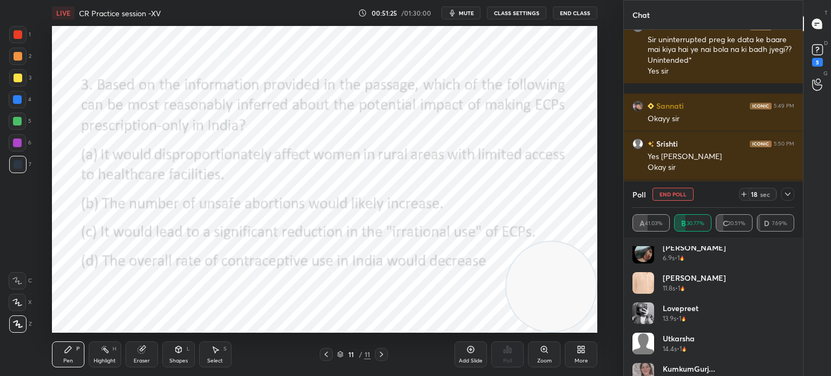
scroll to position [264, 0]
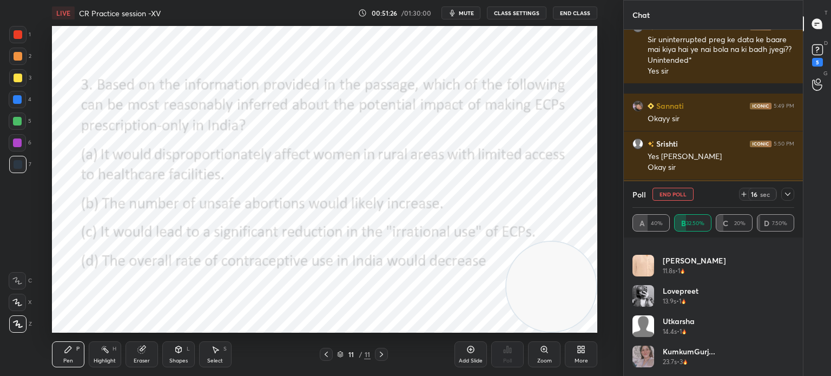
click at [784, 196] on icon at bounding box center [787, 194] width 9 height 9
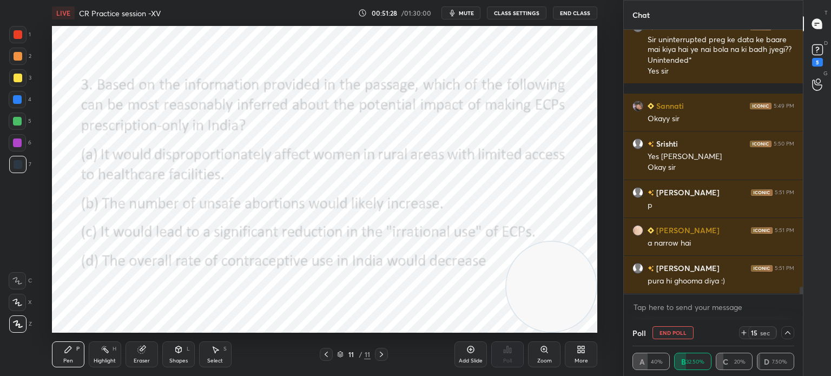
scroll to position [9701, 0]
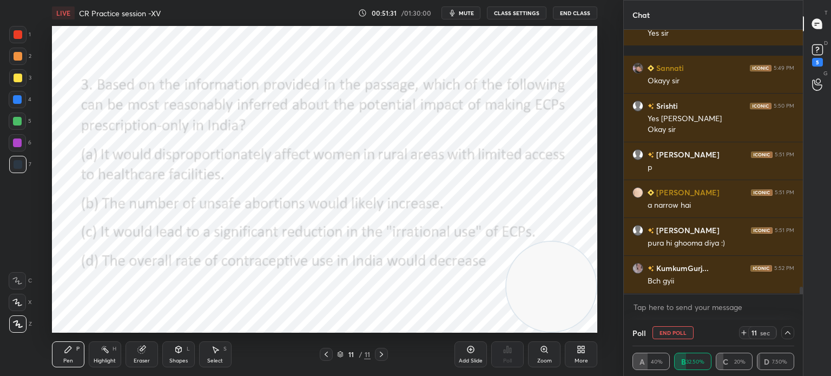
click at [785, 335] on icon at bounding box center [787, 332] width 9 height 9
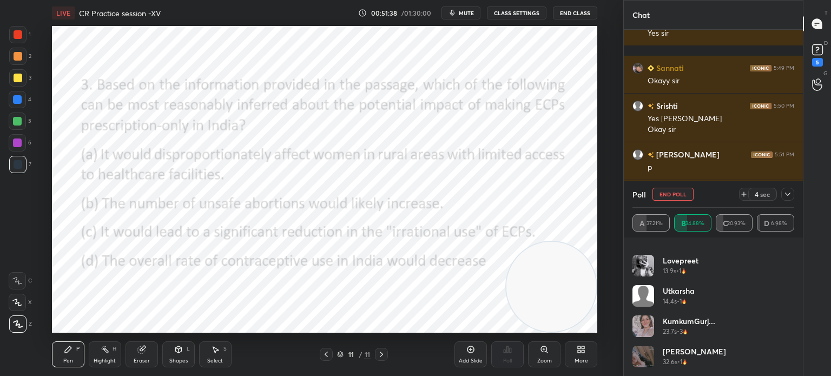
scroll to position [9749, 0]
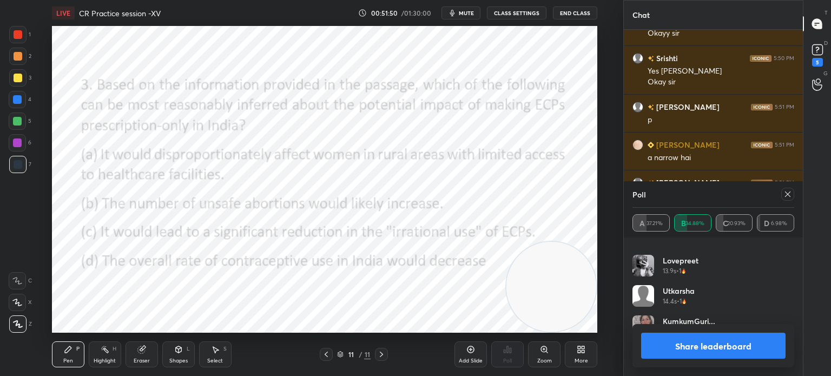
click at [788, 195] on icon at bounding box center [787, 194] width 9 height 9
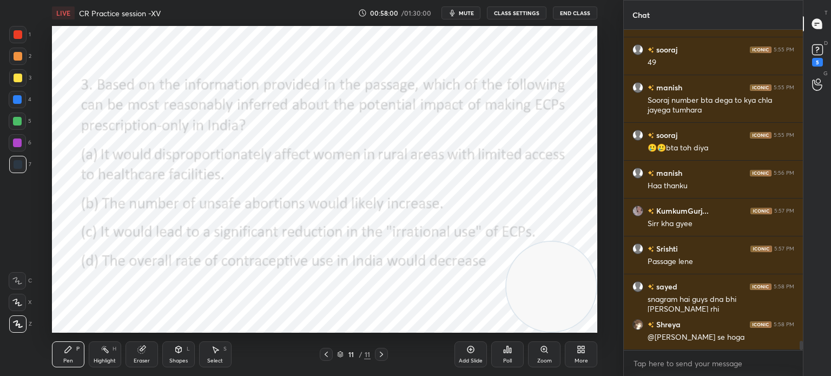
scroll to position [10653, 0]
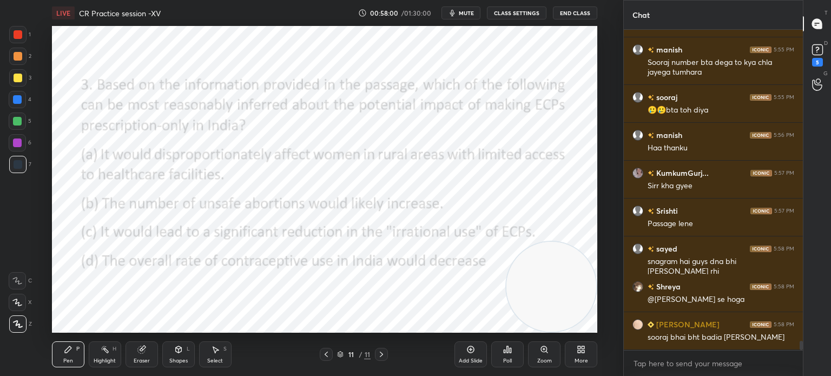
click at [585, 354] on div "More" at bounding box center [581, 354] width 32 height 26
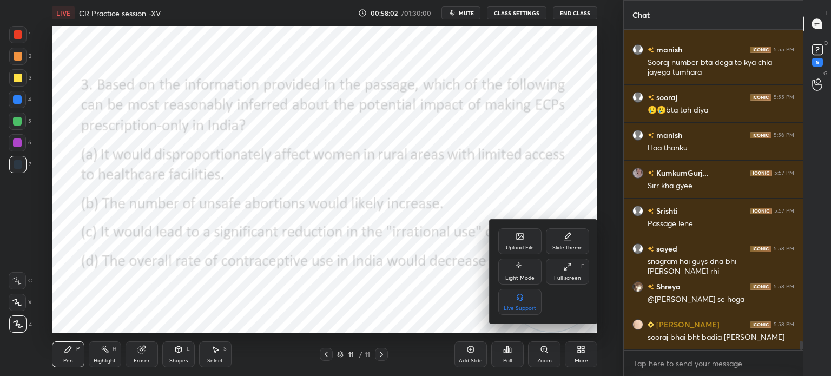
click at [518, 242] on div "Upload File" at bounding box center [519, 241] width 43 height 26
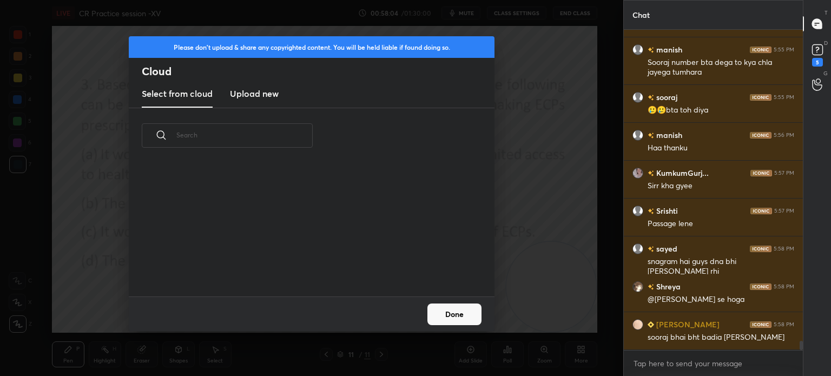
scroll to position [10691, 0]
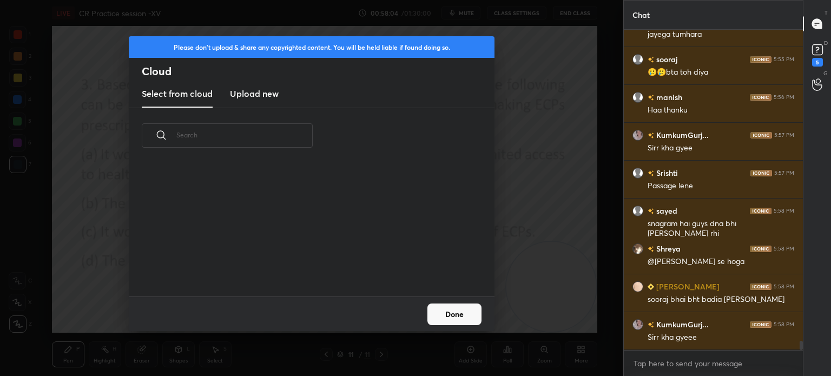
click at [261, 95] on h3 "Upload new" at bounding box center [254, 93] width 49 height 13
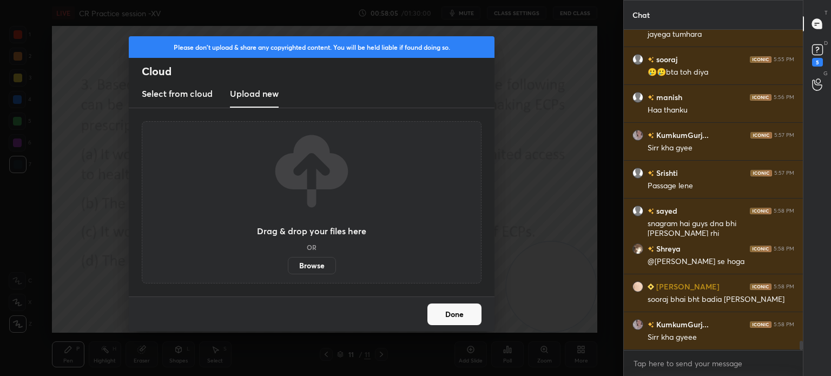
scroll to position [10729, 0]
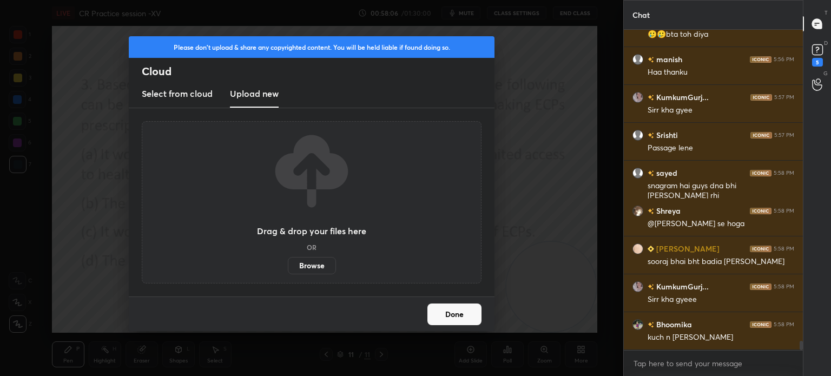
click at [311, 261] on label "Browse" at bounding box center [312, 265] width 48 height 17
click at [288, 261] on input "Browse" at bounding box center [288, 265] width 0 height 17
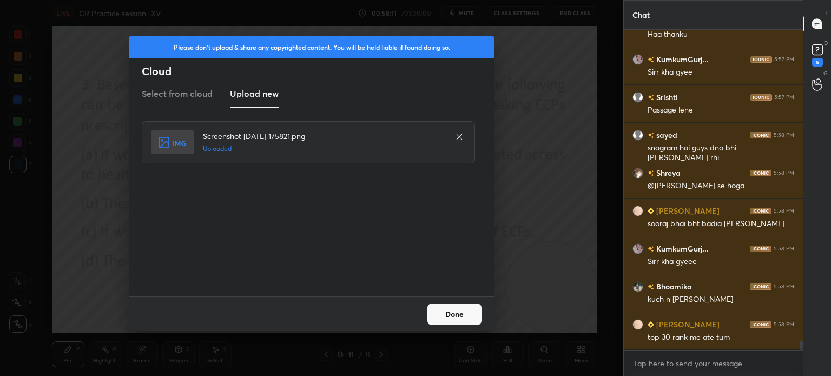
click at [463, 314] on button "Done" at bounding box center [454, 314] width 54 height 22
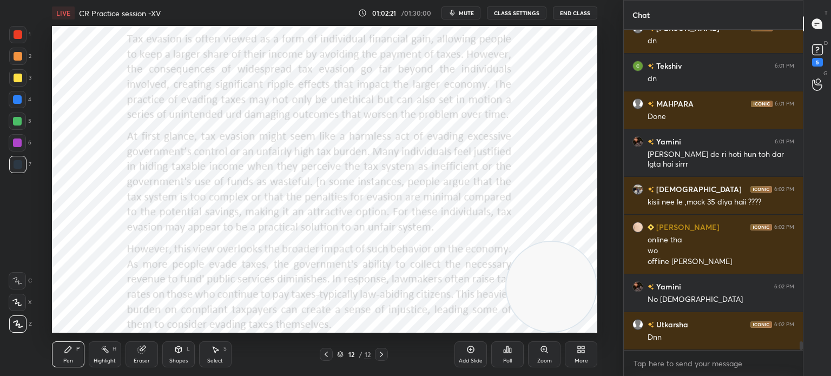
scroll to position [11615, 0]
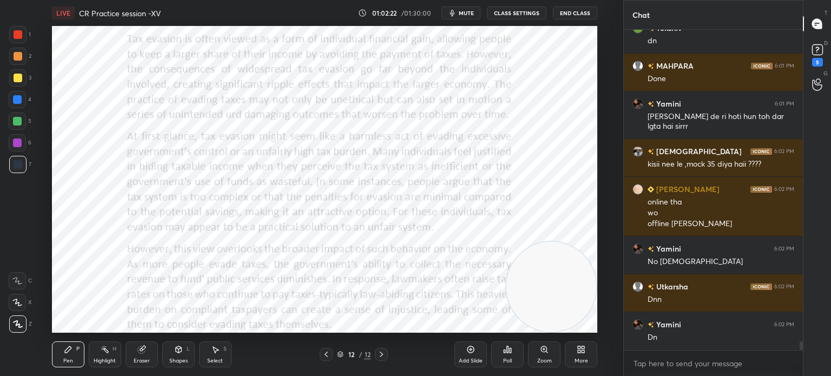
click at [586, 351] on div "More" at bounding box center [581, 354] width 32 height 26
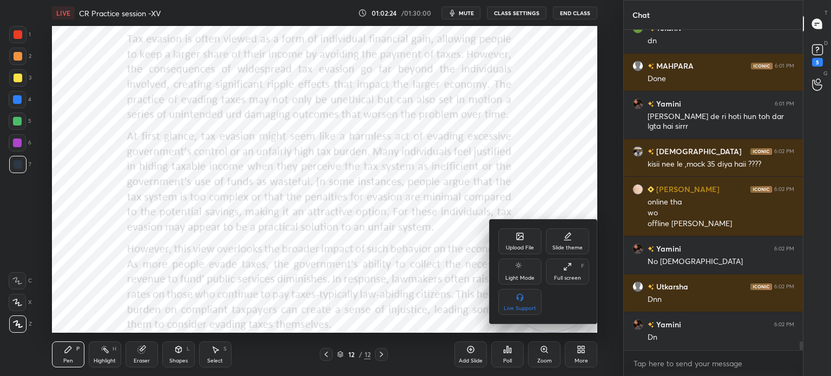
click at [514, 238] on div "Upload File" at bounding box center [519, 241] width 43 height 26
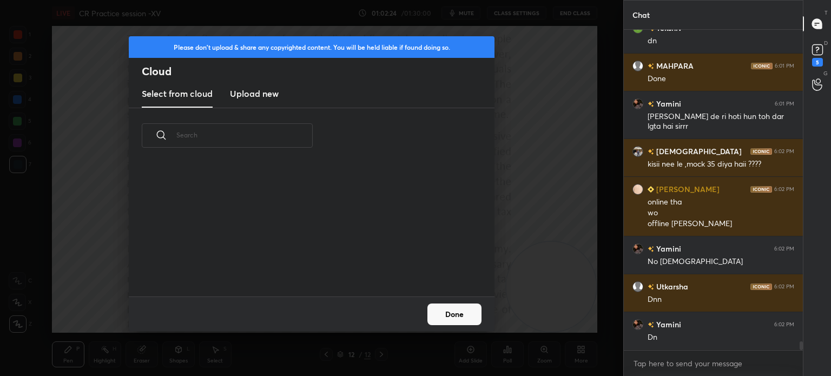
scroll to position [133, 347]
click at [244, 95] on h3 "Upload new" at bounding box center [254, 93] width 49 height 13
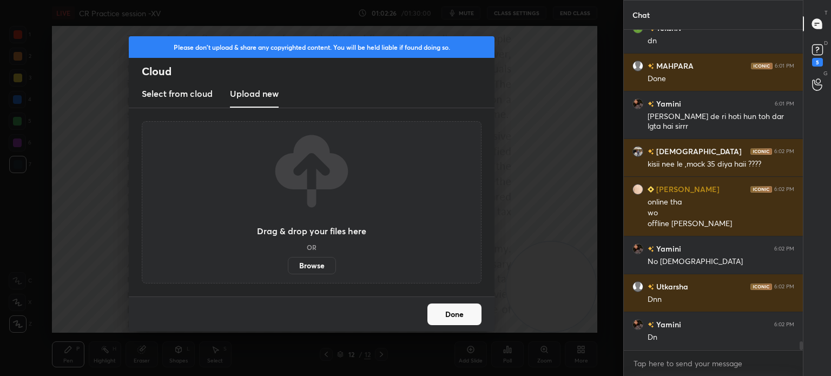
scroll to position [11653, 0]
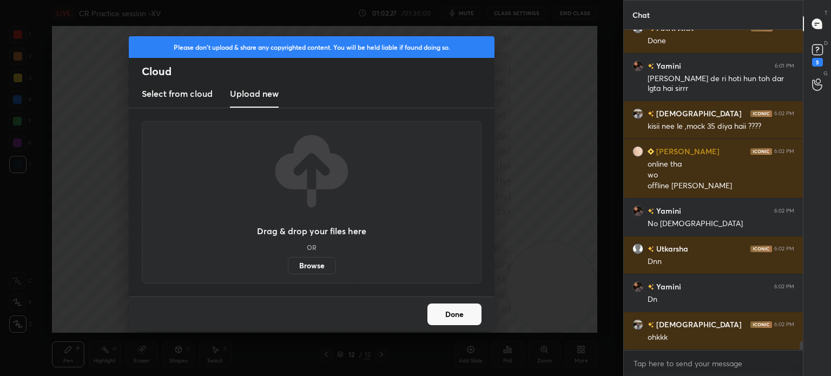
click at [310, 266] on label "Browse" at bounding box center [312, 265] width 48 height 17
click at [288, 266] on input "Browse" at bounding box center [288, 265] width 0 height 17
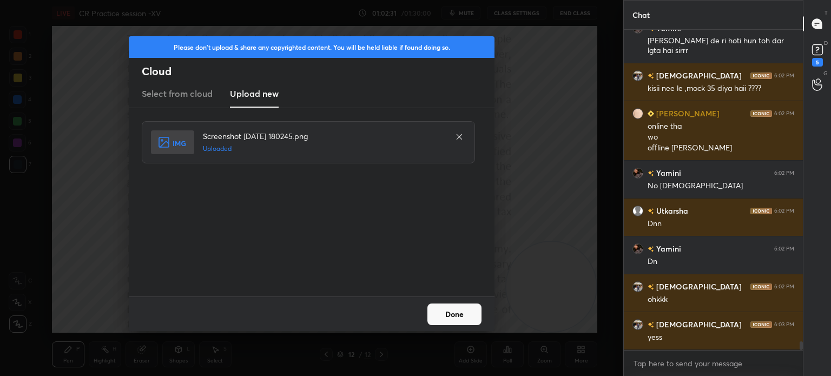
click at [452, 316] on button "Done" at bounding box center [454, 314] width 54 height 22
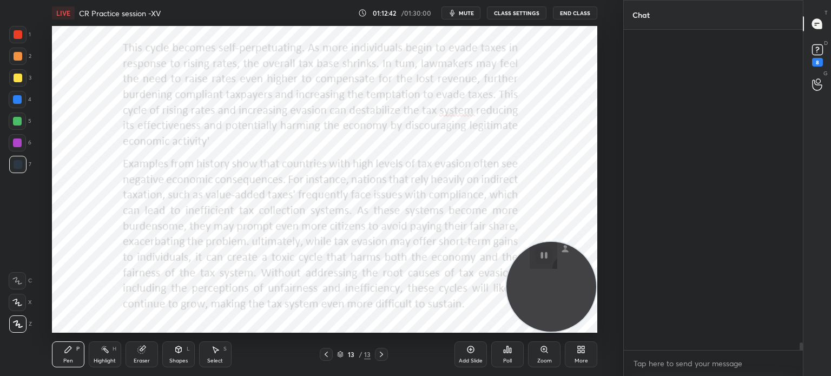
scroll to position [12756, 0]
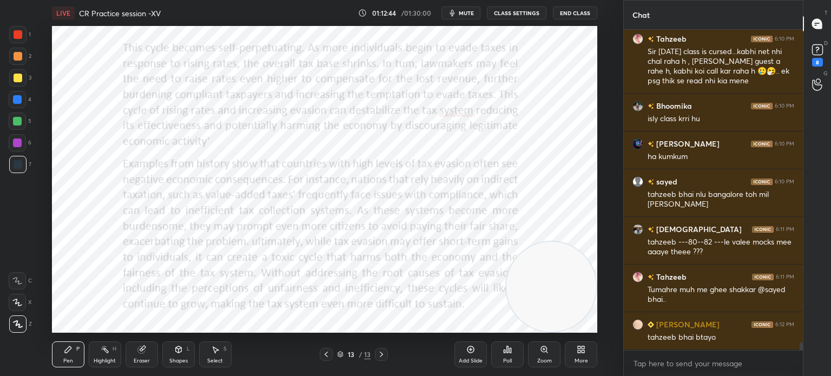
click at [578, 352] on icon at bounding box center [579, 351] width 3 height 3
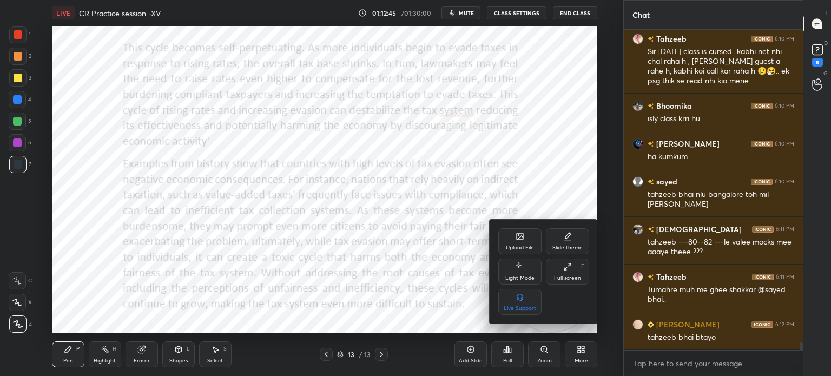
scroll to position [12794, 0]
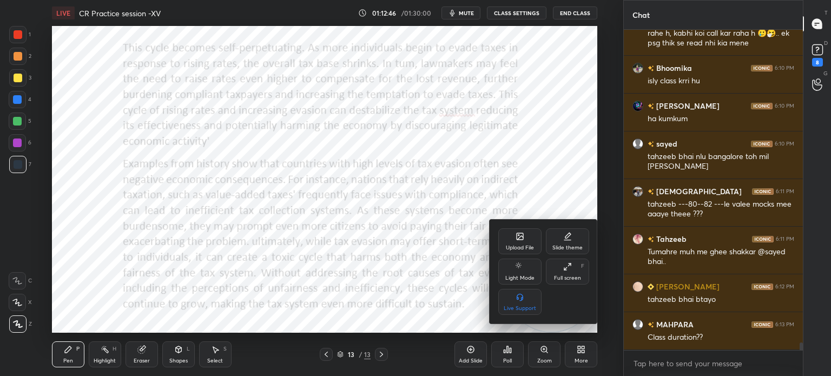
click at [508, 244] on div "Upload File" at bounding box center [519, 241] width 43 height 26
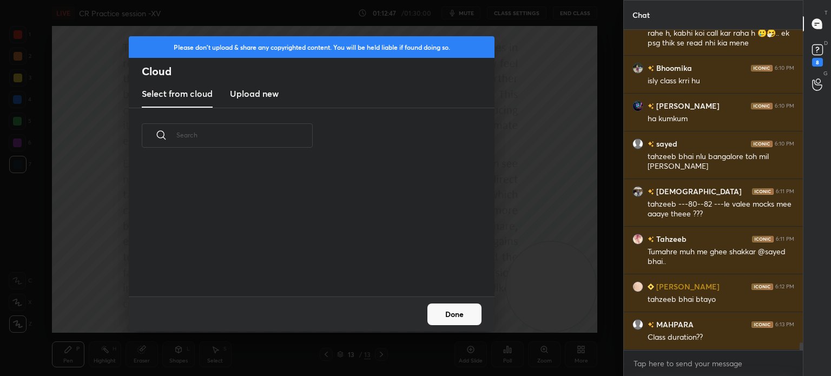
scroll to position [133, 347]
click at [253, 97] on h3 "Upload new" at bounding box center [254, 93] width 49 height 13
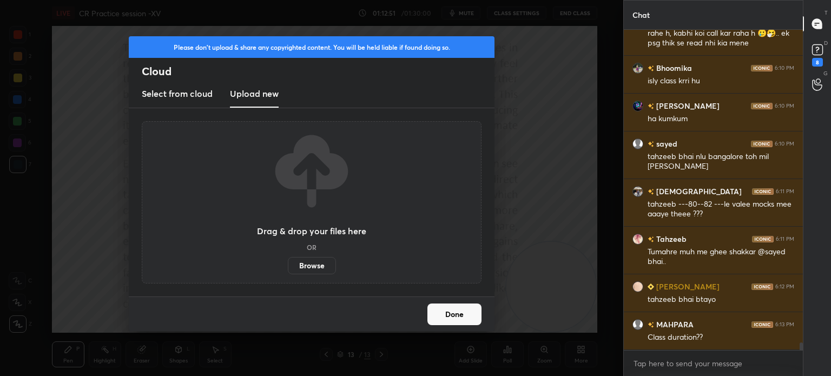
click at [301, 262] on label "Browse" at bounding box center [312, 265] width 48 height 17
click at [288, 262] on input "Browse" at bounding box center [288, 265] width 0 height 17
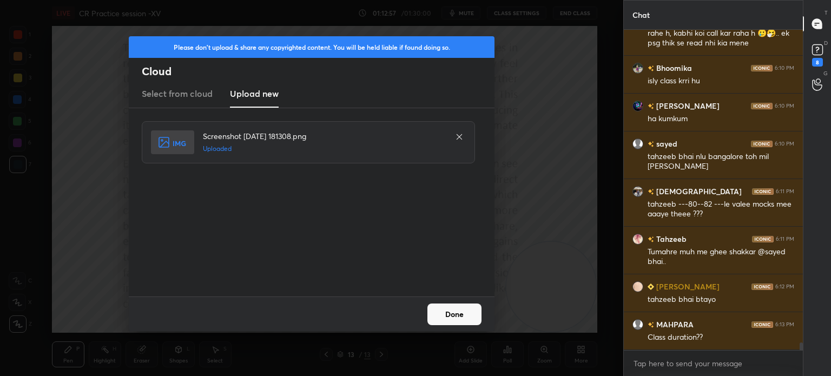
click at [448, 320] on button "Done" at bounding box center [454, 314] width 54 height 22
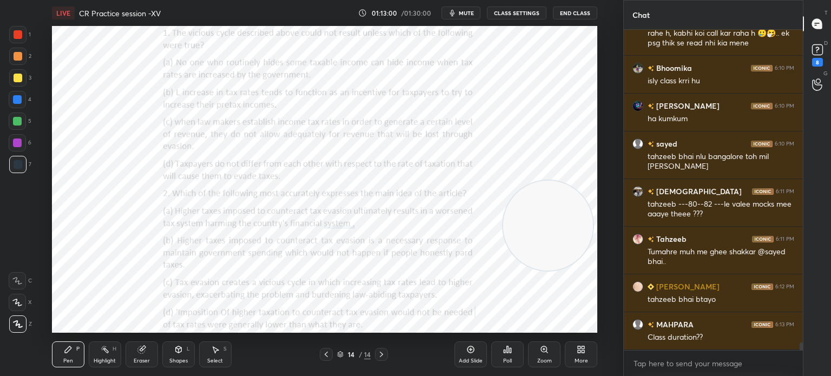
drag, startPoint x: 547, startPoint y: 283, endPoint x: 544, endPoint y: 221, distance: 61.8
click at [544, 221] on video at bounding box center [548, 226] width 90 height 90
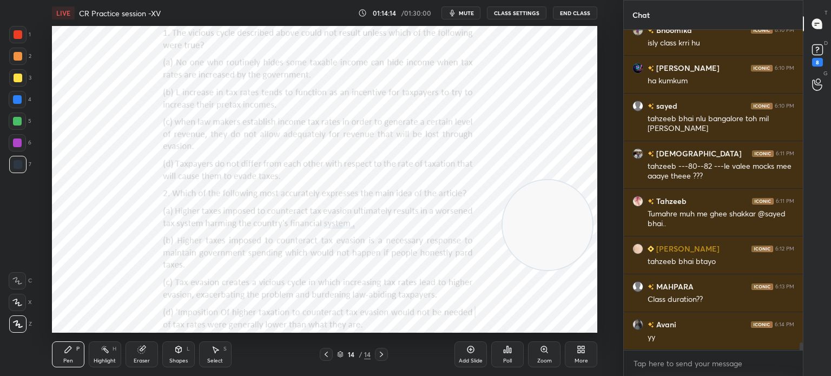
scroll to position [12870, 0]
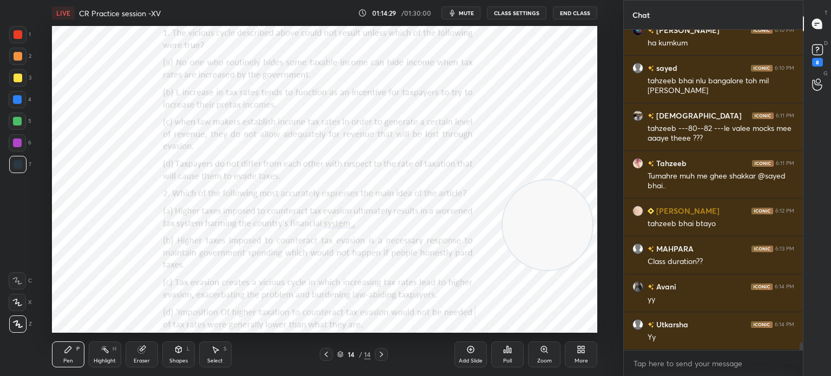
click at [508, 354] on div "Poll" at bounding box center [507, 354] width 32 height 26
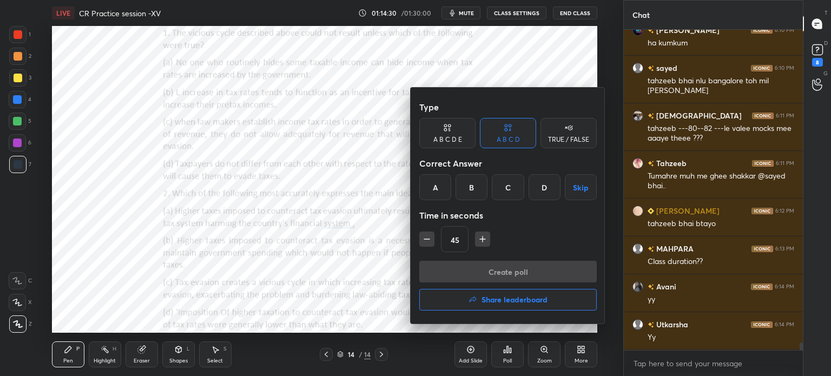
click at [504, 187] on div "C" at bounding box center [508, 187] width 32 height 26
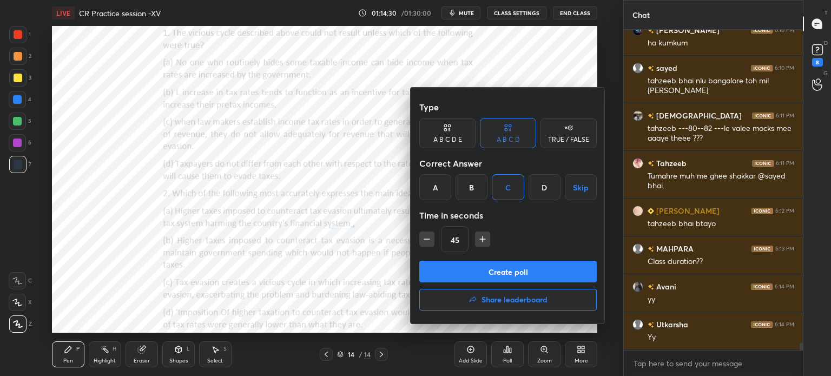
click at [474, 266] on button "Create poll" at bounding box center [507, 272] width 177 height 22
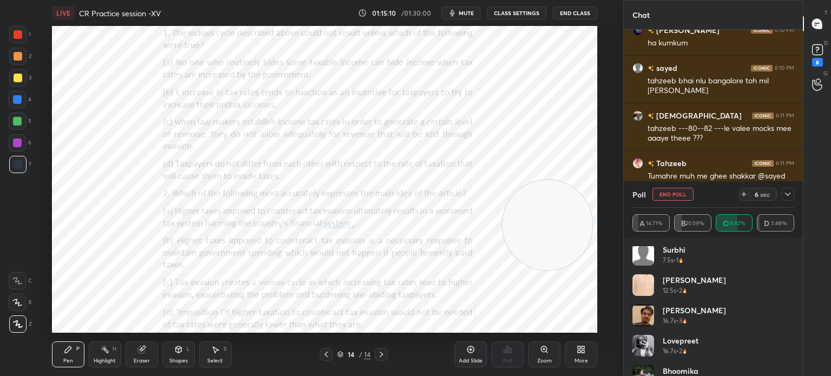
scroll to position [476, 0]
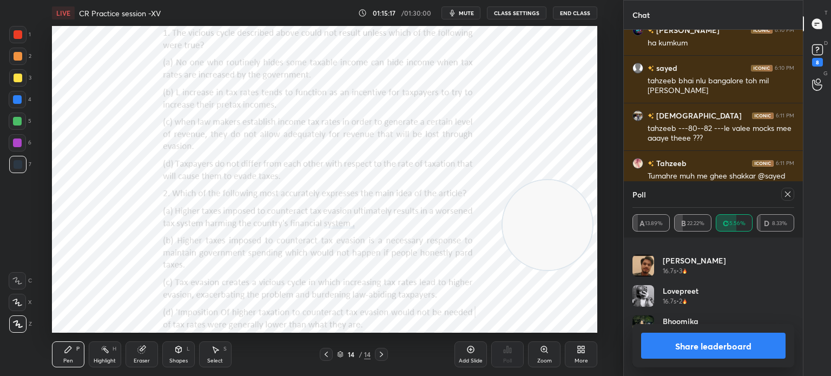
click at [680, 349] on button "Share leaderboard" at bounding box center [713, 346] width 144 height 26
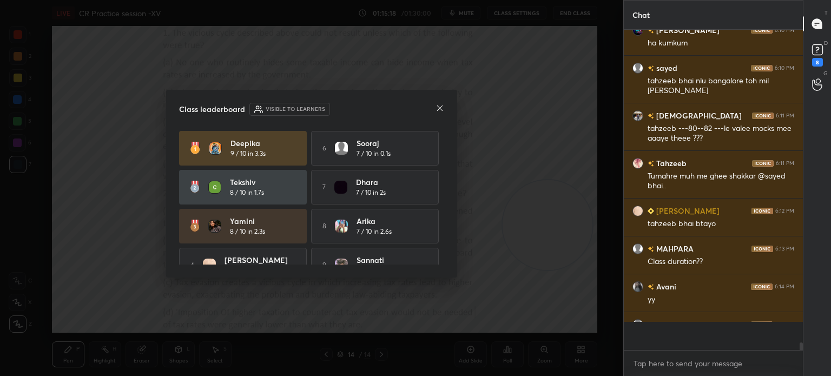
scroll to position [315, 176]
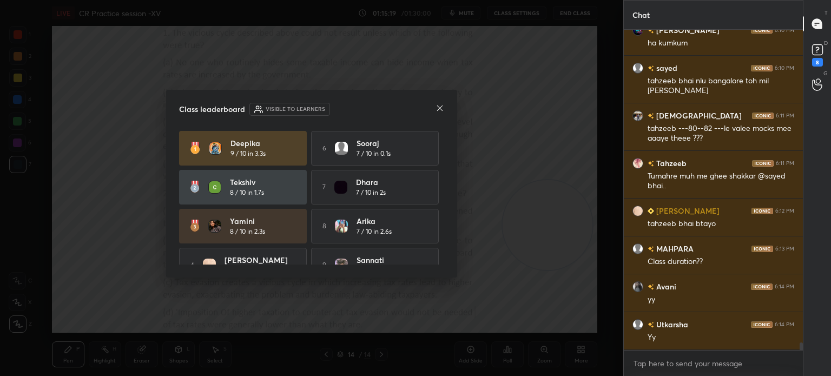
click at [439, 108] on icon at bounding box center [439, 108] width 9 height 9
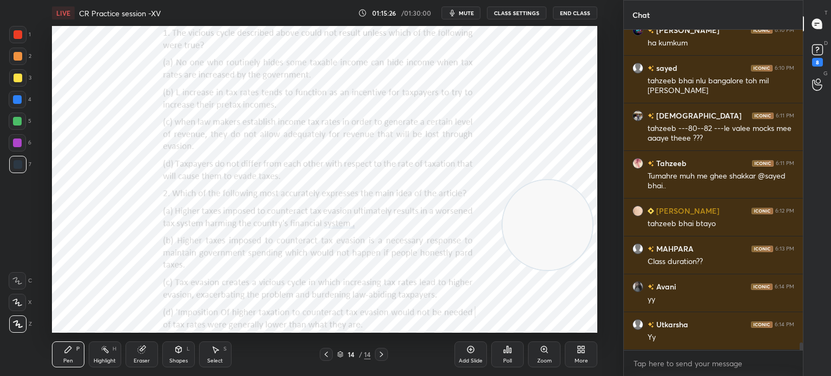
scroll to position [12908, 0]
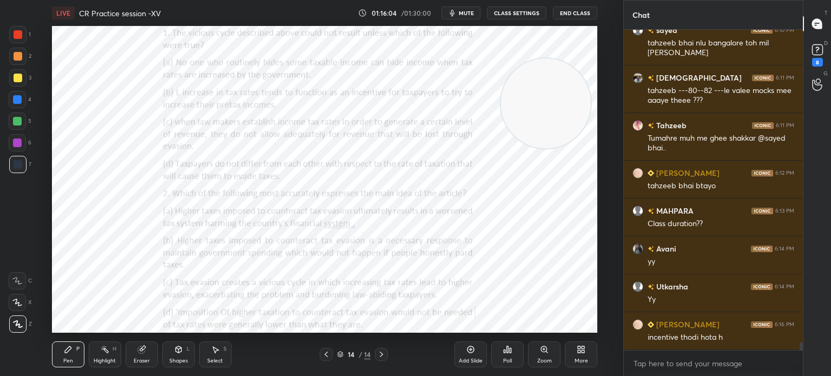
click at [510, 349] on icon at bounding box center [511, 350] width 2 height 5
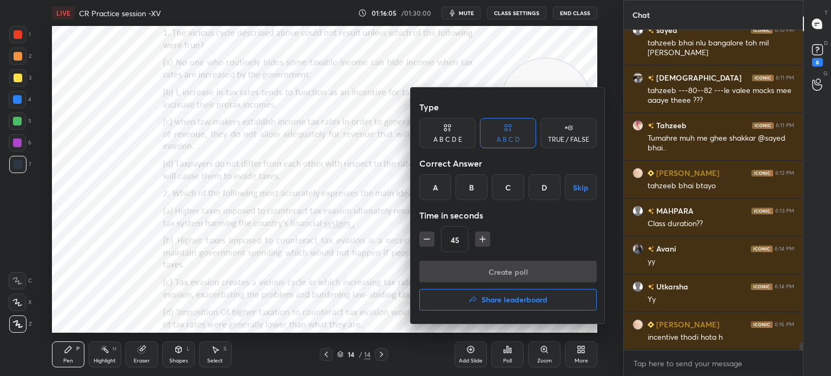
click at [506, 187] on div "C" at bounding box center [508, 187] width 32 height 26
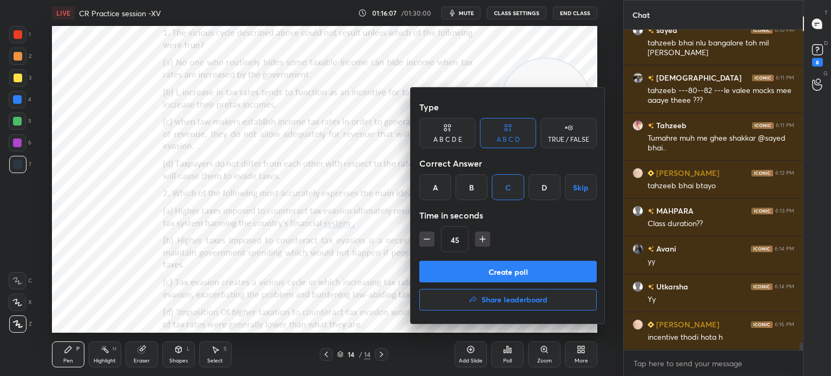
click at [479, 272] on button "Create poll" at bounding box center [507, 272] width 177 height 22
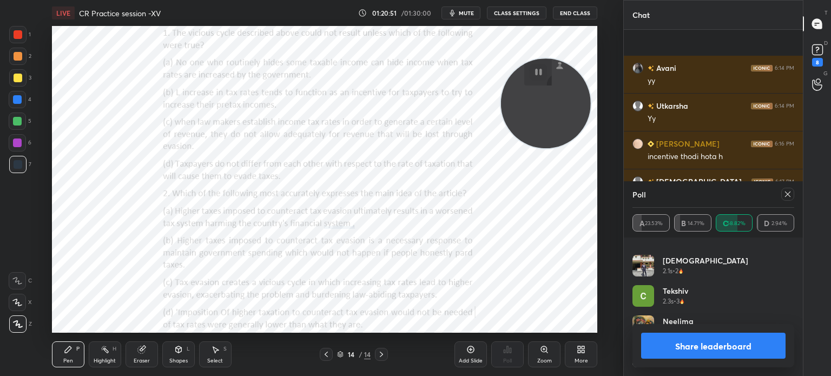
scroll to position [13186, 0]
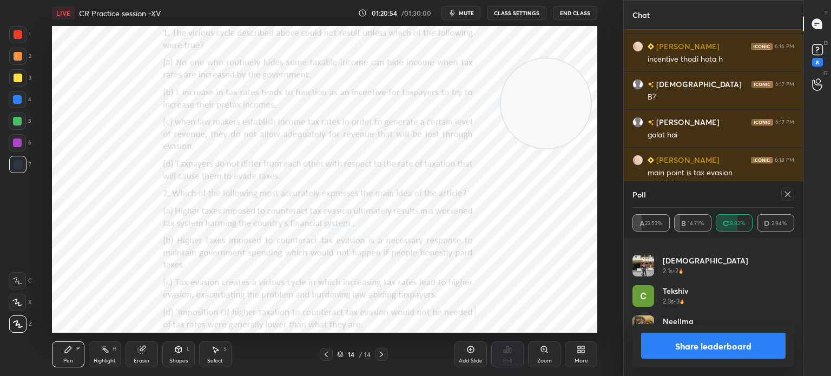
click at [786, 198] on icon at bounding box center [787, 194] width 9 height 9
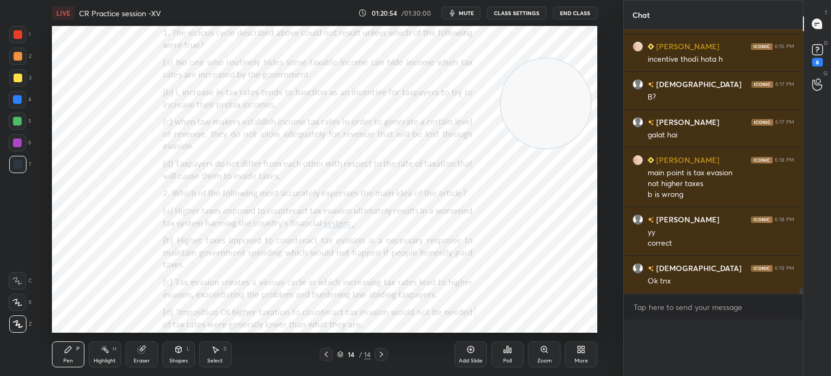
scroll to position [13165, 0]
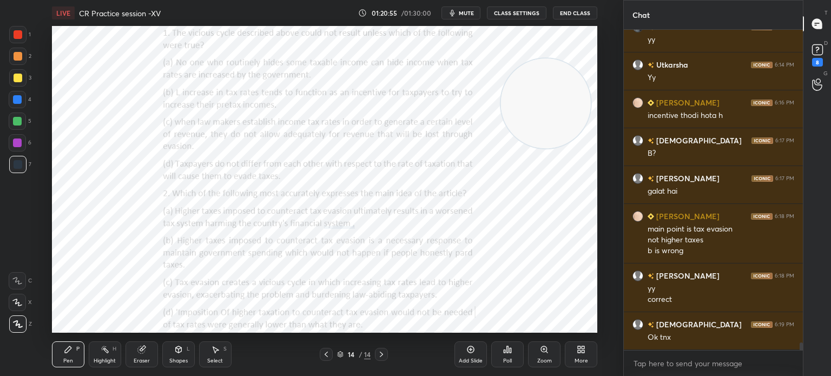
click at [576, 355] on div "More" at bounding box center [581, 354] width 32 height 26
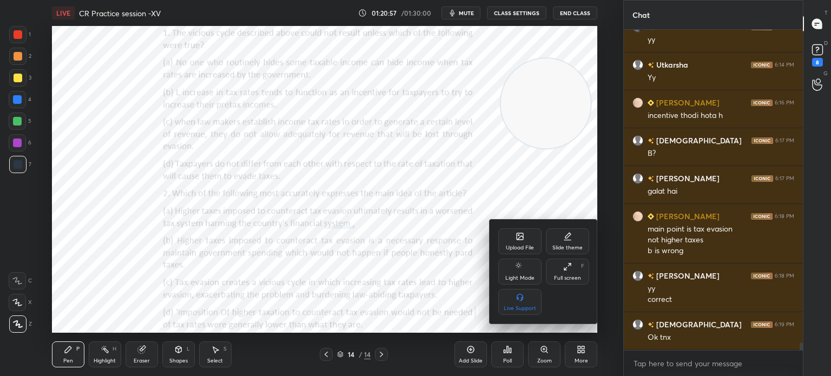
click at [505, 235] on div "Upload File" at bounding box center [519, 241] width 43 height 26
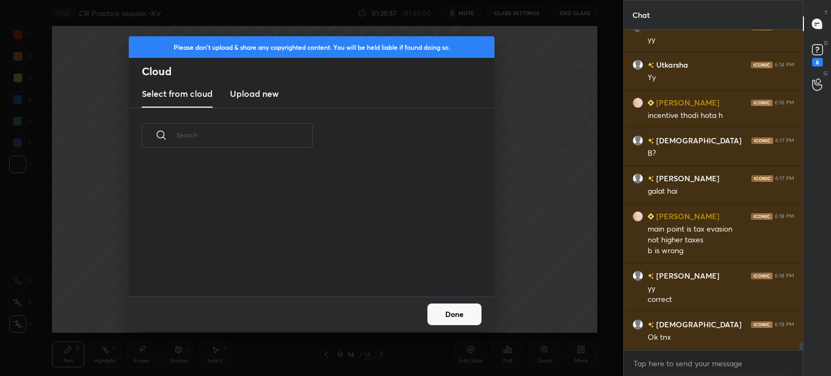
scroll to position [133, 347]
click at [275, 95] on h3 "Upload new" at bounding box center [254, 93] width 49 height 13
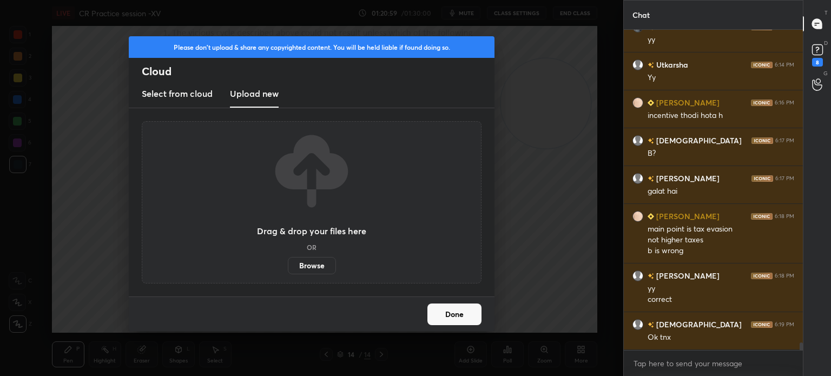
click at [306, 265] on label "Browse" at bounding box center [312, 265] width 48 height 17
click at [288, 265] on input "Browse" at bounding box center [288, 265] width 0 height 17
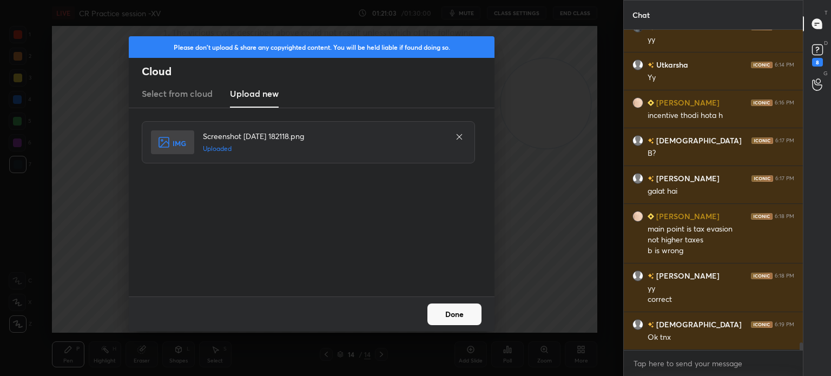
click at [459, 311] on button "Done" at bounding box center [454, 314] width 54 height 22
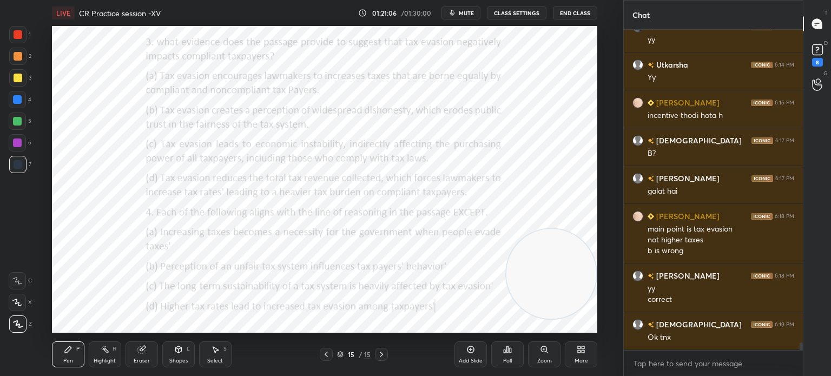
drag, startPoint x: 547, startPoint y: 114, endPoint x: 563, endPoint y: 284, distance: 171.1
click at [563, 284] on video at bounding box center [551, 274] width 90 height 90
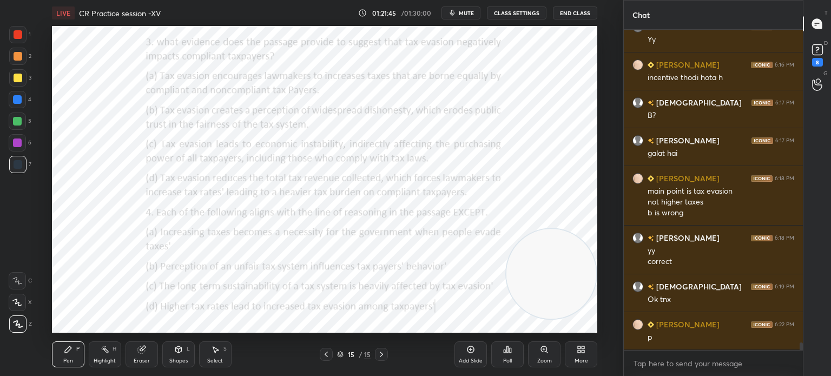
click at [512, 350] on div "Poll" at bounding box center [507, 354] width 32 height 26
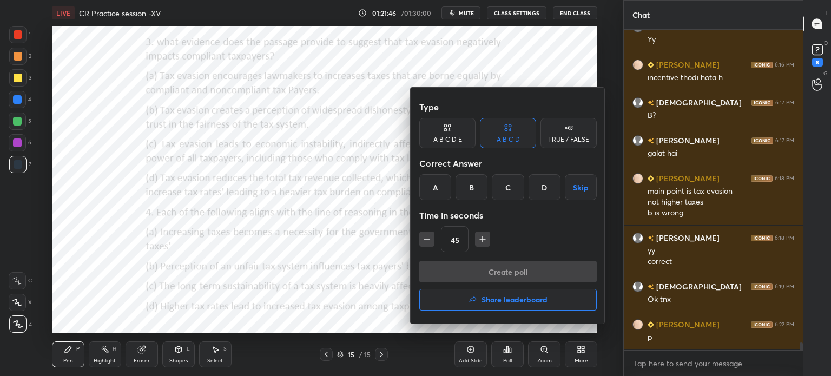
click at [540, 183] on div "D" at bounding box center [544, 187] width 32 height 26
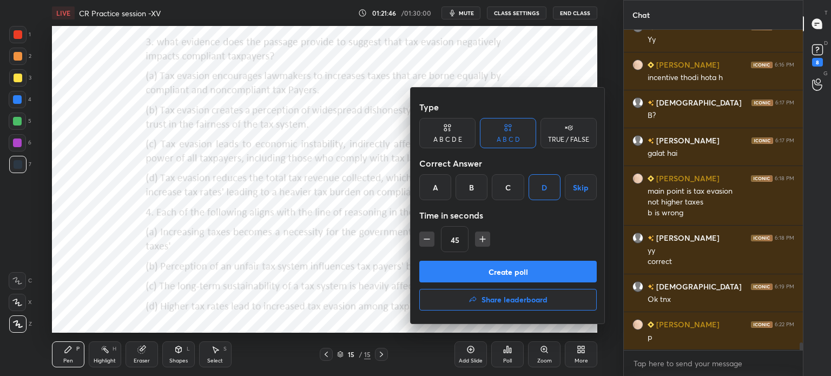
click at [470, 270] on button "Create poll" at bounding box center [507, 272] width 177 height 22
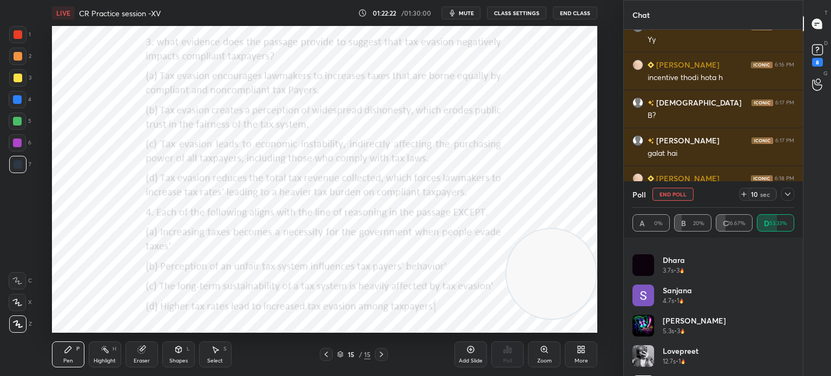
scroll to position [355, 0]
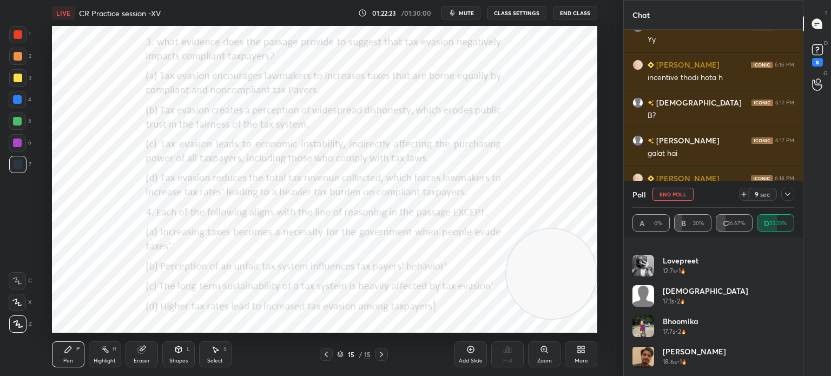
click at [785, 193] on icon at bounding box center [787, 194] width 5 height 3
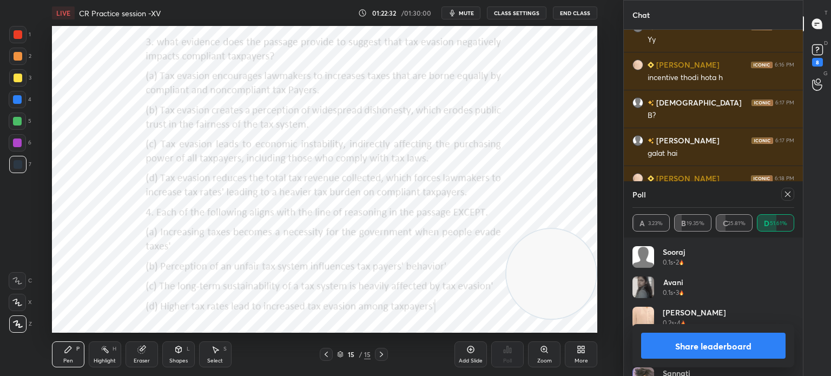
scroll to position [126, 158]
click at [787, 194] on icon at bounding box center [787, 193] width 5 height 5
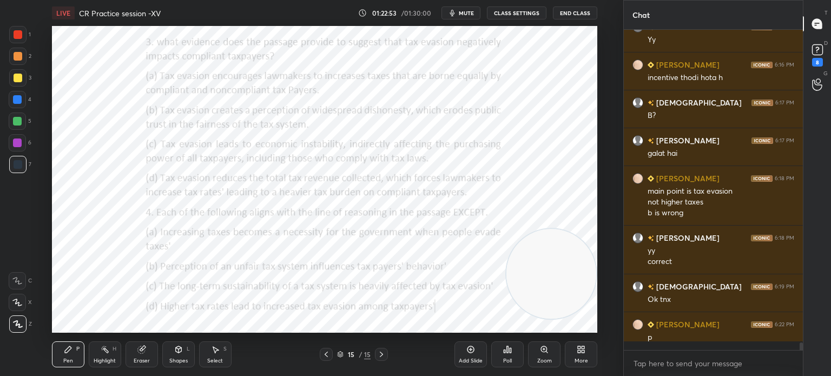
scroll to position [3, 3]
click at [504, 355] on div "Poll" at bounding box center [507, 354] width 32 height 26
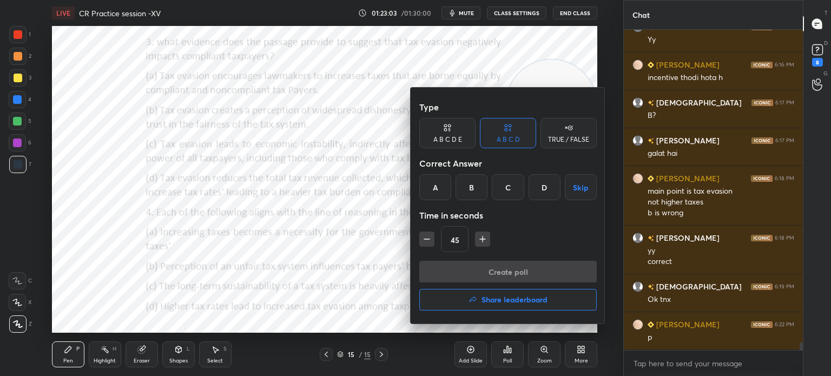
click at [546, 189] on div "D" at bounding box center [544, 187] width 32 height 26
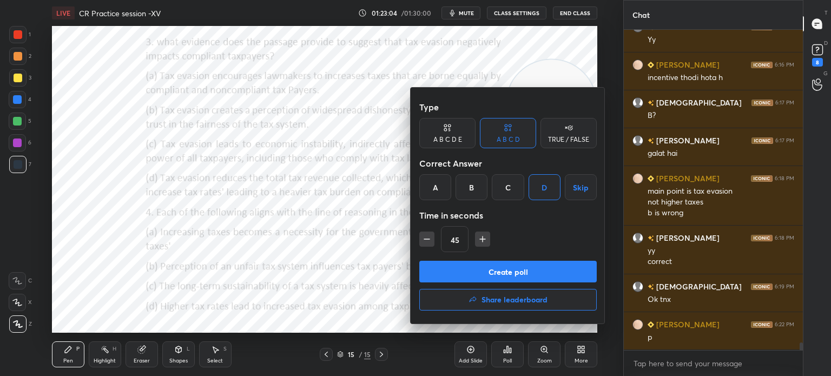
click at [500, 273] on button "Create poll" at bounding box center [507, 272] width 177 height 22
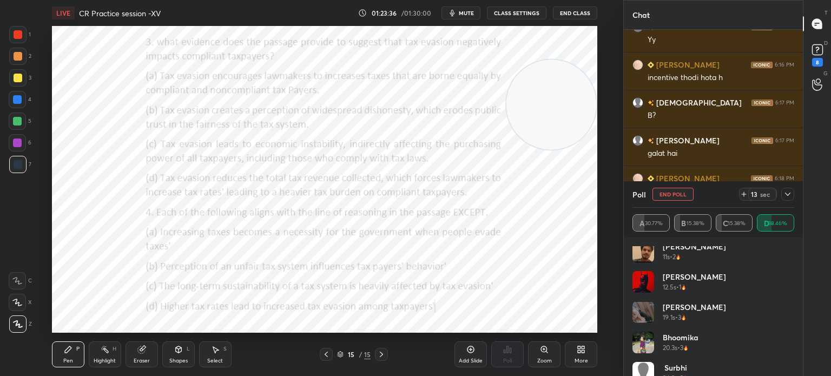
scroll to position [173, 0]
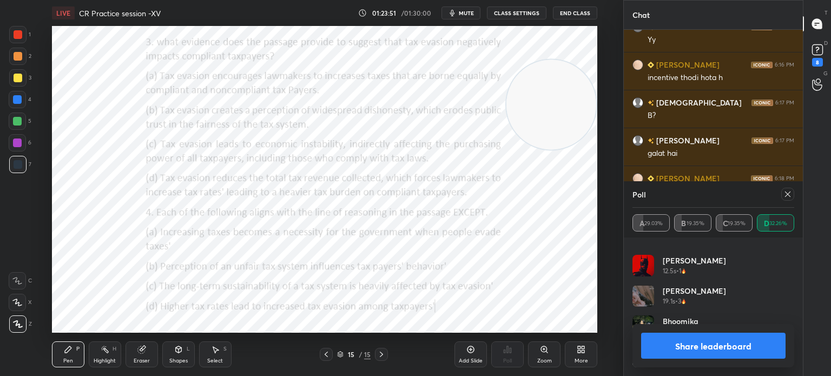
click at [788, 195] on icon at bounding box center [787, 193] width 5 height 5
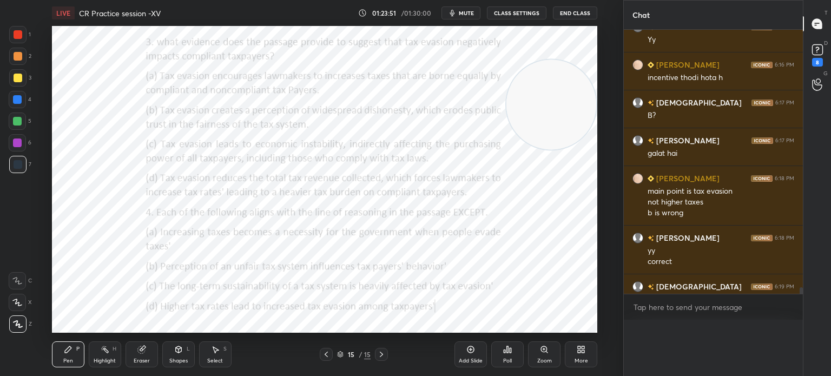
scroll to position [0, 0]
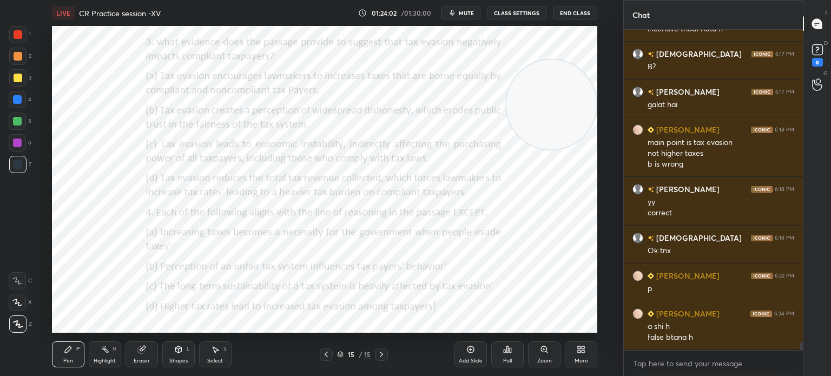
click at [139, 353] on icon at bounding box center [141, 349] width 9 height 9
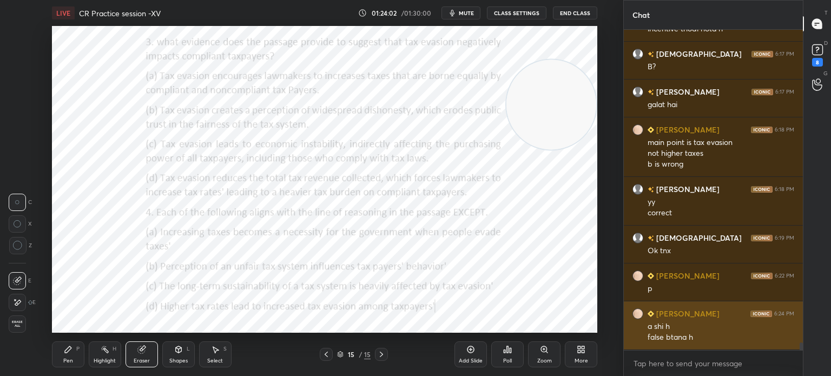
click at [15, 323] on span "Erase all" at bounding box center [17, 324] width 16 height 8
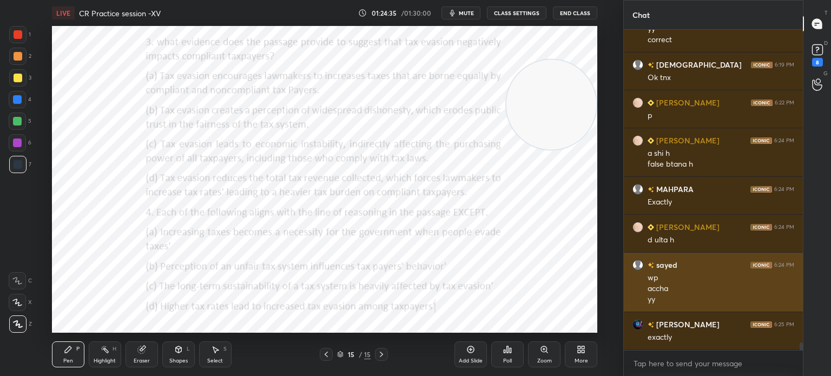
scroll to position [13427, 0]
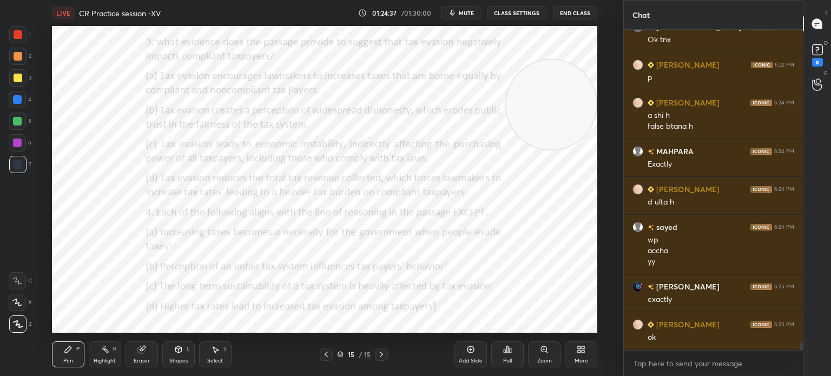
click at [500, 353] on div "Poll" at bounding box center [507, 354] width 32 height 26
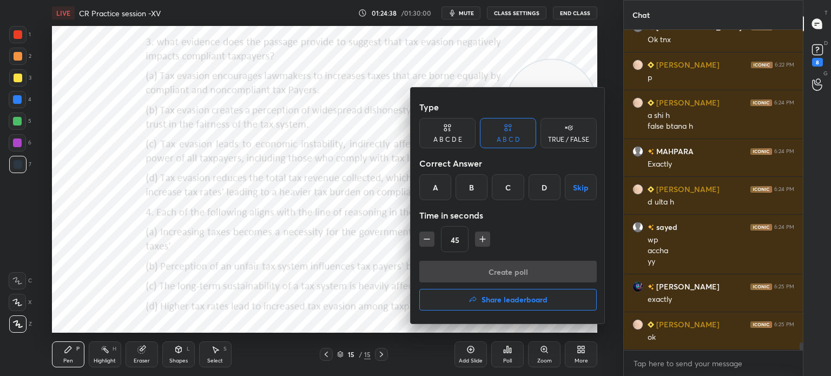
click at [506, 296] on h4 "Share leaderboard" at bounding box center [514, 300] width 66 height 8
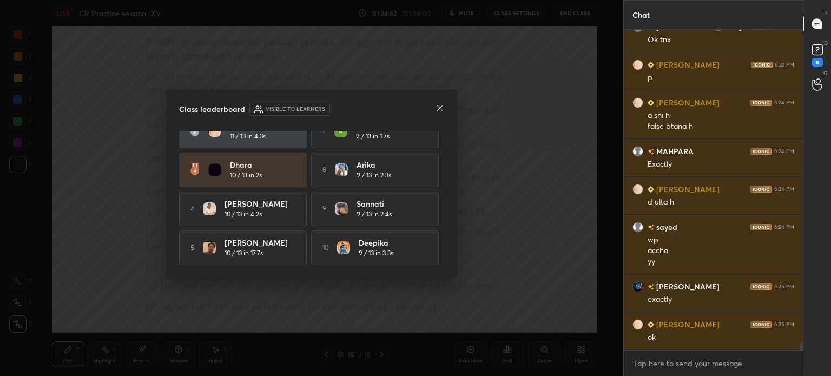
scroll to position [0, 0]
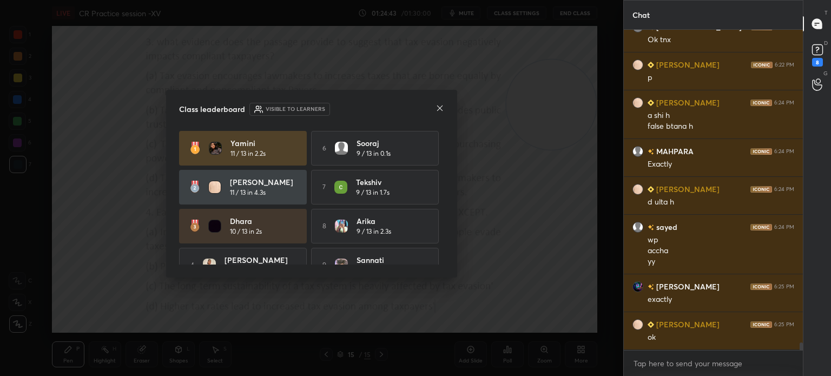
click at [440, 111] on icon at bounding box center [439, 108] width 9 height 9
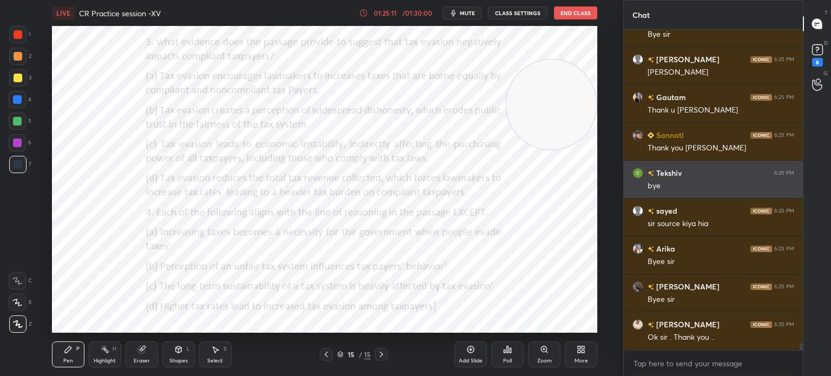
scroll to position [13881, 0]
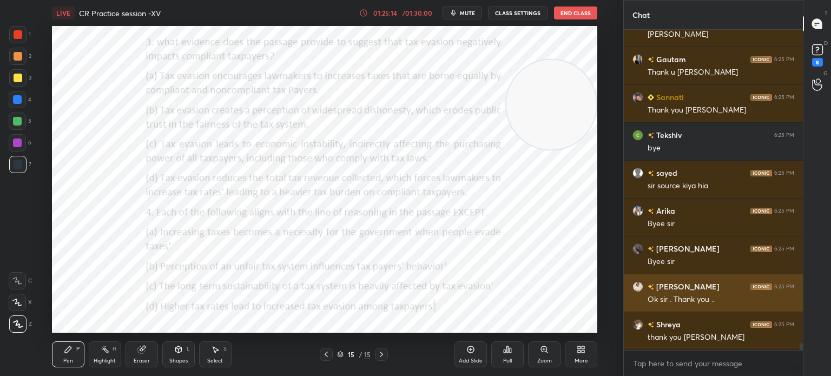
click at [571, 16] on button "End Class" at bounding box center [575, 12] width 43 height 13
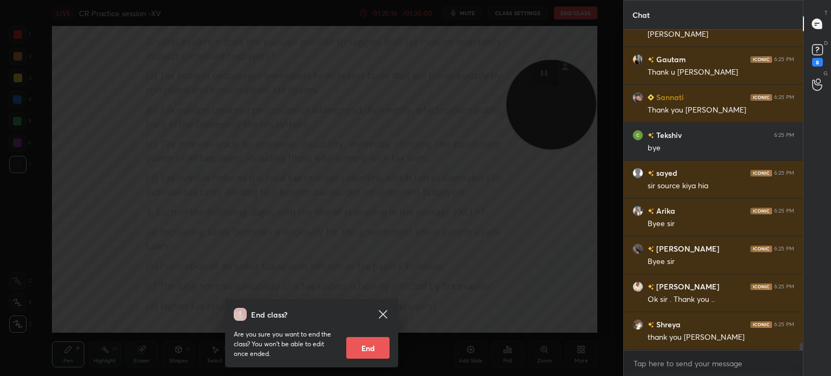
click at [364, 345] on button "End" at bounding box center [367, 348] width 43 height 22
type textarea "x"
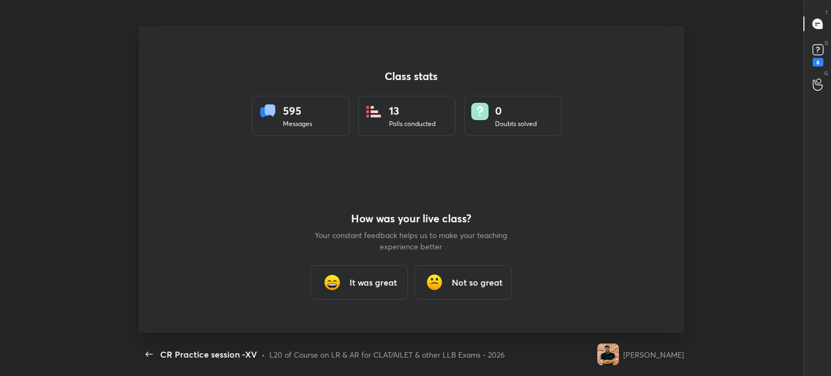
scroll to position [53786, 53271]
